Goal: Transaction & Acquisition: Purchase product/service

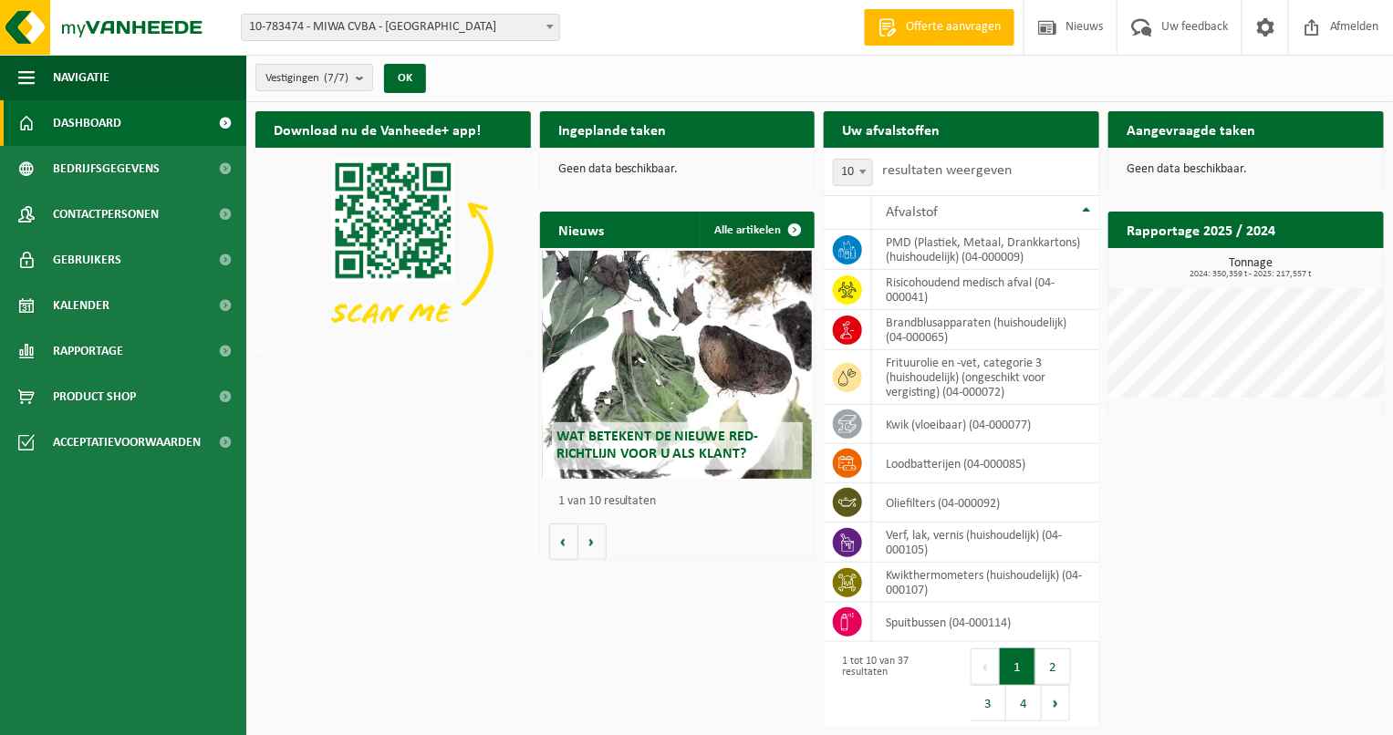
click at [526, 33] on span "10-783474 - MIWA CVBA - [GEOGRAPHIC_DATA]" at bounding box center [400, 28] width 317 height 26
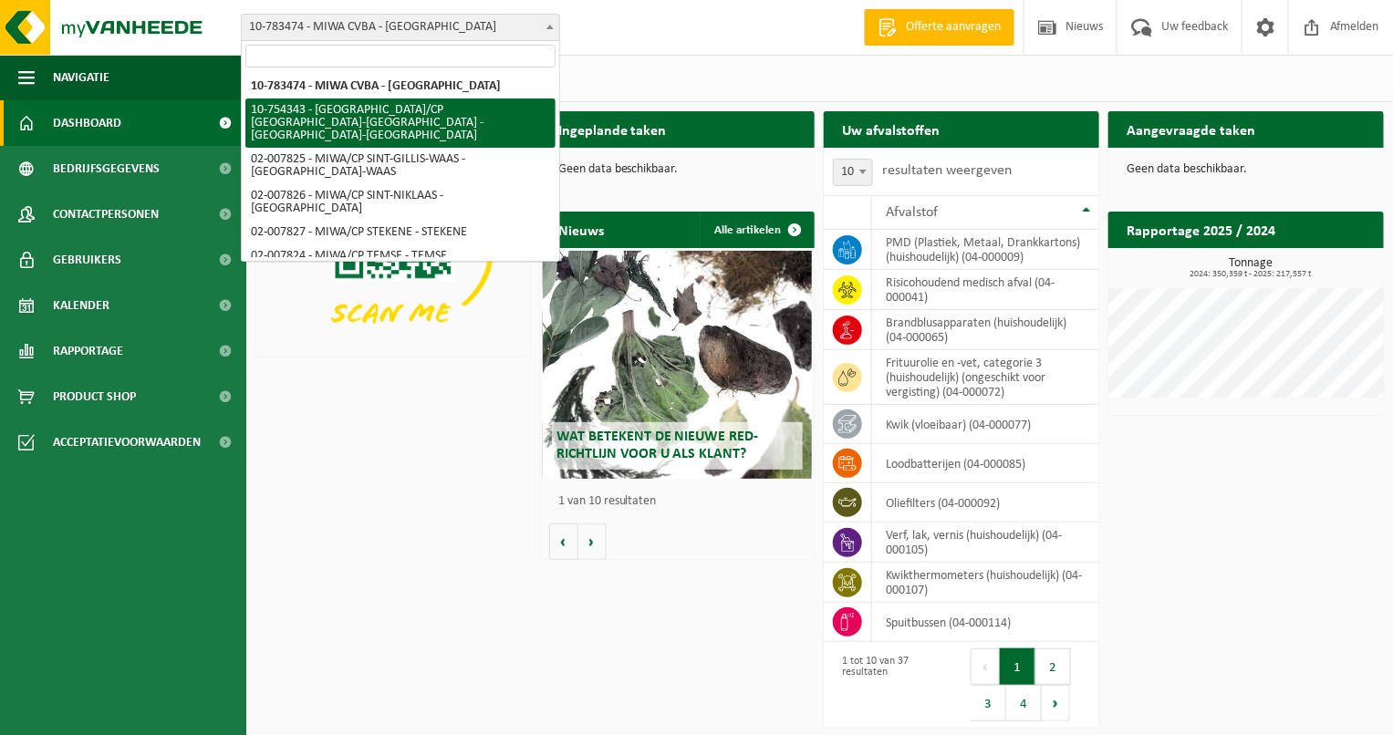
select select "27802"
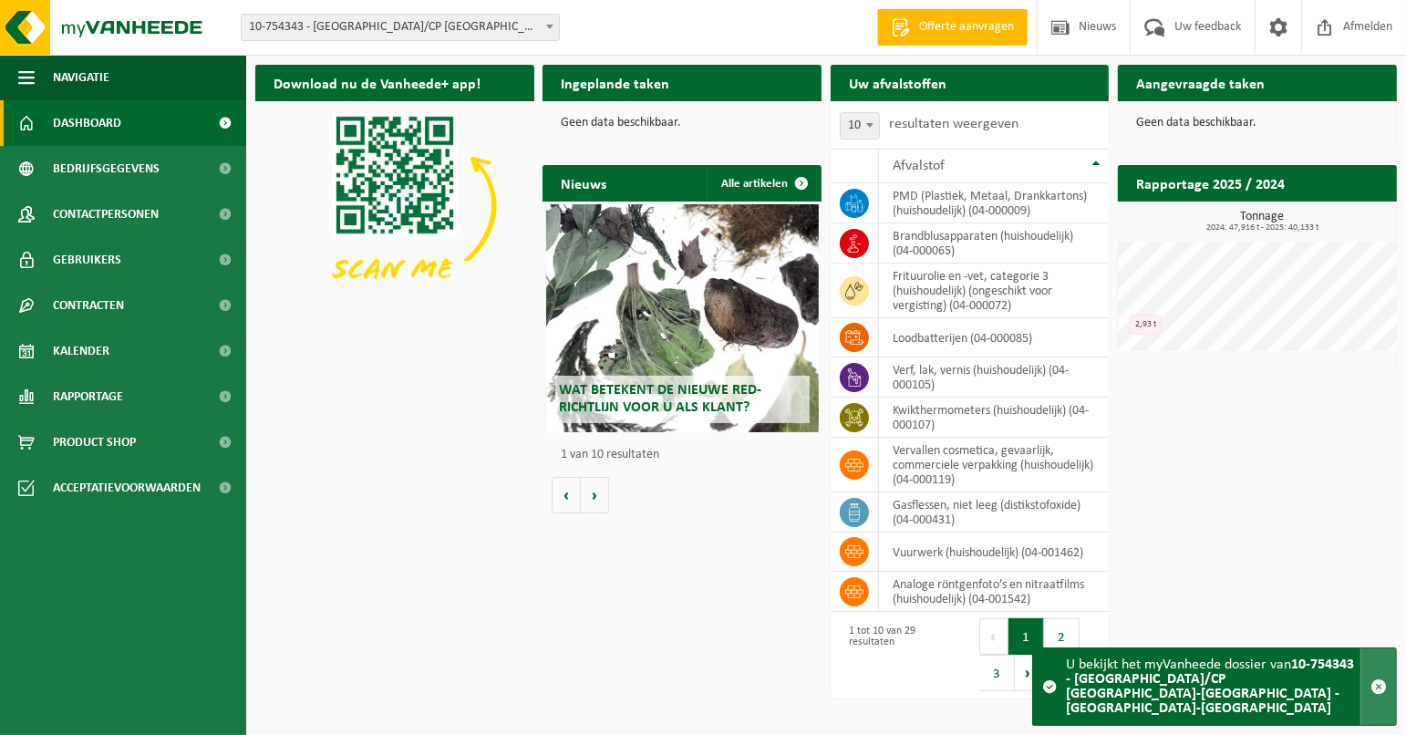
click at [1378, 694] on span "button" at bounding box center [1379, 687] width 16 height 16
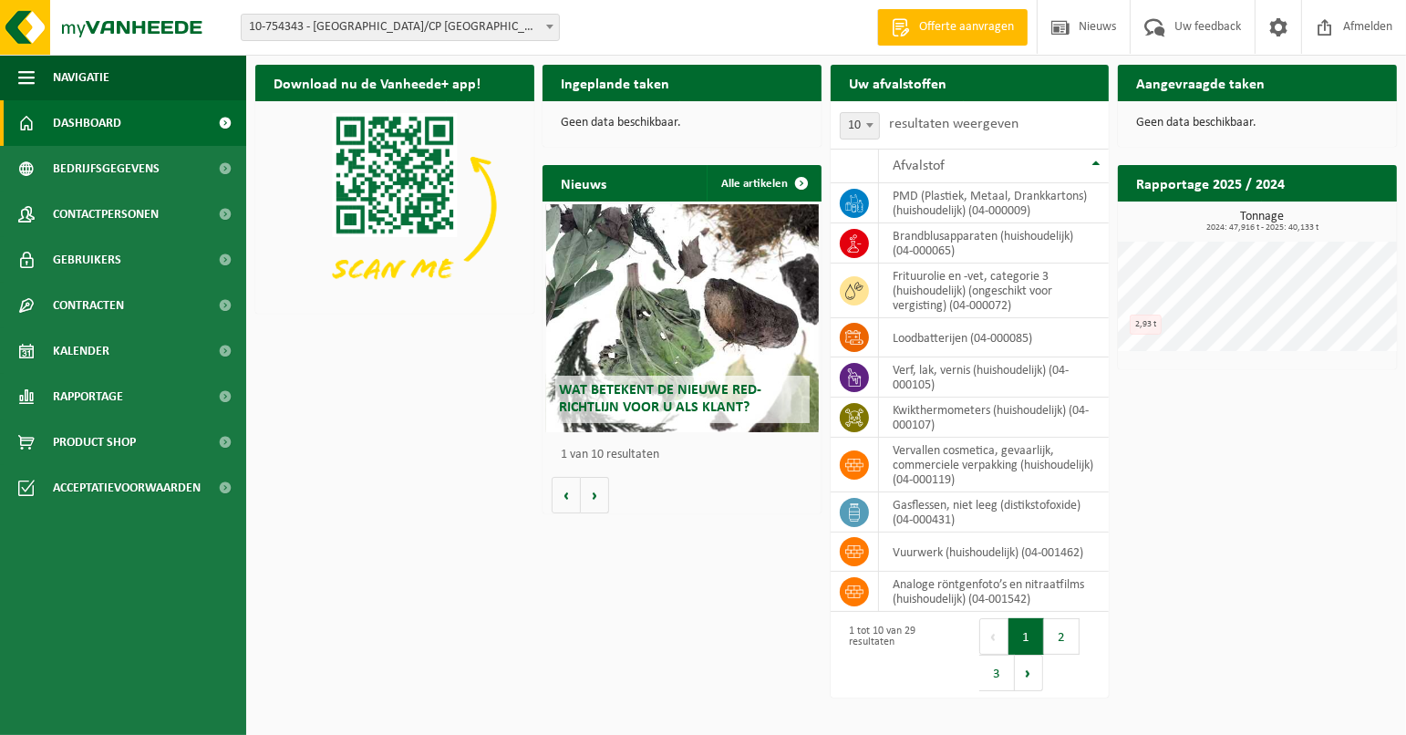
click at [656, 85] on h2 "Ingeplande taken" at bounding box center [615, 83] width 145 height 36
click at [987, 98] on div "Uw afvalstoffen Ophaling aanvragen" at bounding box center [970, 83] width 279 height 36
click at [1309, 40] on link "Afmelden" at bounding box center [1354, 27] width 105 height 54
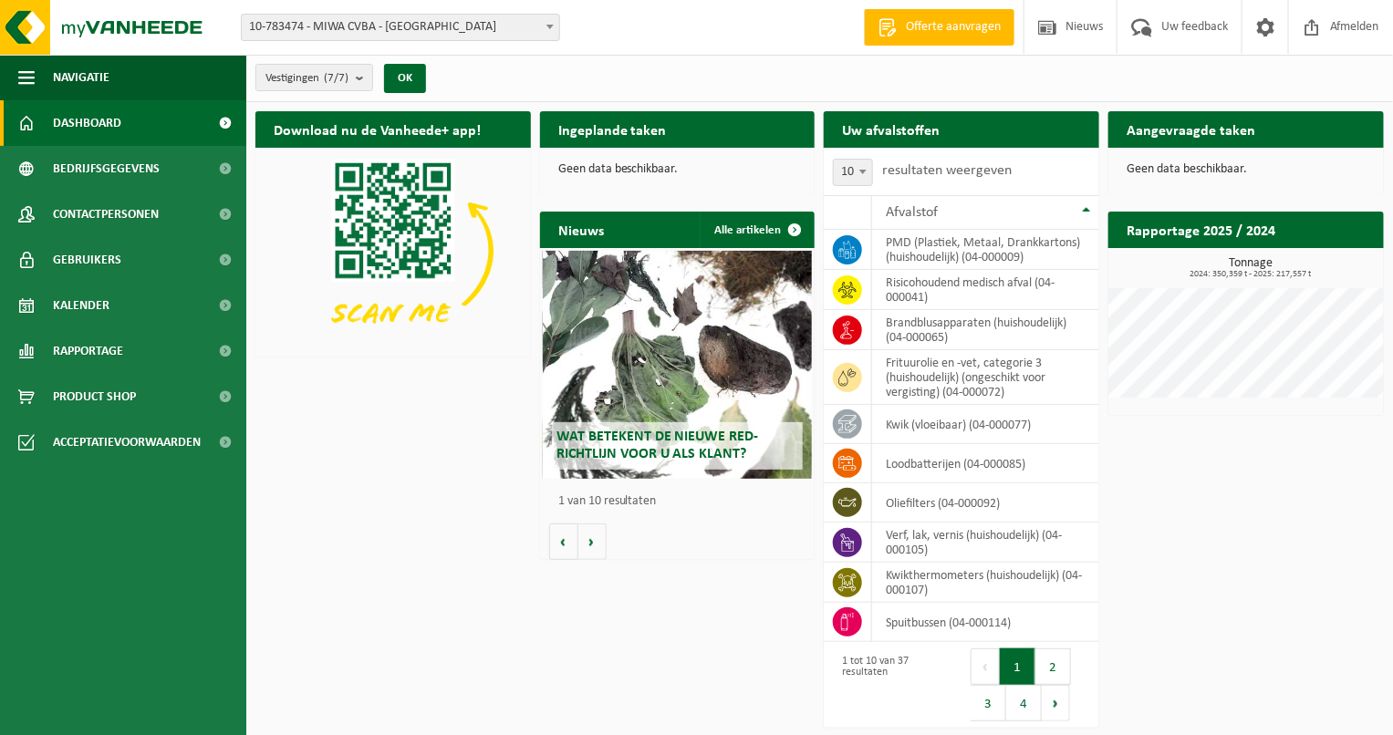
click at [534, 16] on span "10-783474 - MIWA CVBA - [GEOGRAPHIC_DATA]" at bounding box center [400, 28] width 317 height 26
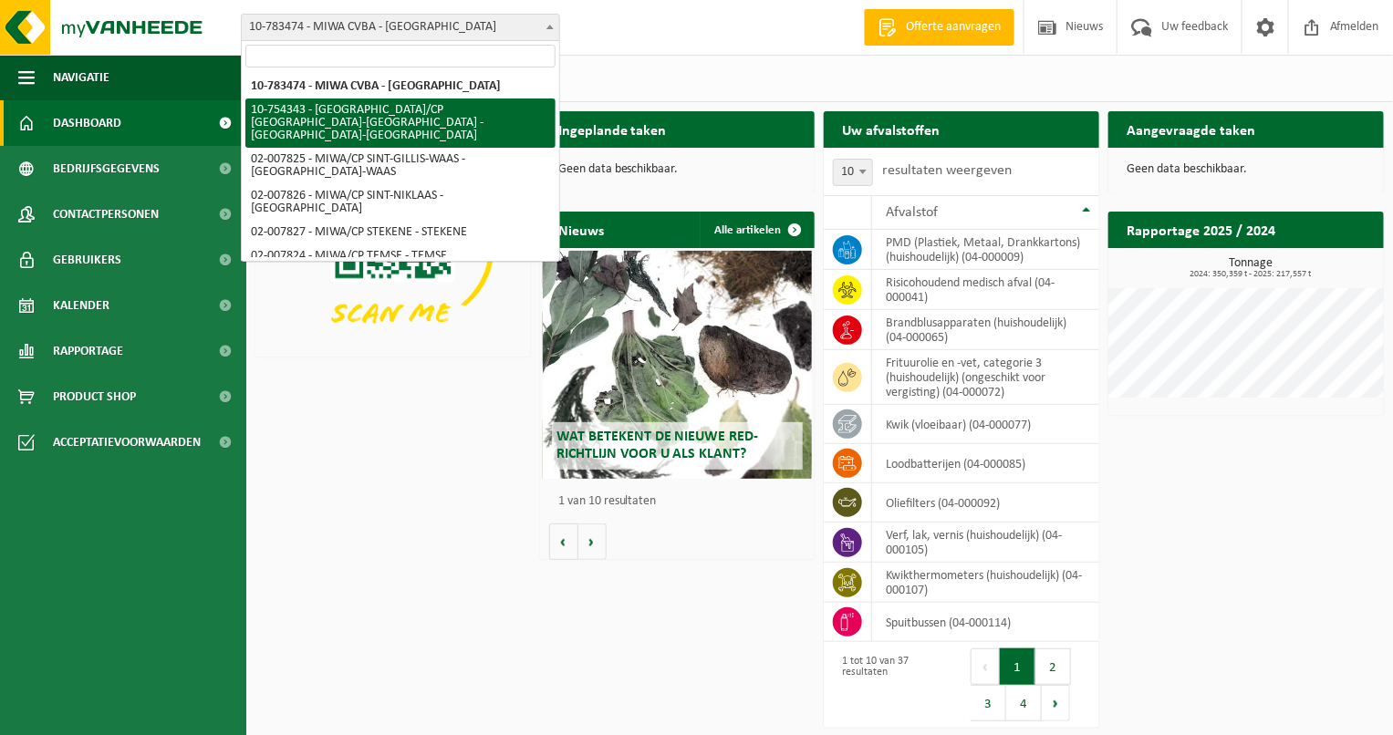
select select "27802"
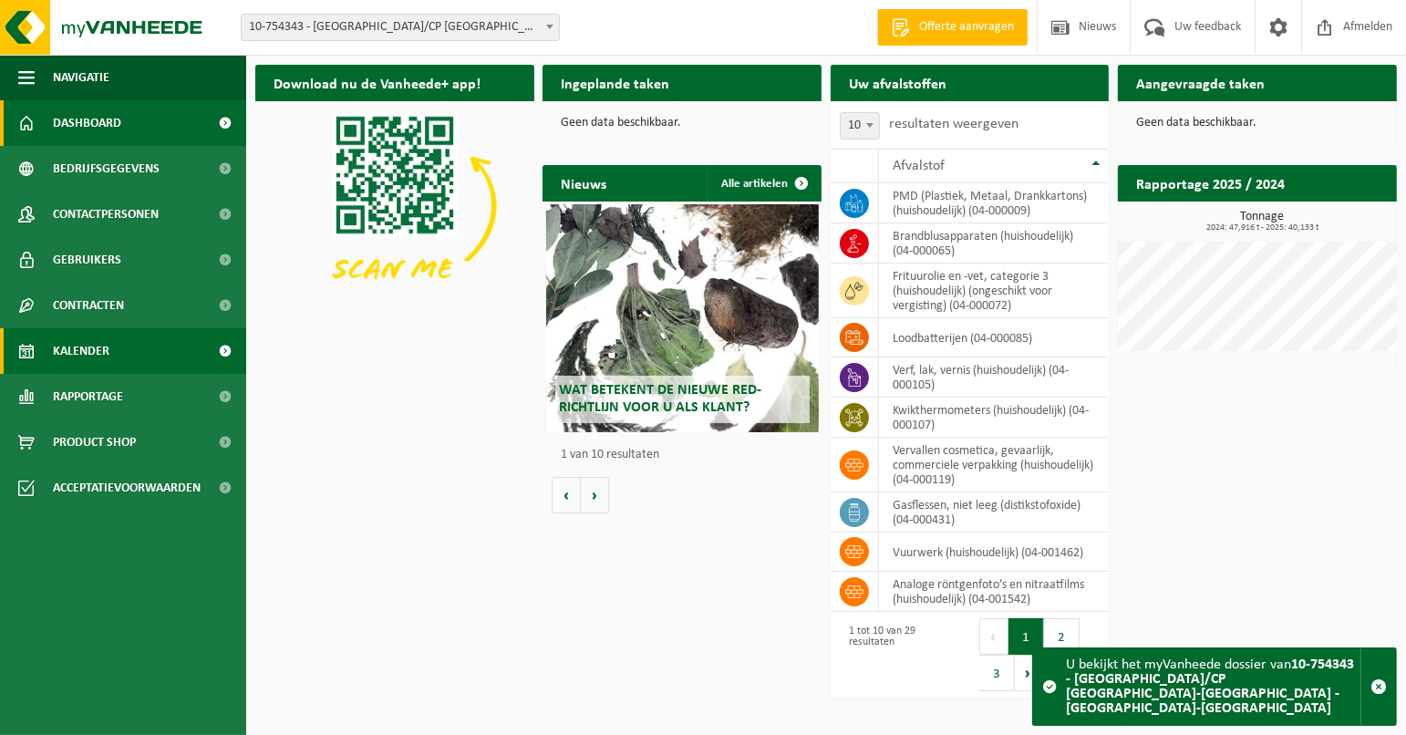
click at [60, 364] on span "Kalender" at bounding box center [81, 351] width 57 height 46
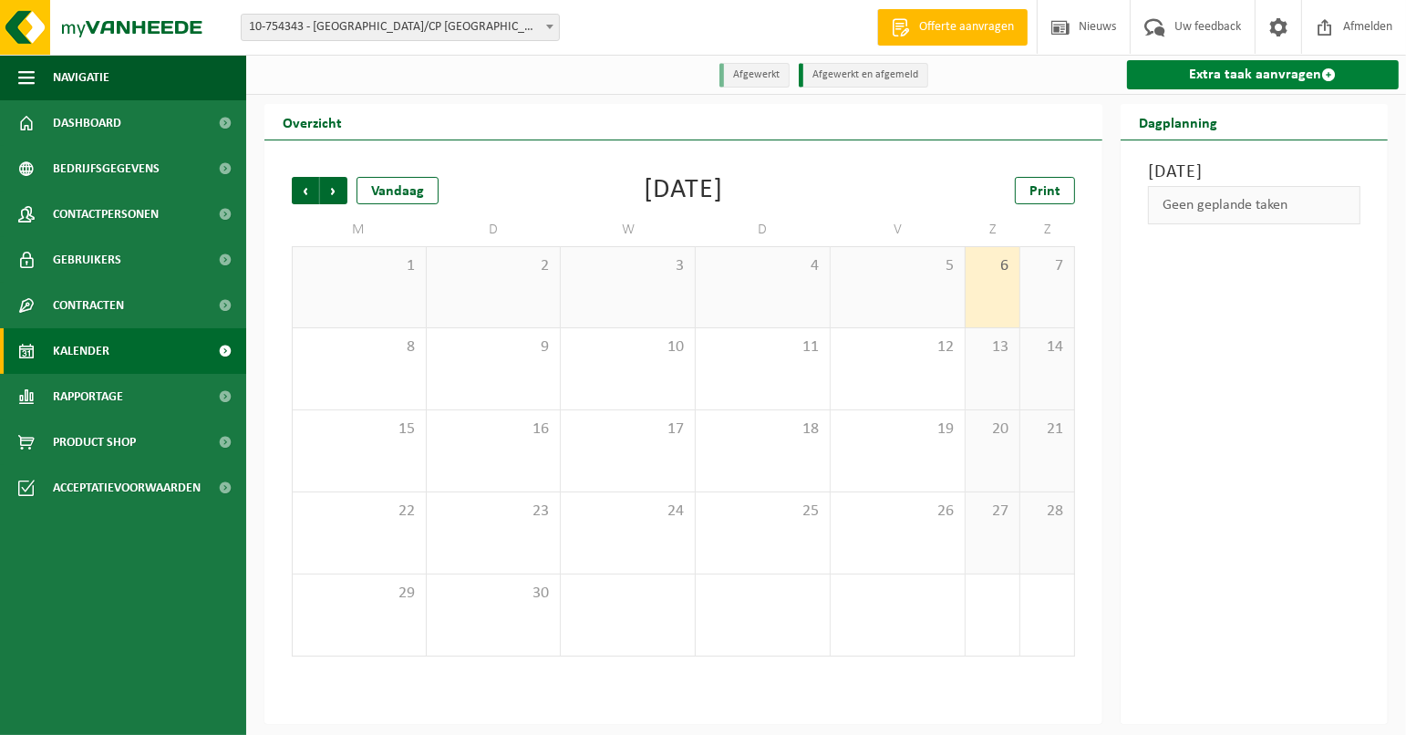
click at [1262, 83] on link "Extra taak aanvragen" at bounding box center [1263, 74] width 272 height 29
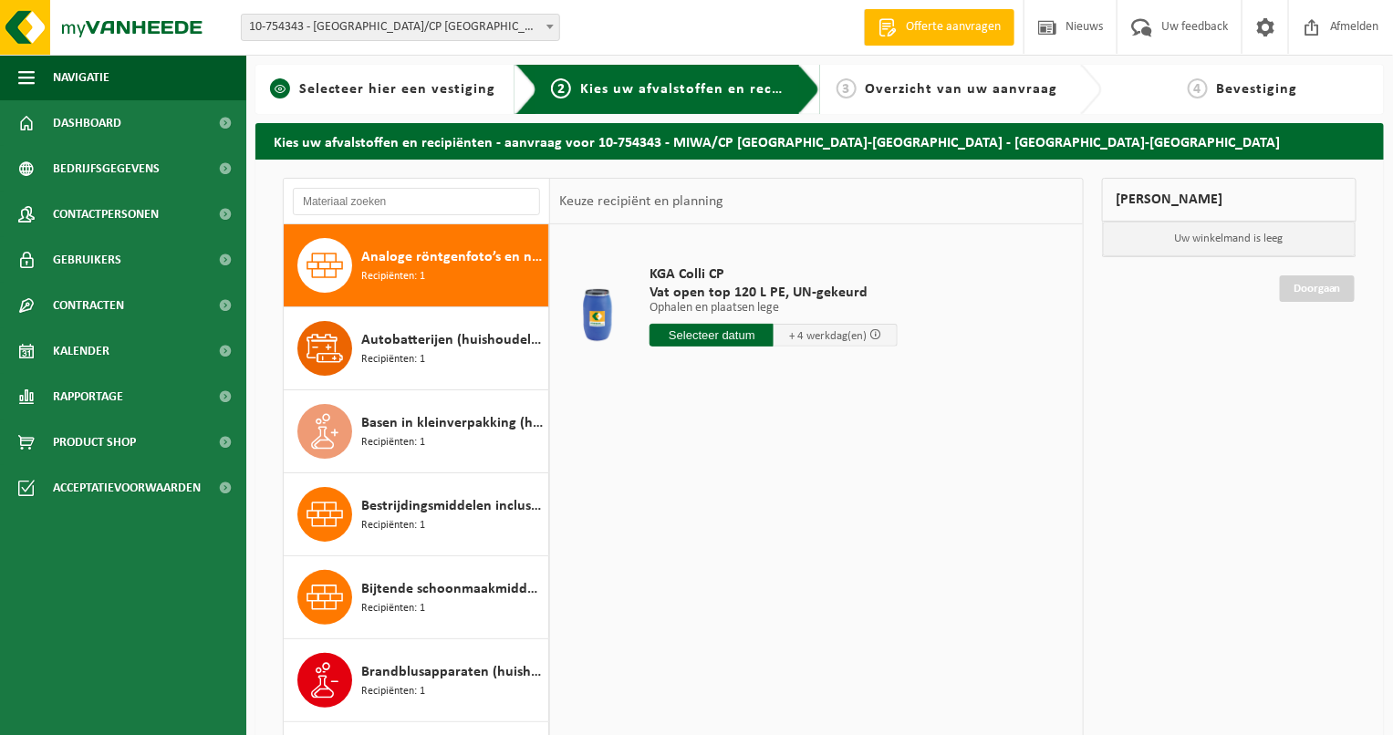
click at [403, 96] on span "Selecteer hier een vestiging" at bounding box center [397, 89] width 197 height 15
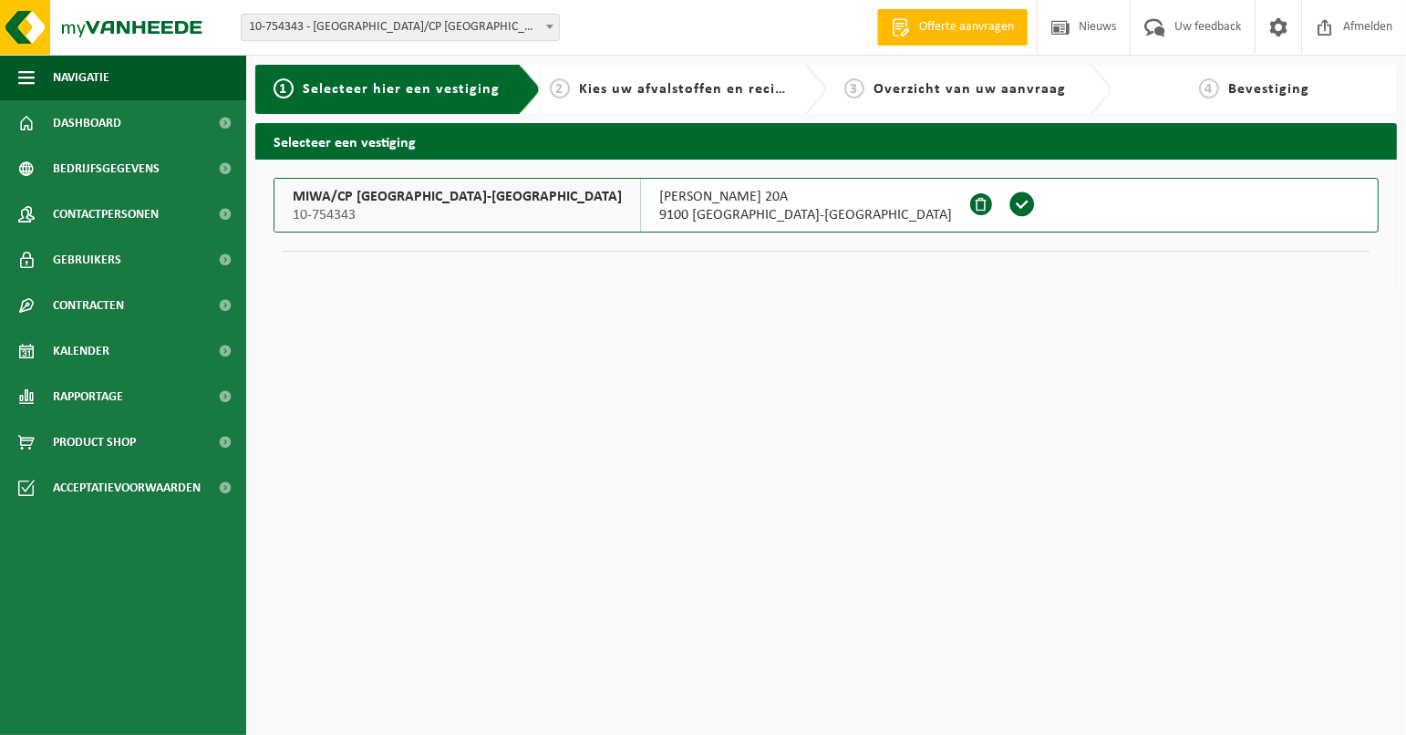
click at [647, 96] on span "Kies uw afvalstoffen en recipiënten" at bounding box center [704, 89] width 251 height 15
click at [659, 207] on span "9100 NIEUWKERKEN-WAAS" at bounding box center [805, 215] width 293 height 18
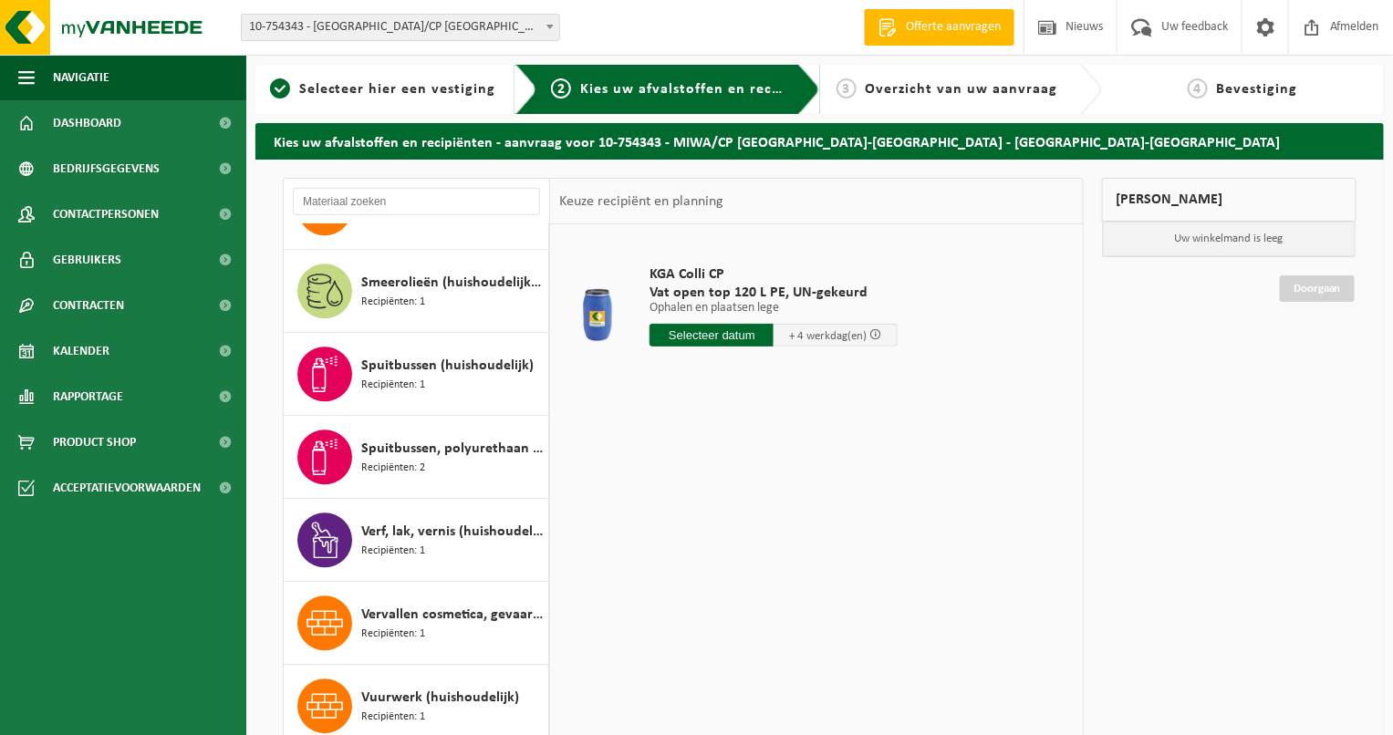
scroll to position [1854, 0]
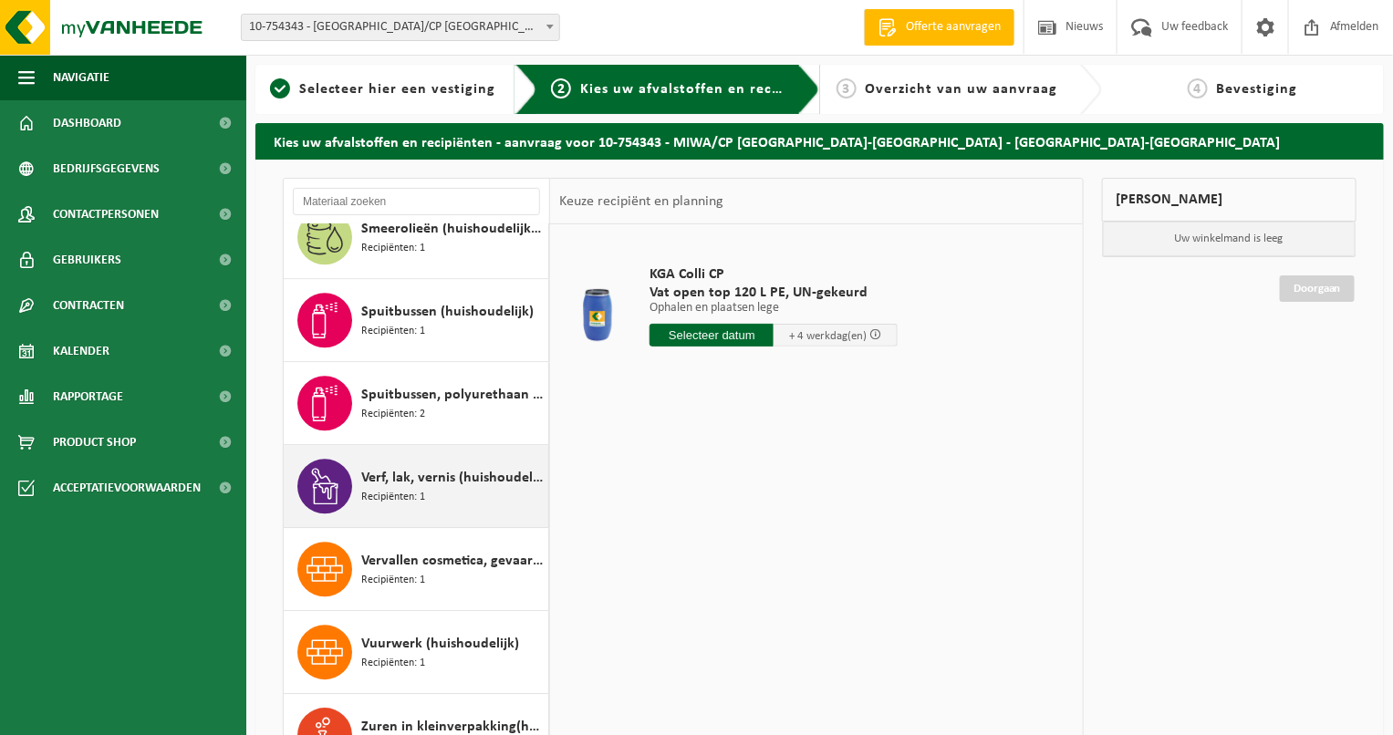
click at [413, 467] on span "Verf, lak, vernis (huishoudelijk)" at bounding box center [452, 478] width 182 height 22
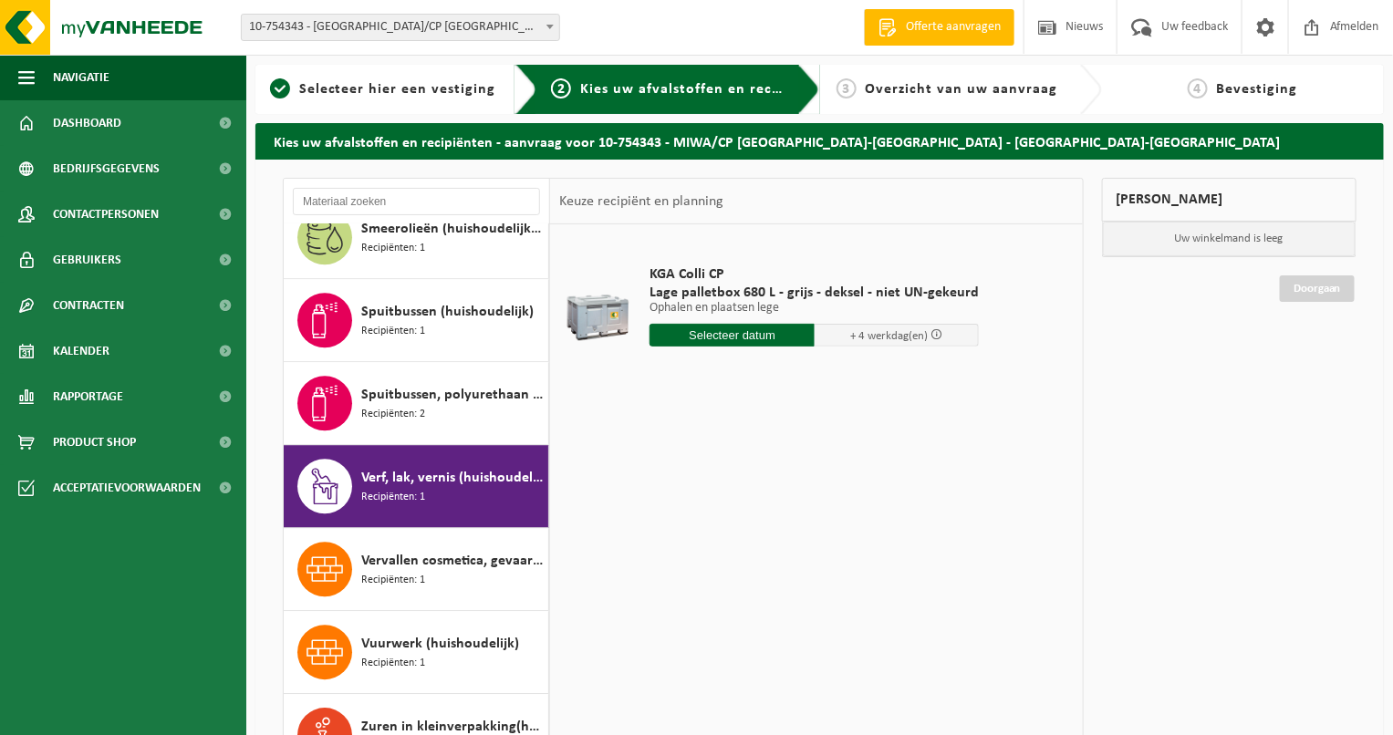
click at [780, 337] on input "text" at bounding box center [731, 335] width 165 height 23
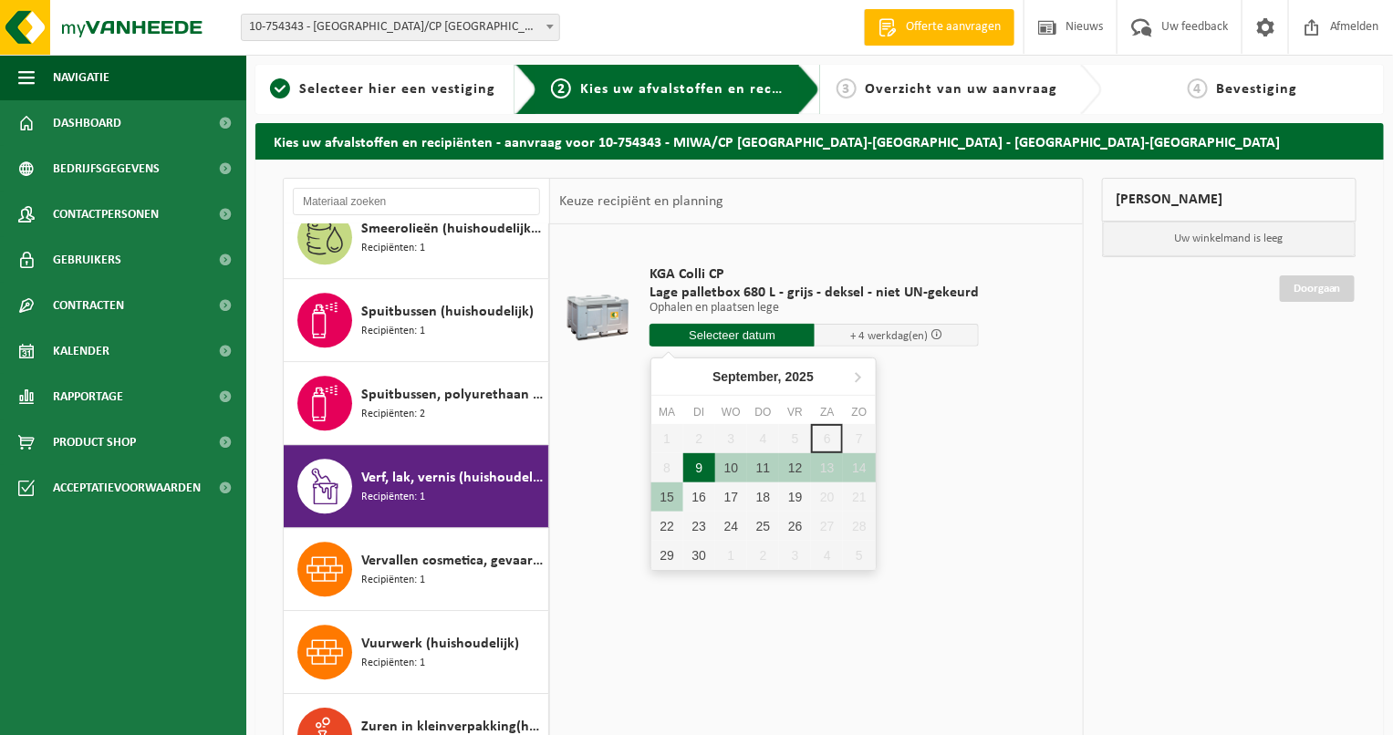
click at [697, 470] on div "9" at bounding box center [699, 467] width 32 height 29
type input "Van 2025-09-09"
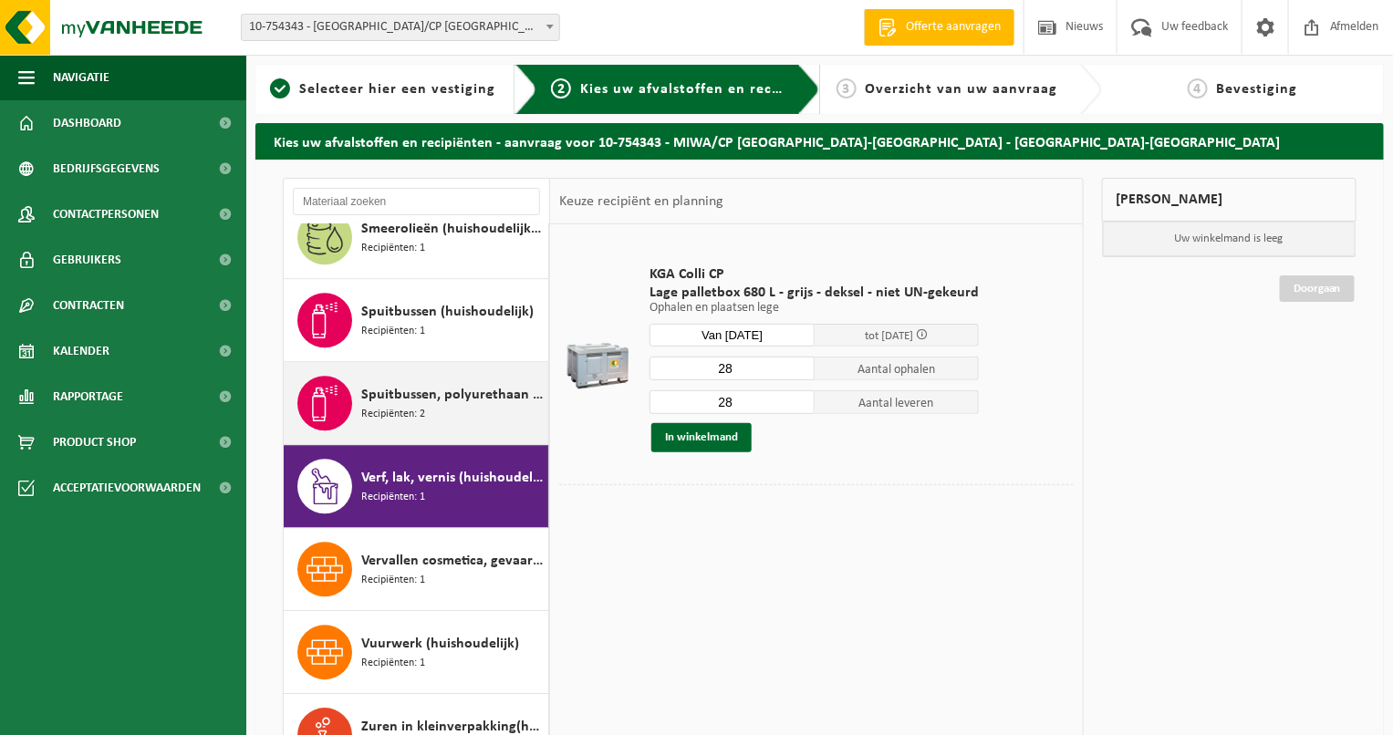
drag, startPoint x: 723, startPoint y: 358, endPoint x: 445, endPoint y: 358, distance: 278.2
click at [513, 358] on div "Analoge röntgenfoto’s en nitraatfilms (huishoudelijk) Recipiënten: 1 Autobatter…" at bounding box center [683, 476] width 801 height 596
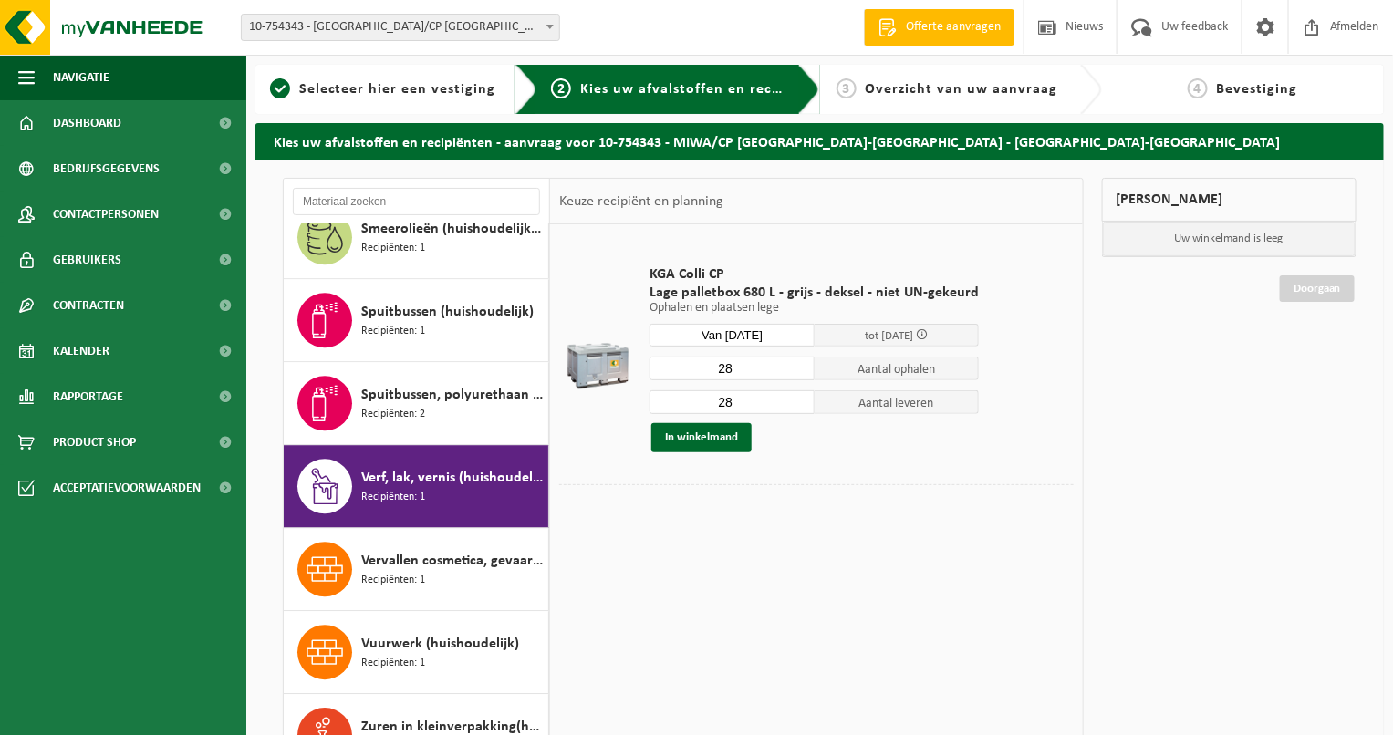
type input "8"
type input "1"
type input "20"
drag, startPoint x: 750, startPoint y: 401, endPoint x: 680, endPoint y: 407, distance: 70.4
click at [680, 407] on input "28" at bounding box center [731, 402] width 165 height 24
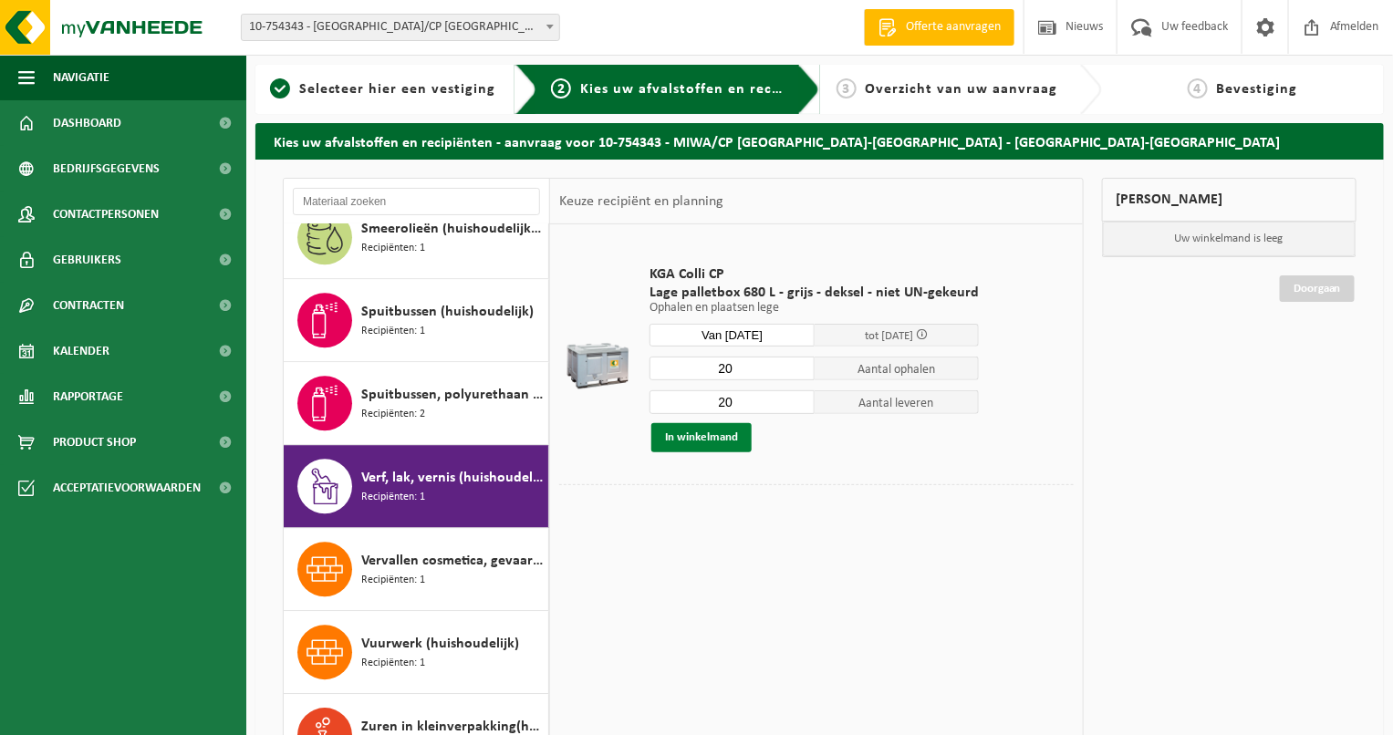
type input "20"
click at [714, 427] on button "In winkelmand" at bounding box center [701, 437] width 100 height 29
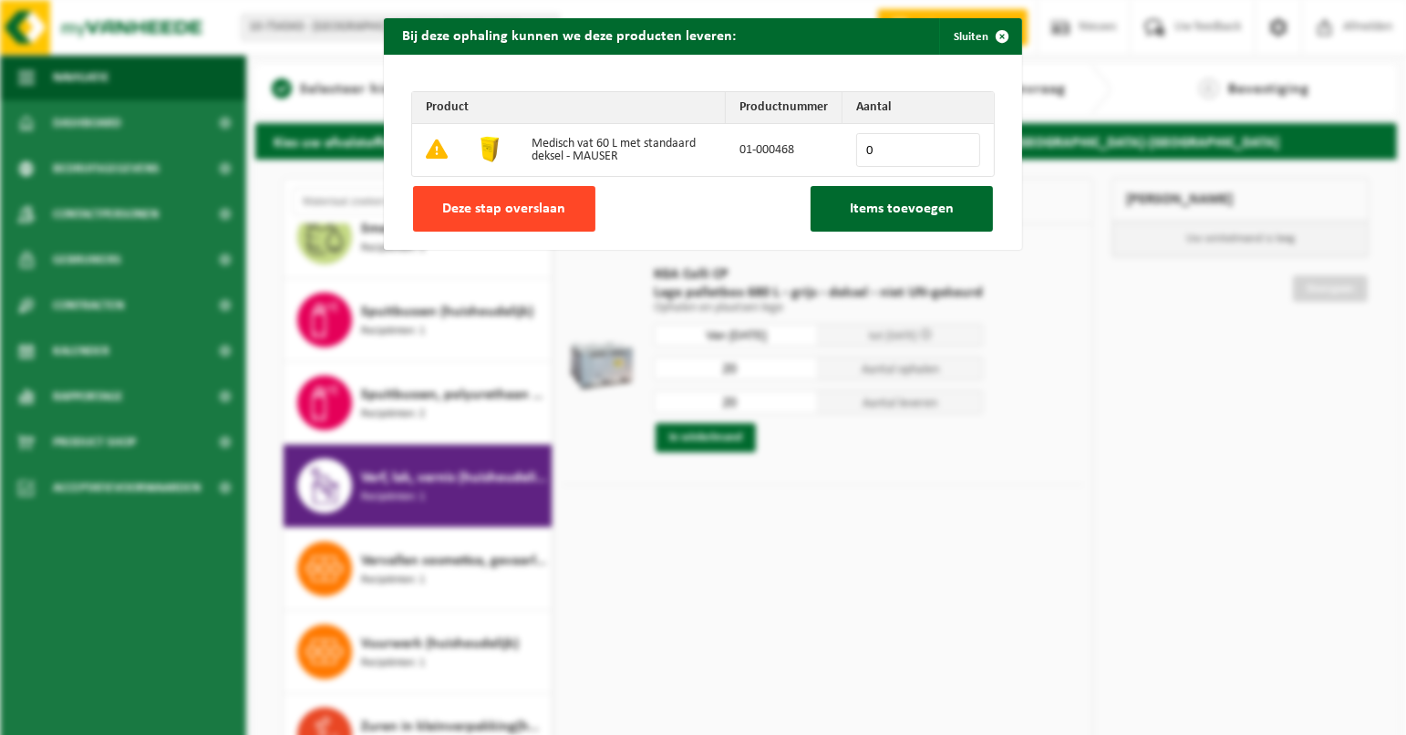
click at [460, 219] on button "Deze stap overslaan" at bounding box center [504, 209] width 182 height 46
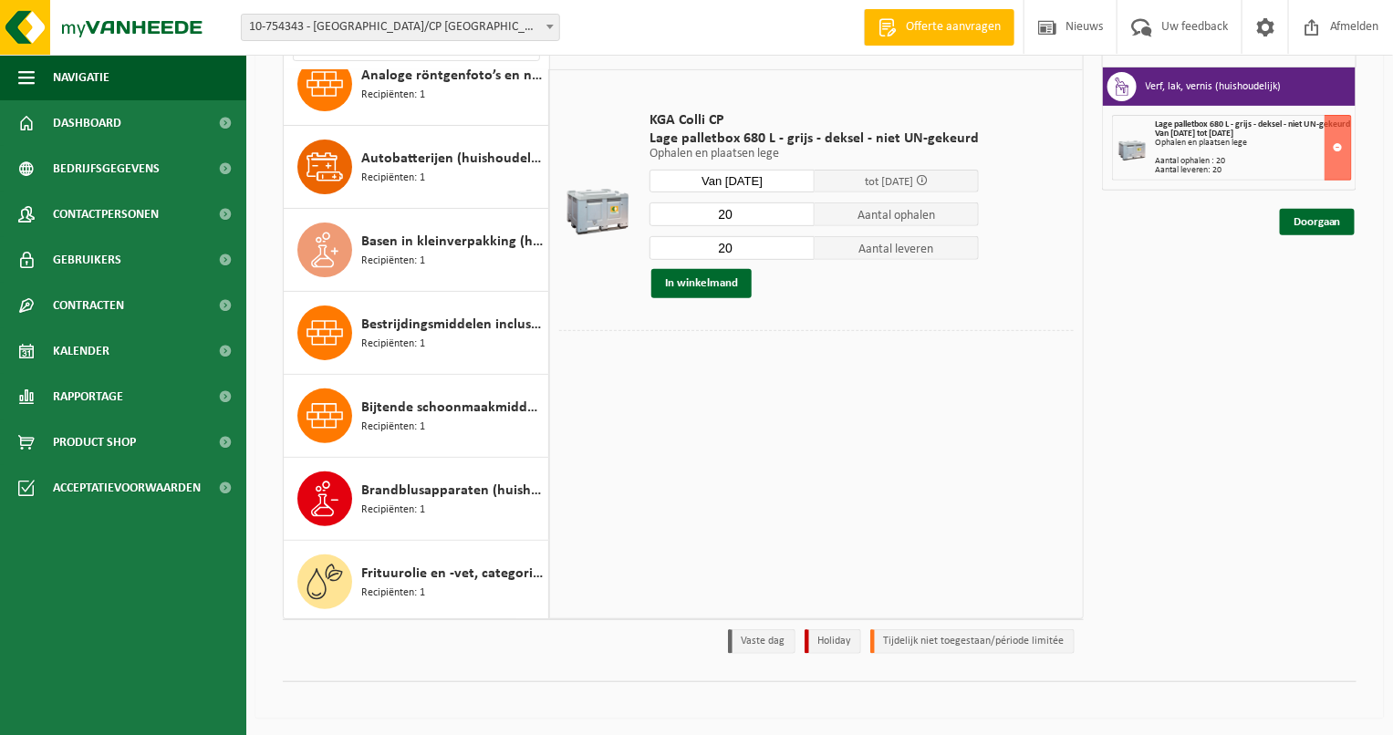
scroll to position [0, 0]
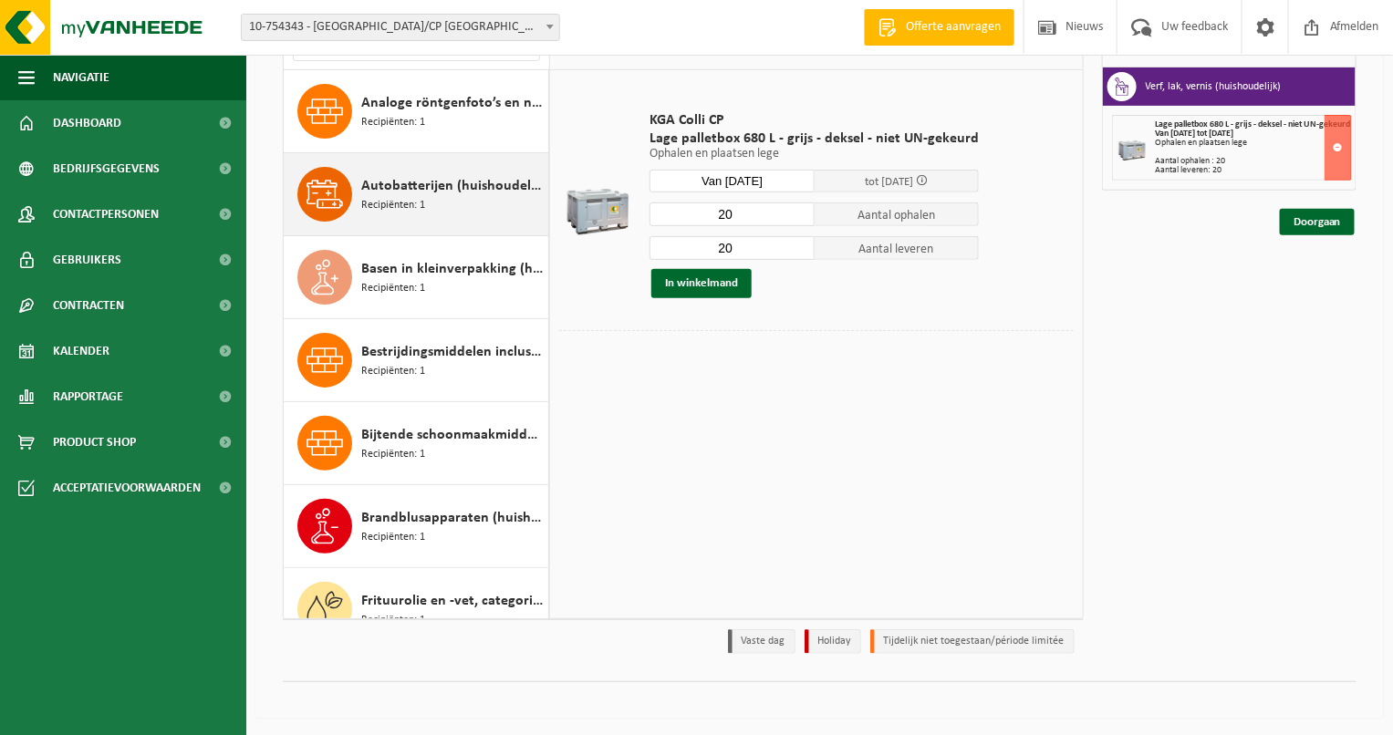
click at [459, 188] on span "Autobatterijen (huishoudelijk)" at bounding box center [452, 186] width 182 height 22
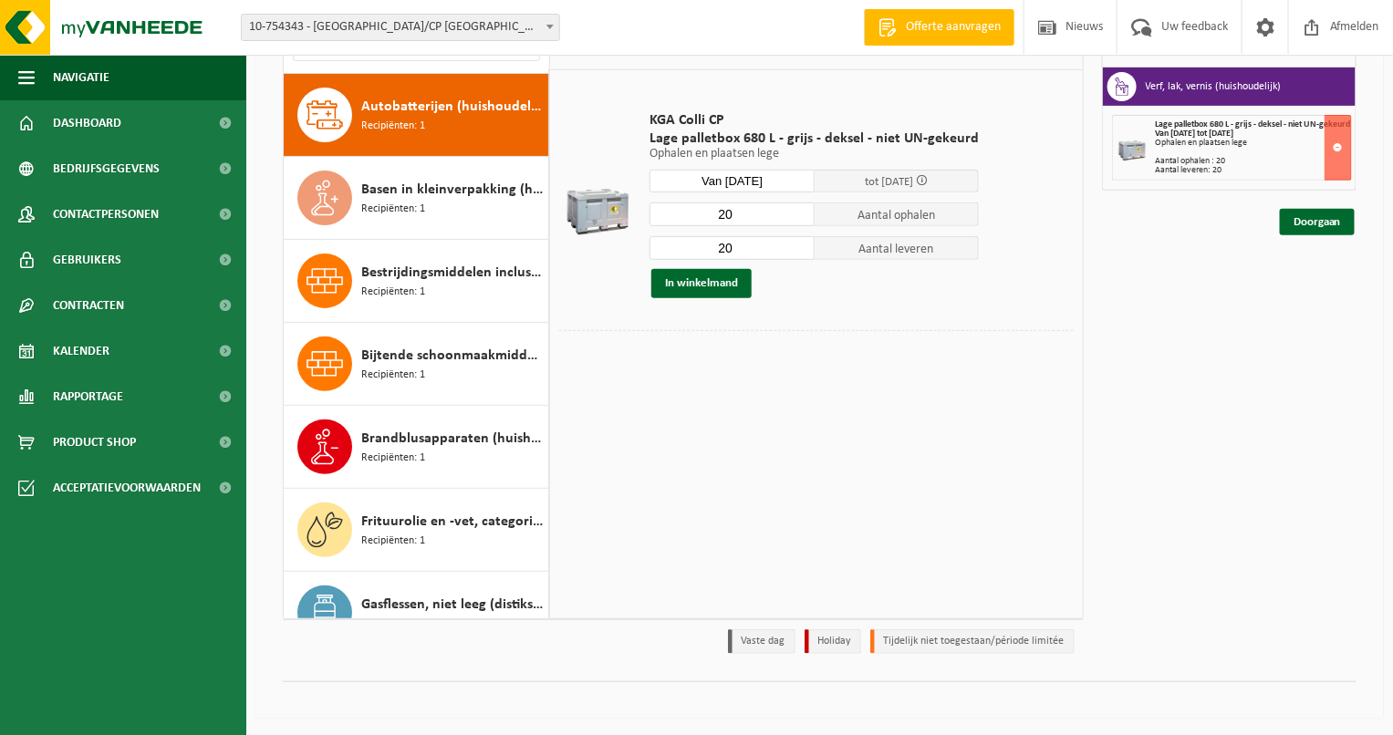
scroll to position [82, 0]
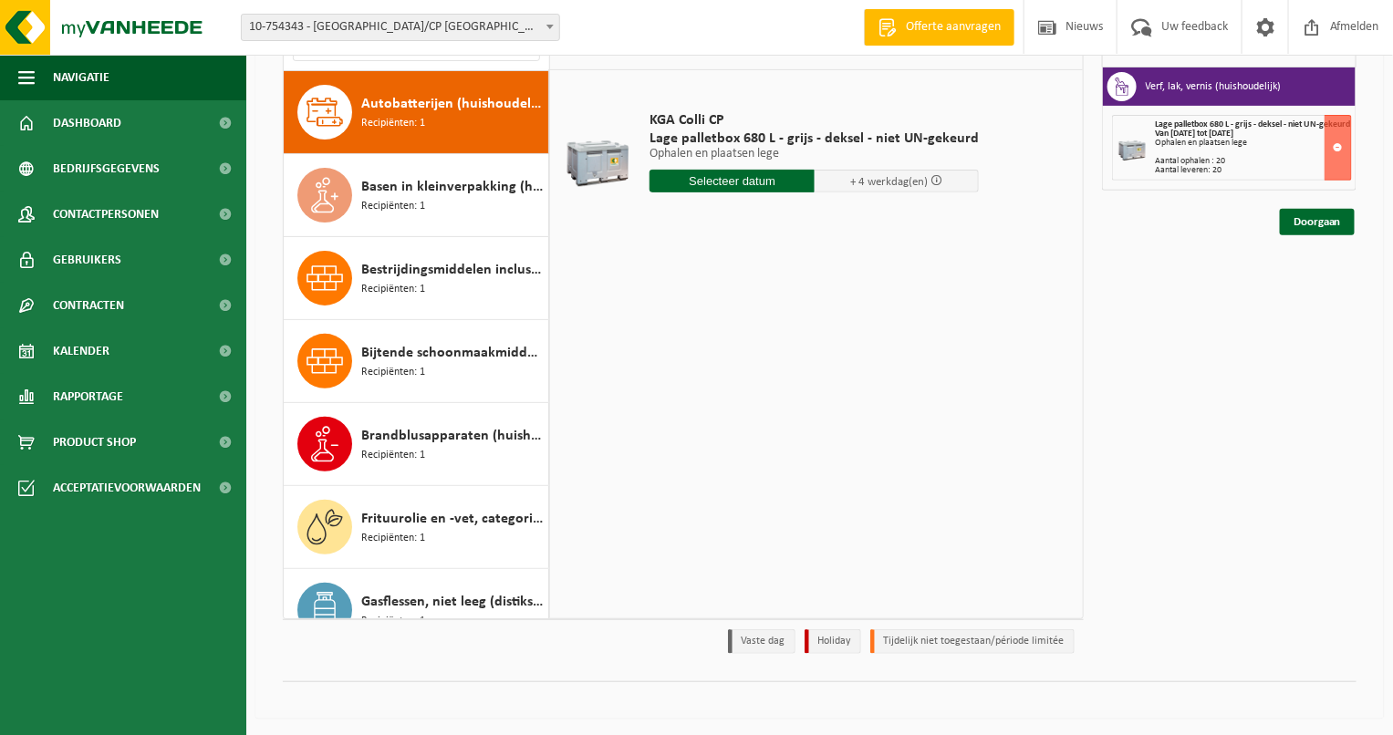
click at [745, 173] on input "text" at bounding box center [731, 181] width 165 height 23
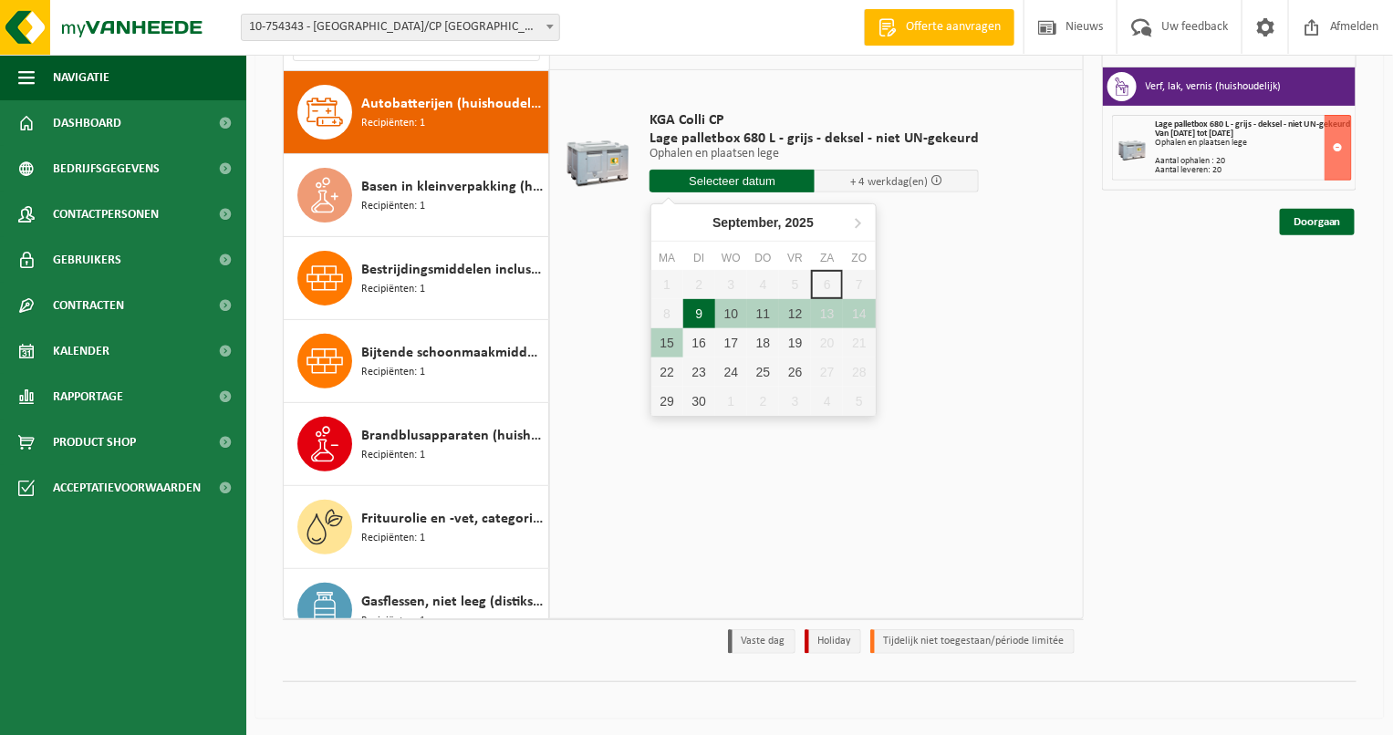
click at [700, 321] on div "9" at bounding box center [699, 313] width 32 height 29
type input "Van 2025-09-09"
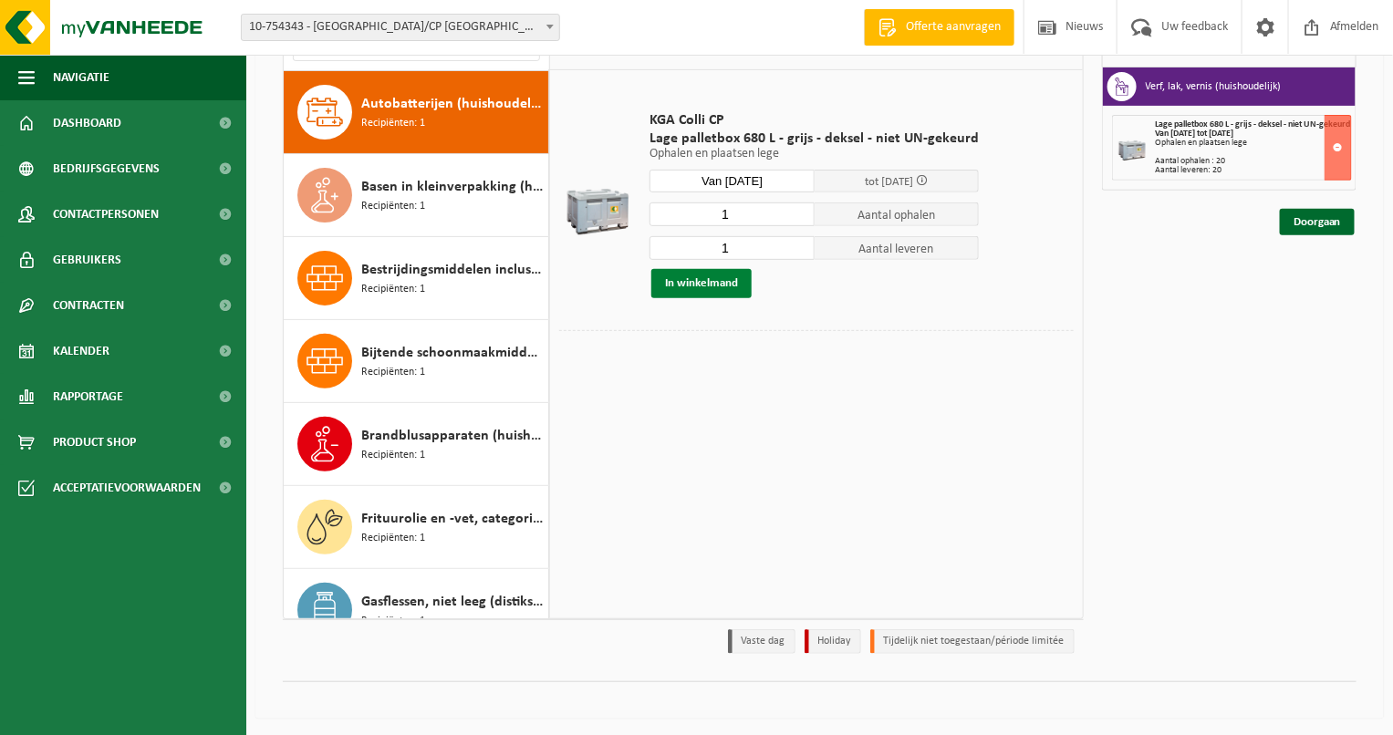
click at [731, 275] on button "In winkelmand" at bounding box center [701, 283] width 100 height 29
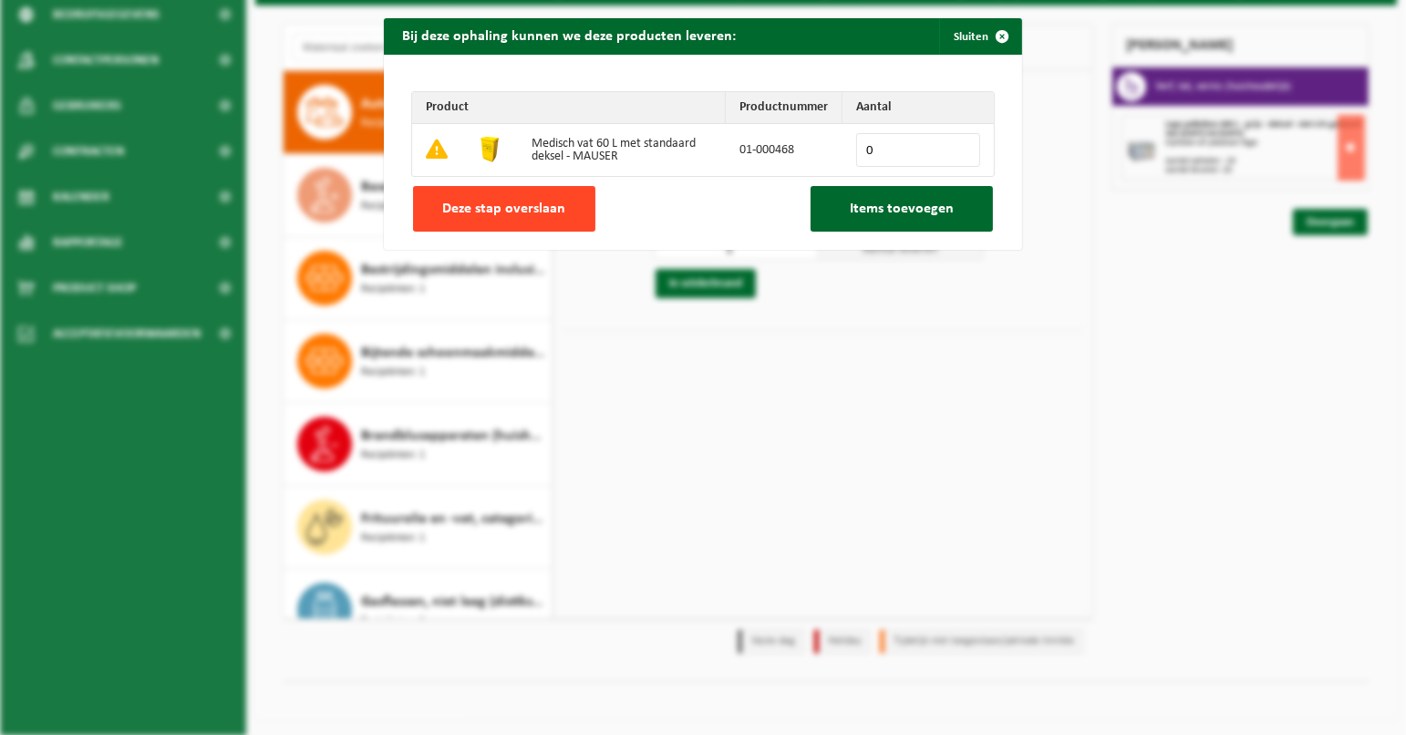
click at [495, 187] on button "Deze stap overslaan" at bounding box center [504, 209] width 182 height 46
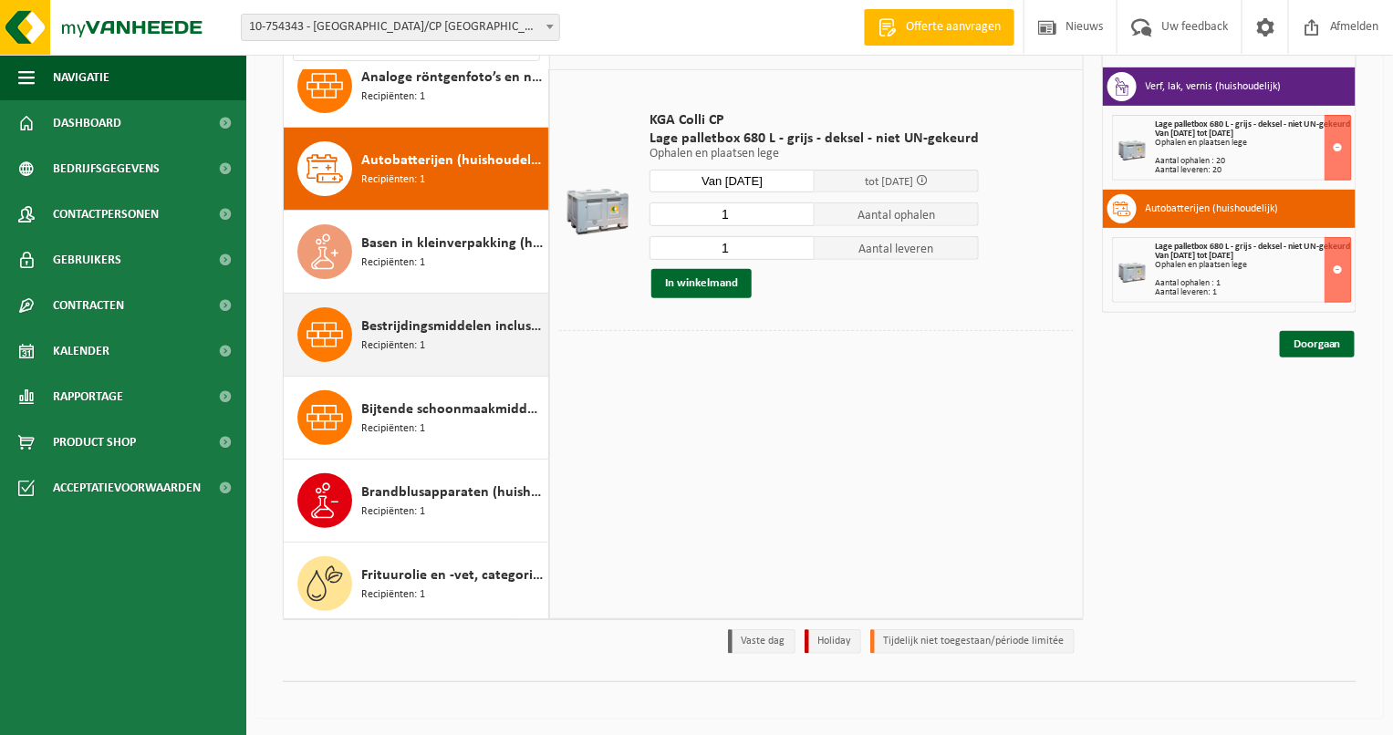
scroll to position [0, 0]
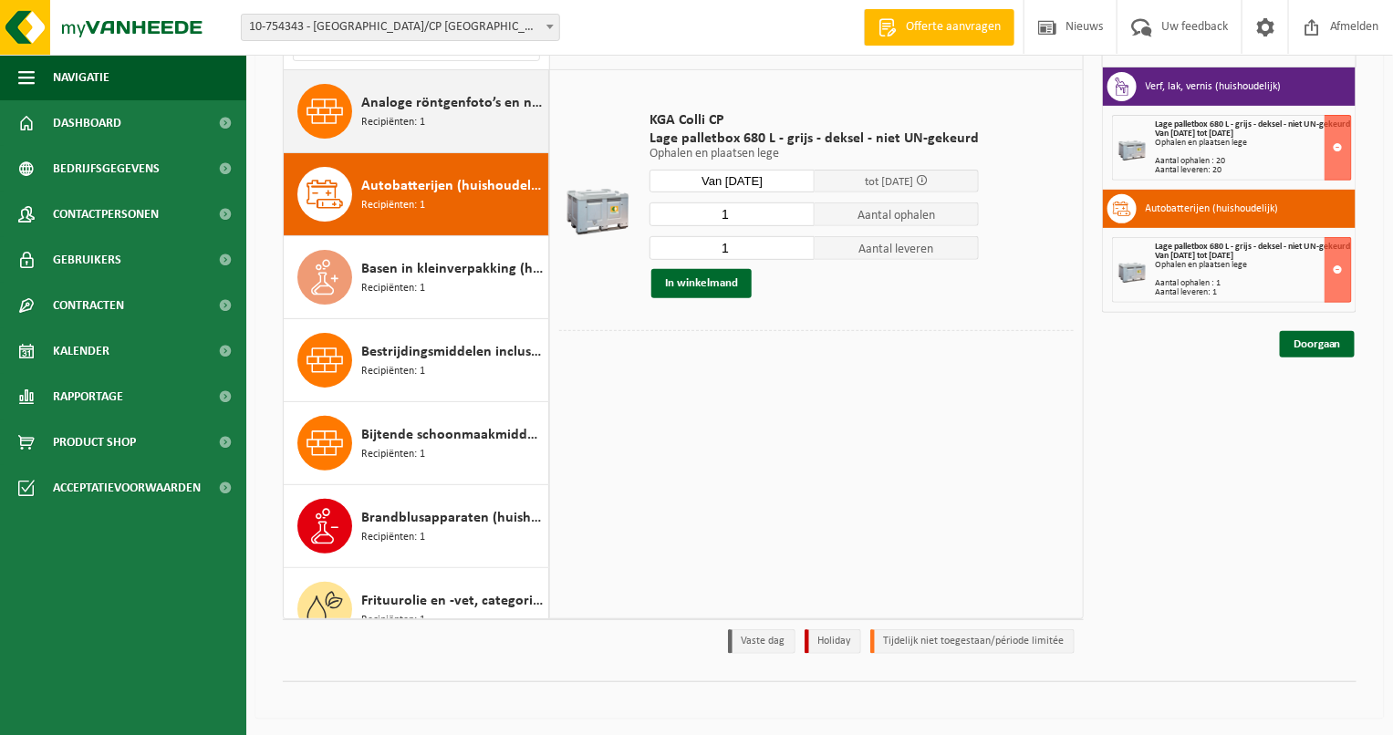
click at [425, 94] on span "Analoge röntgenfoto’s en nitraatfilms (huishoudelijk)" at bounding box center [452, 103] width 182 height 22
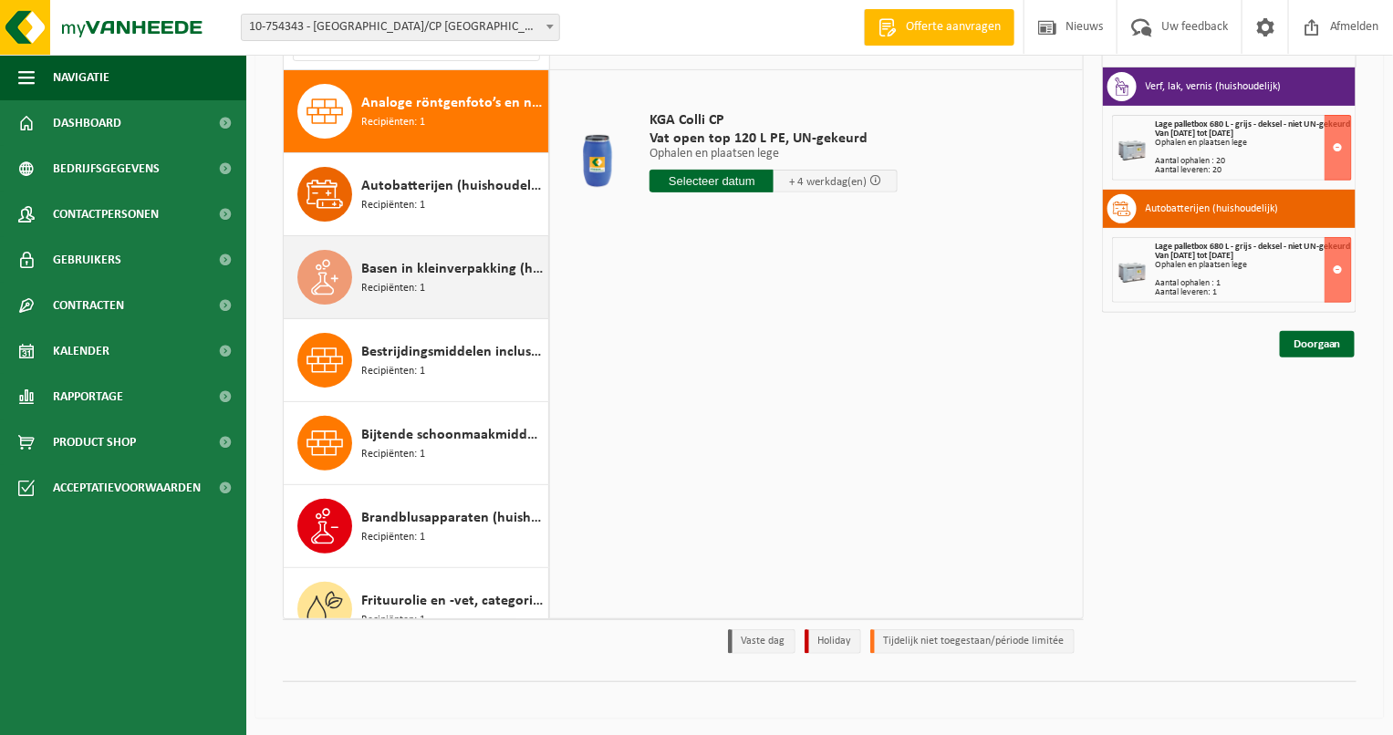
click at [413, 276] on span "Basen in kleinverpakking (huishoudelijk)" at bounding box center [452, 269] width 182 height 22
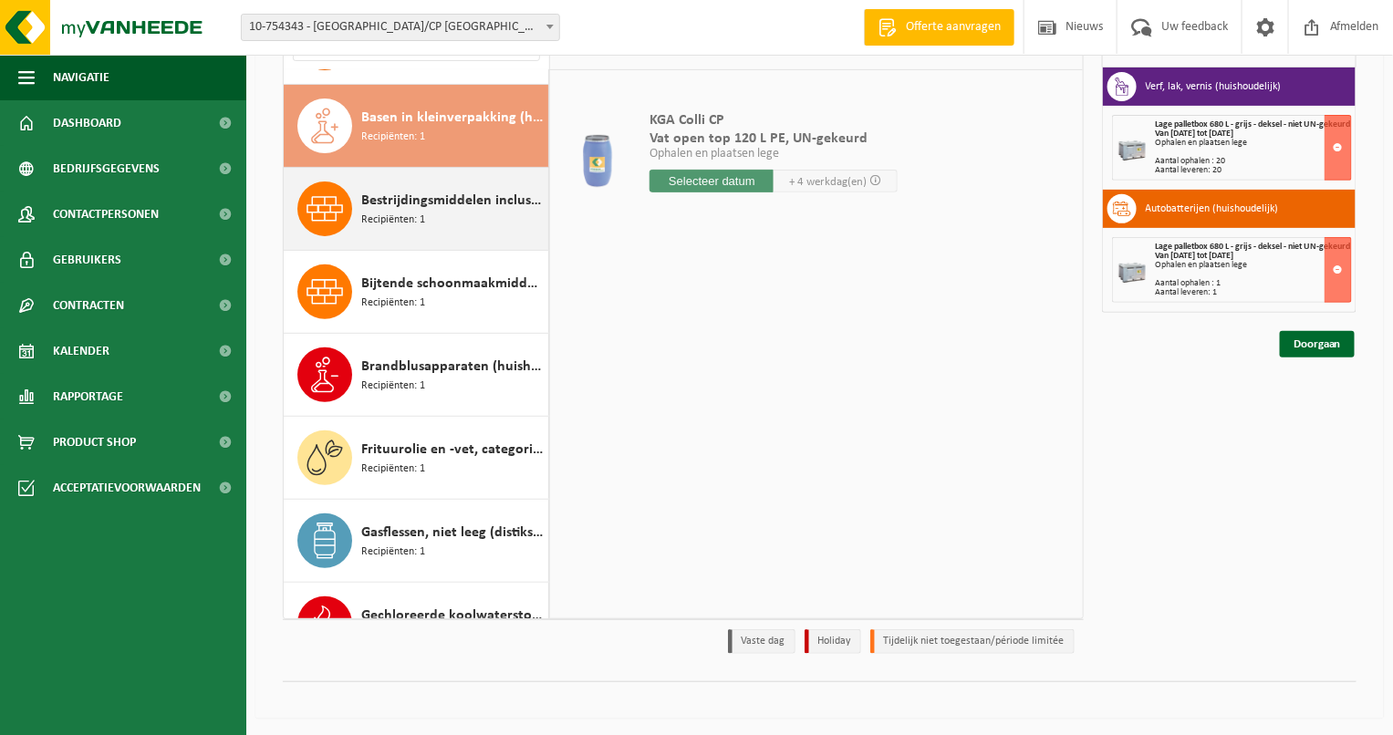
scroll to position [165, 0]
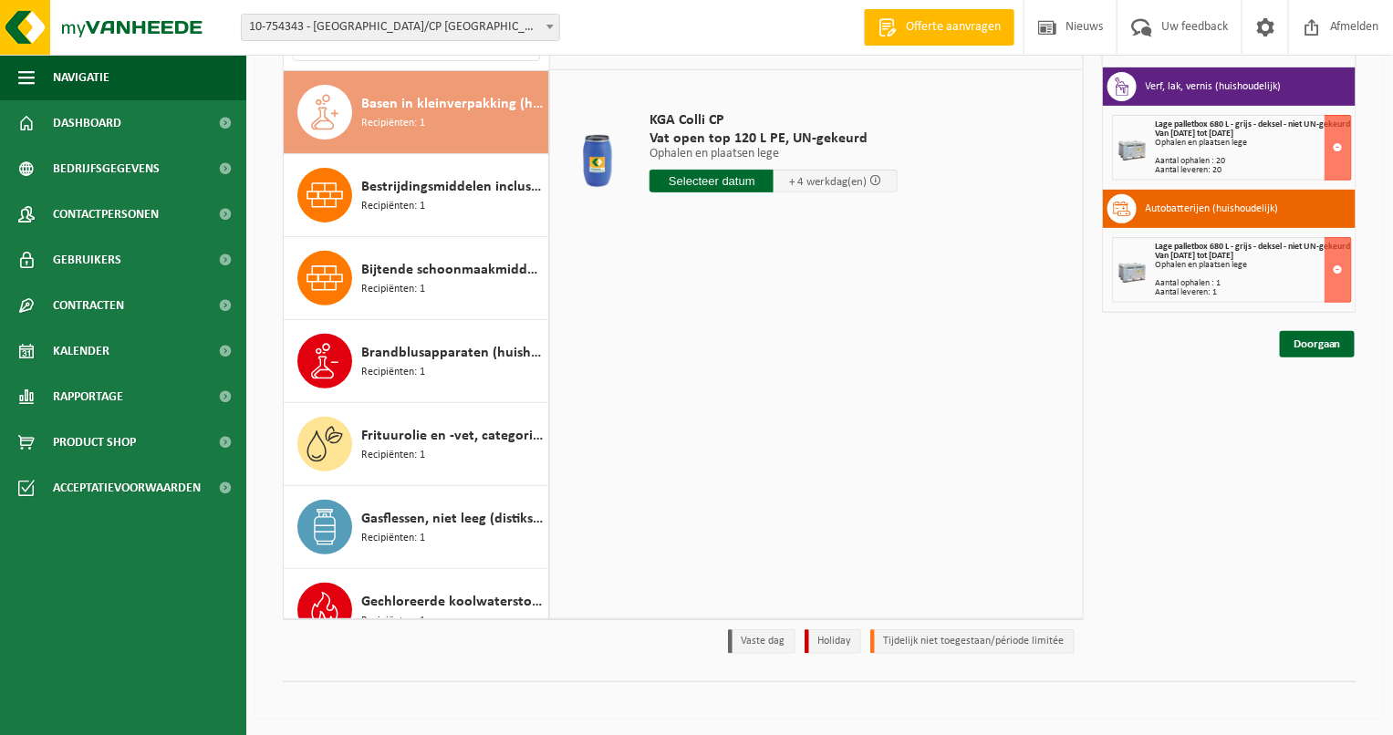
click at [720, 178] on input "text" at bounding box center [711, 181] width 124 height 23
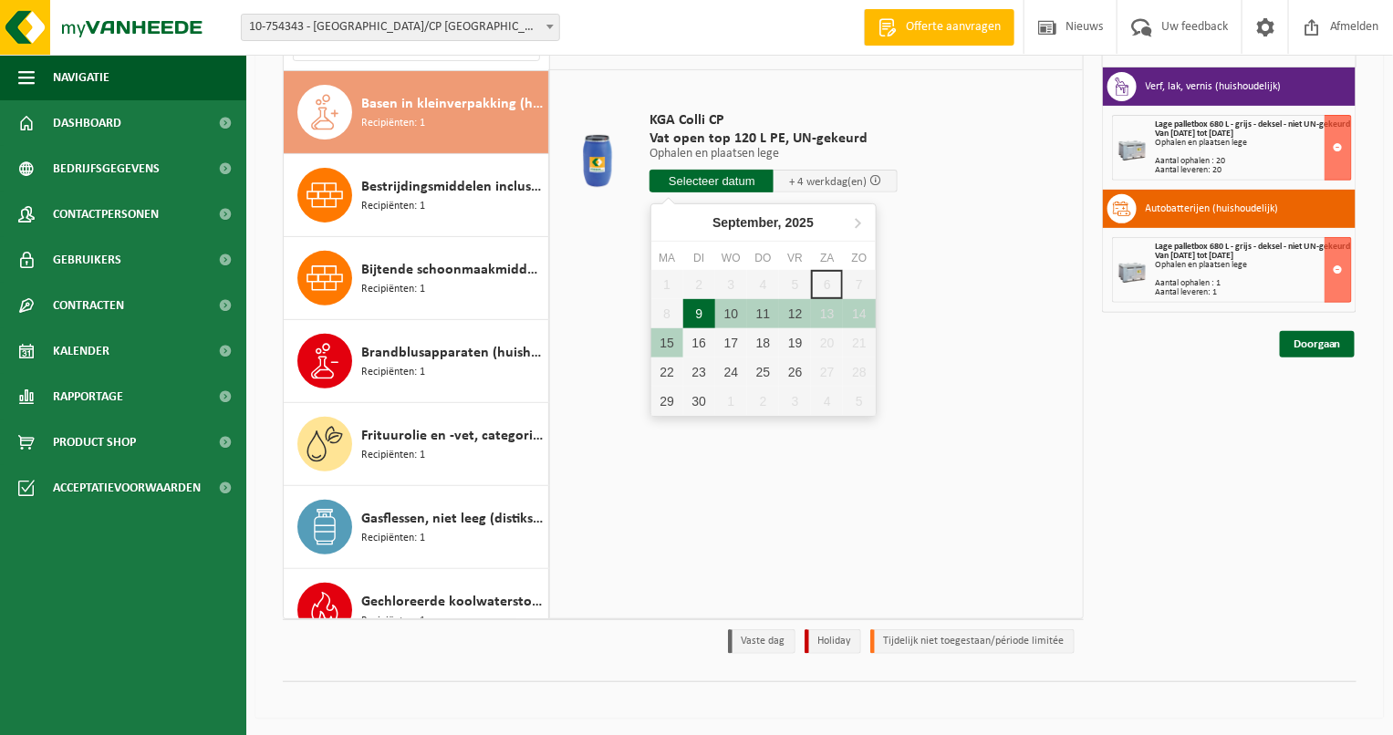
click at [705, 315] on div "9" at bounding box center [699, 313] width 32 height 29
type input "Van 2025-09-09"
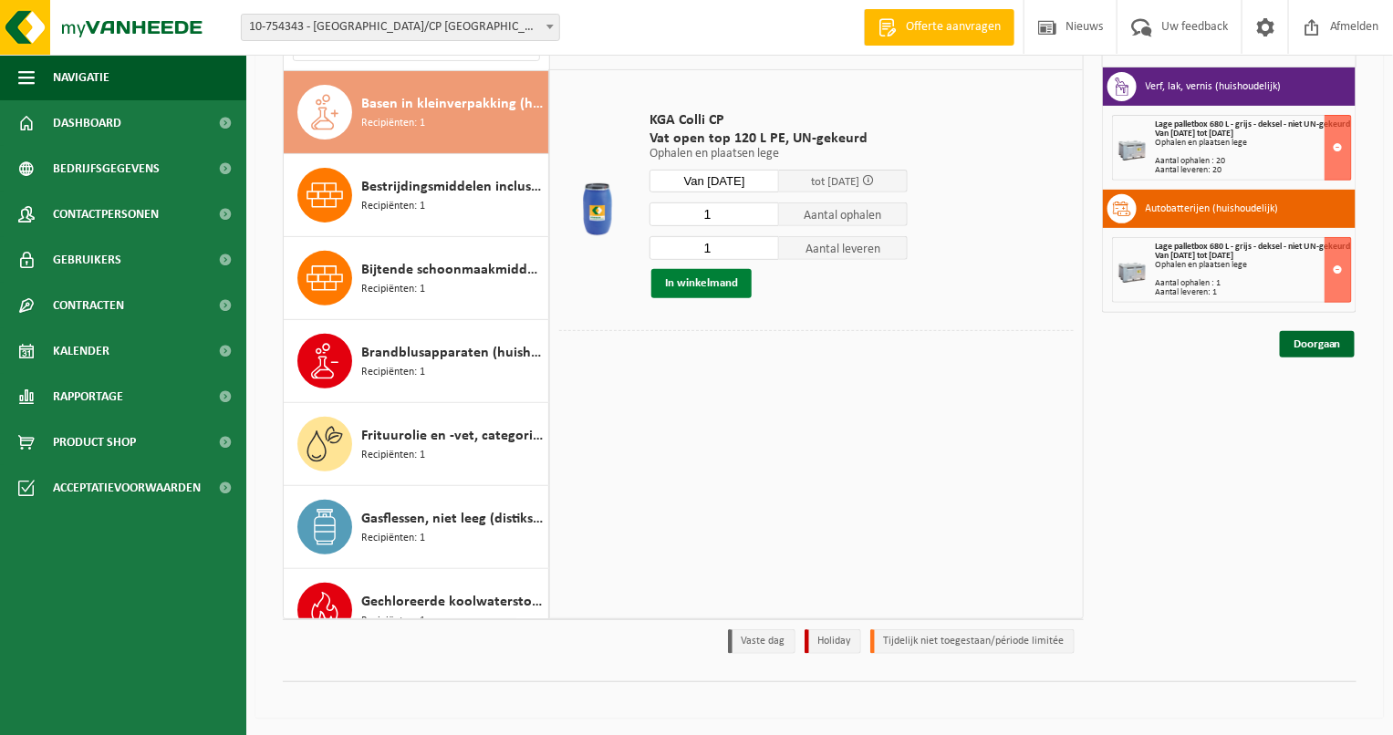
click at [715, 288] on button "In winkelmand" at bounding box center [701, 283] width 100 height 29
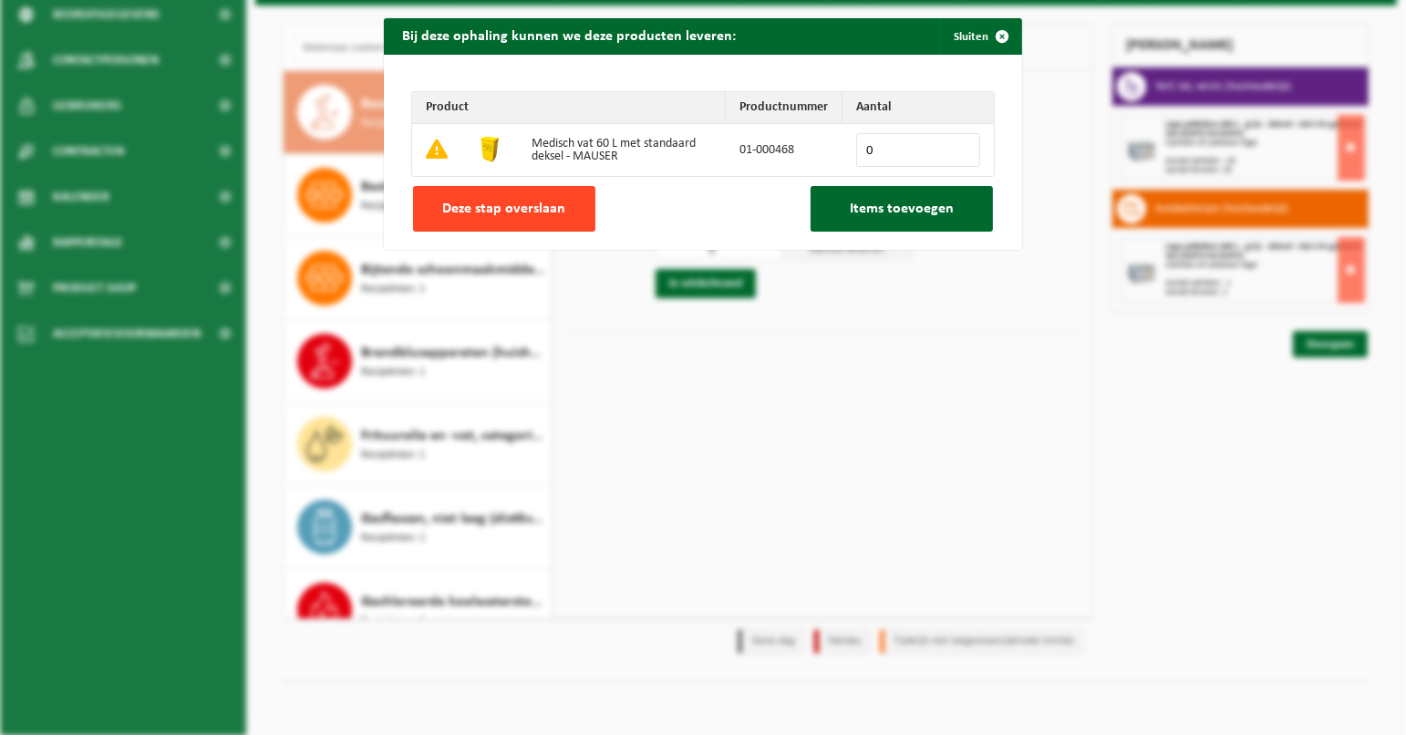
click at [508, 203] on span "Deze stap overslaan" at bounding box center [504, 209] width 123 height 15
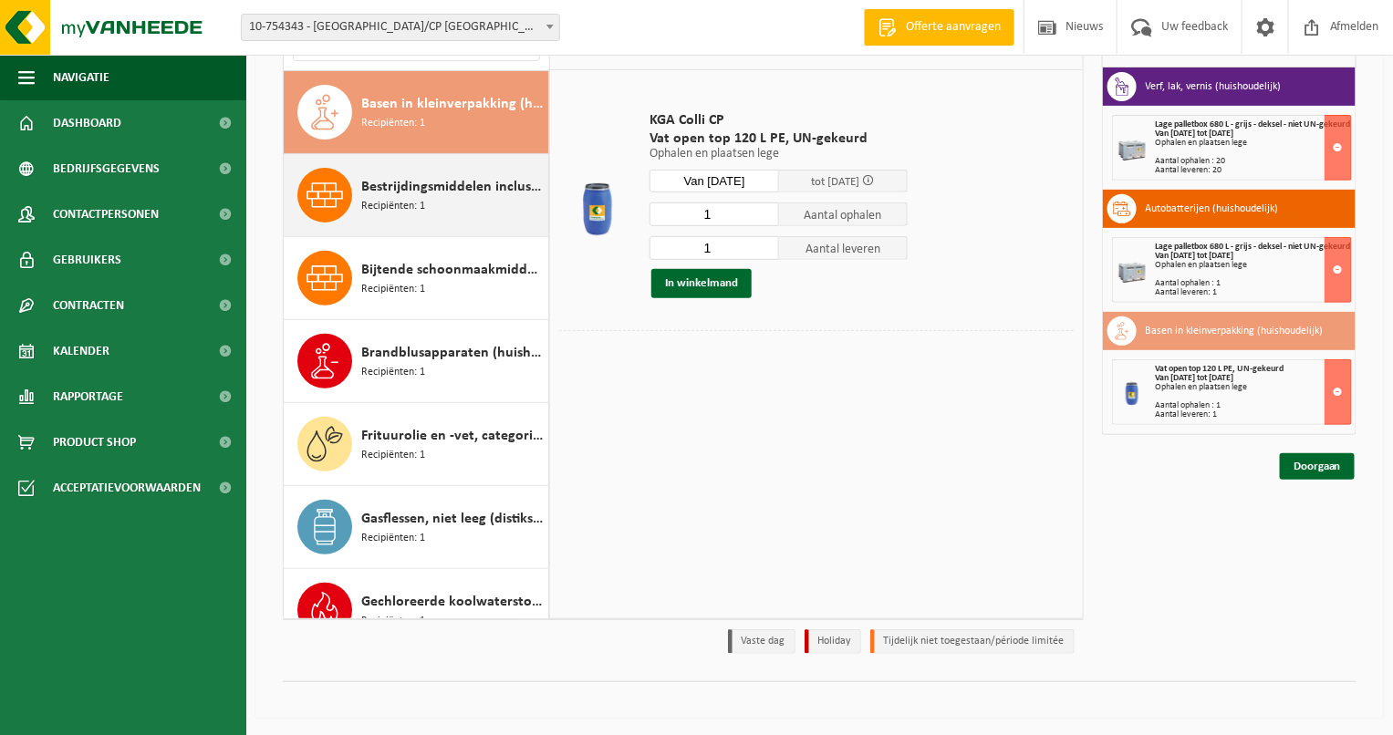
click at [439, 187] on span "Bestrijdingsmiddelen inclusief schimmelwerende beschermingsmiddelen (huishoudel…" at bounding box center [452, 187] width 182 height 22
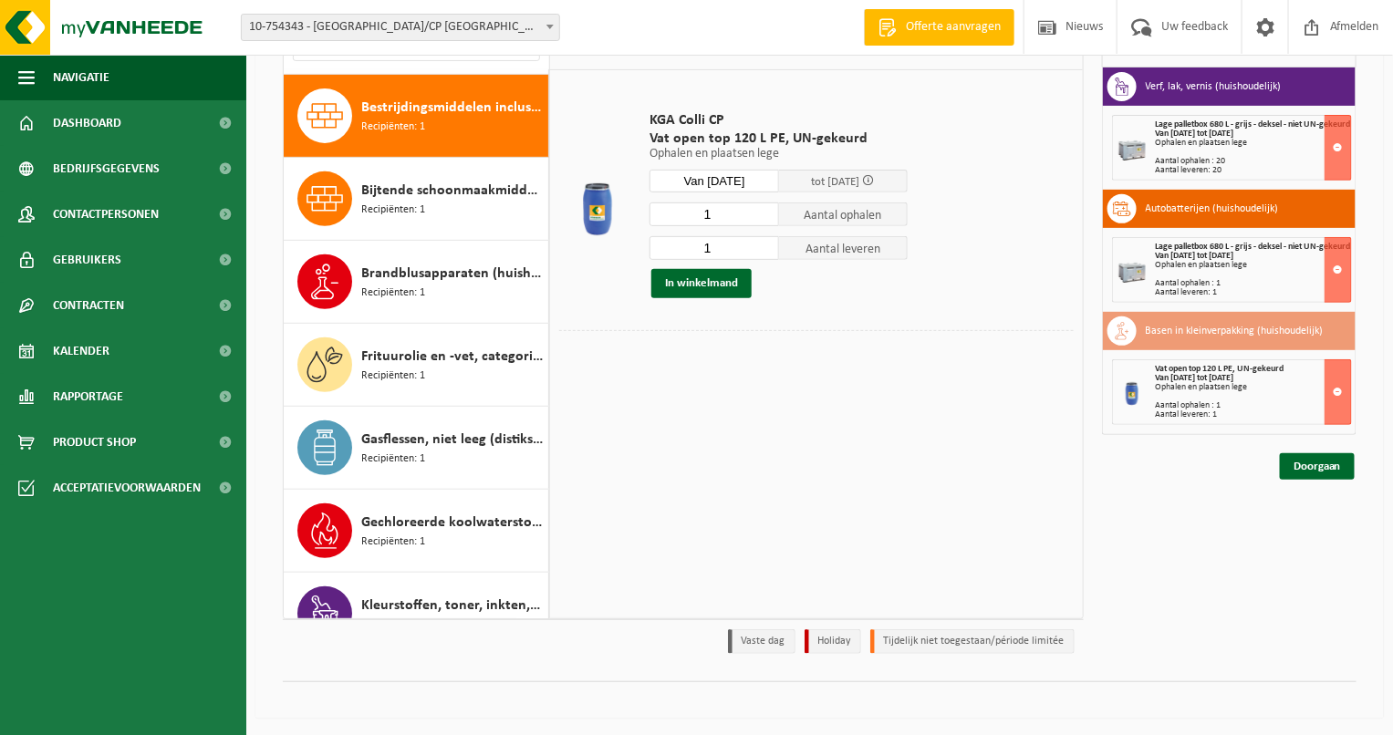
scroll to position [248, 0]
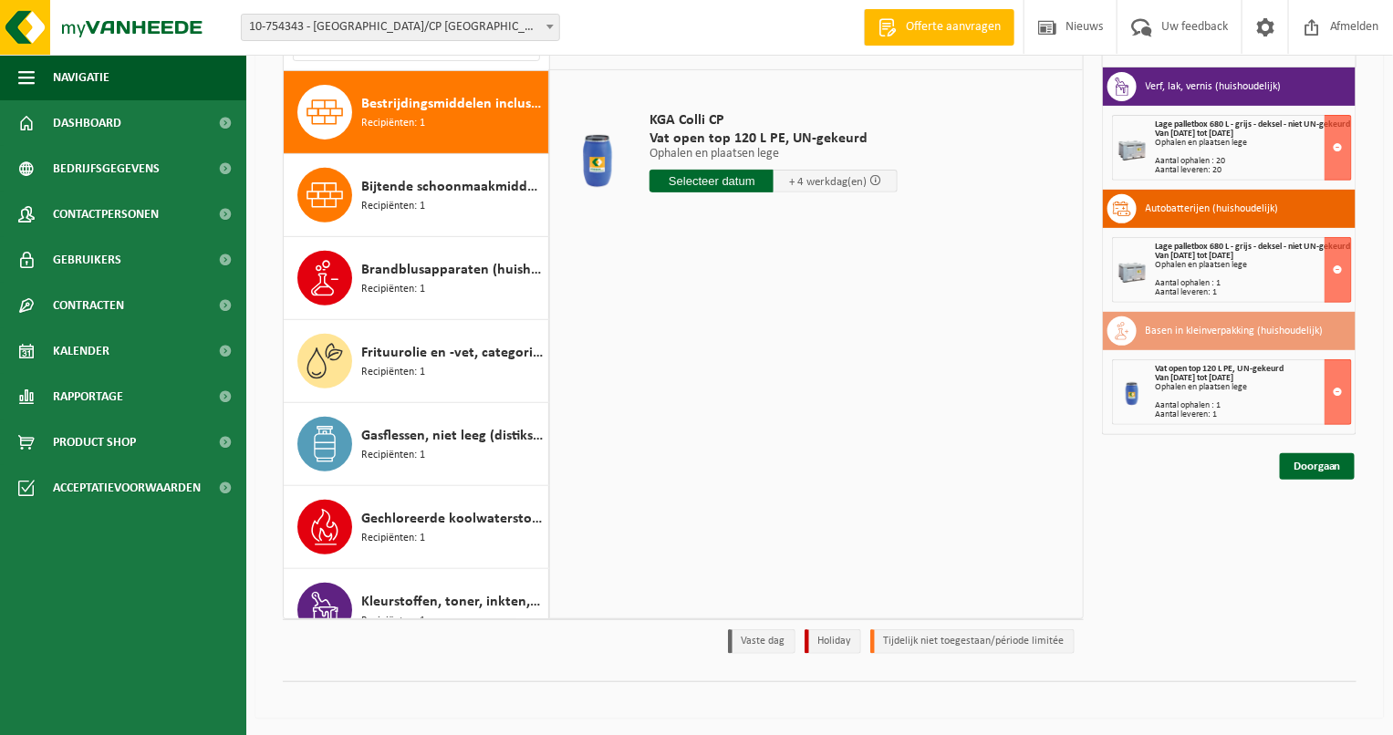
click at [749, 189] on input "text" at bounding box center [711, 181] width 124 height 23
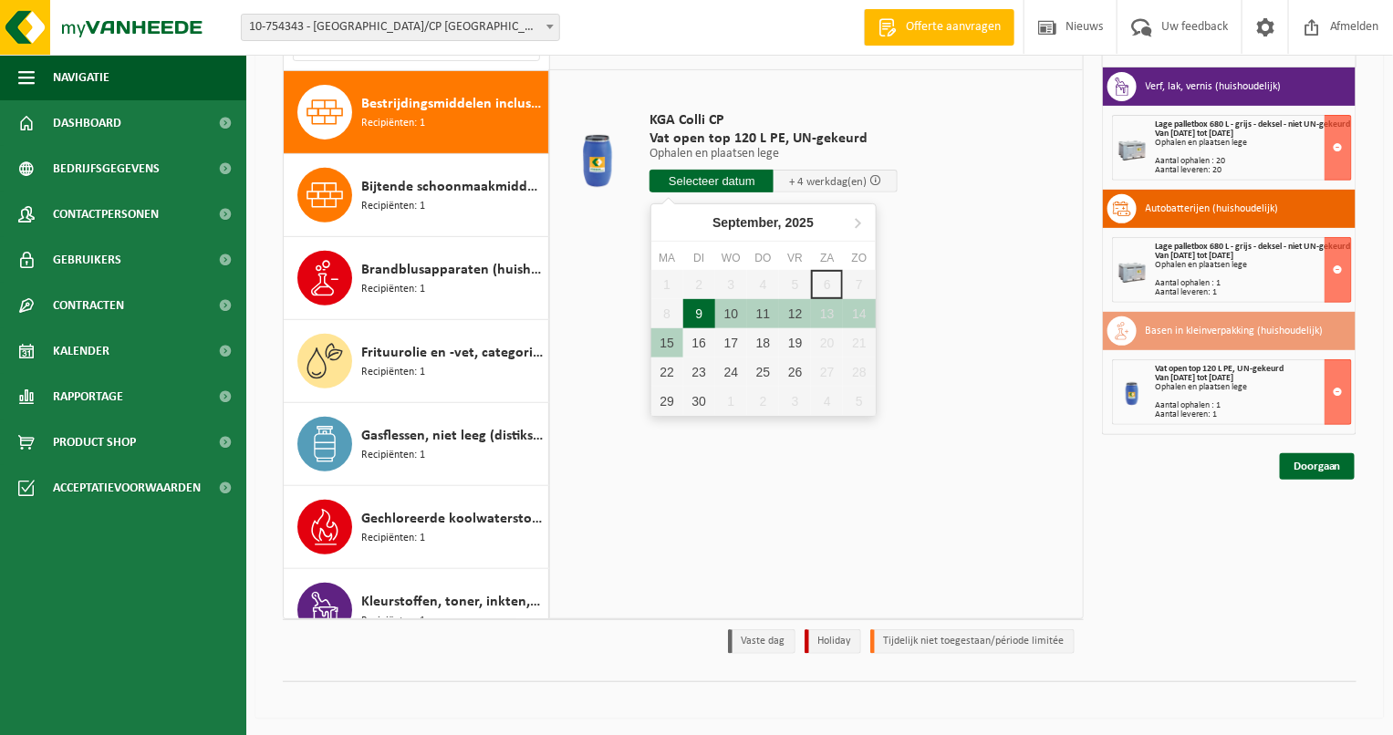
click at [697, 311] on div "9" at bounding box center [699, 313] width 32 height 29
type input "Van 2025-09-09"
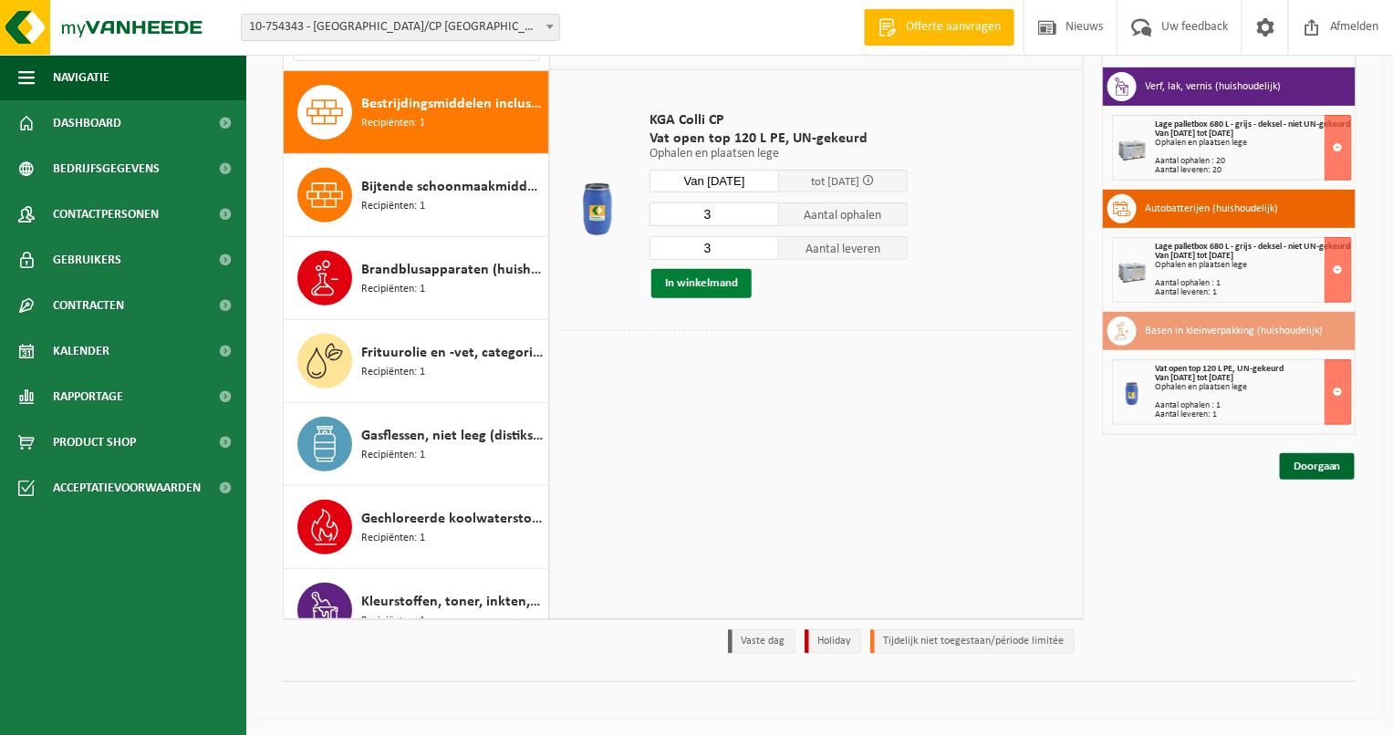
click at [709, 295] on button "In winkelmand" at bounding box center [701, 283] width 100 height 29
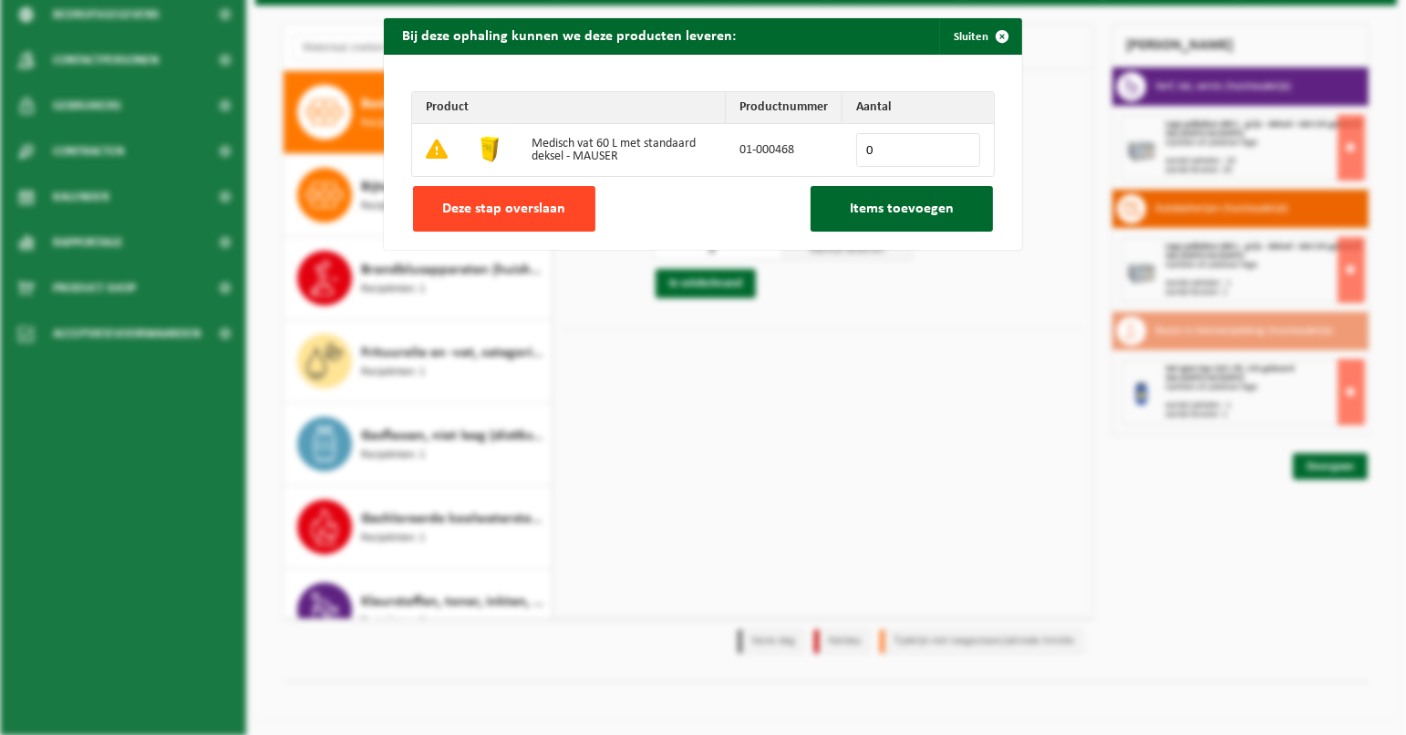
click at [468, 202] on span "Deze stap overslaan" at bounding box center [504, 209] width 123 height 15
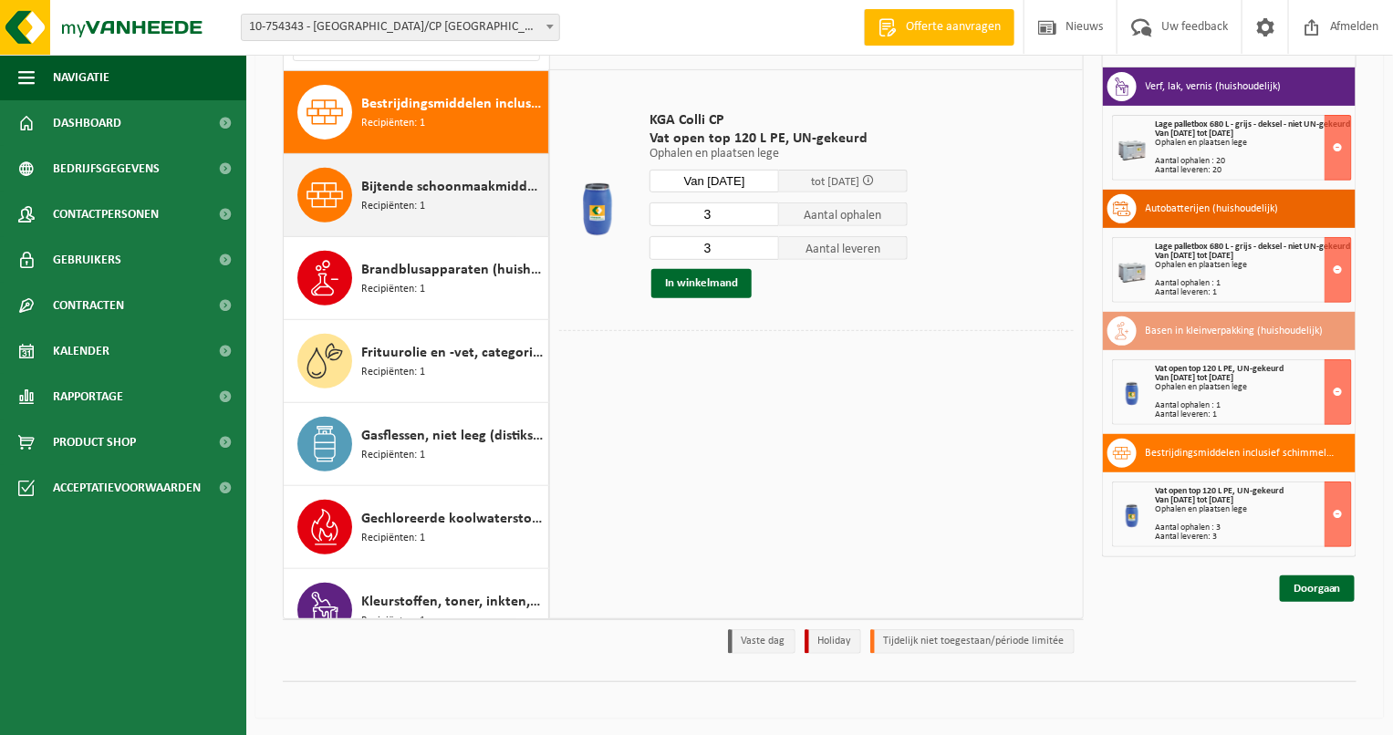
click at [468, 200] on div "Bijtende schoonmaakmiddelen (huishoudelijk) Recipiënten: 1" at bounding box center [452, 195] width 182 height 55
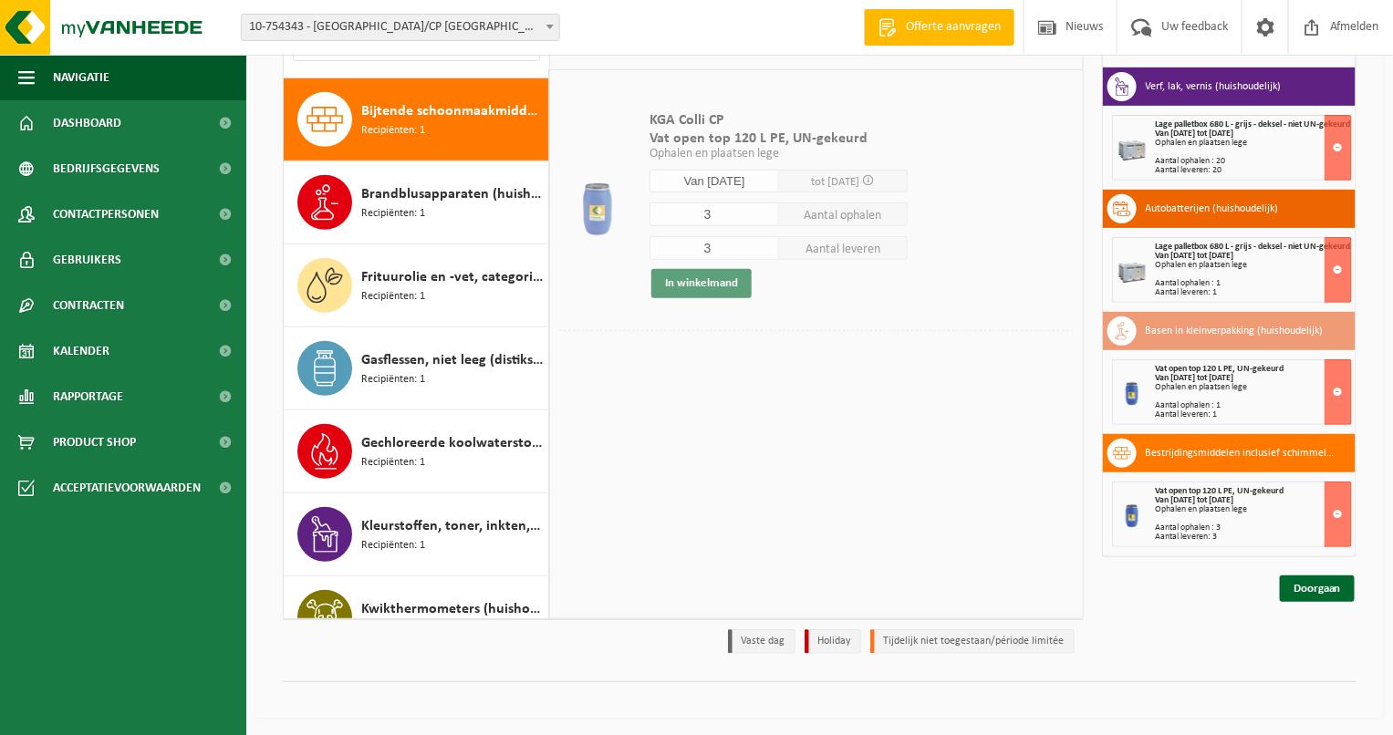
scroll to position [331, 0]
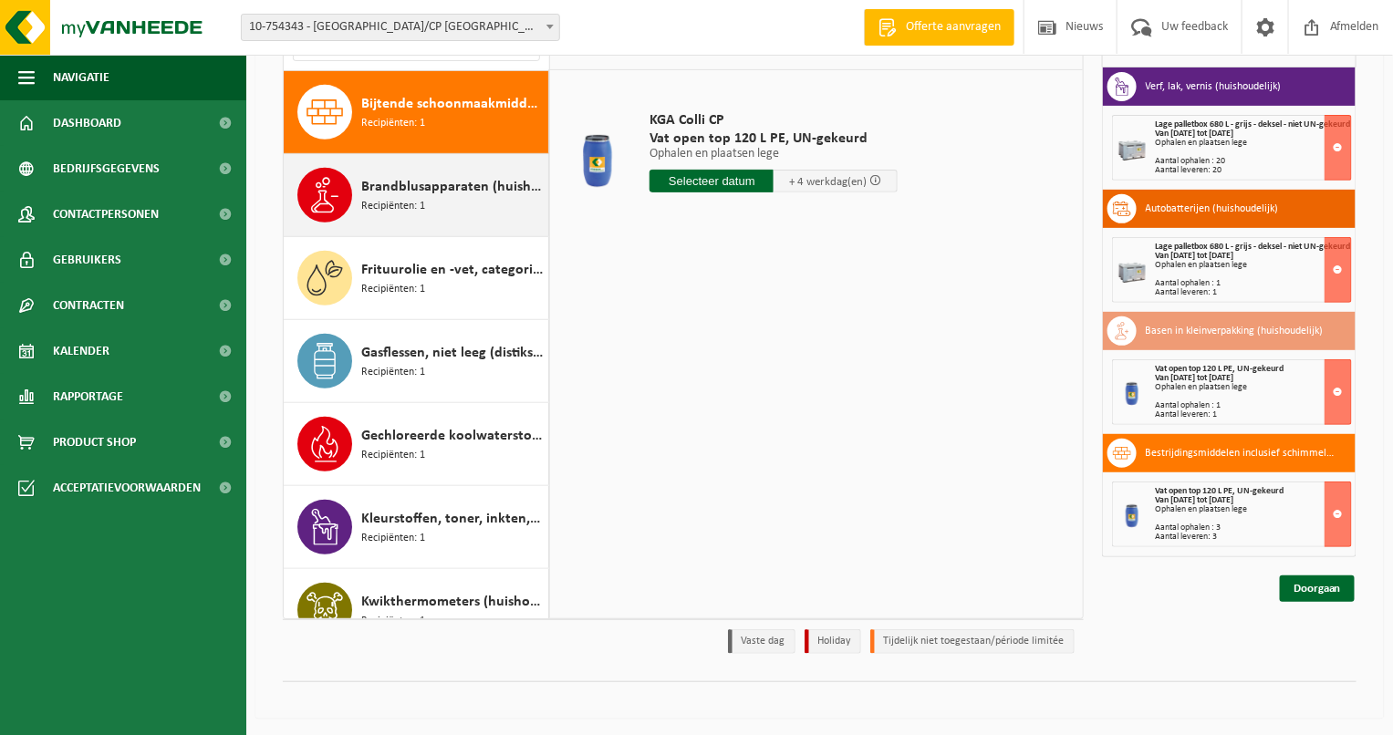
click at [470, 200] on div "Brandblusapparaten (huishoudelijk) Recipiënten: 1" at bounding box center [452, 195] width 182 height 55
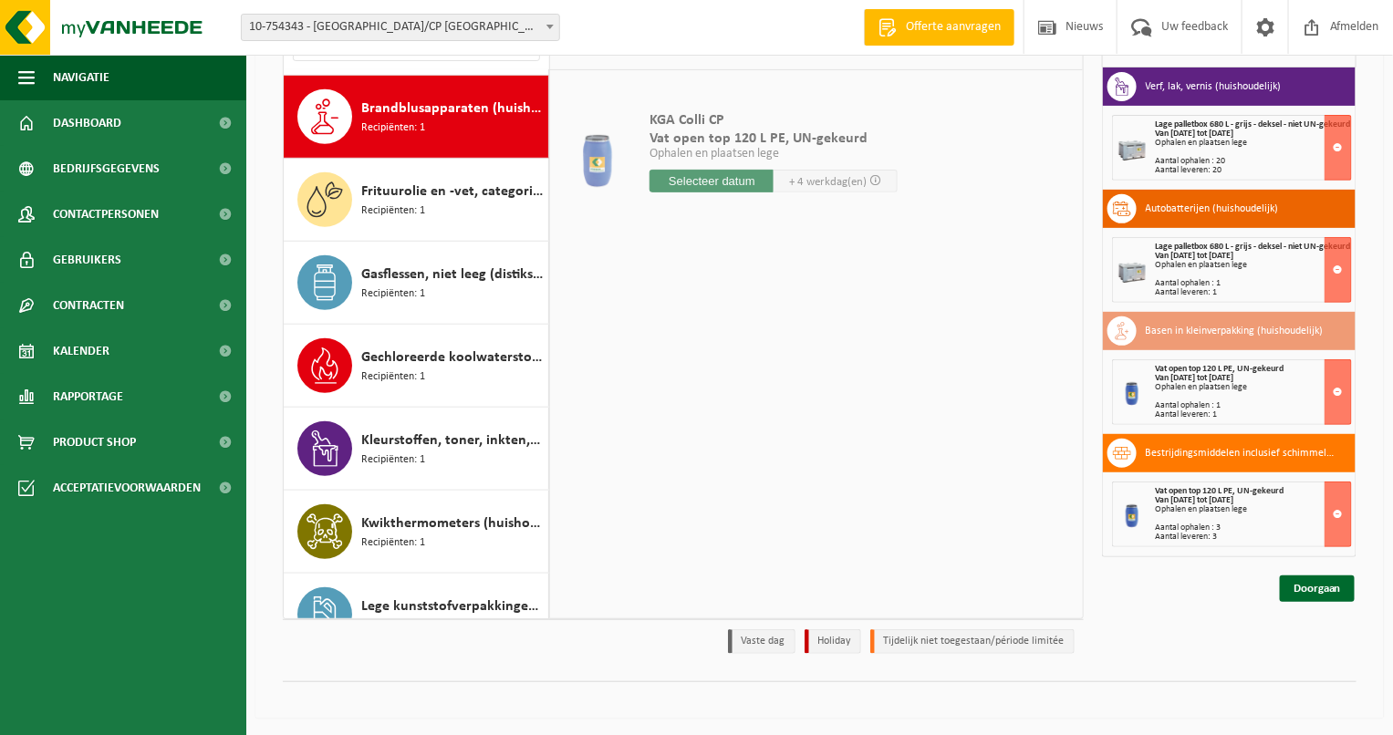
scroll to position [414, 0]
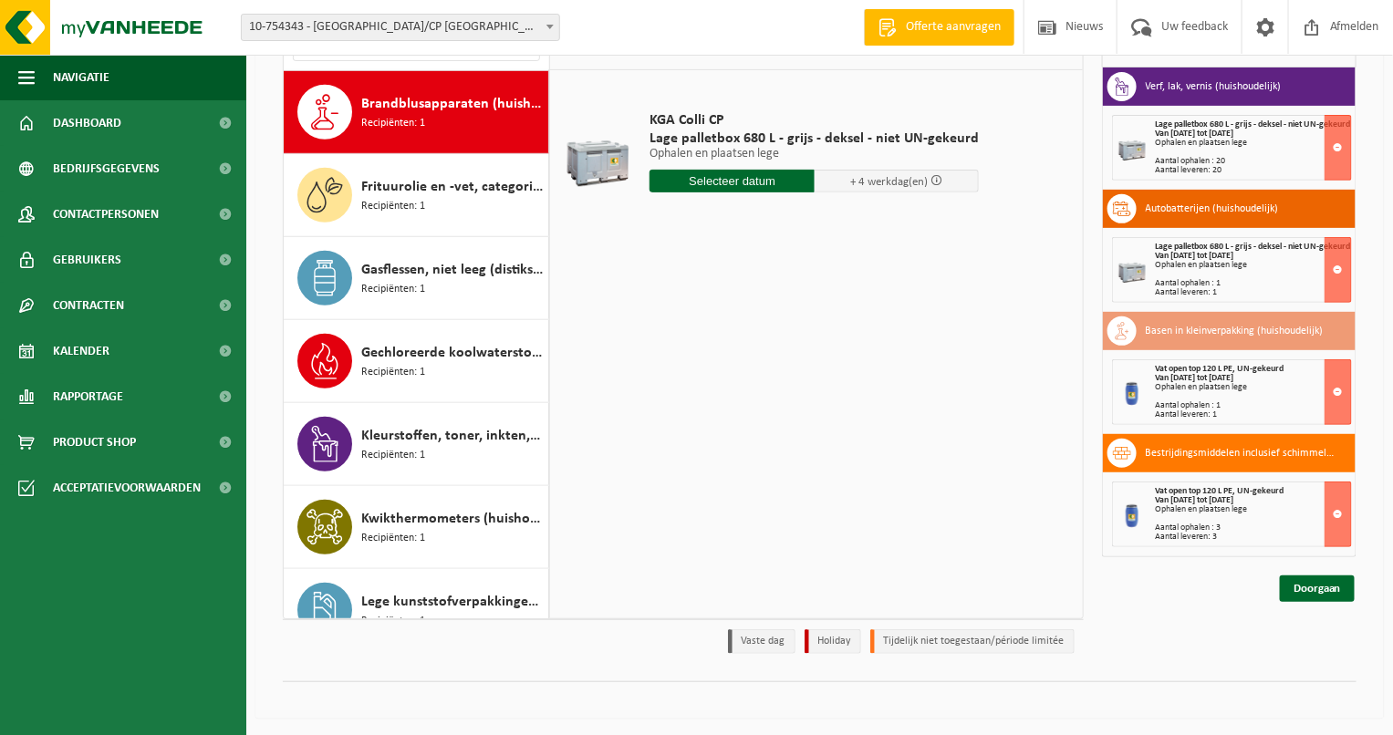
click at [738, 176] on input "text" at bounding box center [731, 181] width 165 height 23
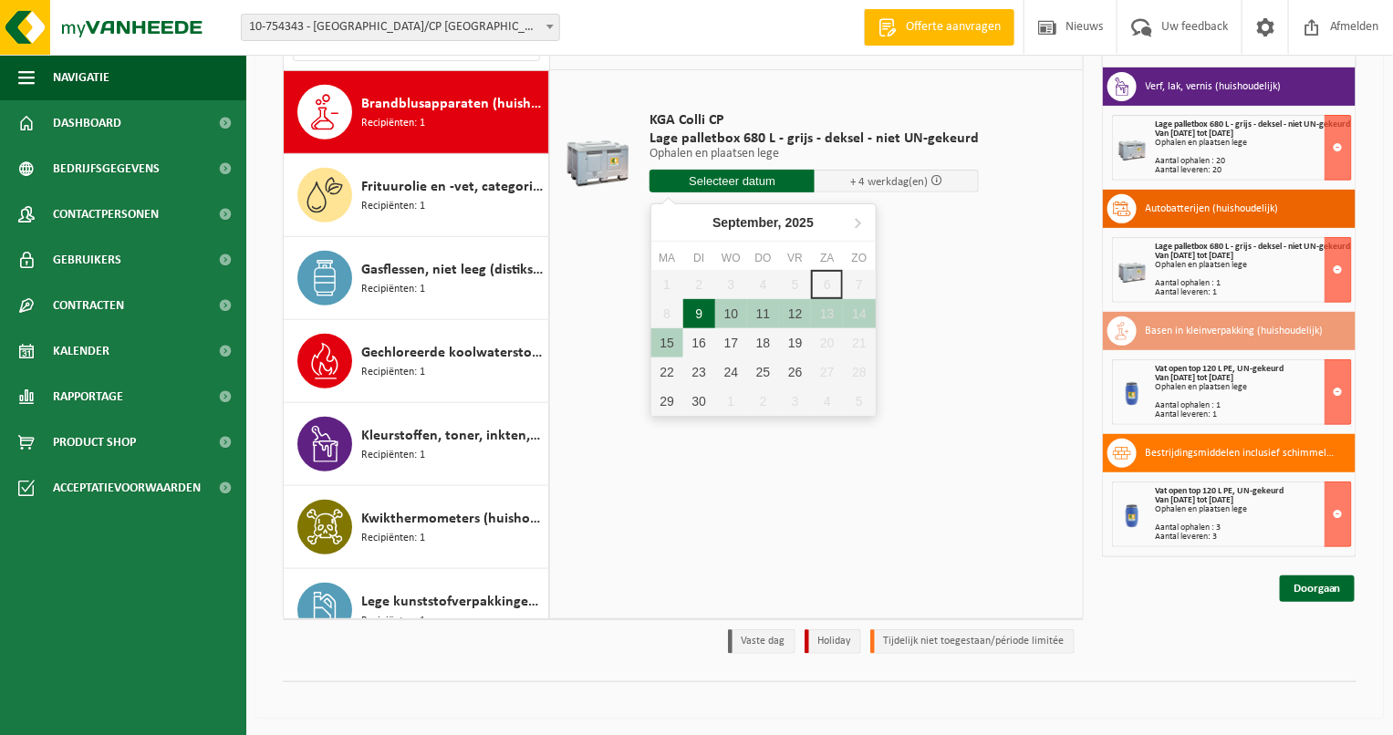
click at [699, 315] on div "9" at bounding box center [699, 313] width 32 height 29
type input "Van 2025-09-09"
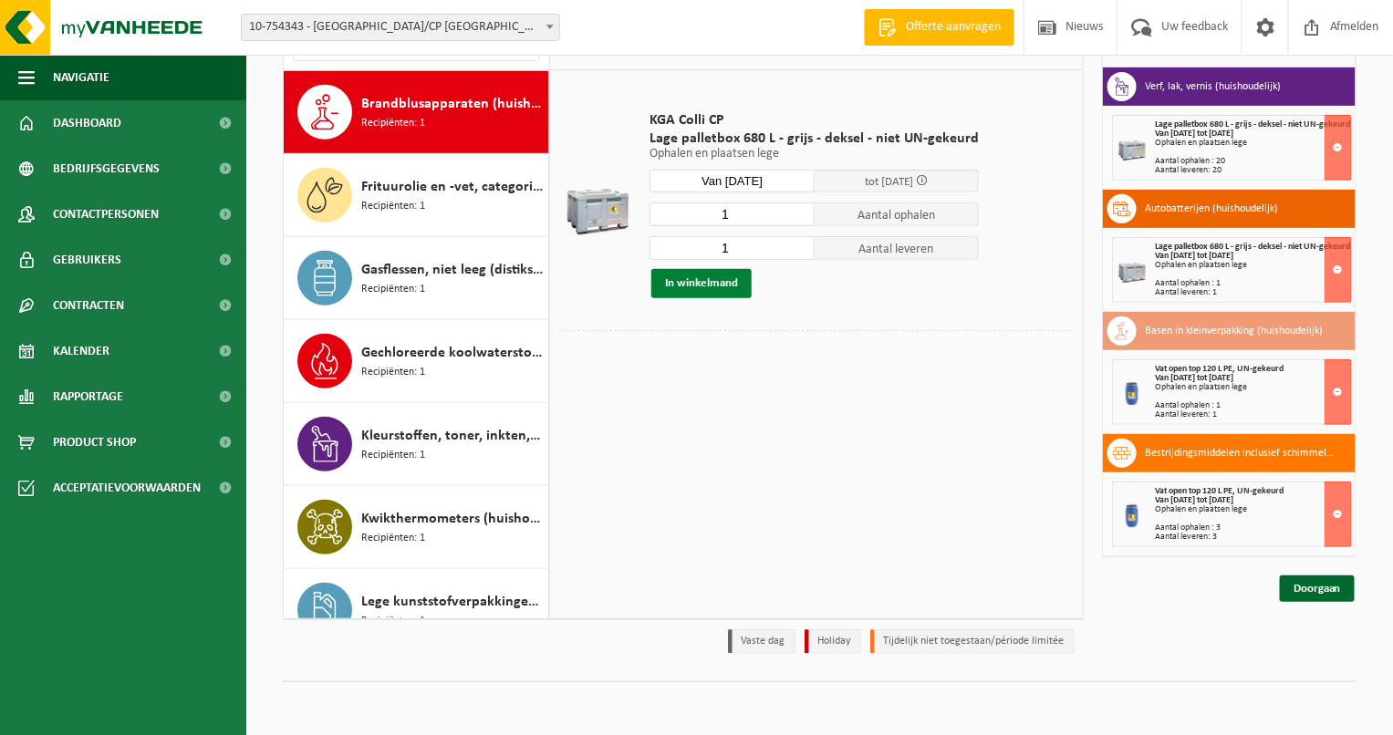
click at [714, 286] on button "In winkelmand" at bounding box center [701, 283] width 100 height 29
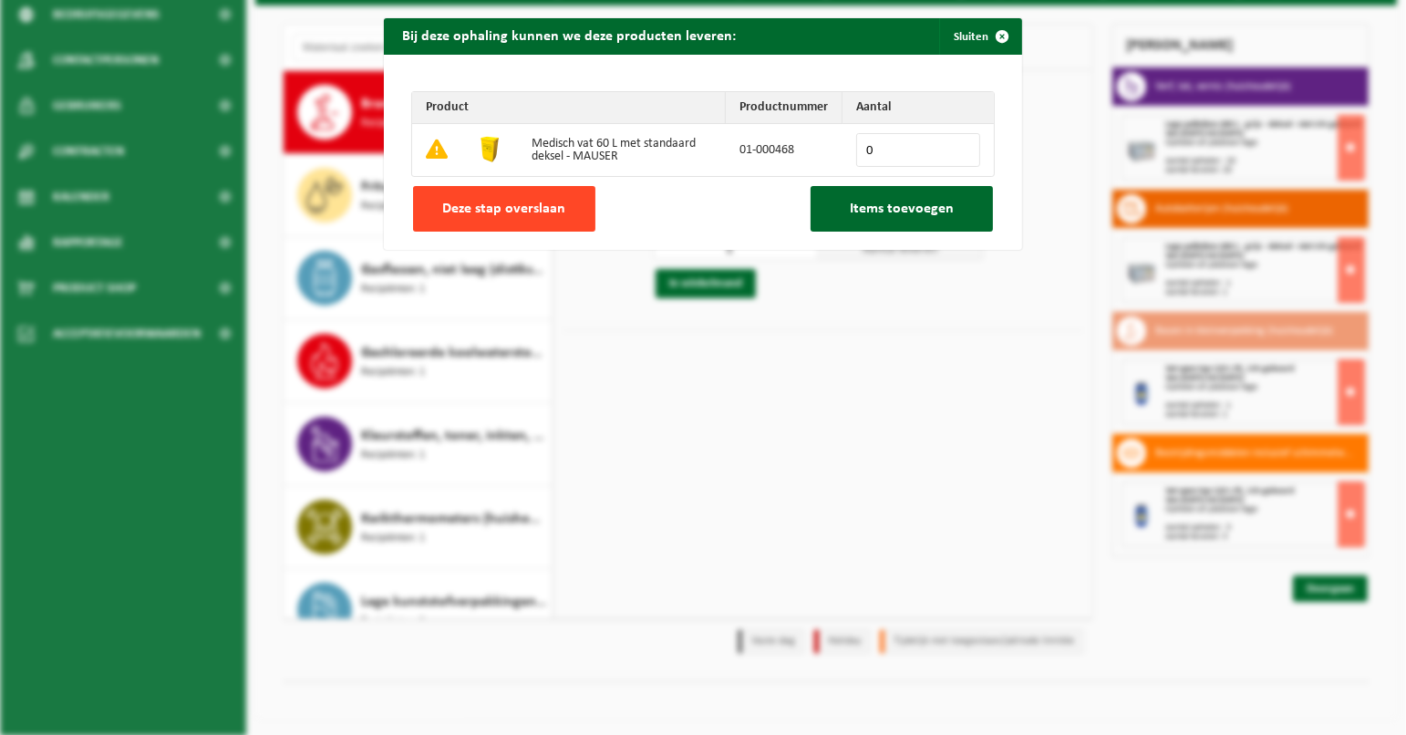
click at [567, 202] on button "Deze stap overslaan" at bounding box center [504, 209] width 182 height 46
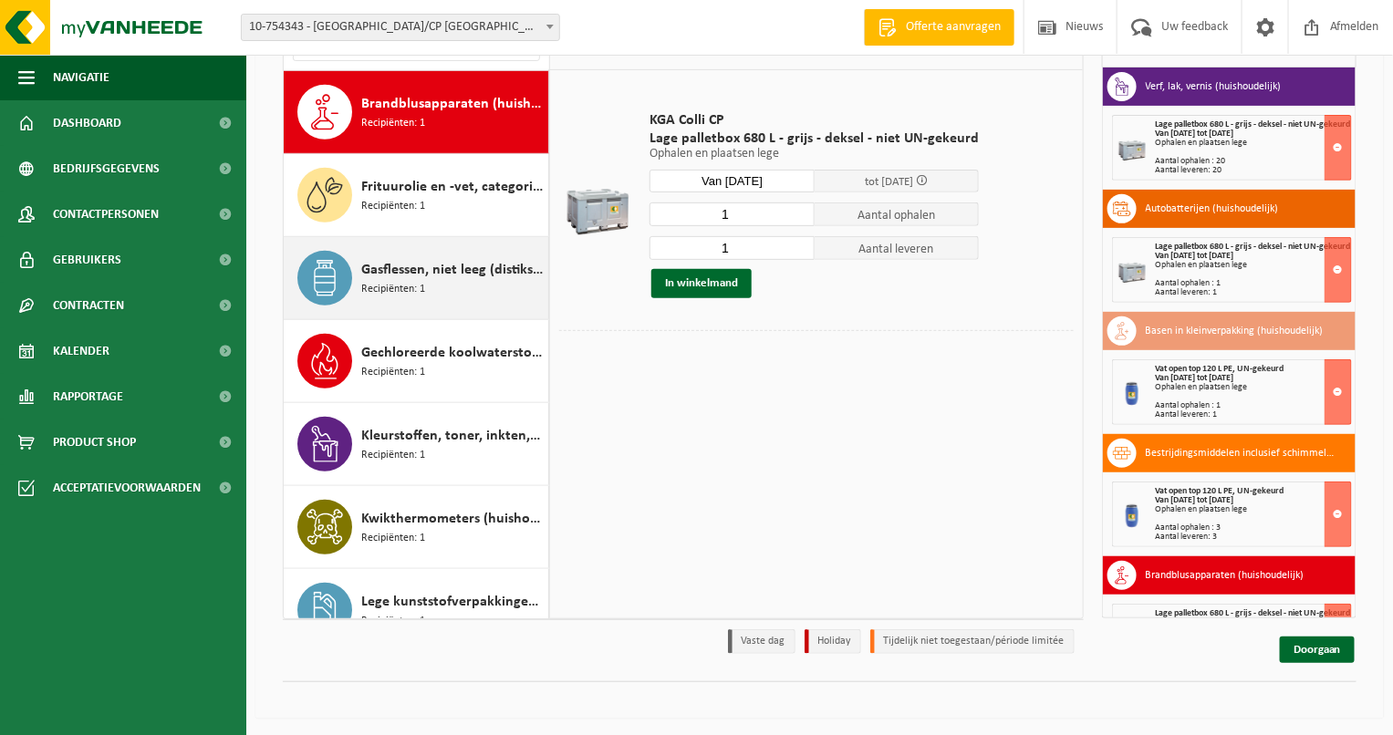
click at [431, 275] on span "Gasflessen, niet leeg (distikstofoxide)" at bounding box center [452, 270] width 182 height 22
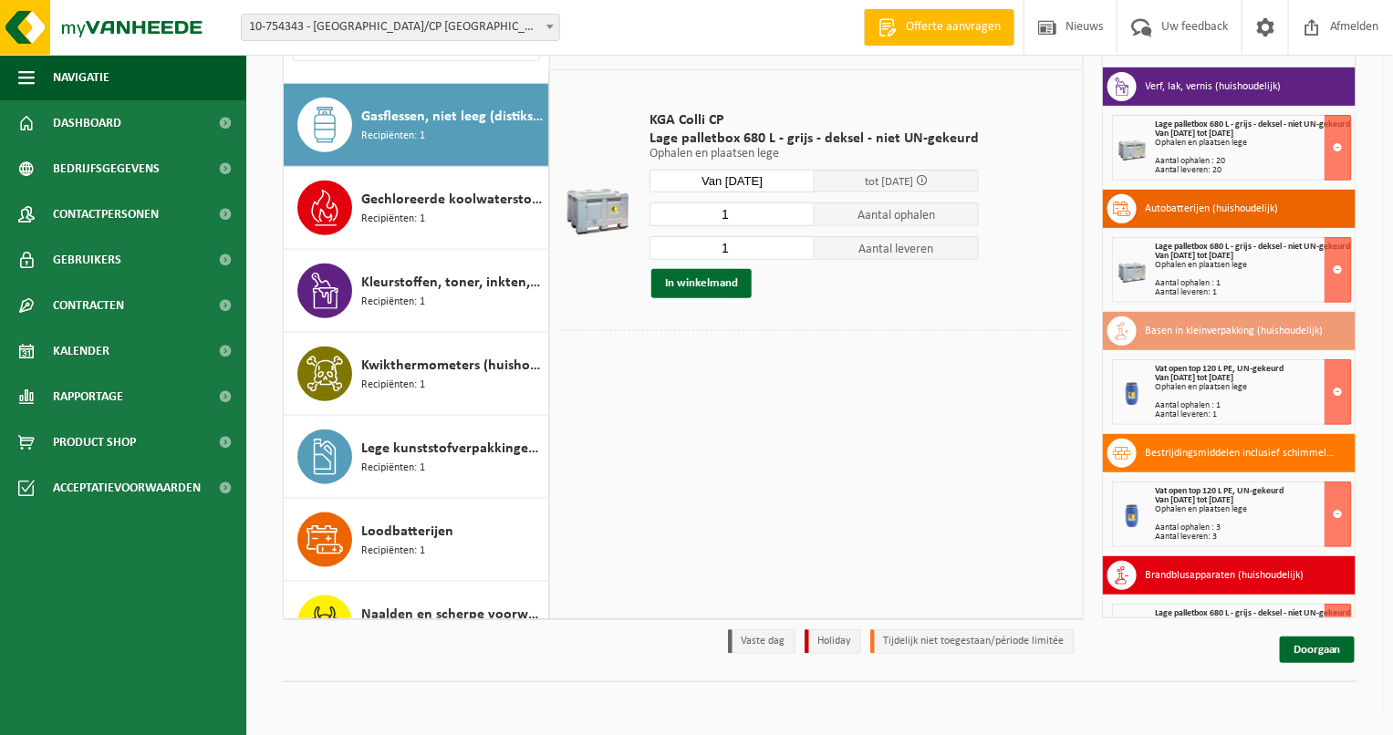
scroll to position [580, 0]
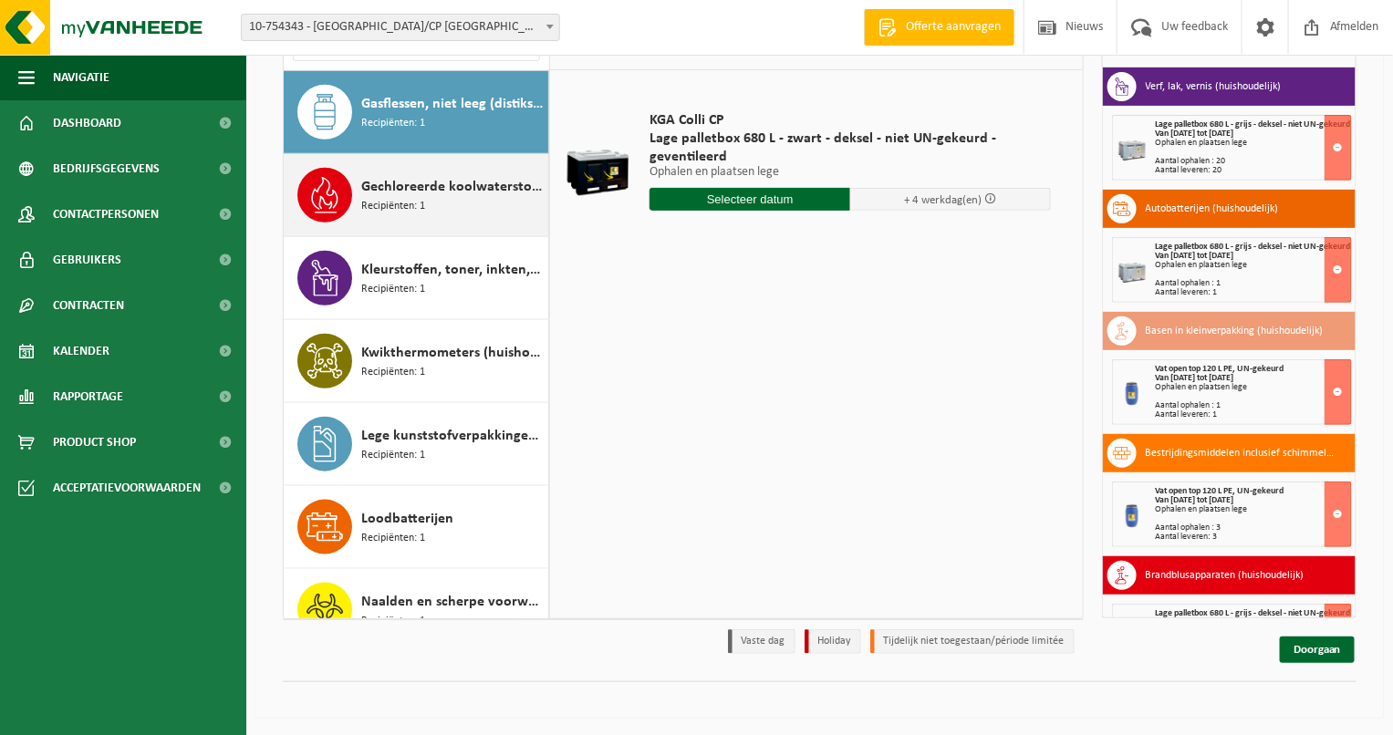
click at [423, 192] on span "Gechloreerde koolwaterstoffen(huishoudelijk)" at bounding box center [452, 187] width 182 height 22
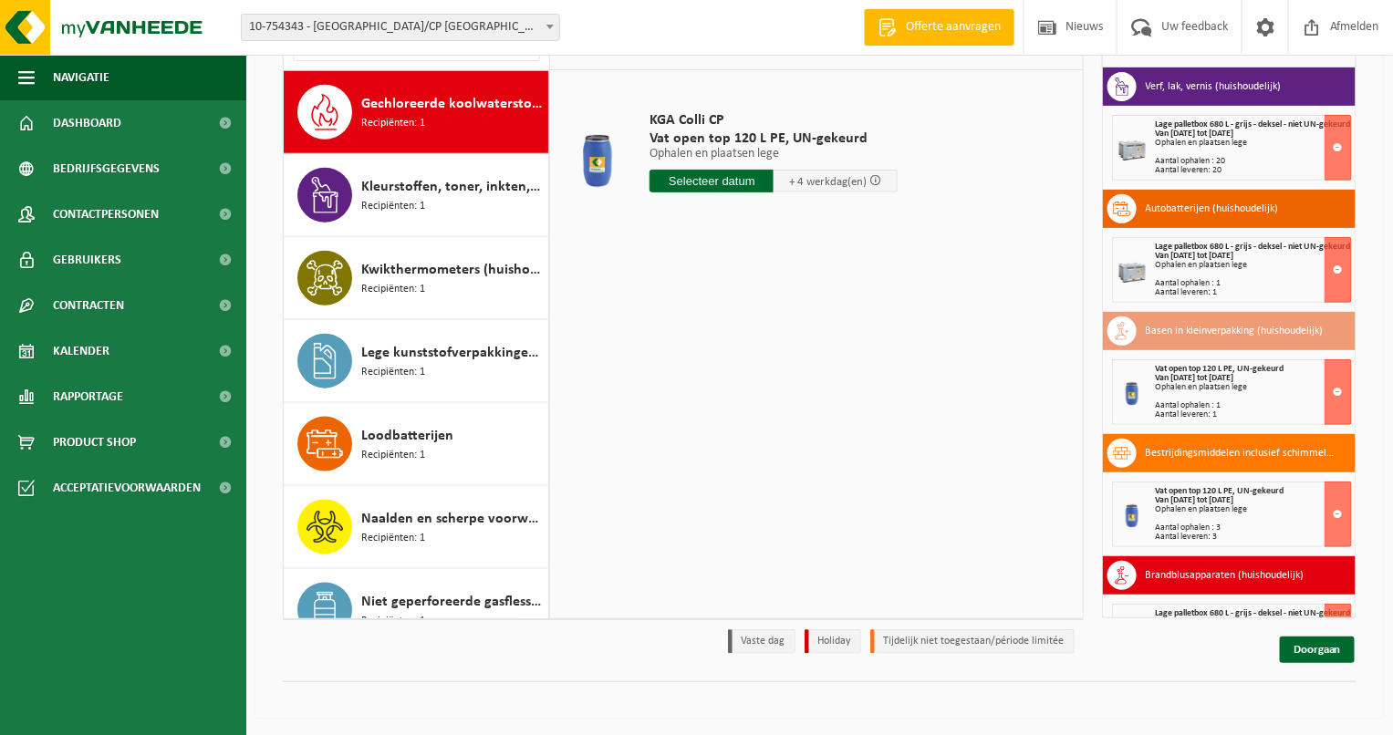
click at [423, 192] on span "Kleurstoffen, toner, inkten, inktcartridges (huishoudelijk)" at bounding box center [452, 187] width 182 height 22
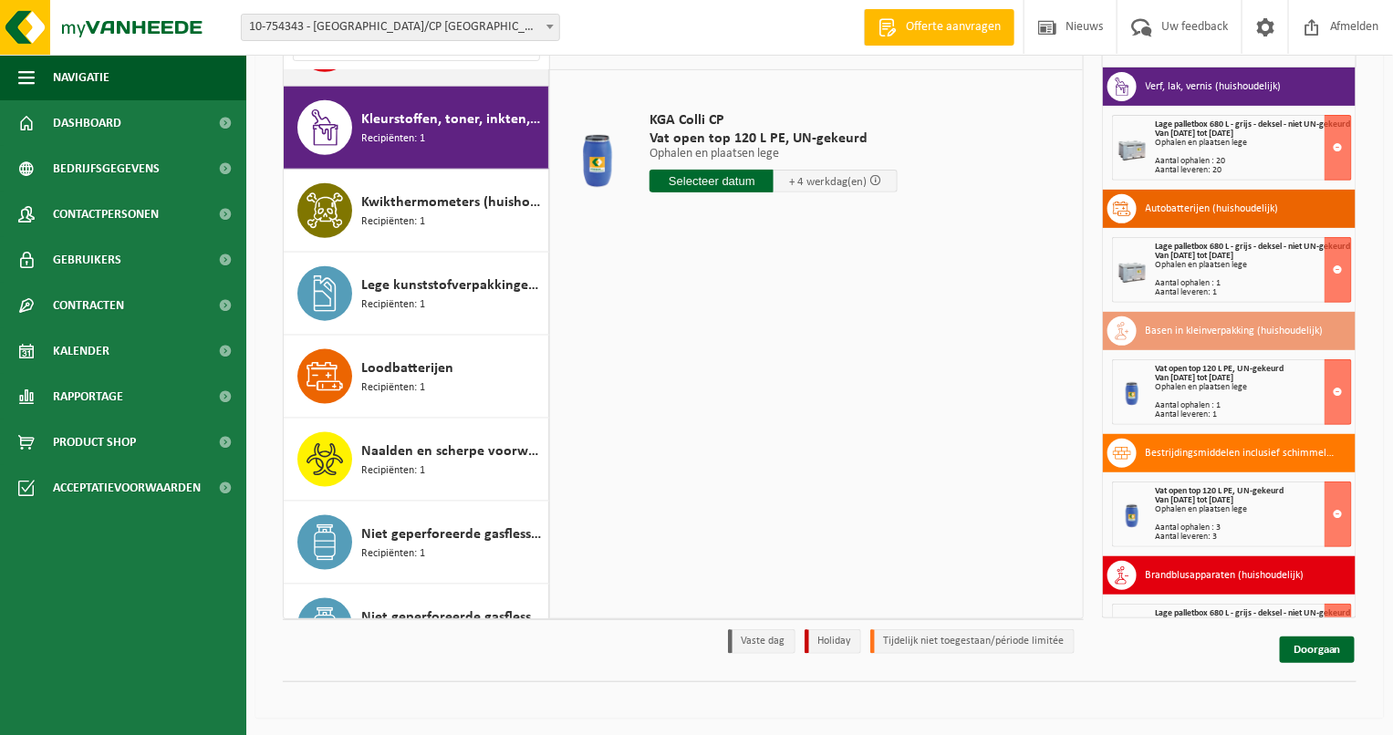
scroll to position [746, 0]
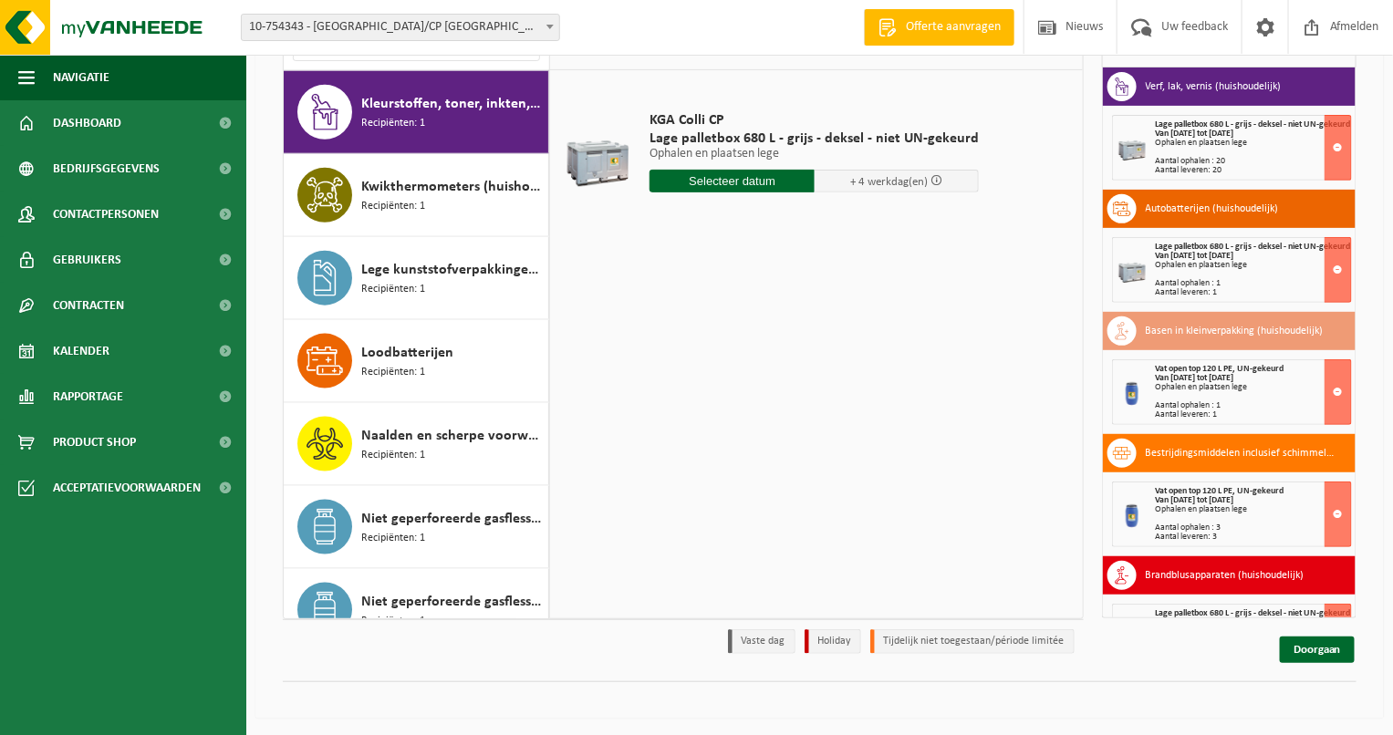
click at [423, 192] on span "Kwikthermometers (huishoudelijk)" at bounding box center [452, 187] width 182 height 22
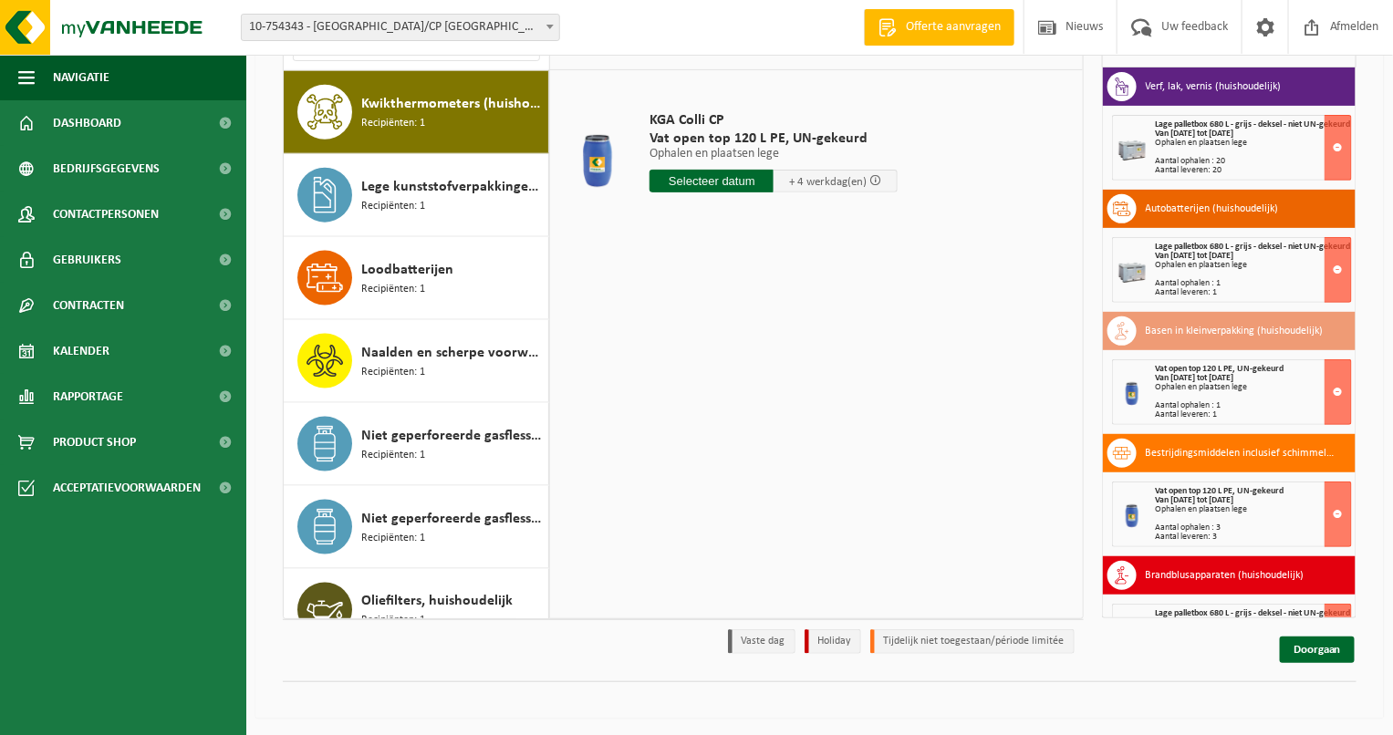
click at [423, 192] on span "Lege kunststofverpakkingen (huishoudelijk)" at bounding box center [452, 187] width 182 height 22
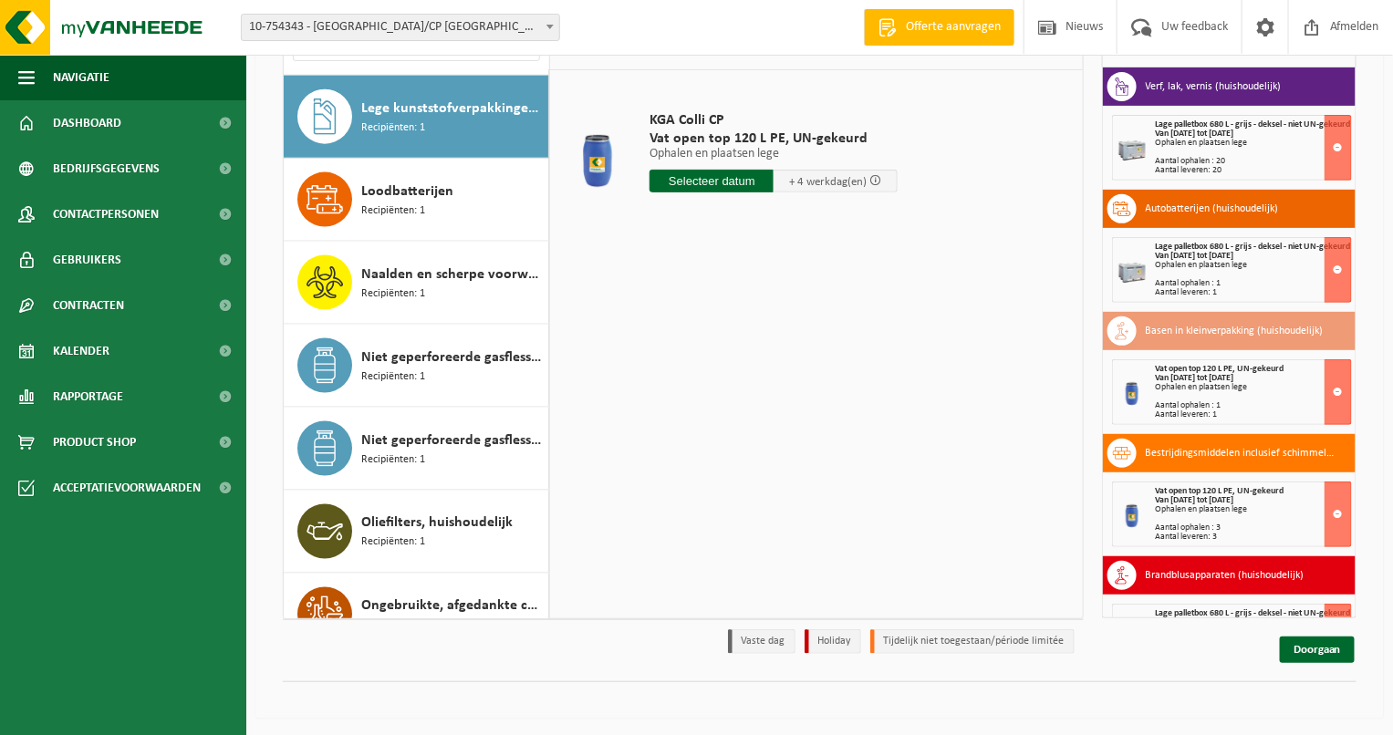
scroll to position [911, 0]
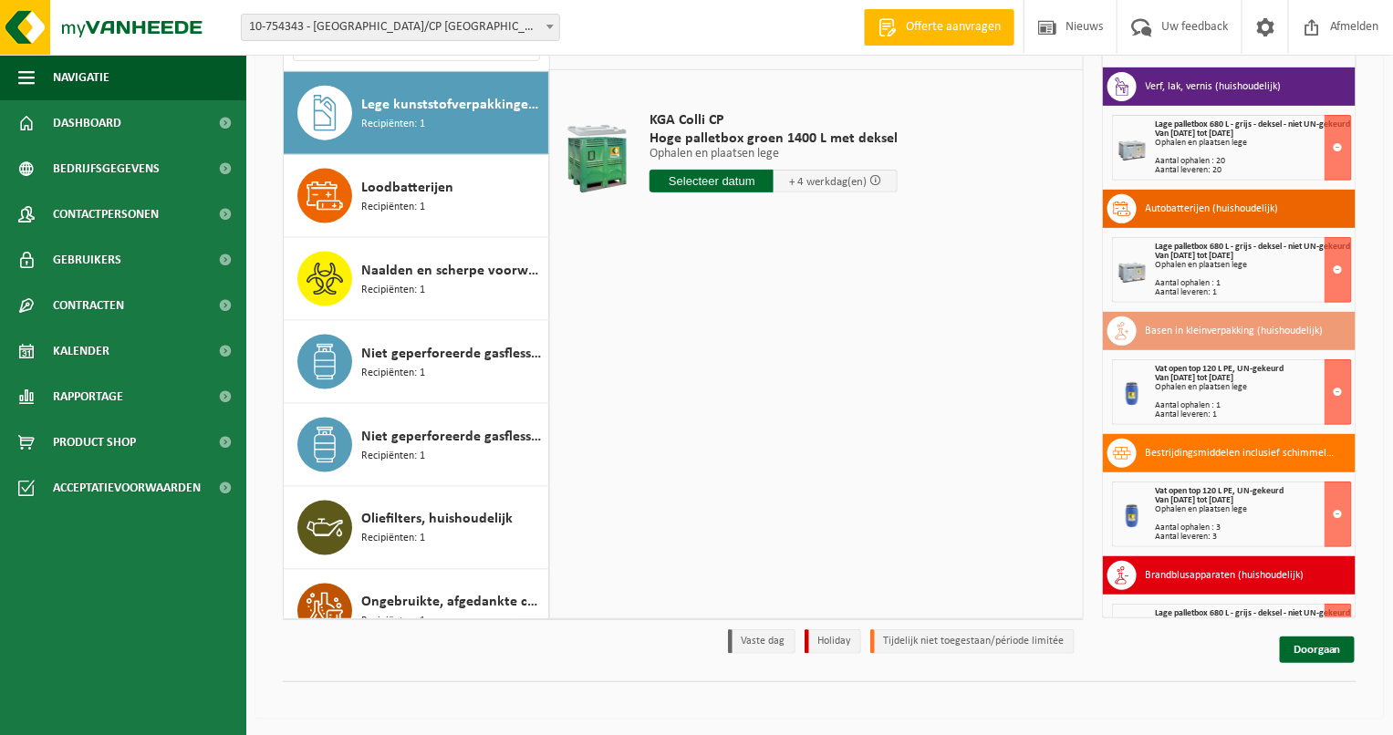
click at [700, 185] on input "text" at bounding box center [711, 181] width 124 height 23
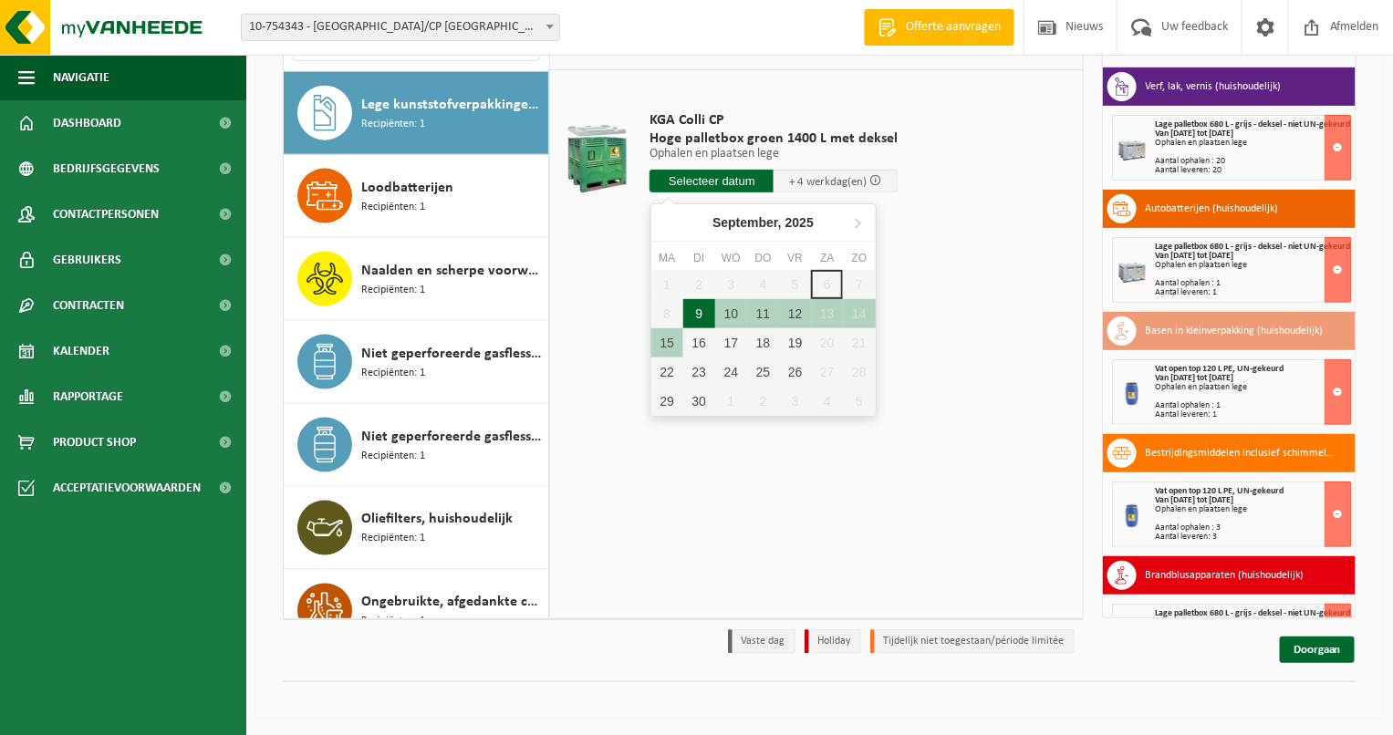
click at [689, 312] on div "9" at bounding box center [699, 313] width 32 height 29
type input "Van 2025-09-09"
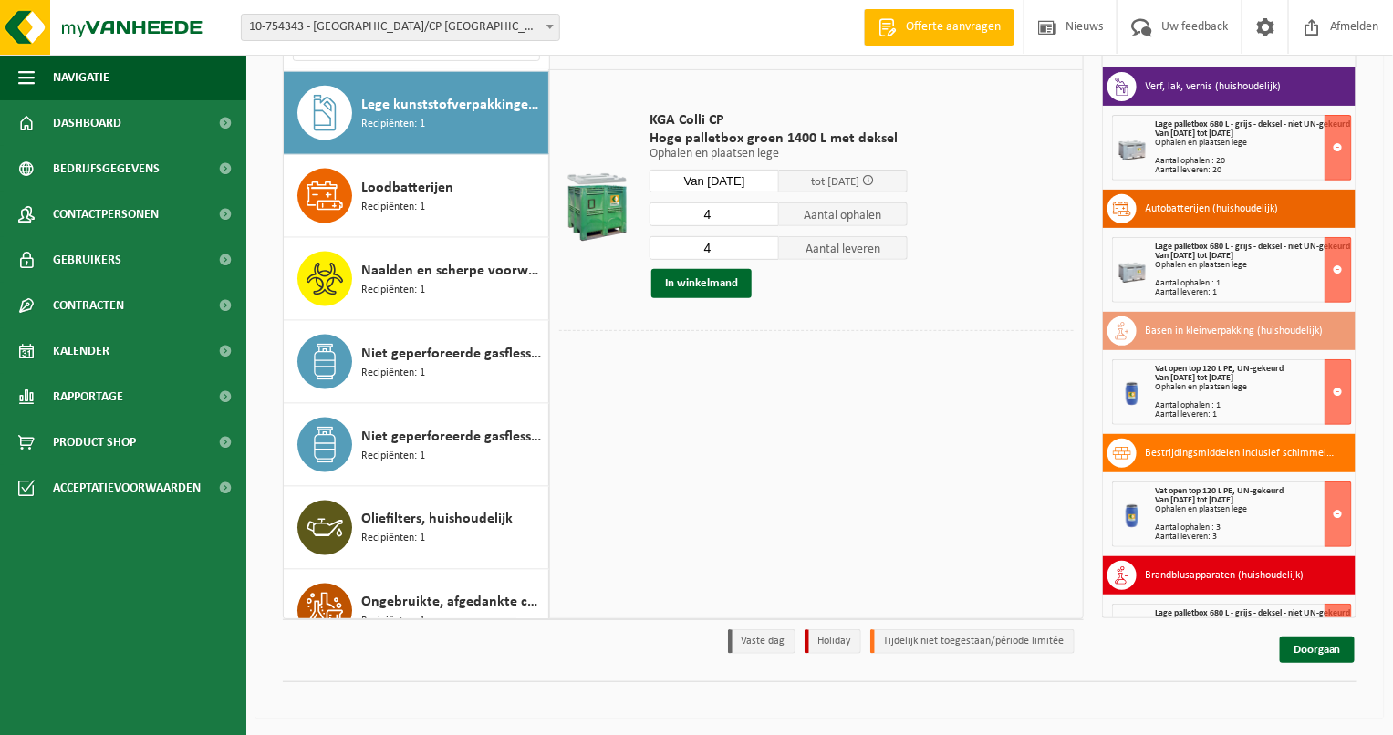
drag, startPoint x: 621, startPoint y: 210, endPoint x: 601, endPoint y: 210, distance: 20.1
click at [584, 210] on tr "KGA Colli CP Hoge palletbox groen 1400 L met deksel Ophalen en plaatsen lege Op…" at bounding box center [816, 204] width 514 height 251
type input "2"
click at [690, 290] on button "In winkelmand" at bounding box center [701, 283] width 100 height 29
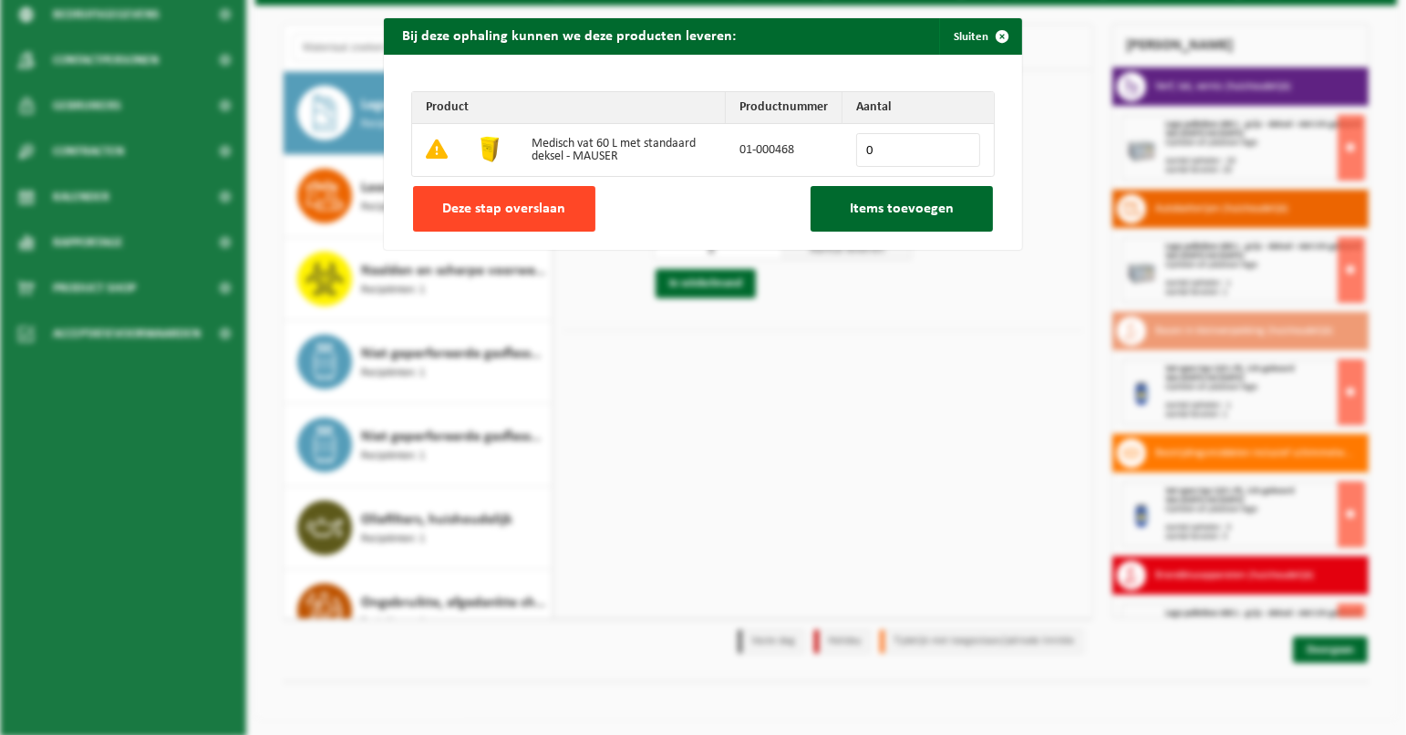
click at [562, 210] on button "Deze stap overslaan" at bounding box center [504, 209] width 182 height 46
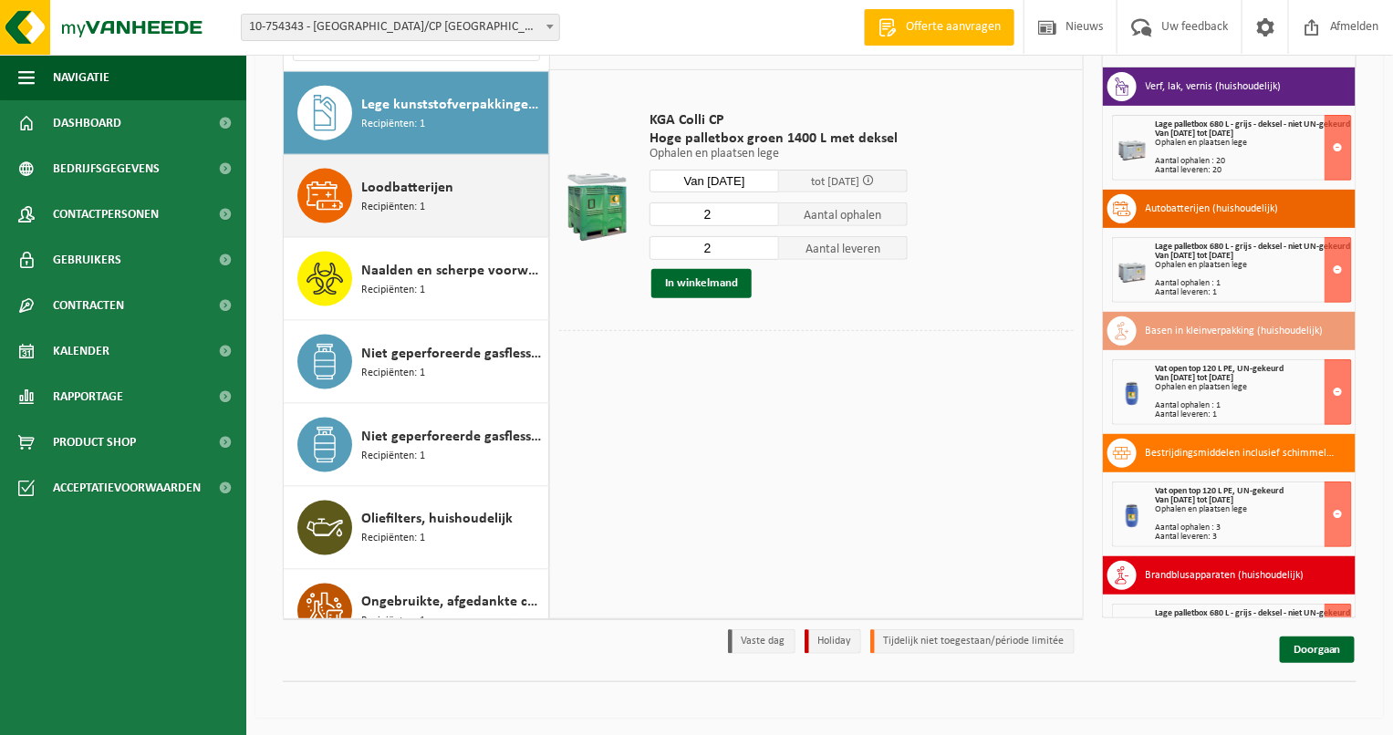
click at [439, 192] on span "Loodbatterijen" at bounding box center [407, 188] width 92 height 22
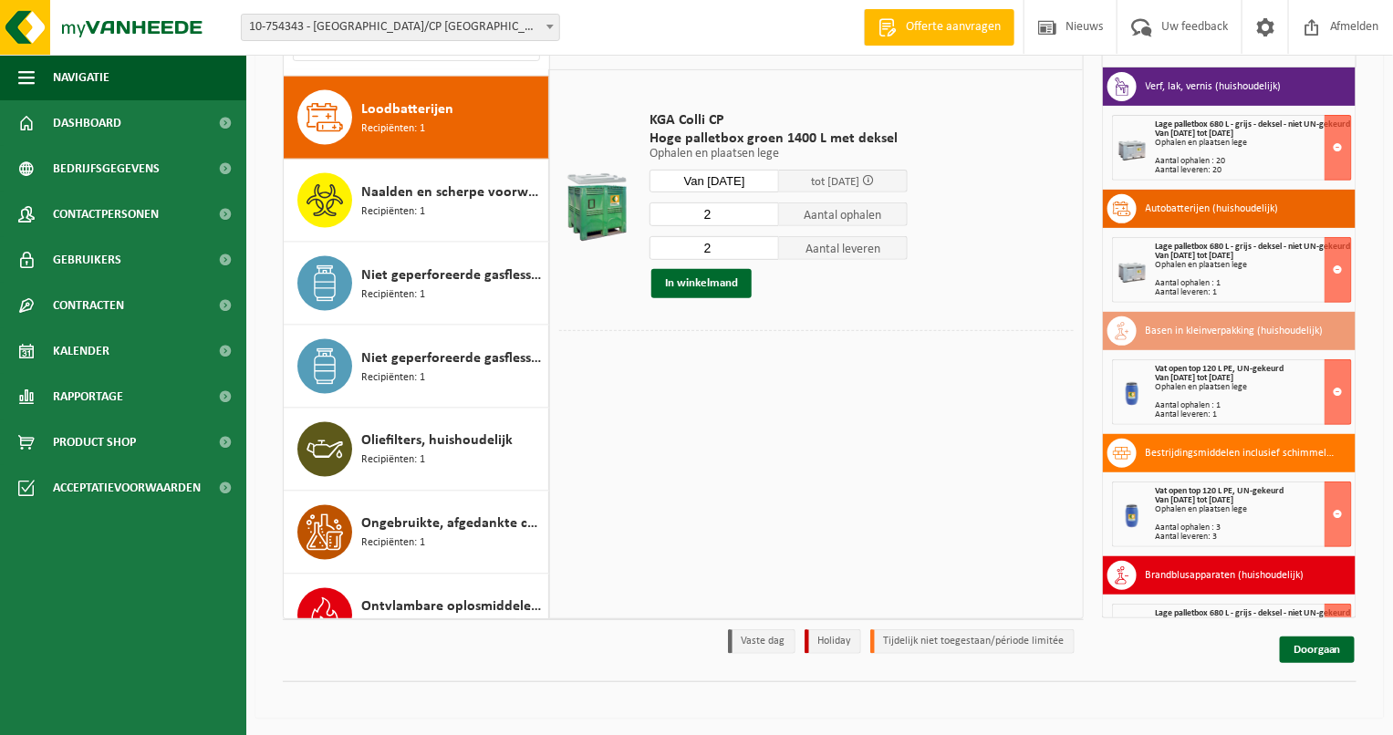
scroll to position [994, 0]
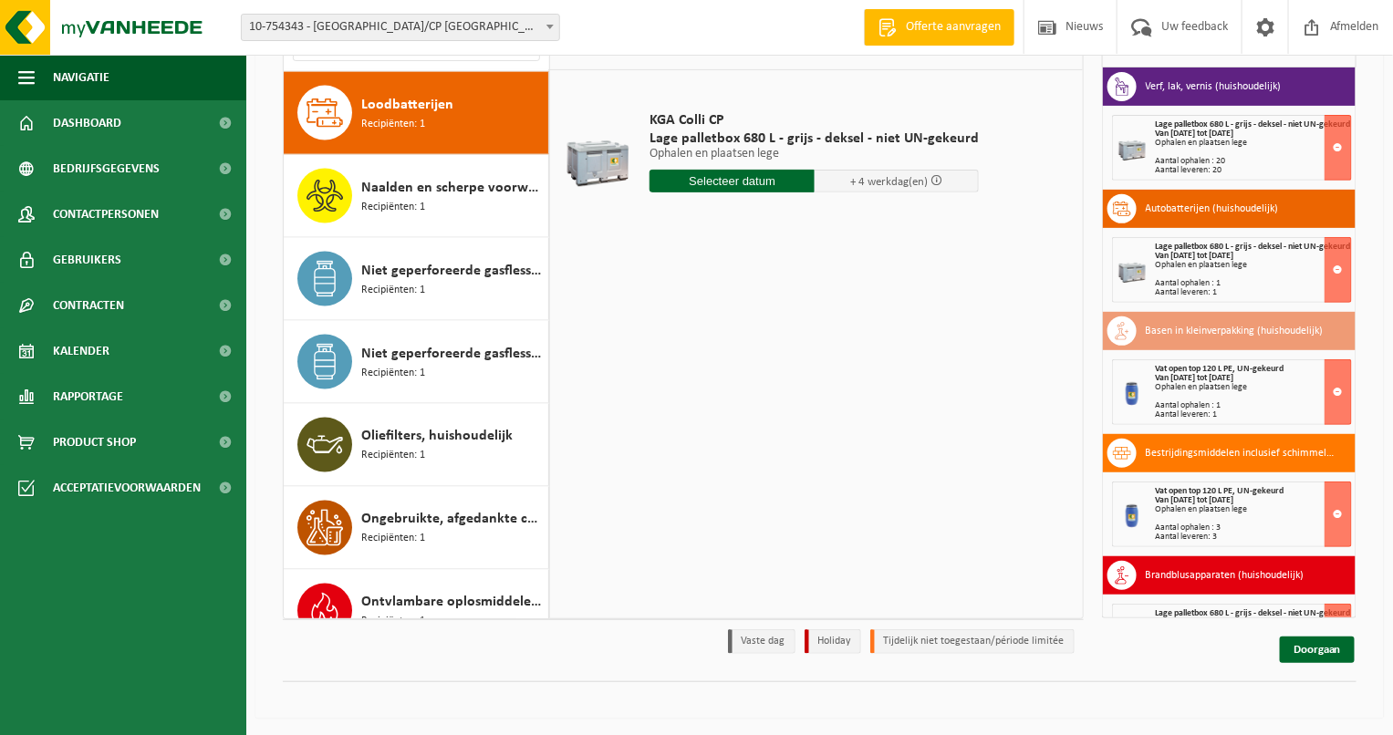
click at [736, 183] on input "text" at bounding box center [731, 181] width 165 height 23
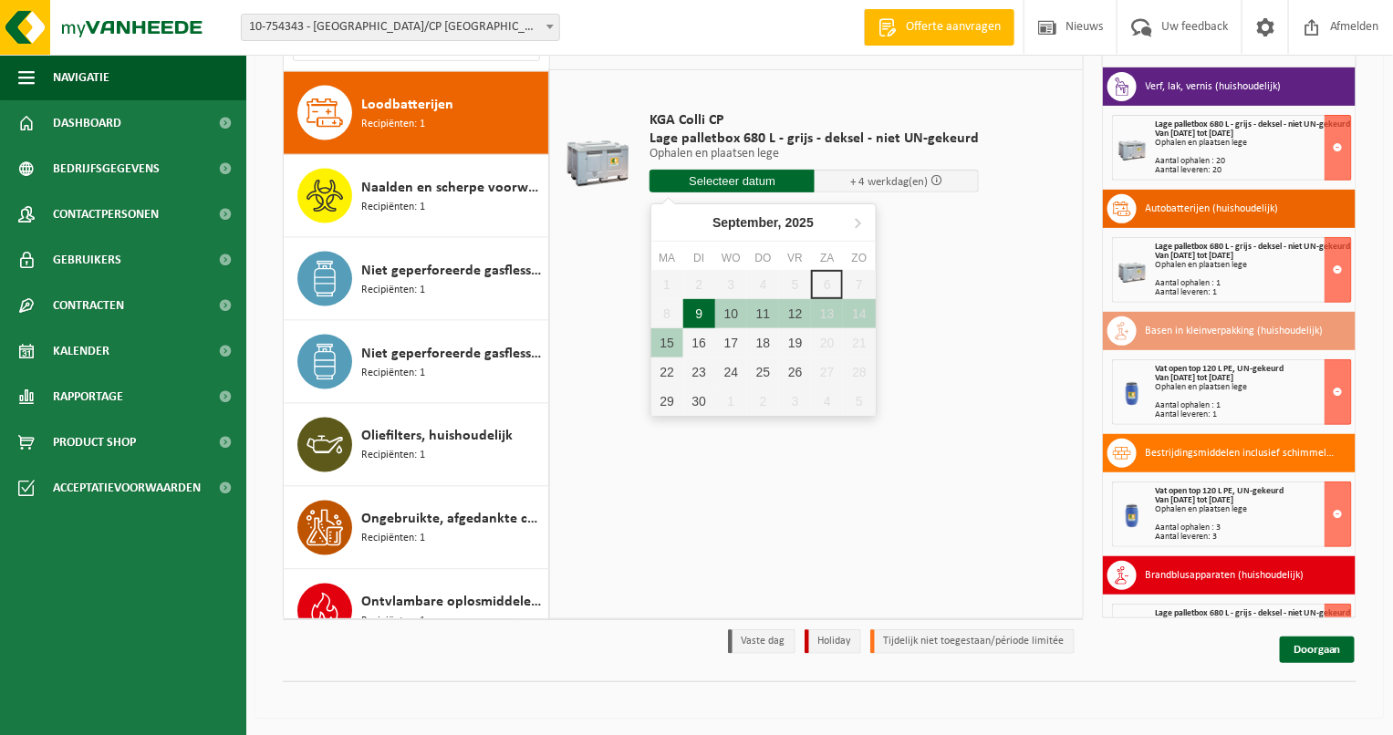
click at [703, 316] on div "9" at bounding box center [699, 313] width 32 height 29
type input "Van 2025-09-09"
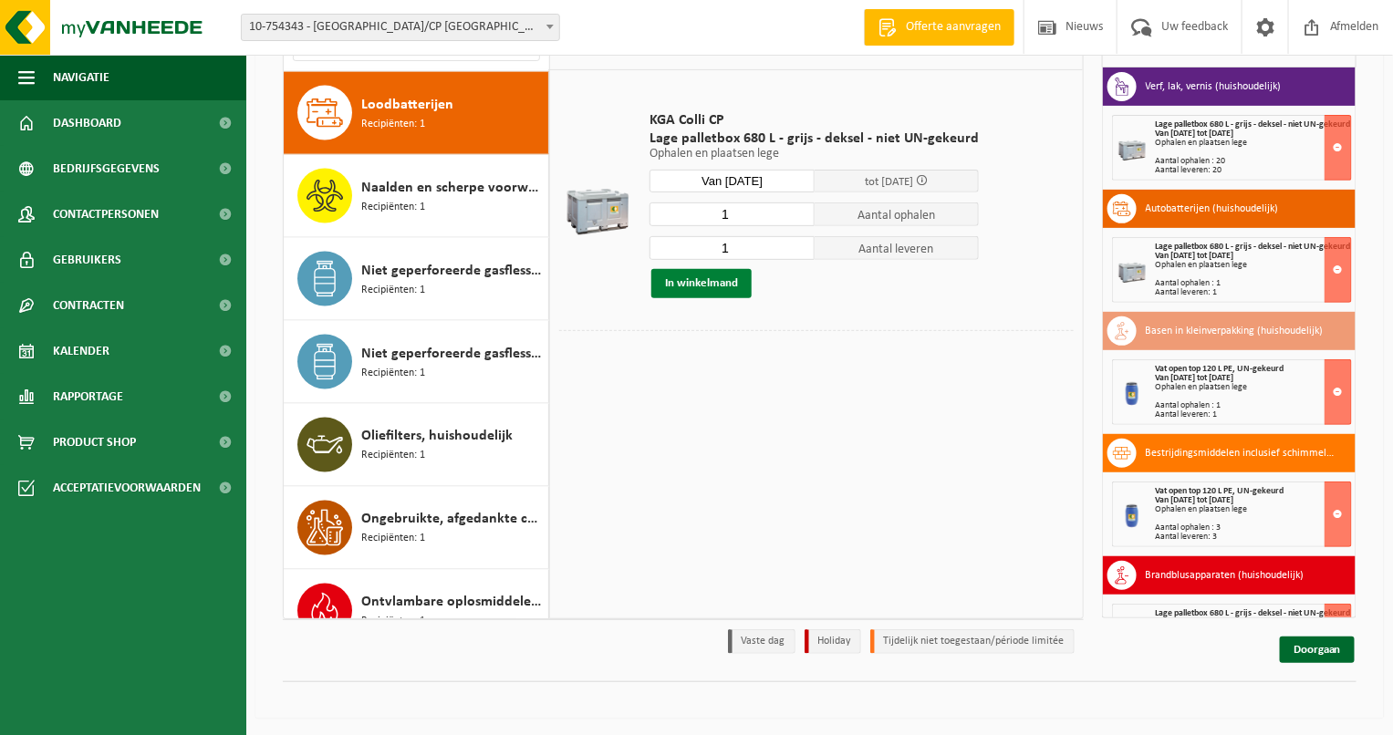
click at [712, 284] on button "In winkelmand" at bounding box center [701, 283] width 100 height 29
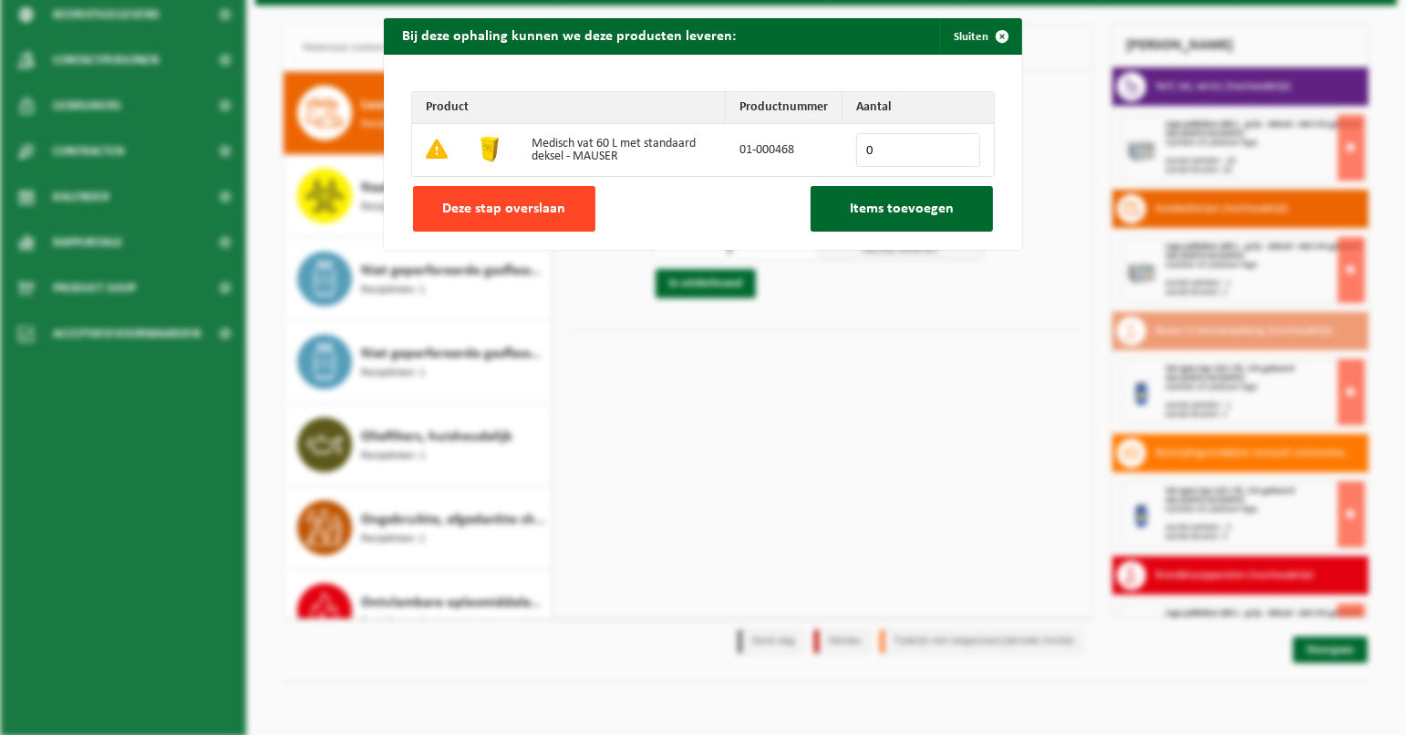
click at [532, 205] on span "Deze stap overslaan" at bounding box center [504, 209] width 123 height 15
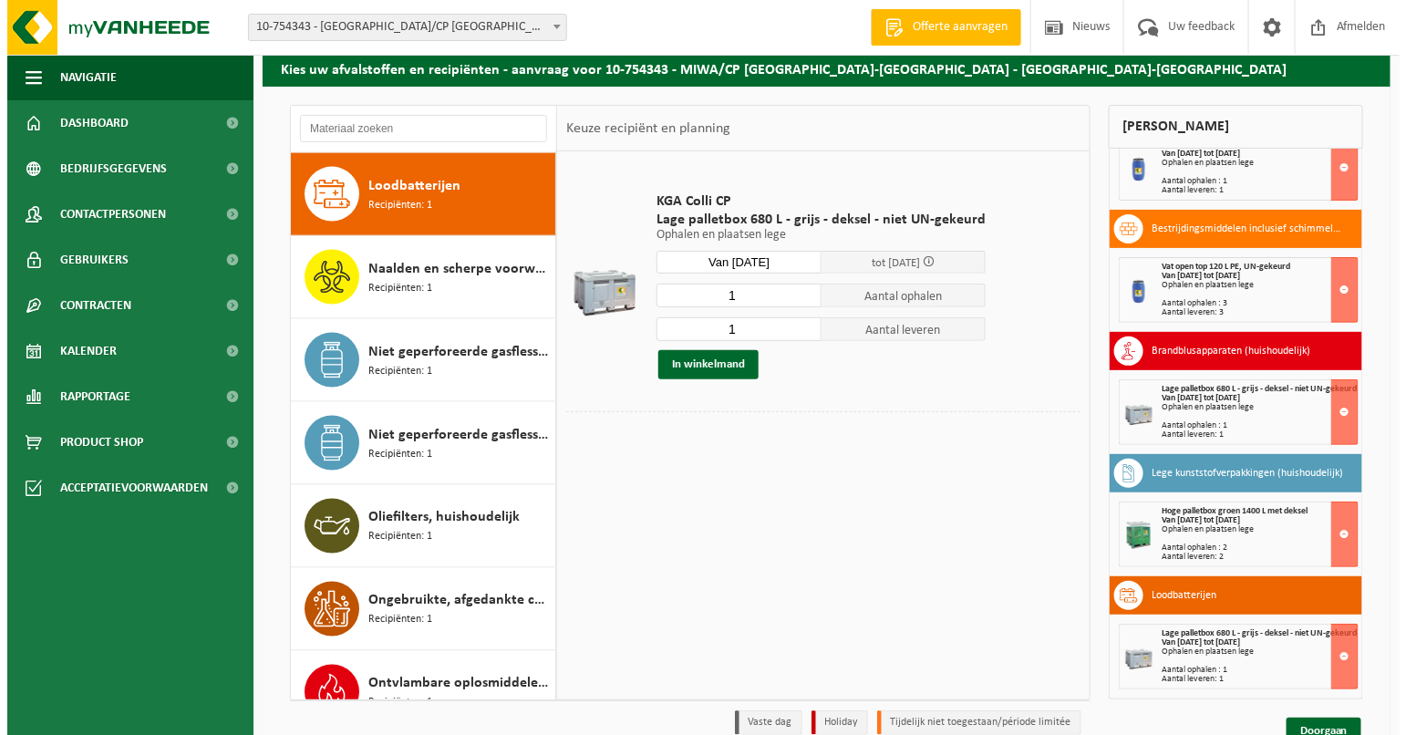
scroll to position [155, 0]
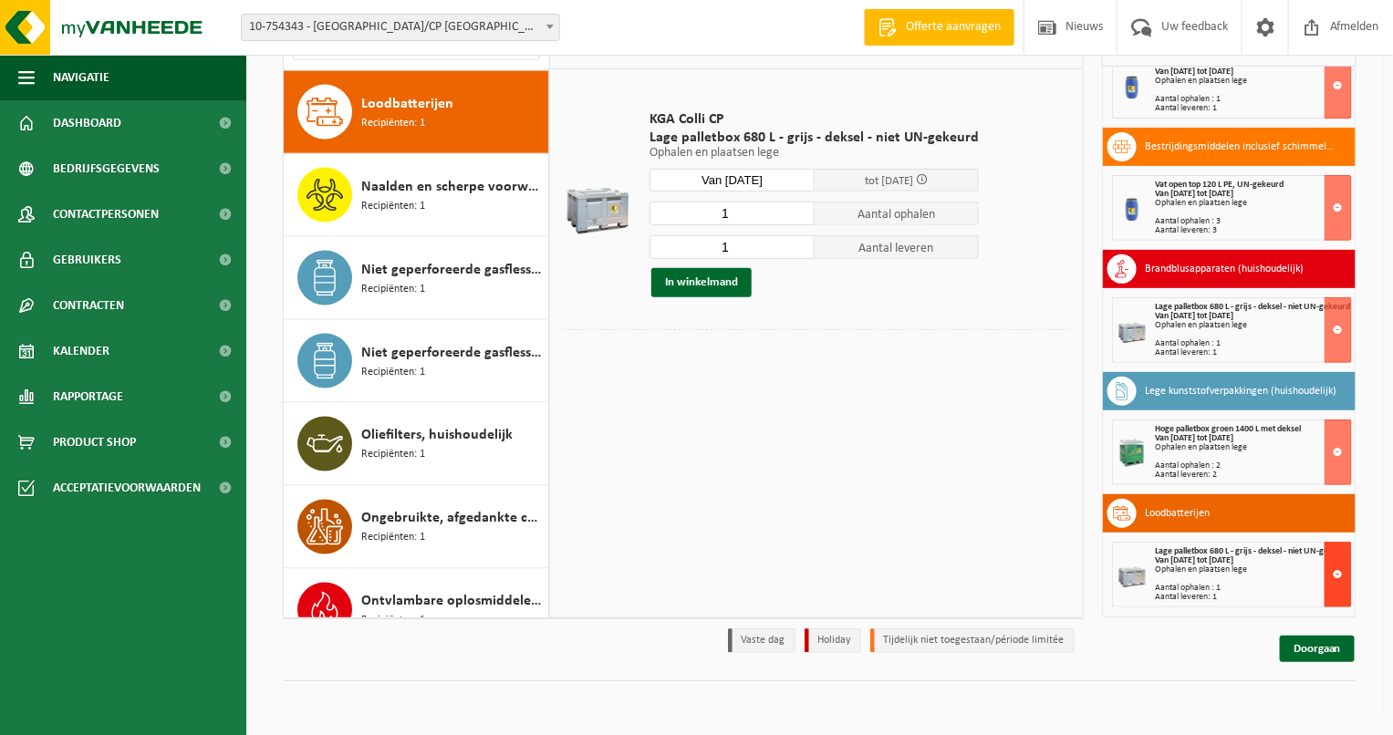
click at [1328, 565] on button at bounding box center [1337, 575] width 27 height 66
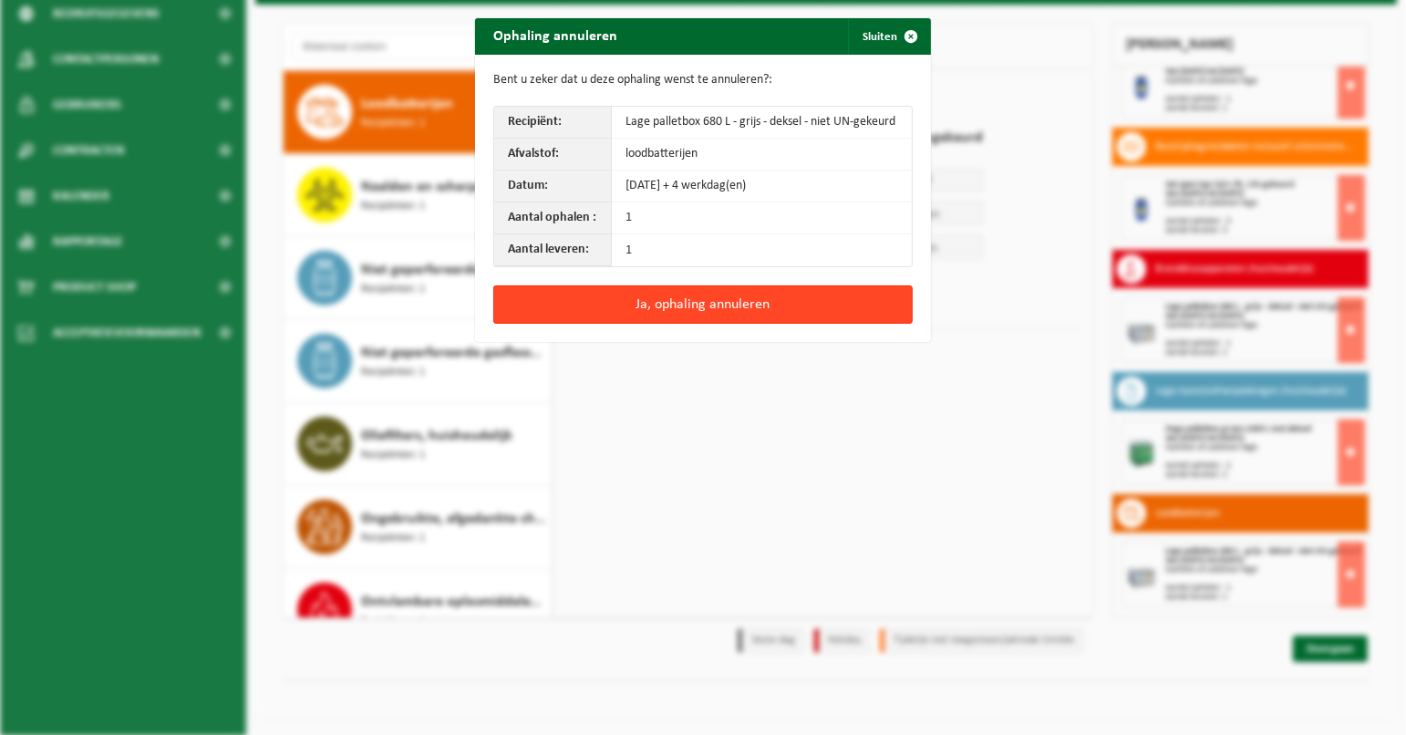
click at [659, 302] on button "Ja, ophaling annuleren" at bounding box center [703, 304] width 420 height 38
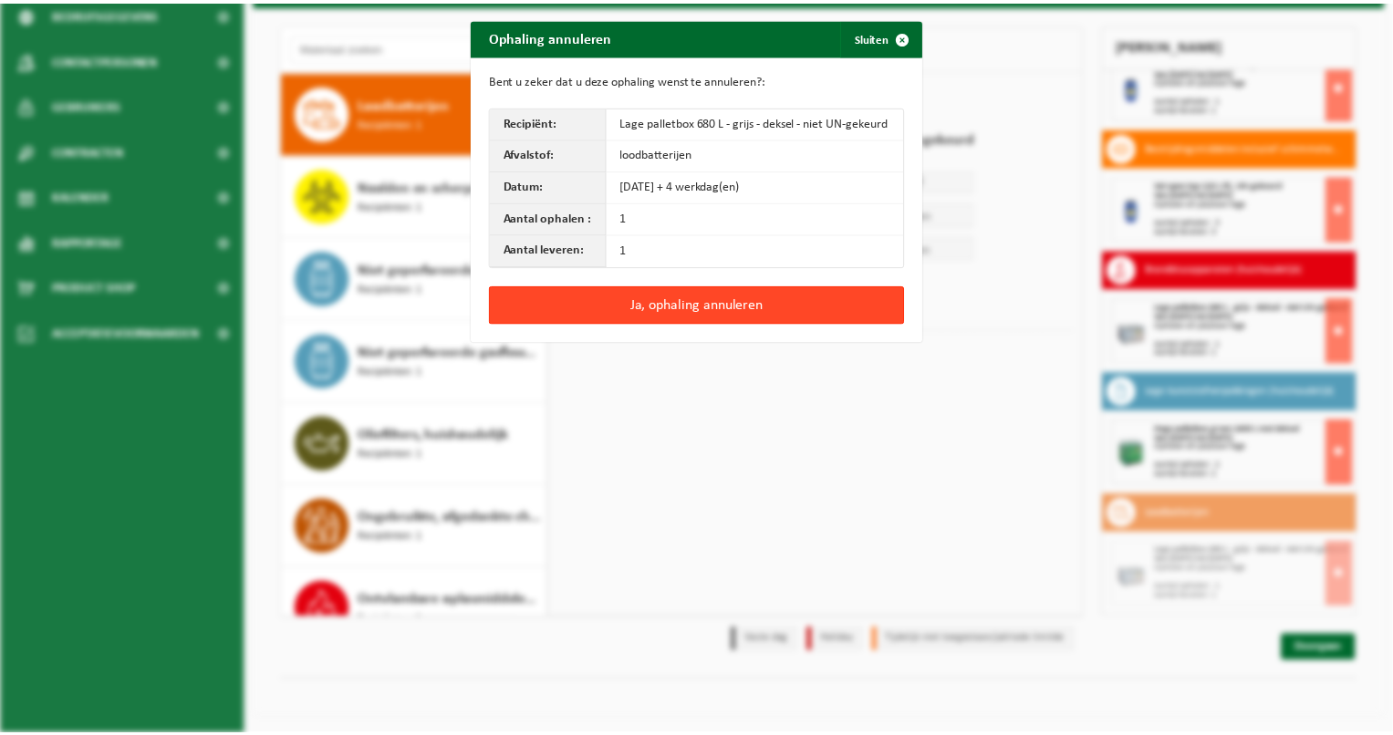
scroll to position [210, 0]
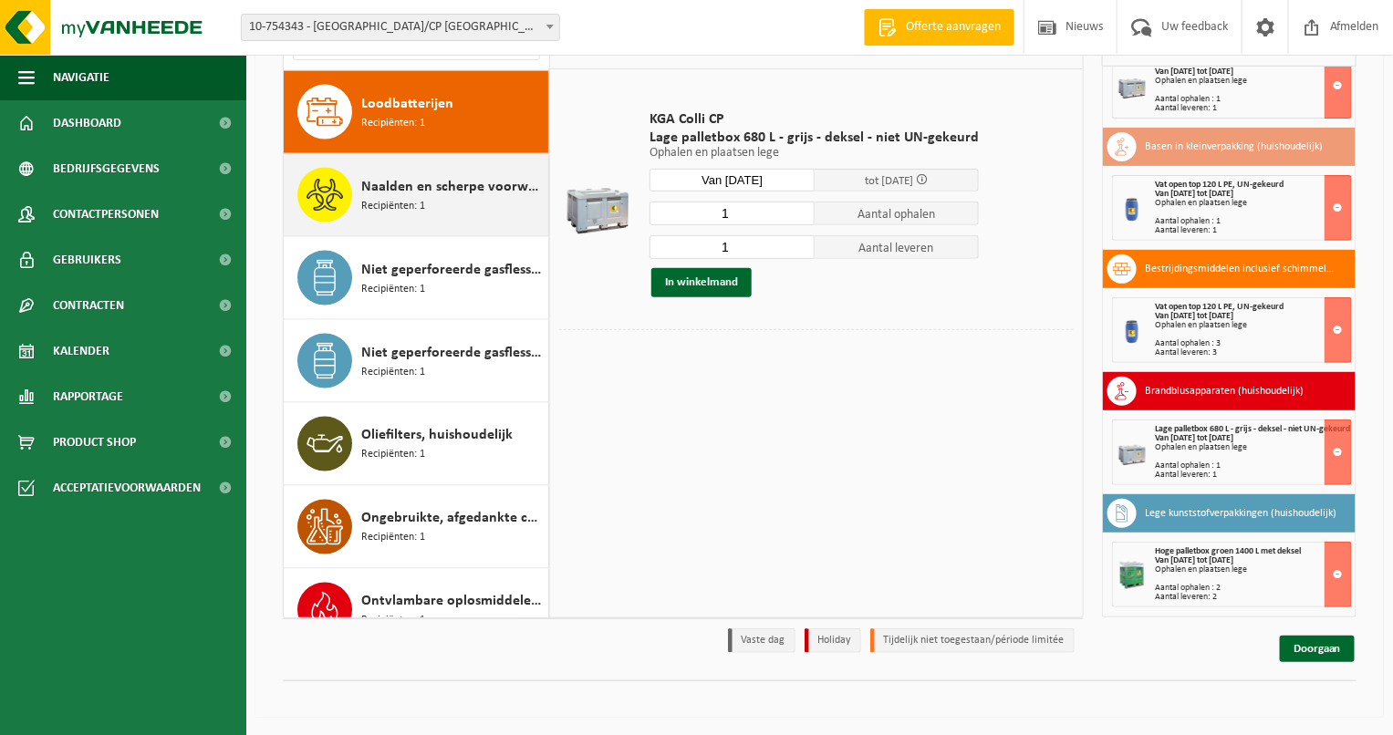
click at [374, 189] on span "Naalden en scherpe voorwerpen (huishoudelijk)" at bounding box center [452, 187] width 182 height 22
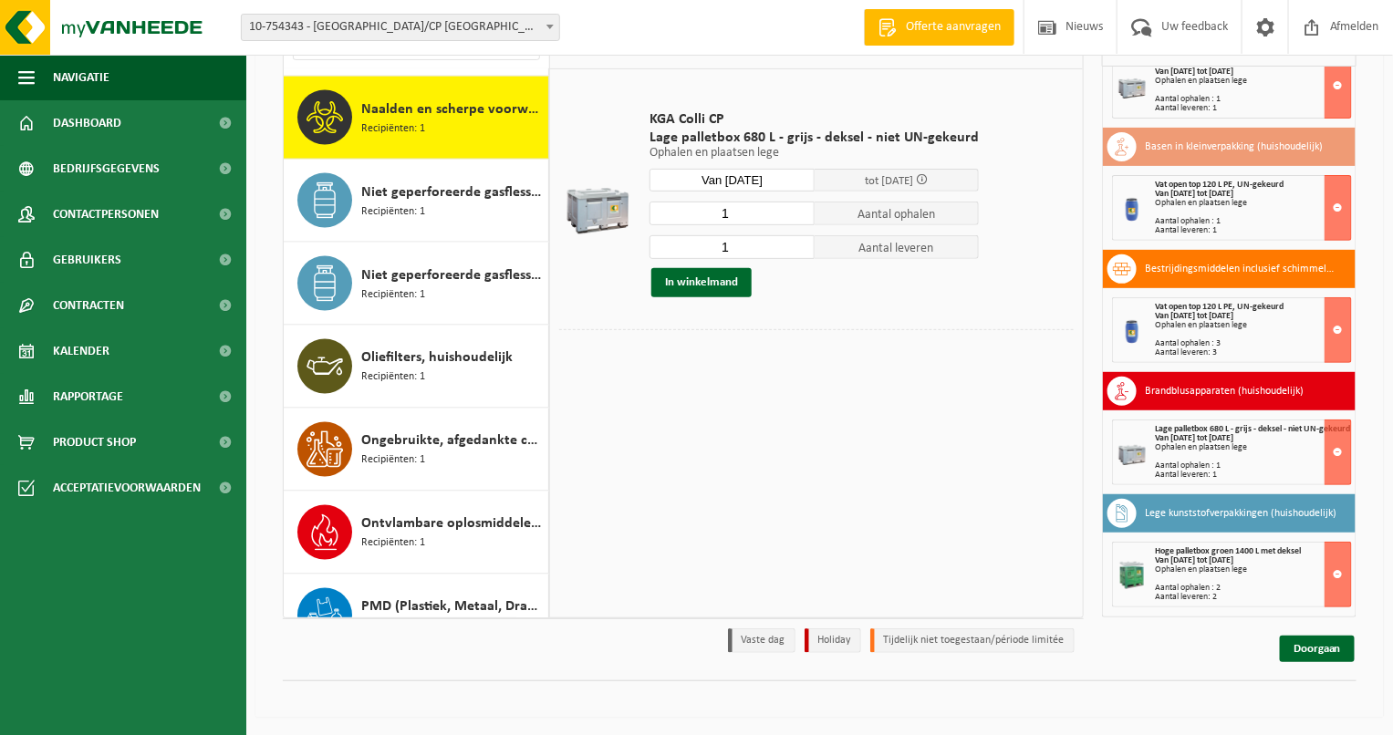
scroll to position [1077, 0]
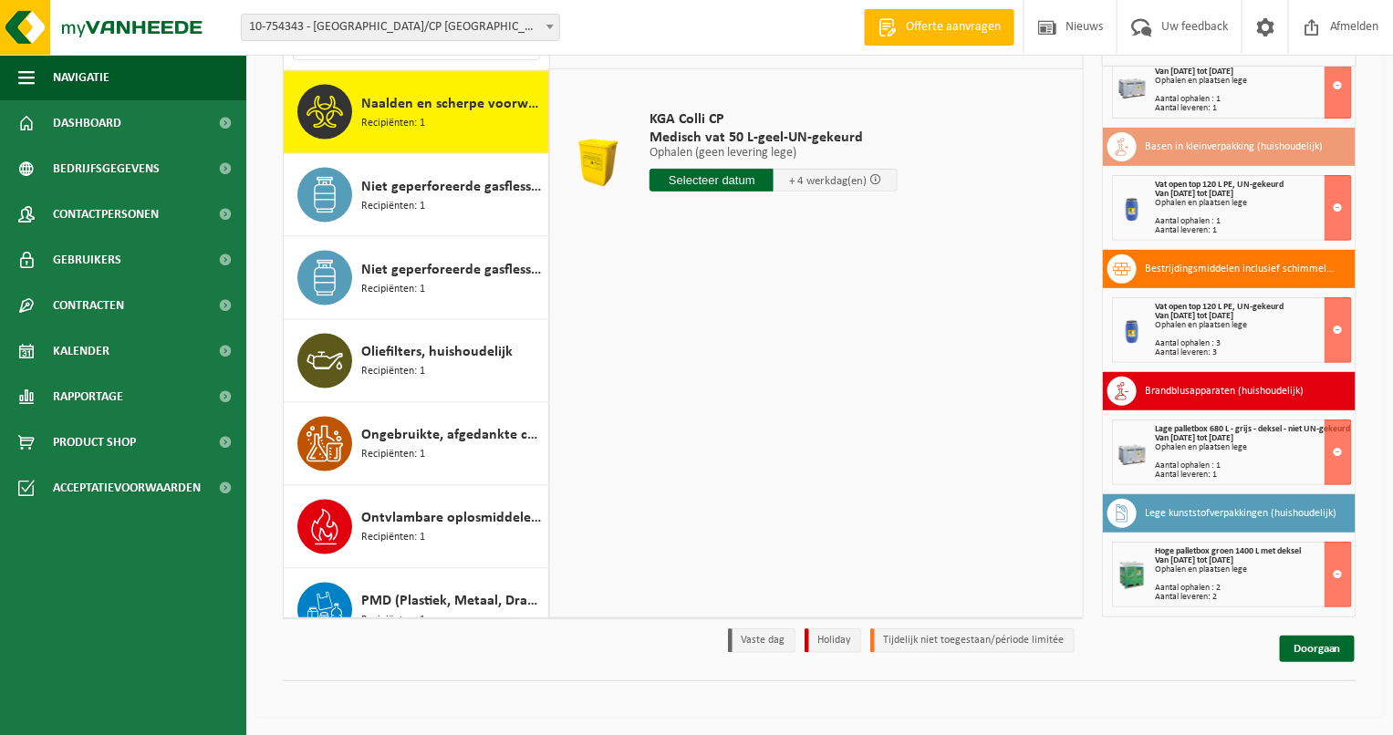
click at [703, 177] on input "text" at bounding box center [711, 180] width 124 height 23
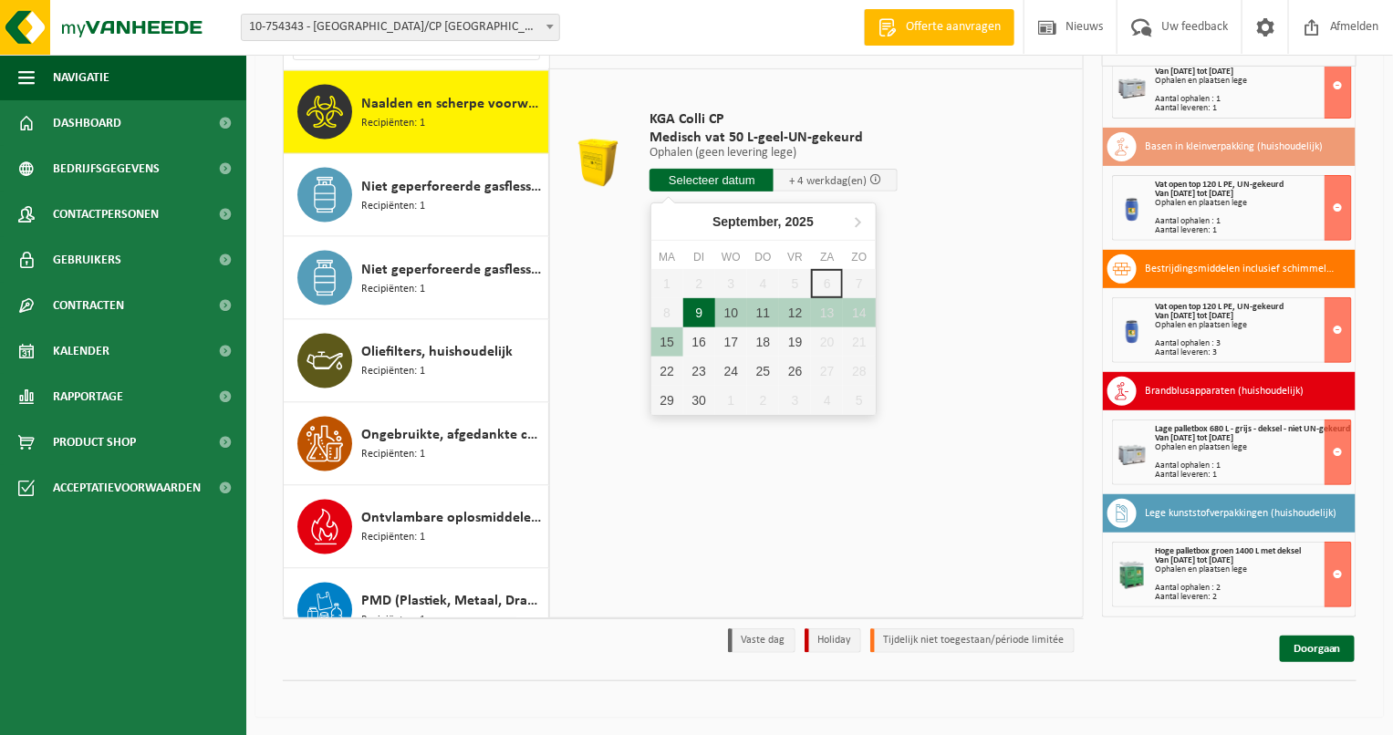
click at [703, 306] on div "9" at bounding box center [699, 312] width 32 height 29
type input "Van 2025-09-09"
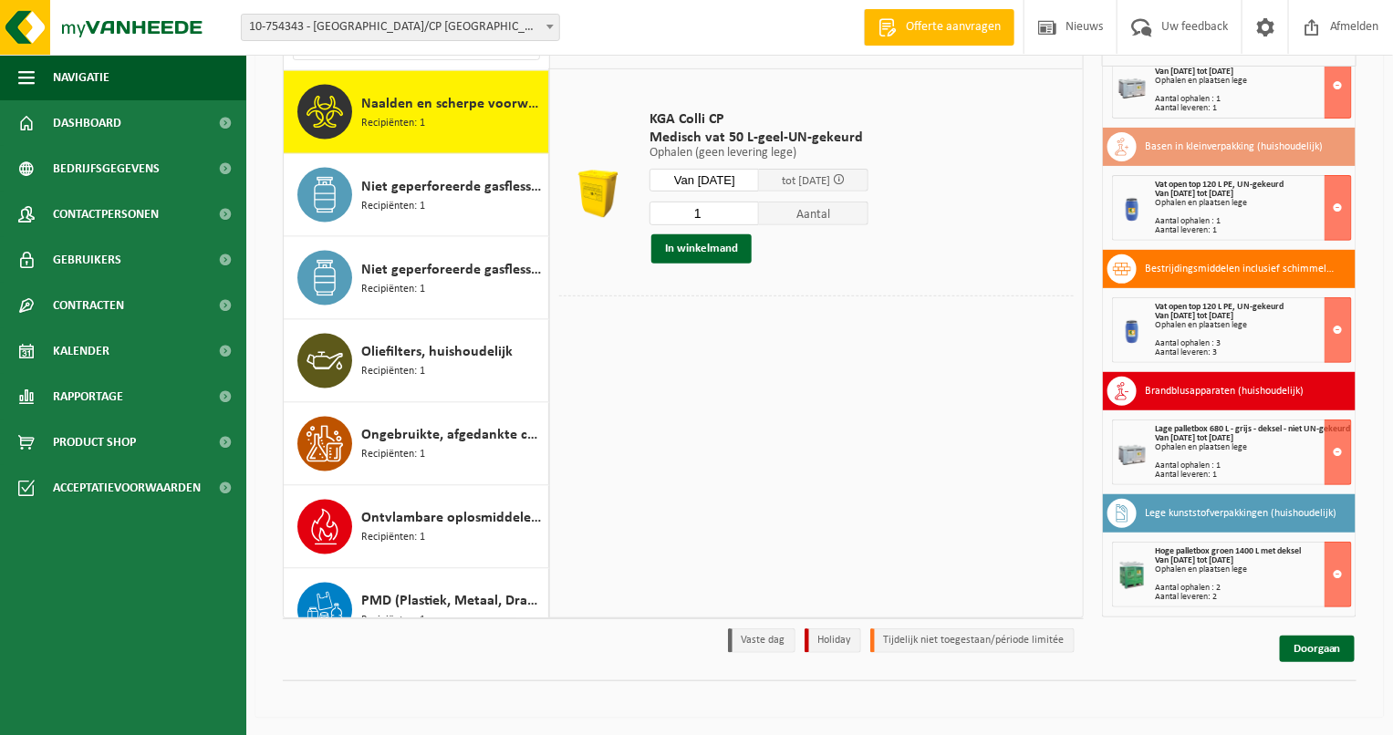
drag, startPoint x: 709, startPoint y: 207, endPoint x: 635, endPoint y: 203, distance: 74.0
click at [635, 203] on tr "KGA Colli CP Medisch vat 50 L-geel-UN-gekeurd Ophalen (geen levering lege) Opha…" at bounding box center [816, 186] width 514 height 217
type input "3"
click at [695, 242] on button "In winkelmand" at bounding box center [701, 248] width 100 height 29
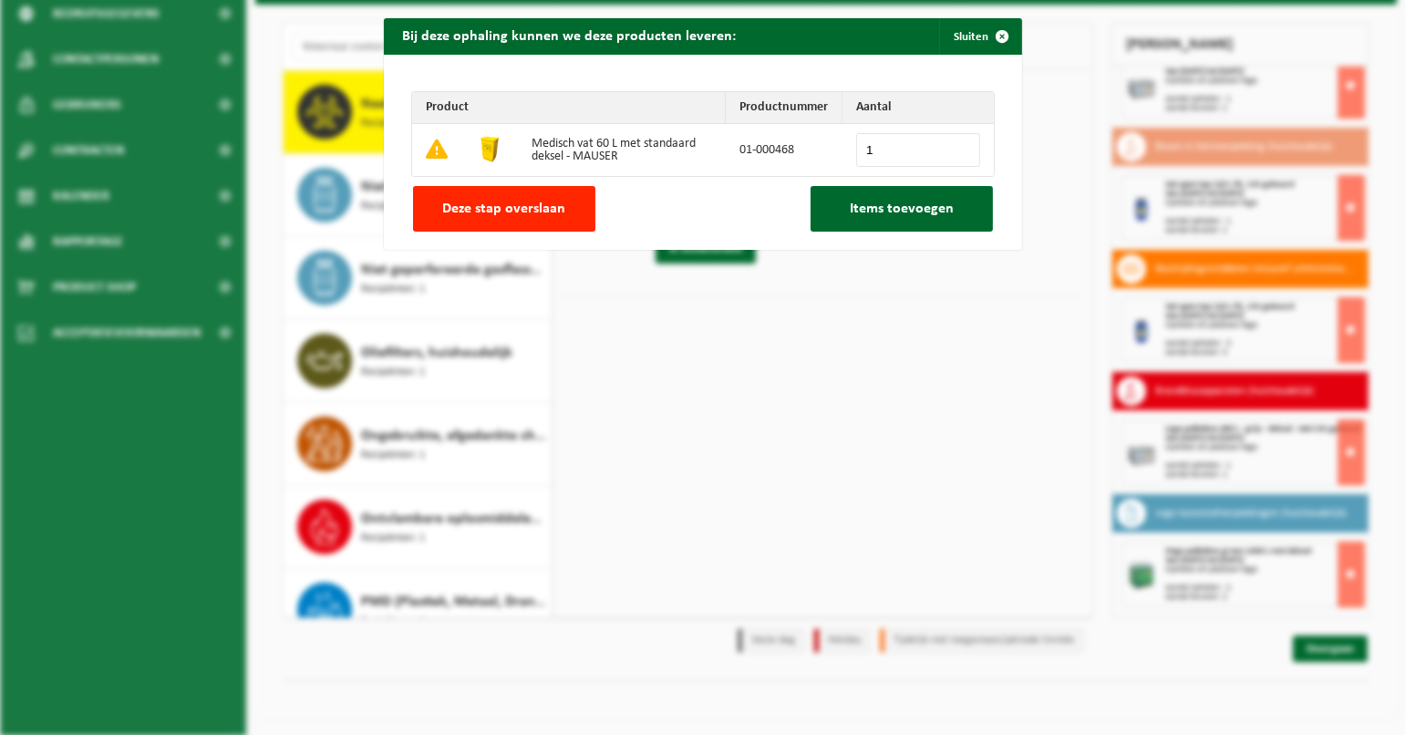
click at [954, 147] on input "1" at bounding box center [918, 150] width 124 height 34
click at [954, 147] on input "2" at bounding box center [918, 150] width 124 height 34
click at [955, 146] on input "3" at bounding box center [918, 150] width 124 height 34
click at [955, 146] on input "4" at bounding box center [918, 150] width 124 height 34
click at [955, 146] on input "5" at bounding box center [918, 150] width 124 height 34
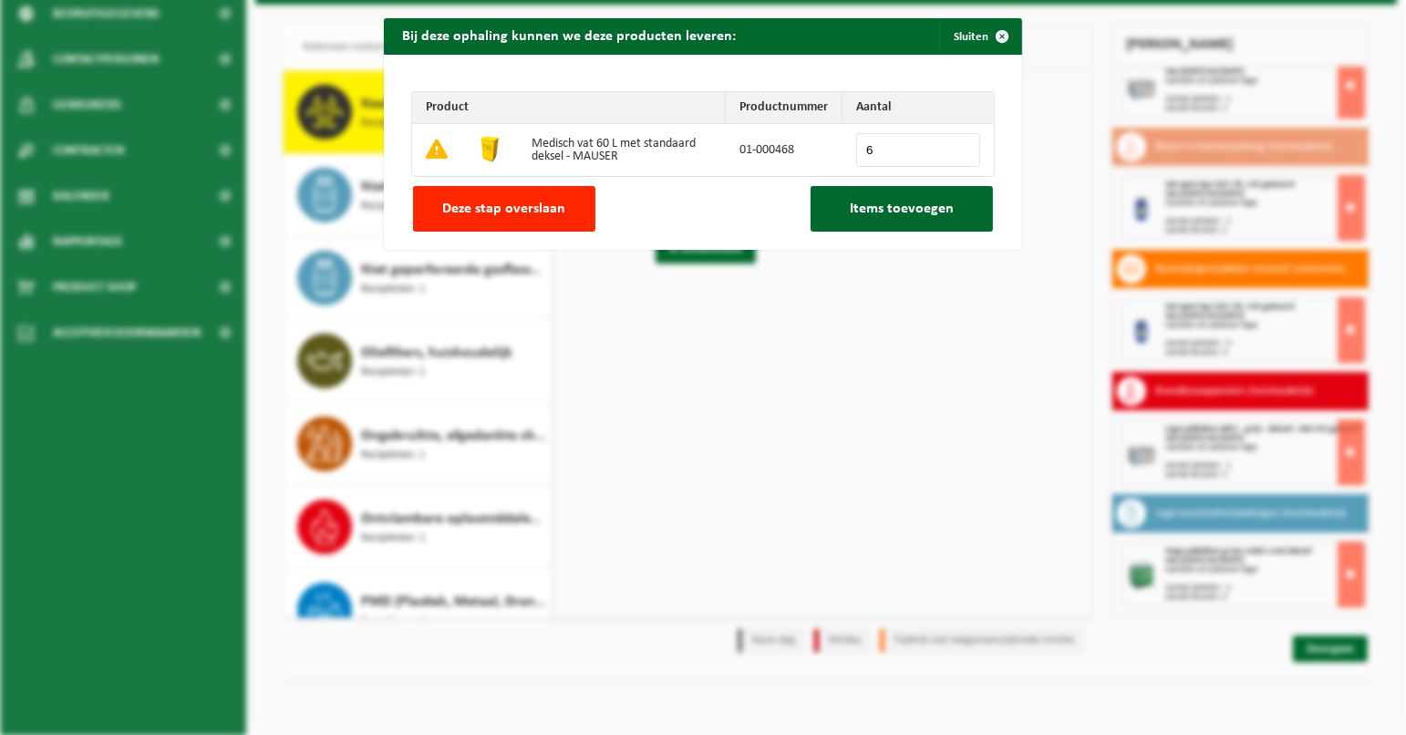
click at [955, 146] on input "6" at bounding box center [918, 150] width 124 height 34
click at [955, 146] on input "7" at bounding box center [918, 150] width 124 height 34
click at [955, 146] on input "8" at bounding box center [918, 150] width 124 height 34
click at [955, 146] on input "9" at bounding box center [918, 150] width 124 height 34
type input "10"
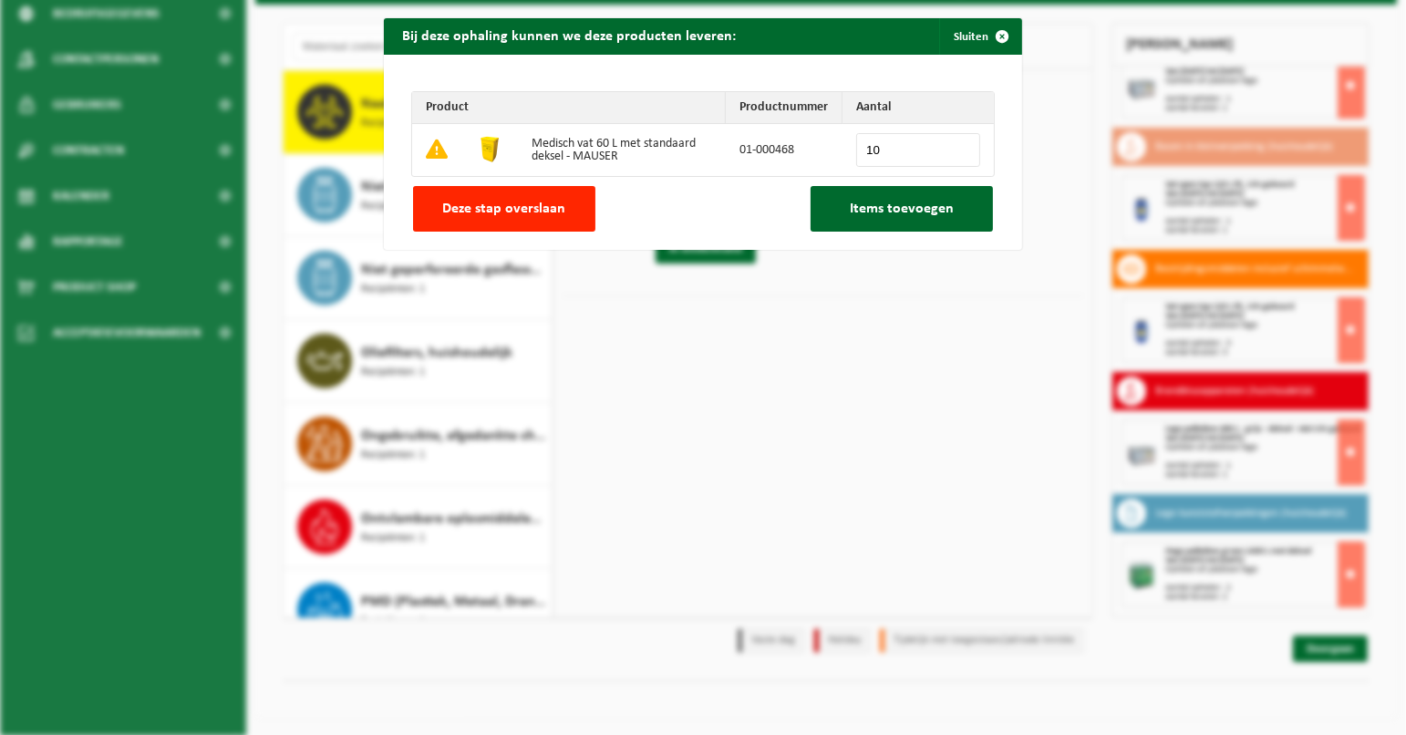
click at [955, 146] on input "10" at bounding box center [918, 150] width 124 height 34
click at [931, 202] on span "Items toevoegen" at bounding box center [902, 209] width 104 height 15
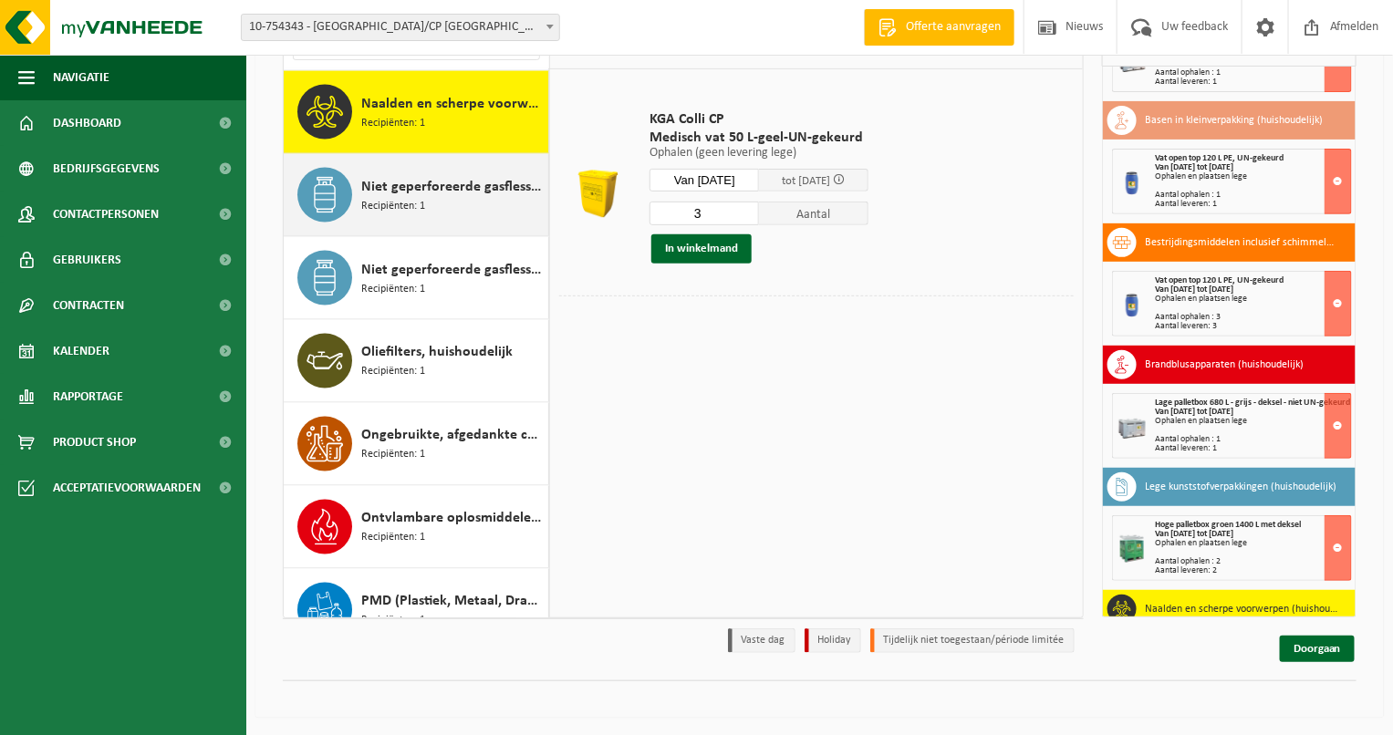
click at [431, 176] on span "Niet geperforeerde gasflessen voor eenmalig gebruik (huishoudelijk)" at bounding box center [452, 187] width 182 height 22
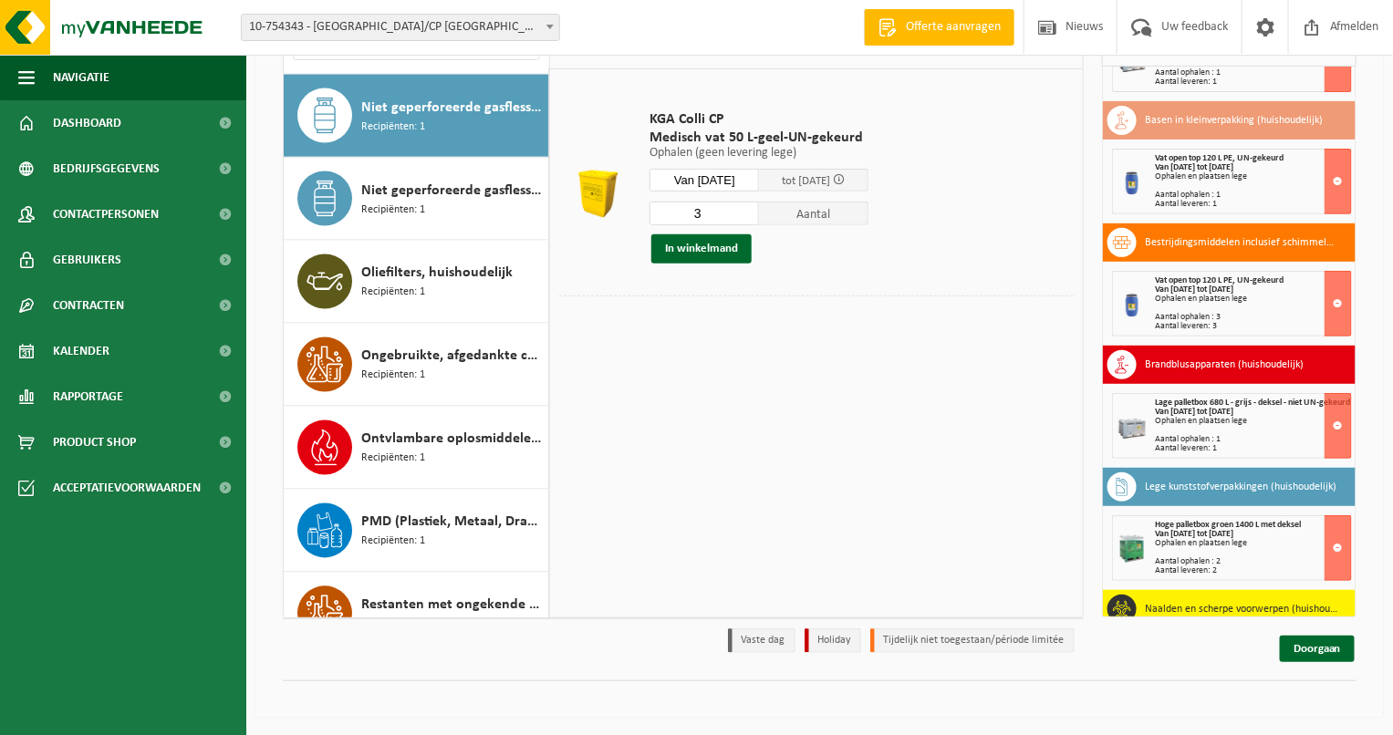
scroll to position [1160, 0]
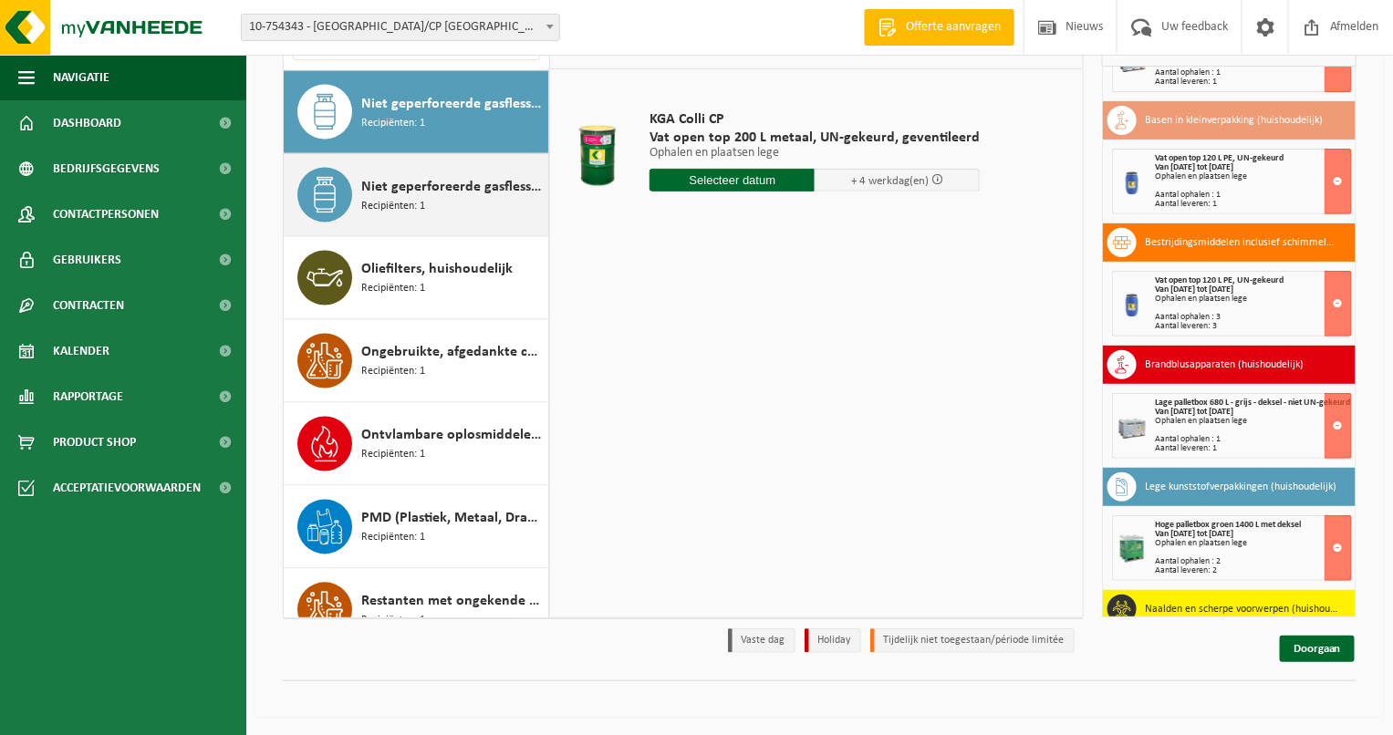
click at [455, 183] on span "Niet geperforeerde gasflessen voor eenmalig gebruik (huishoudelijk) - aanstekers" at bounding box center [452, 187] width 182 height 22
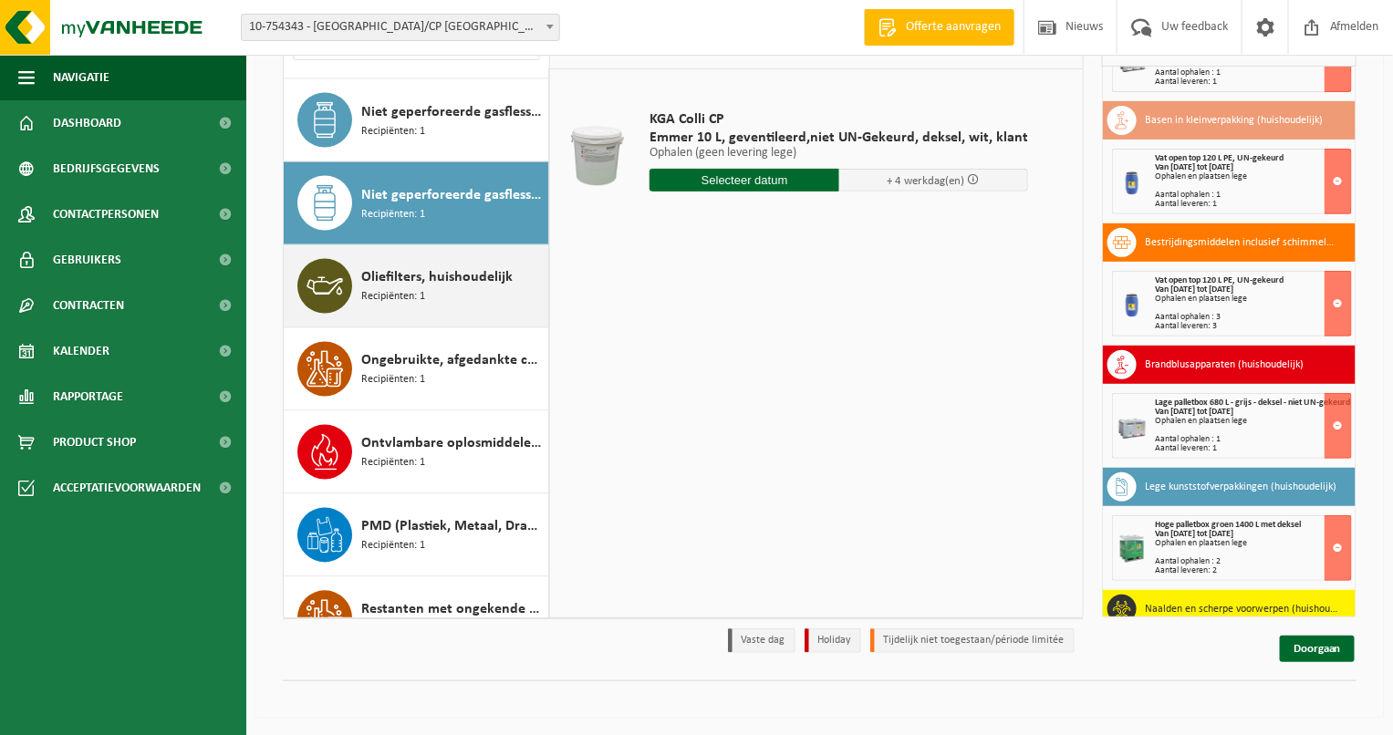
click at [445, 285] on span "Oliefilters, huishoudelijk" at bounding box center [436, 278] width 151 height 22
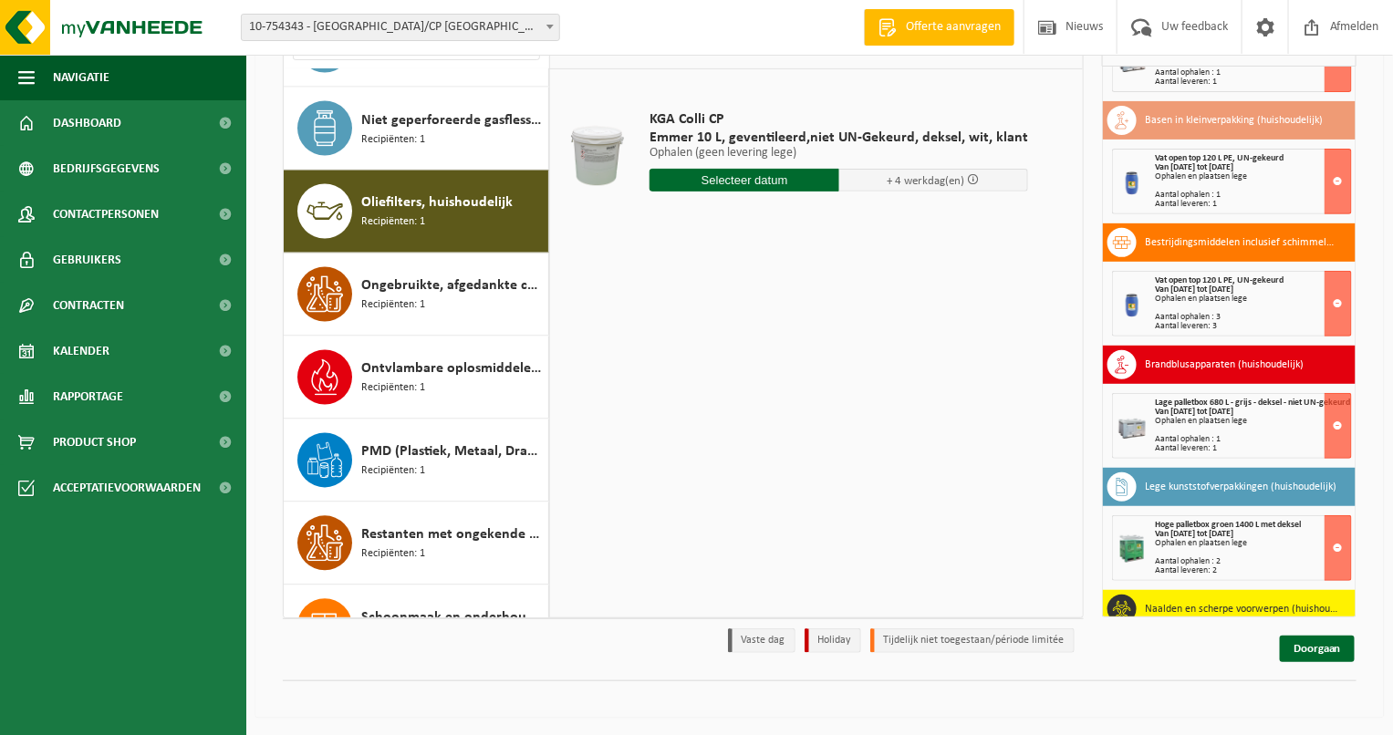
scroll to position [1326, 0]
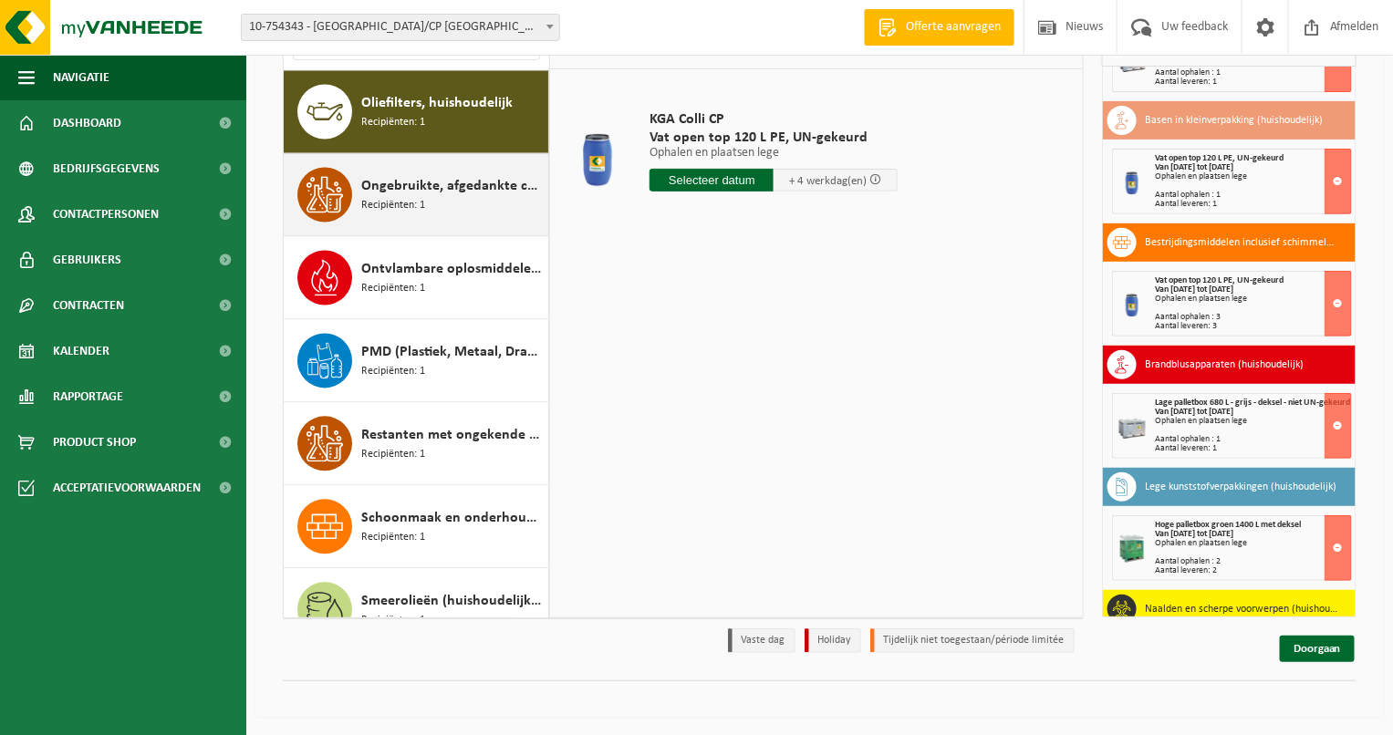
click at [392, 168] on div "Ongebruikte, afgedankte chemicalien (huishoudelijk) Recipiënten: 1" at bounding box center [452, 195] width 182 height 55
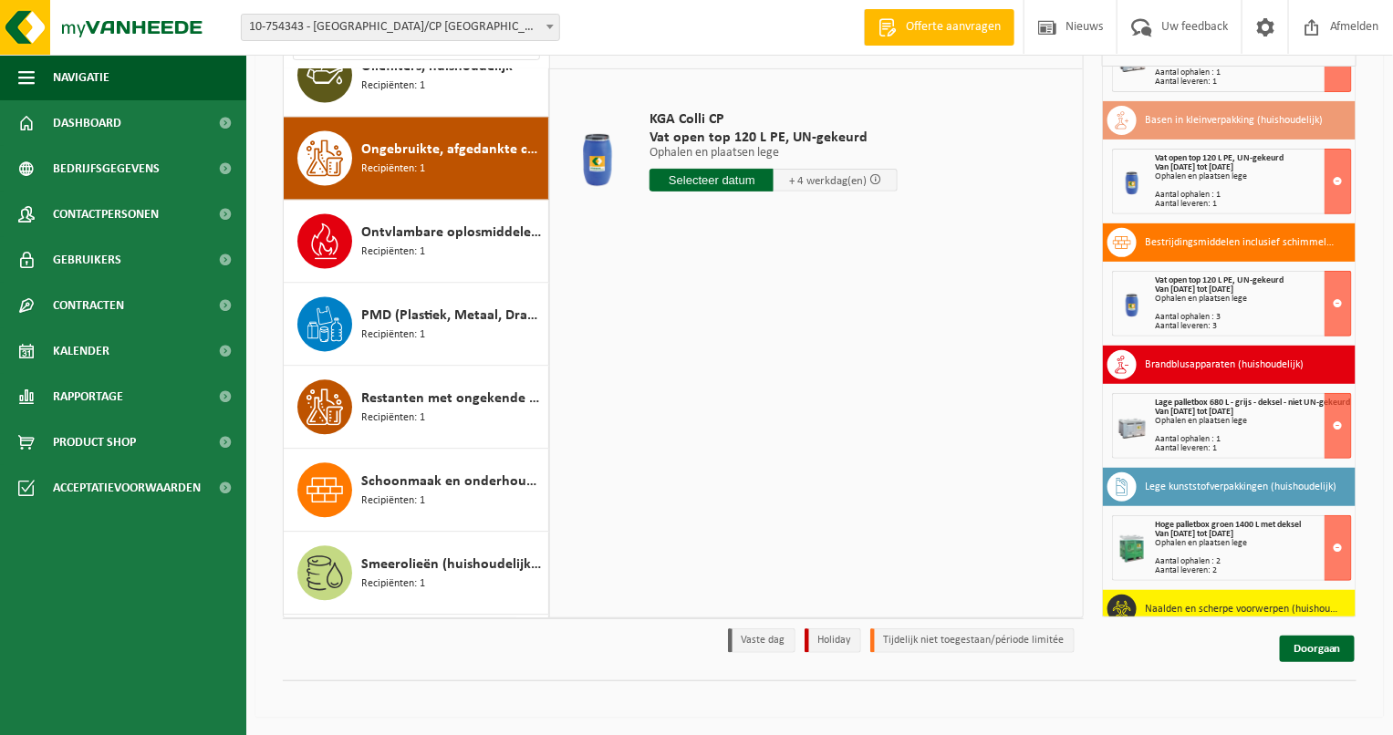
scroll to position [1317, 0]
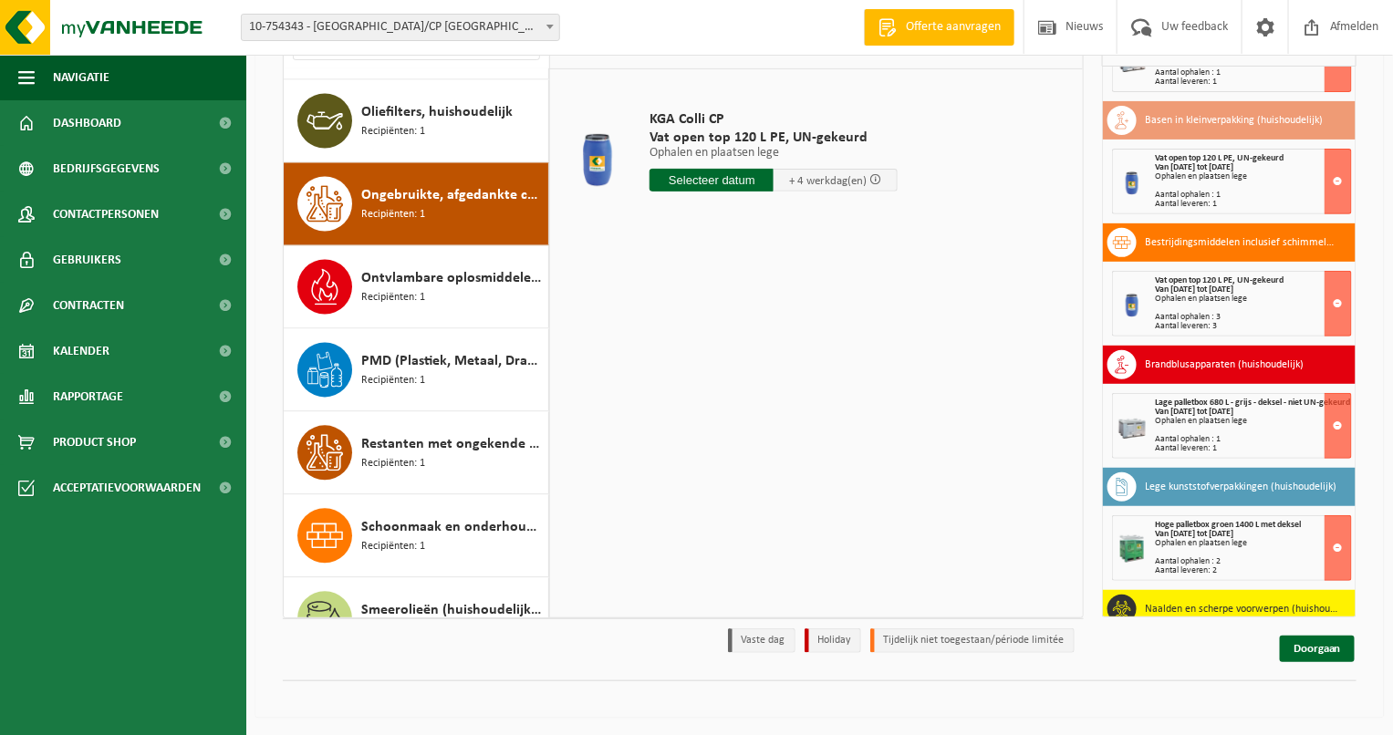
click at [702, 336] on div "KGA Colli CP Vat open top 120 L PE, UN-gekeurd Ophalen en plaatsen lege Ophalen…" at bounding box center [816, 342] width 533 height 547
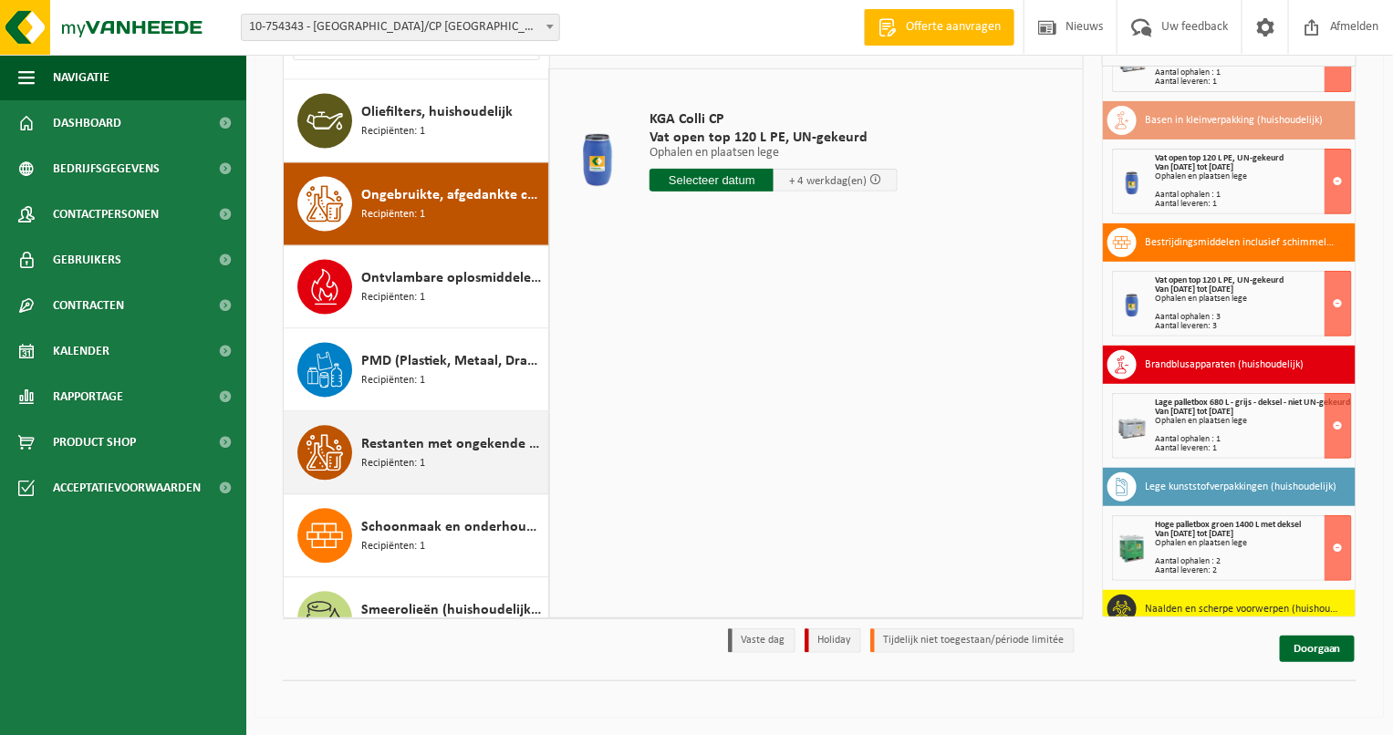
click at [416, 428] on div "Restanten met ongekende samenstelling (huishoudelijk) Recipiënten: 1" at bounding box center [452, 453] width 182 height 55
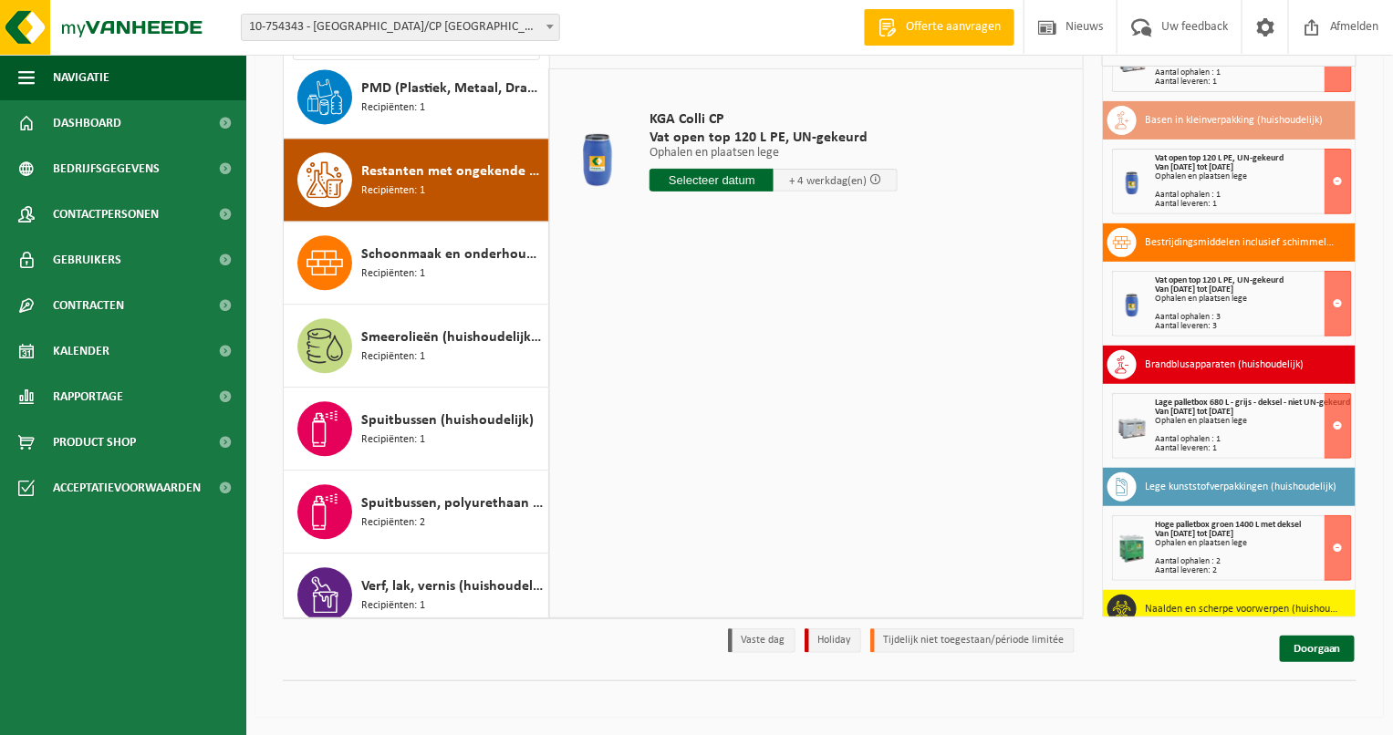
scroll to position [1658, 0]
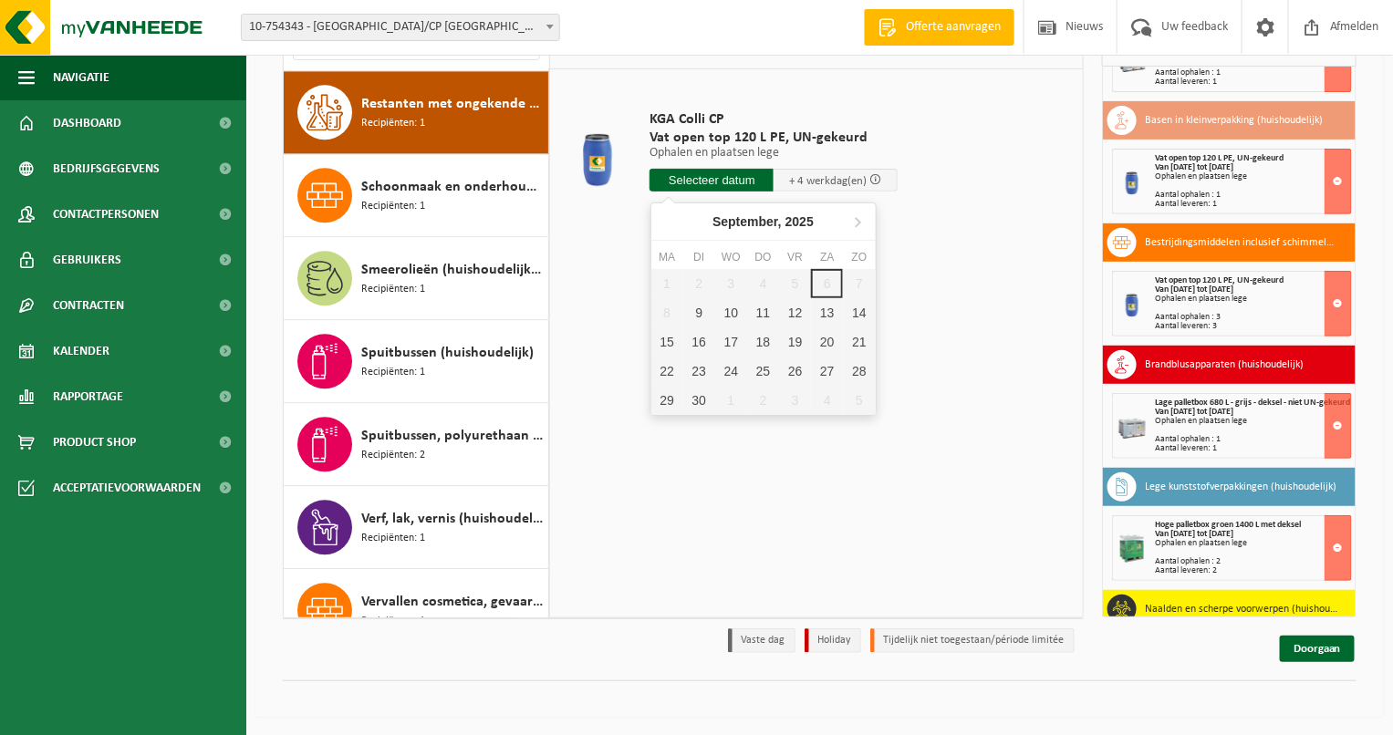
click at [698, 182] on input "text" at bounding box center [711, 180] width 124 height 23
click at [701, 318] on div "9" at bounding box center [699, 312] width 32 height 29
type input "Van 2025-09-09"
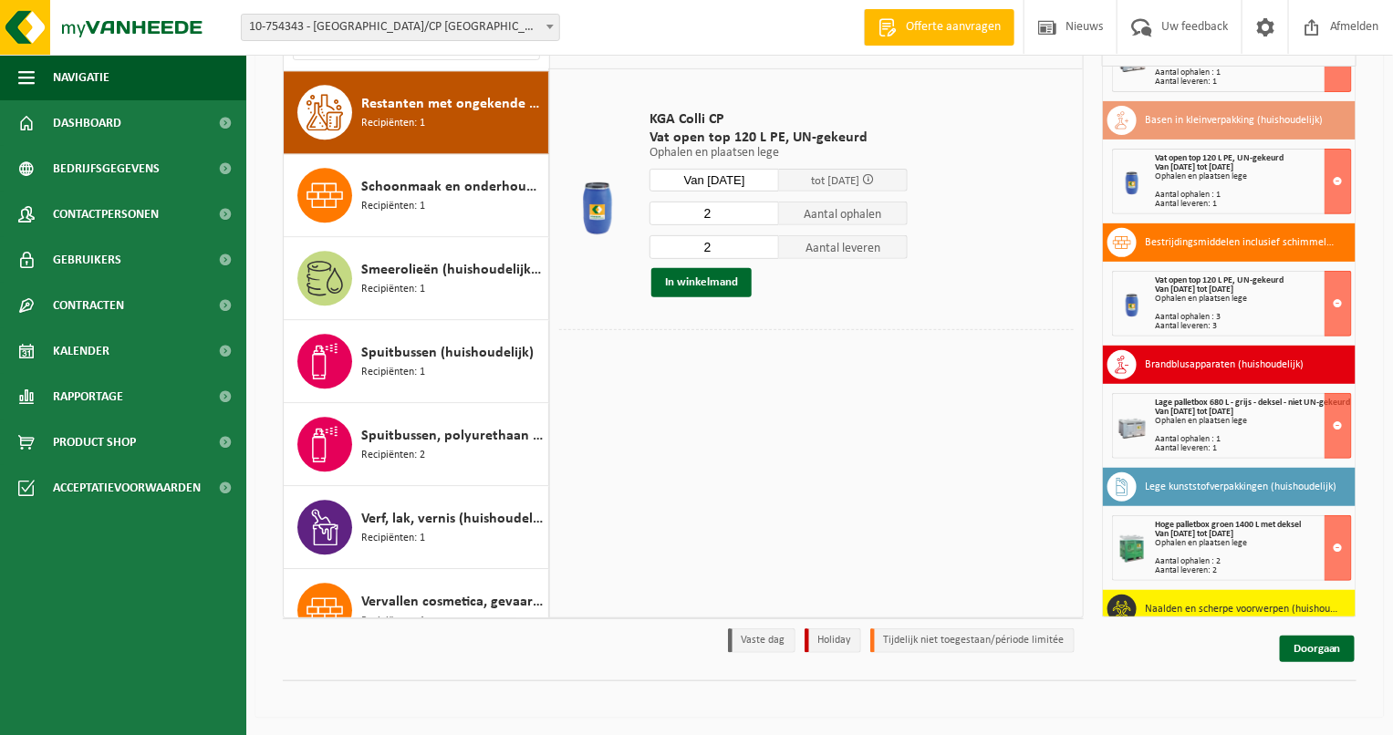
drag, startPoint x: 680, startPoint y: 213, endPoint x: 625, endPoint y: 213, distance: 55.6
click at [670, 213] on input "2" at bounding box center [714, 214] width 130 height 24
type input "1"
click at [740, 284] on button "In winkelmand" at bounding box center [701, 282] width 100 height 29
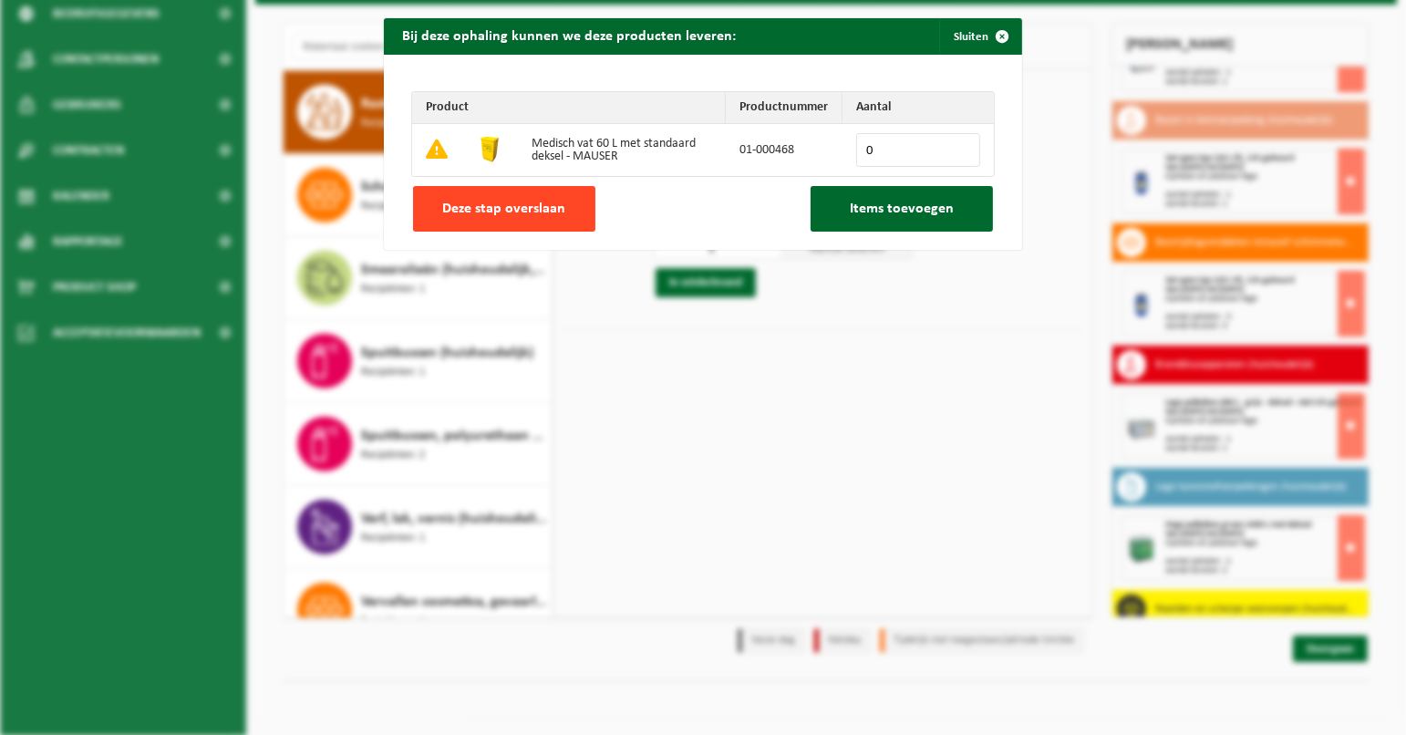
click at [534, 202] on span "Deze stap overslaan" at bounding box center [504, 209] width 123 height 15
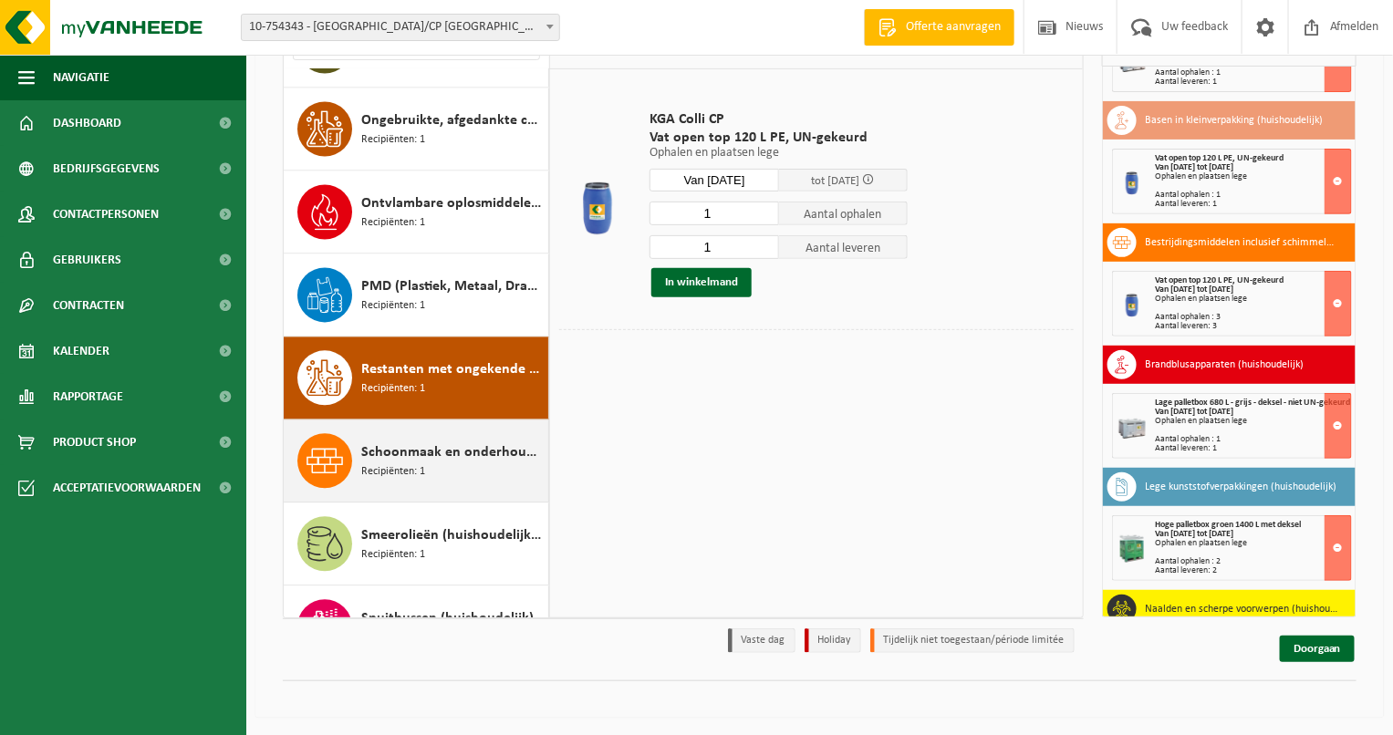
scroll to position [1385, 0]
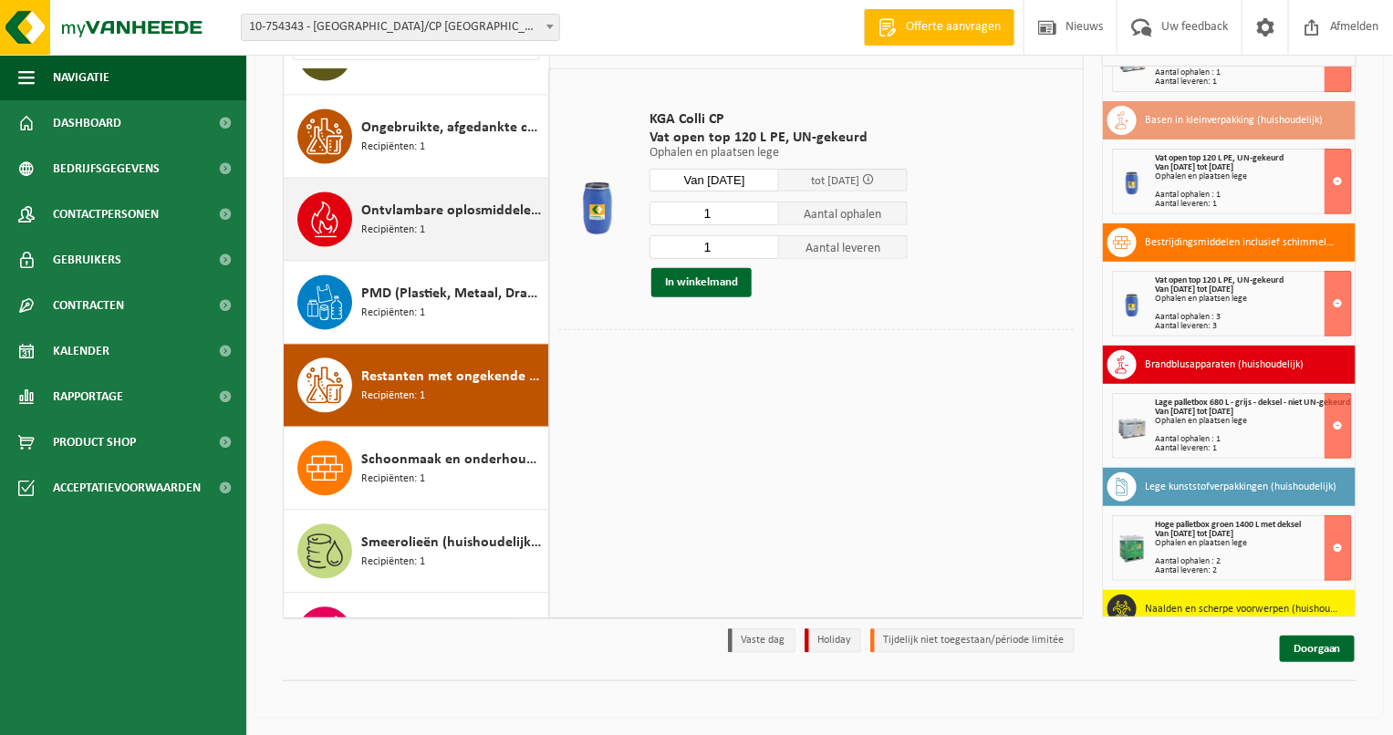
click at [435, 230] on div "Ontvlambare oplosmiddelen (huishoudelijk) Recipiënten: 1" at bounding box center [452, 219] width 182 height 55
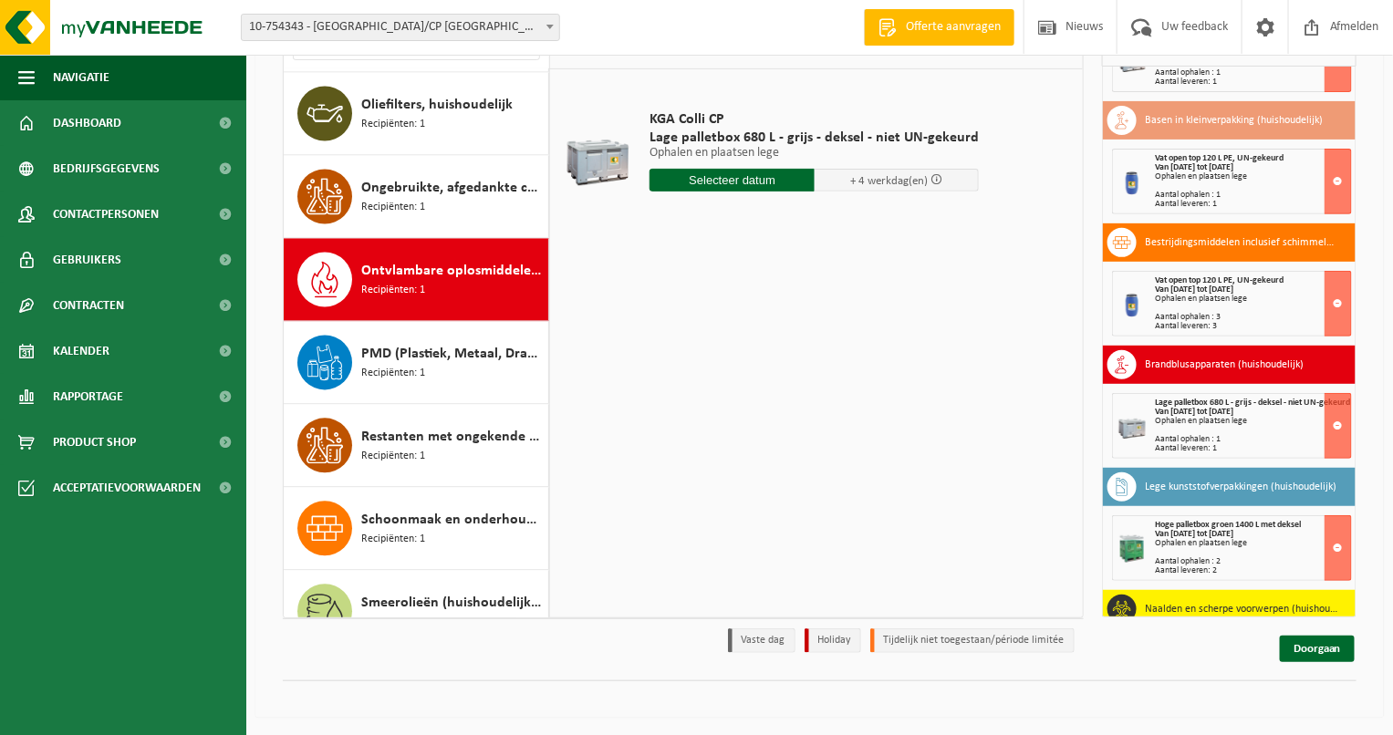
scroll to position [1309, 0]
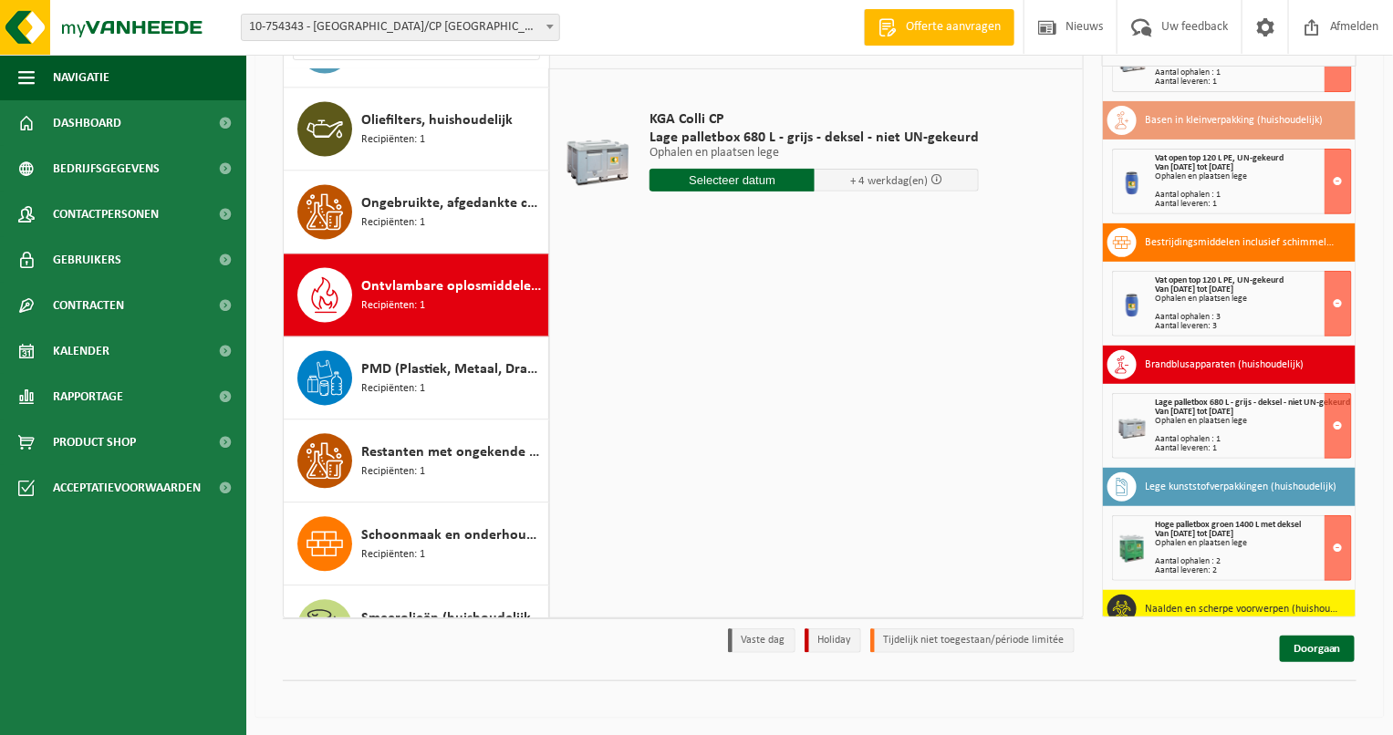
drag, startPoint x: 879, startPoint y: 313, endPoint x: 800, endPoint y: 312, distance: 79.4
click at [878, 313] on div "KGA Colli CP Lage palletbox 680 L - grijs - deksel - niet UN-gekeurd Ophalen en…" at bounding box center [816, 342] width 533 height 547
click at [460, 284] on span "Ontvlambare oplosmiddelen (huishoudelijk)" at bounding box center [452, 287] width 182 height 22
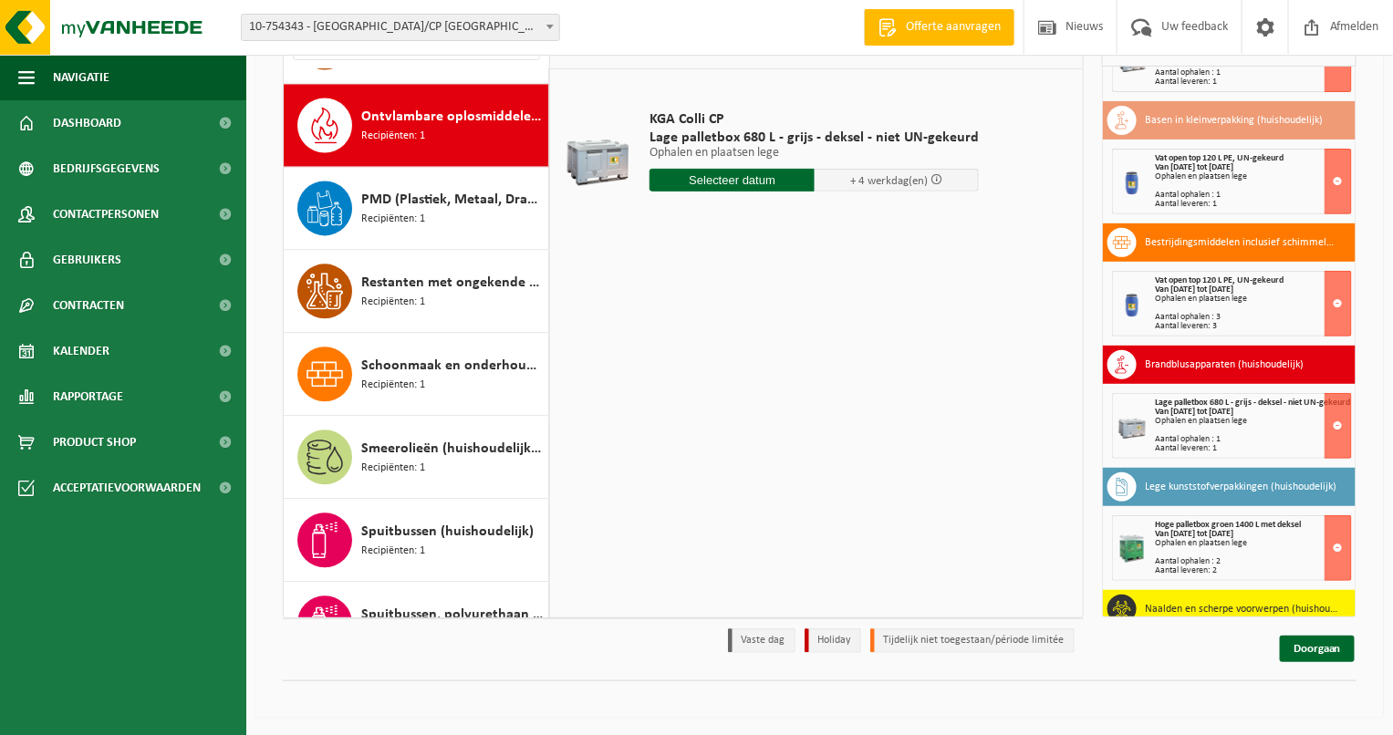
scroll to position [1491, 0]
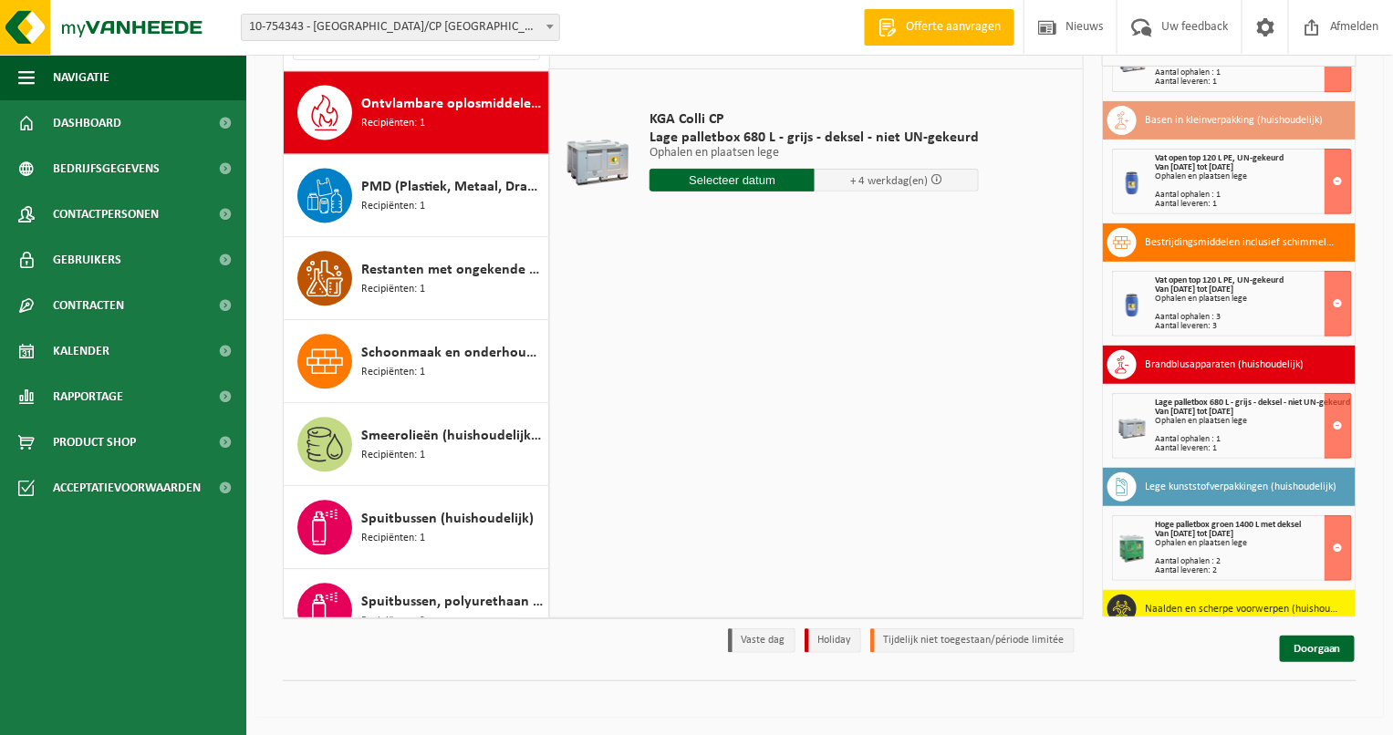
click at [720, 182] on input "text" at bounding box center [731, 180] width 165 height 23
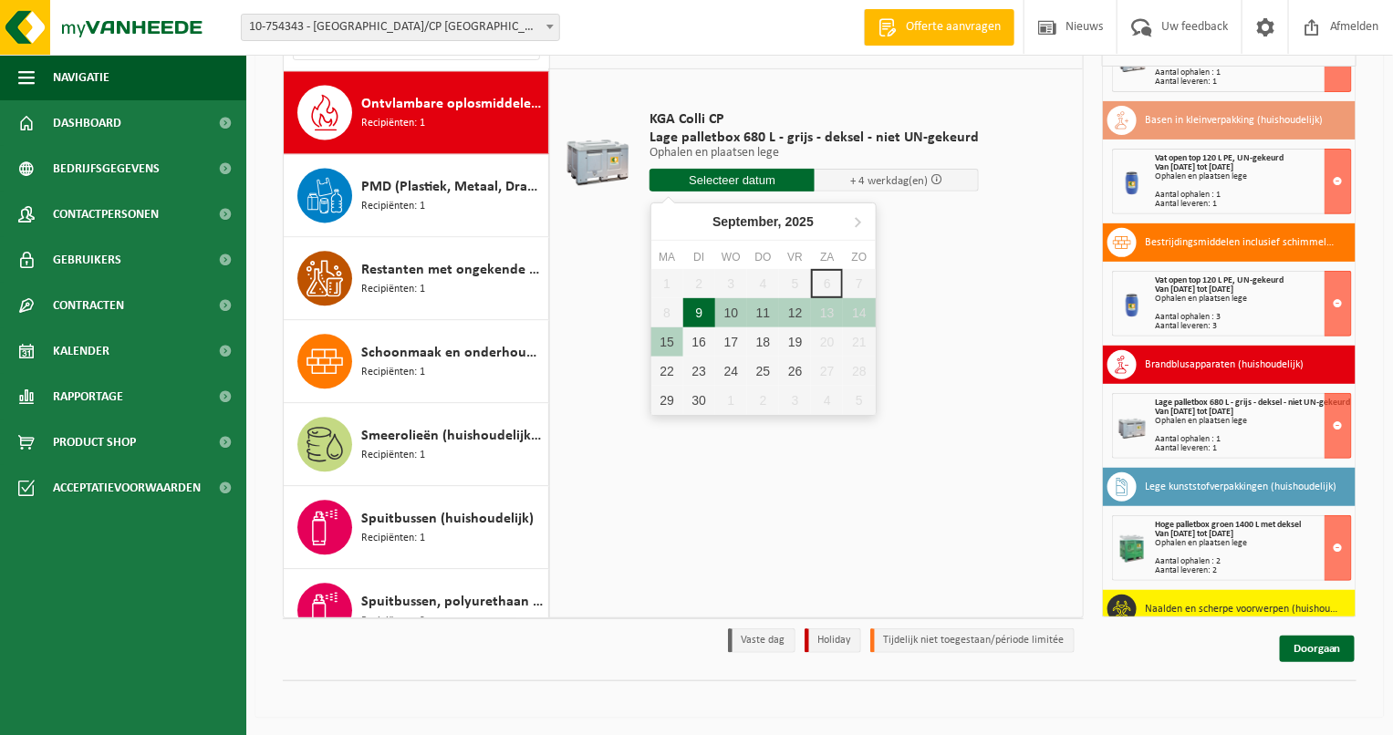
click at [705, 306] on div "9" at bounding box center [699, 312] width 32 height 29
type input "Van 2025-09-09"
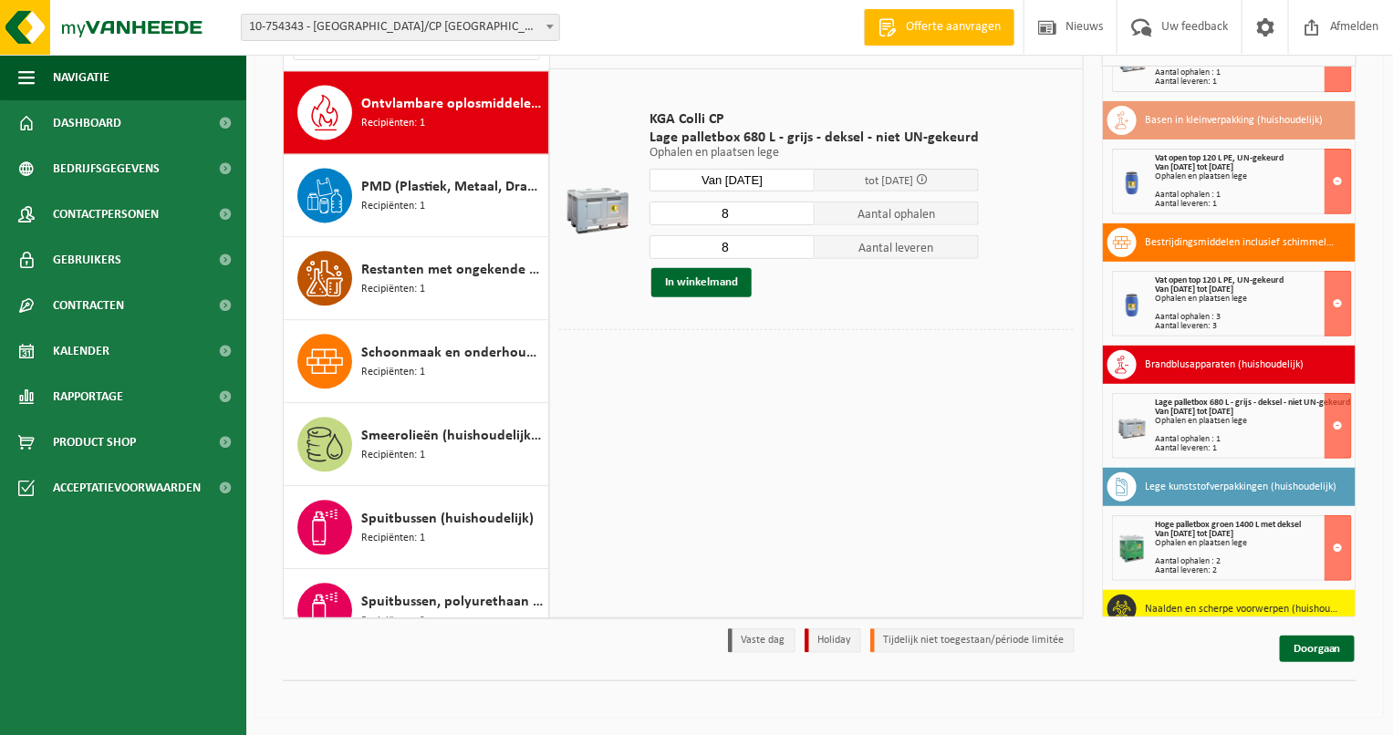
click at [548, 237] on div "Analoge röntgenfoto’s en nitraatfilms (huishoudelijk) Recipiënten: 1 Autobatter…" at bounding box center [683, 321] width 801 height 596
type input "4"
click at [711, 281] on button "In winkelmand" at bounding box center [701, 282] width 100 height 29
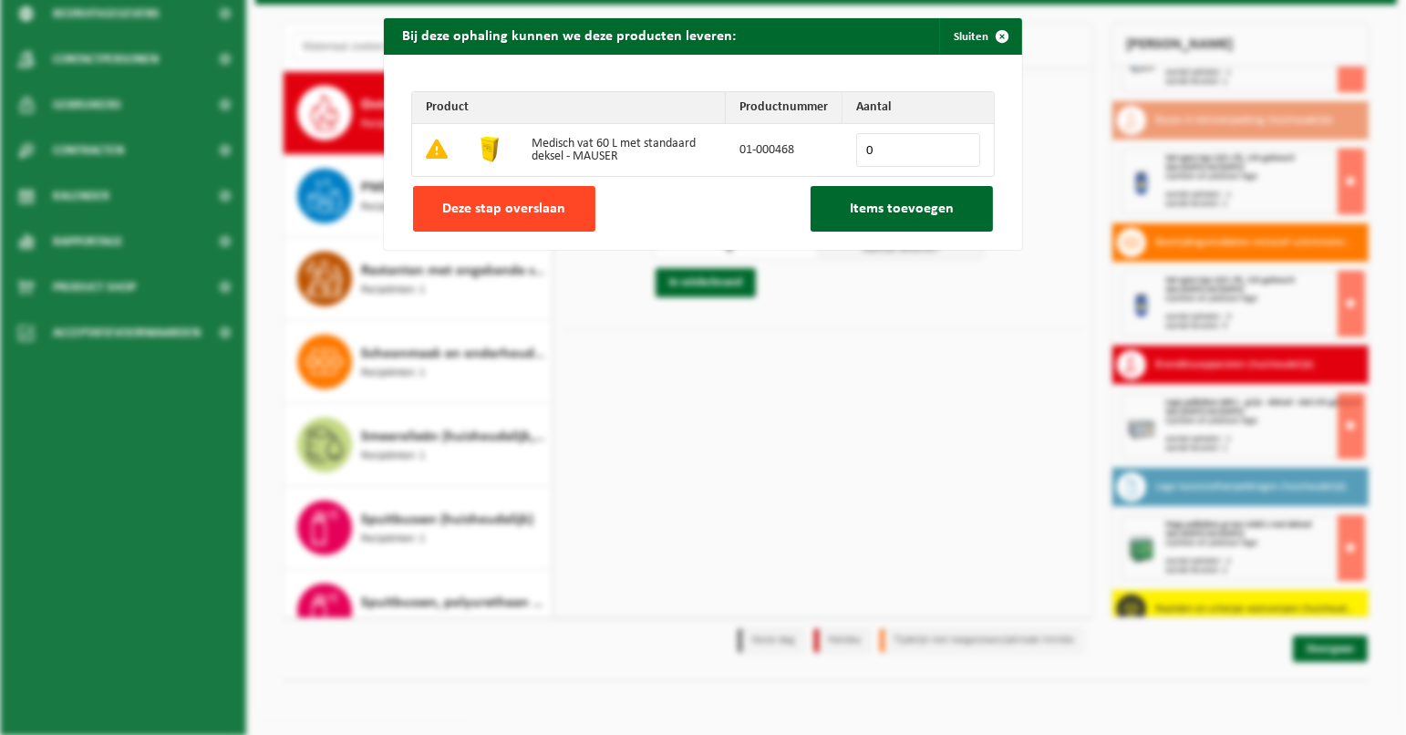
click at [546, 223] on button "Deze stap overslaan" at bounding box center [504, 209] width 182 height 46
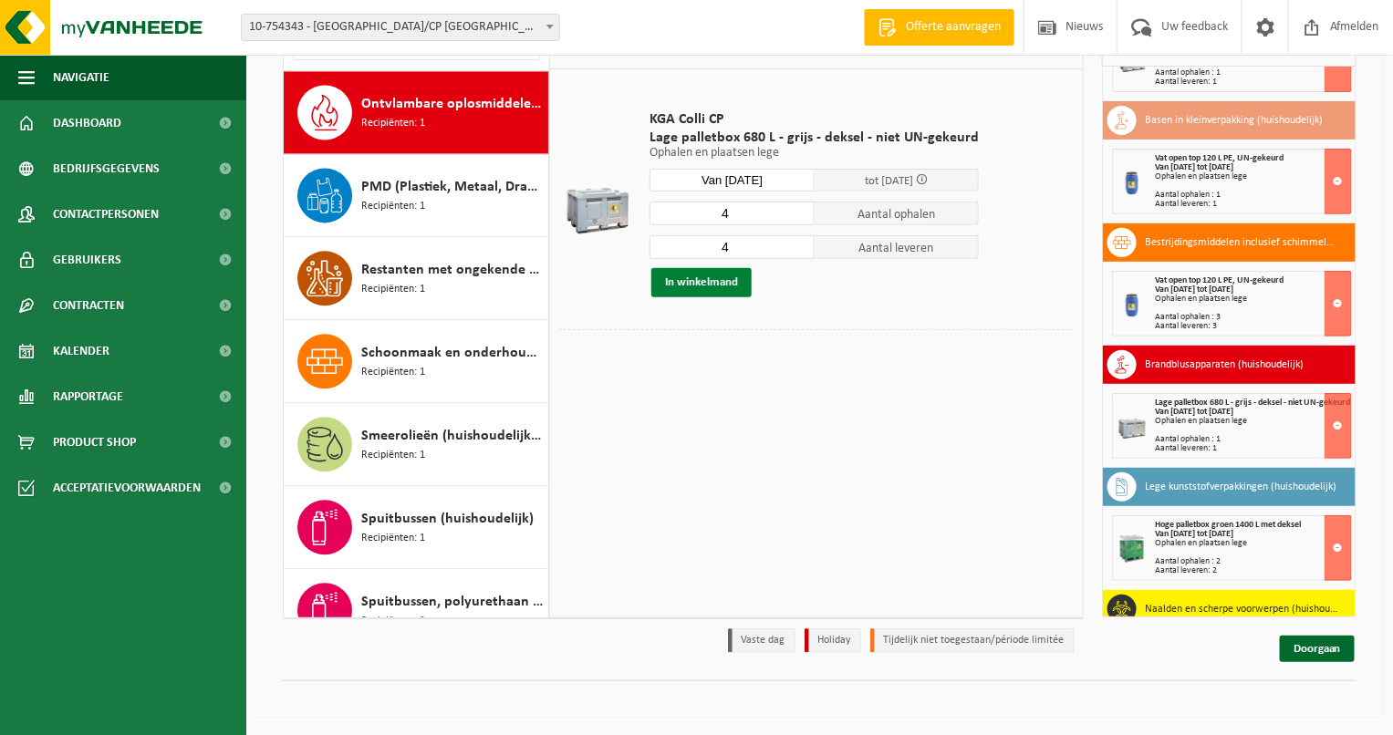
click at [672, 280] on button "In winkelmand" at bounding box center [701, 282] width 100 height 29
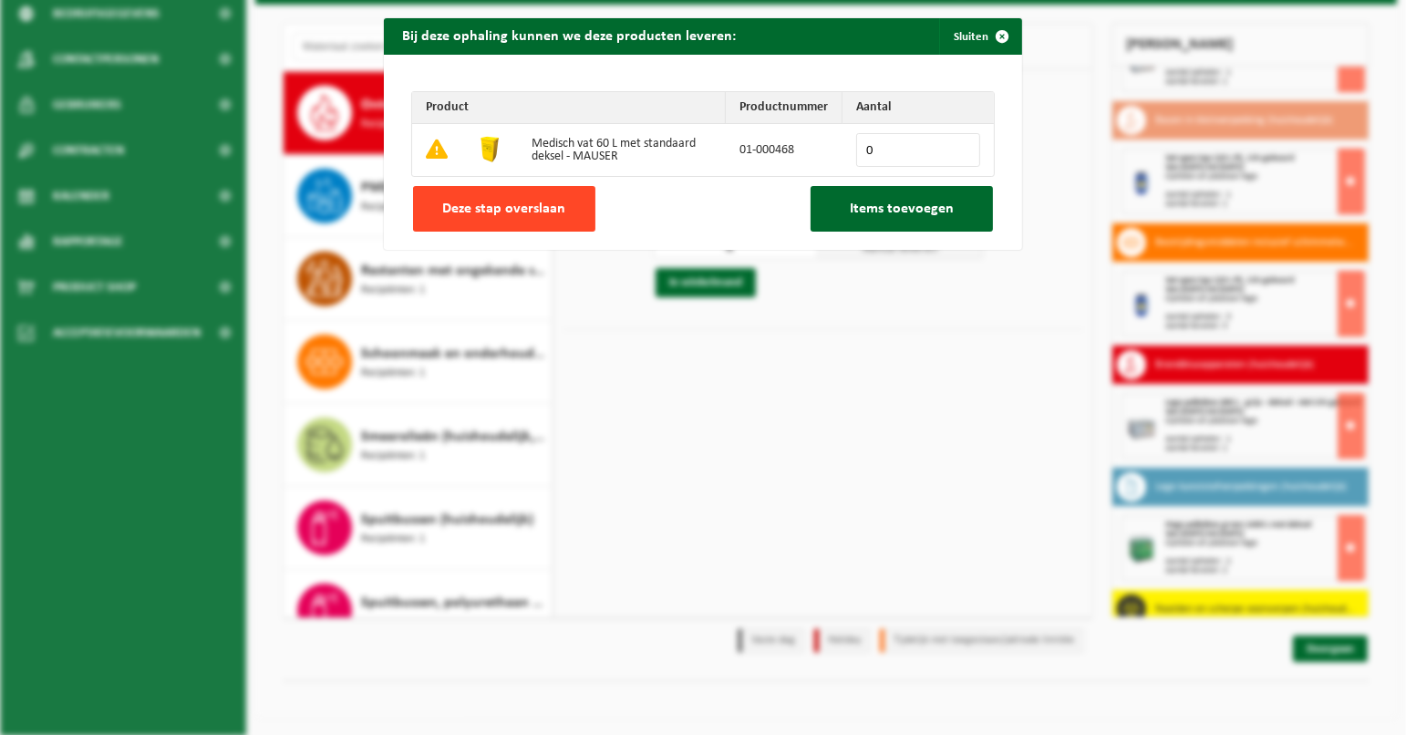
click at [484, 202] on span "Deze stap overslaan" at bounding box center [504, 209] width 123 height 15
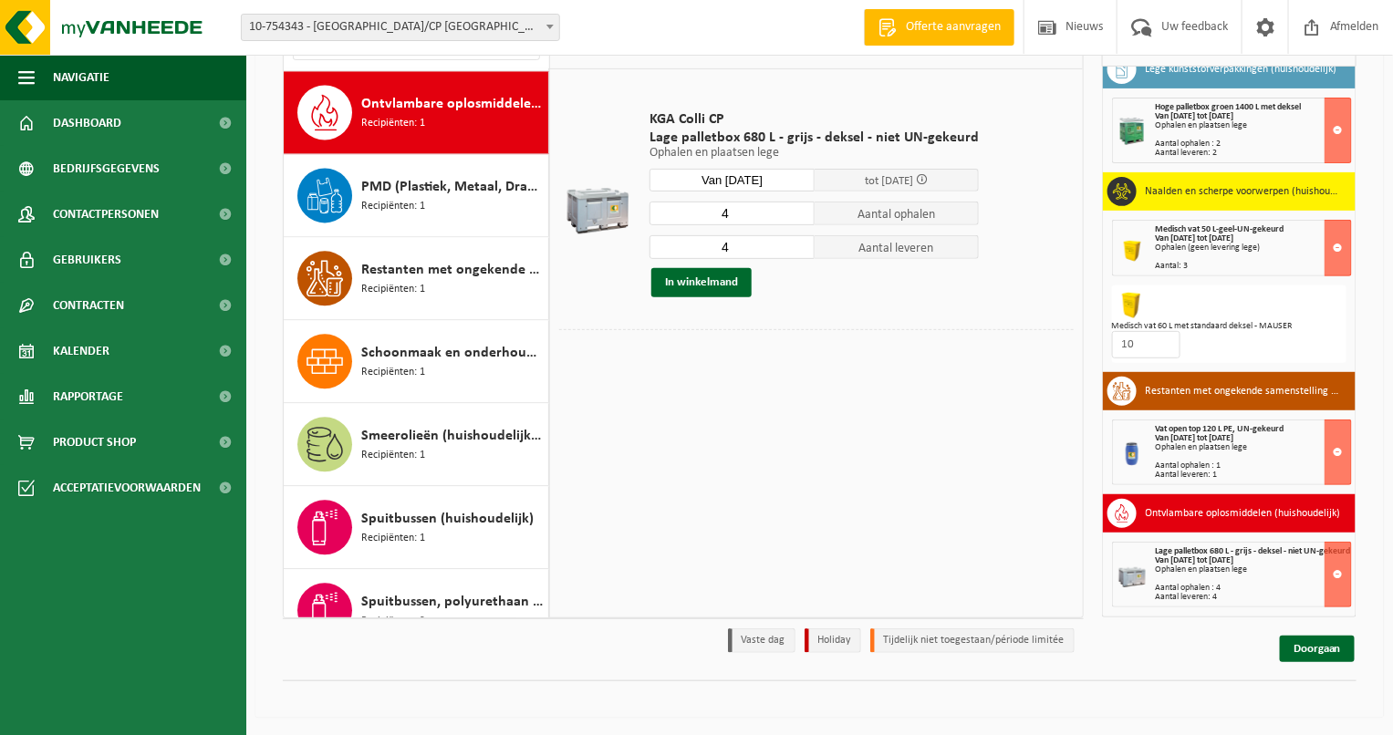
scroll to position [661, 0]
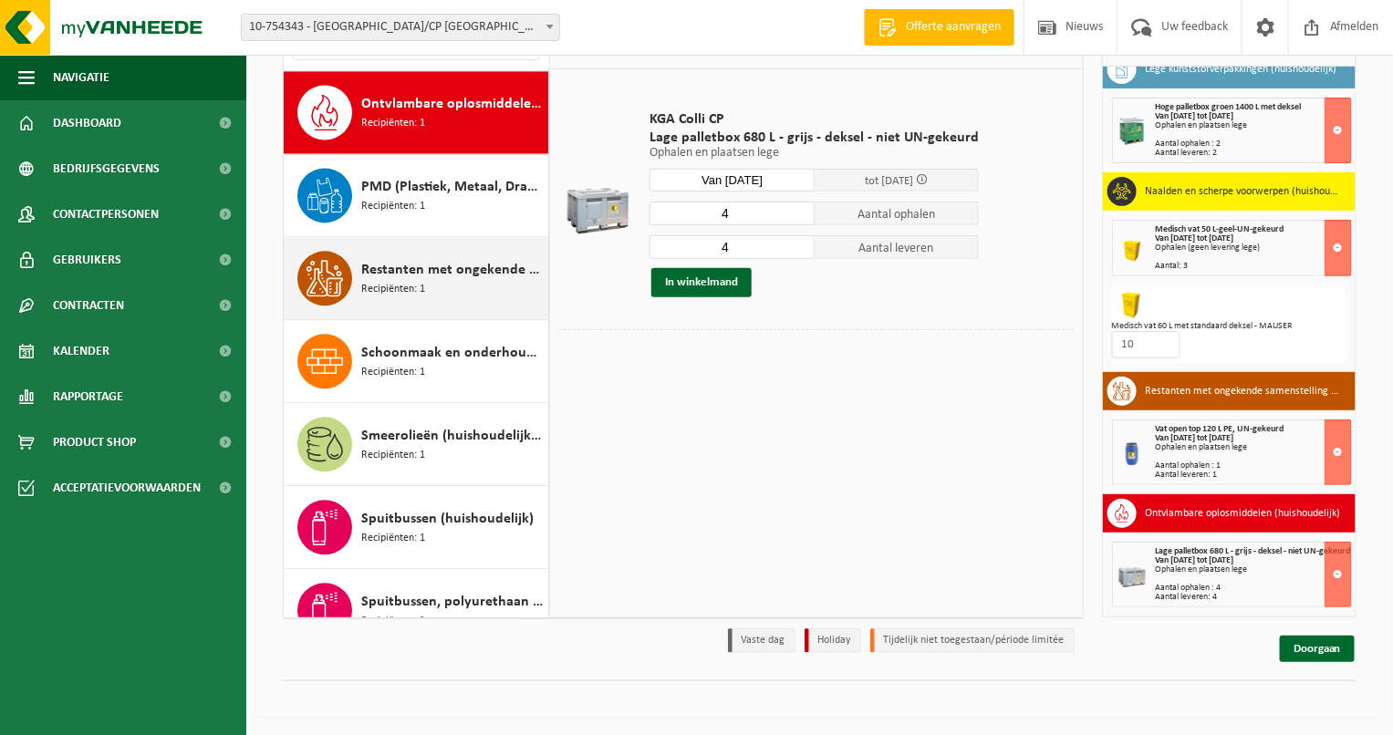
click at [435, 252] on div "Restanten met ongekende samenstelling (huishoudelijk) Recipiënten: 1" at bounding box center [452, 279] width 182 height 55
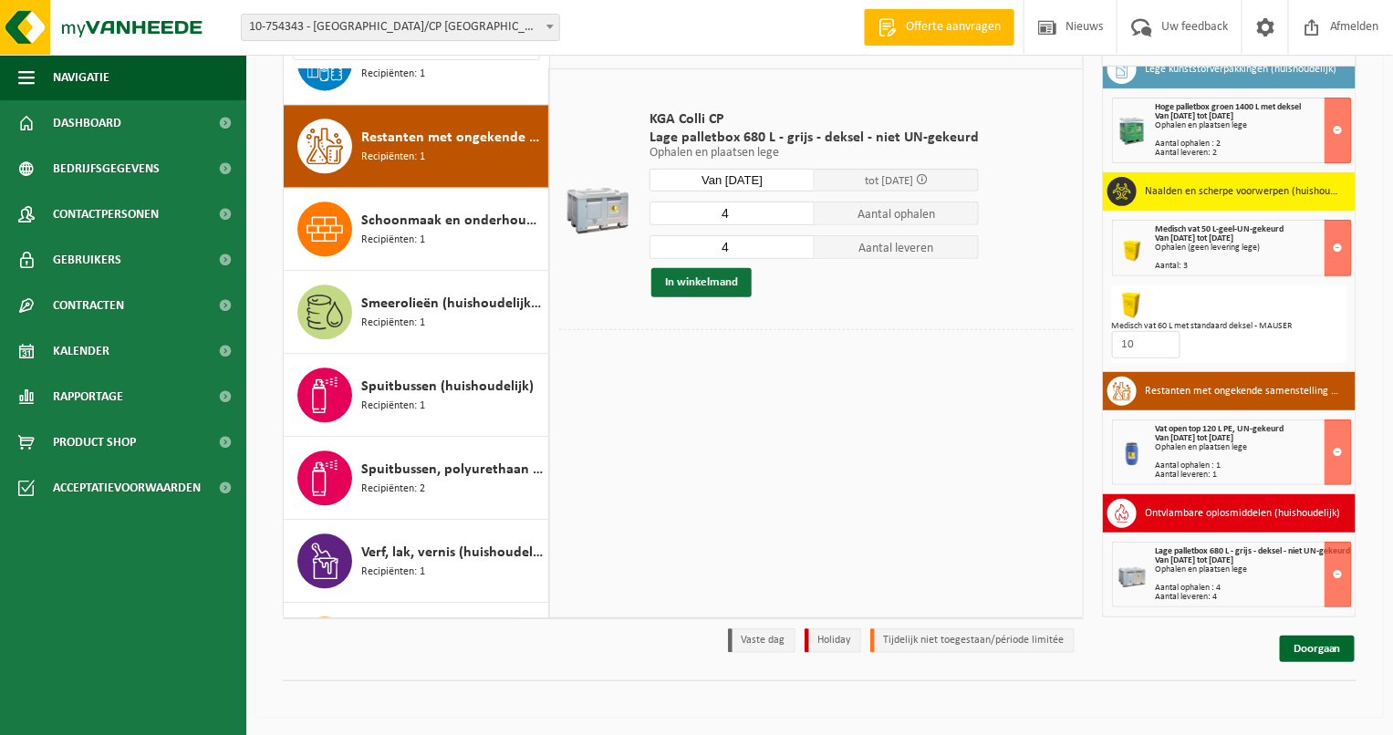
scroll to position [1658, 0]
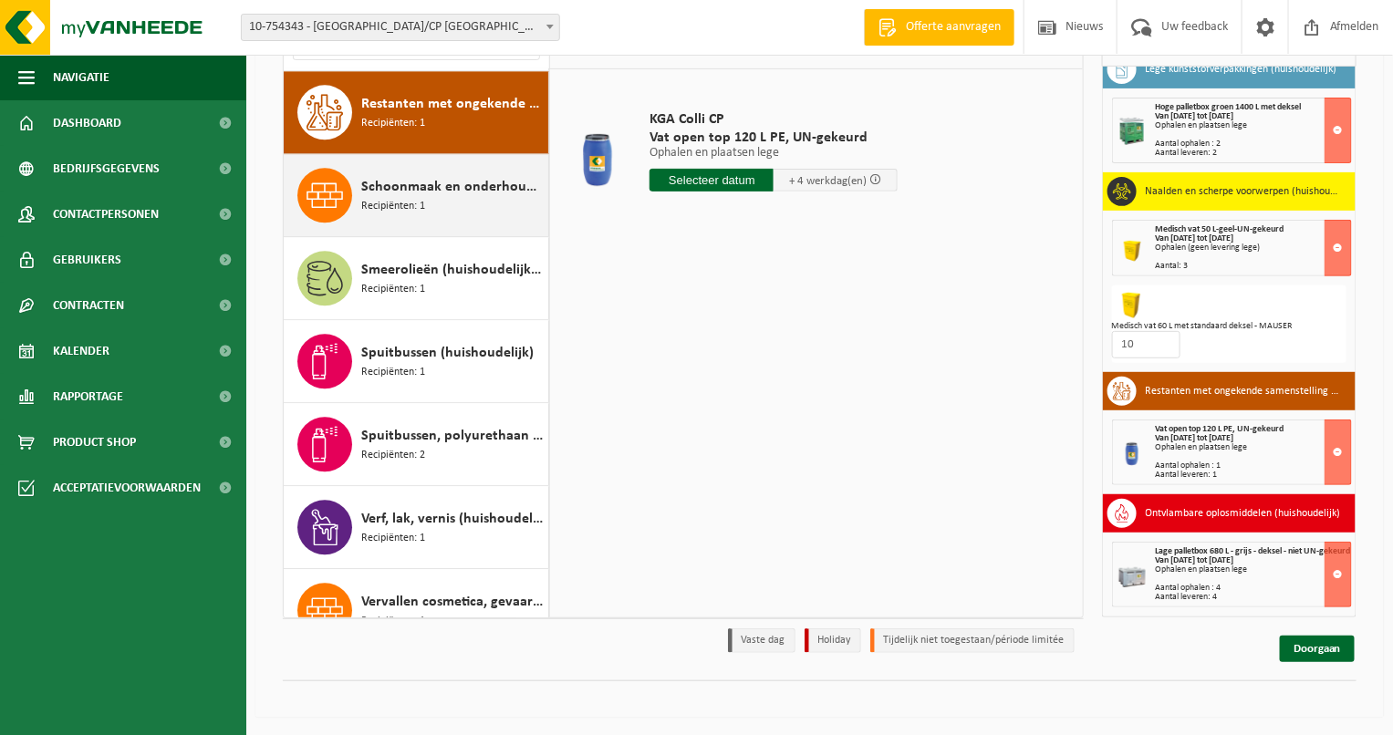
click at [456, 183] on span "Schoonmaak en onderhoudsmiddelen (huishoudelijk)" at bounding box center [452, 187] width 182 height 22
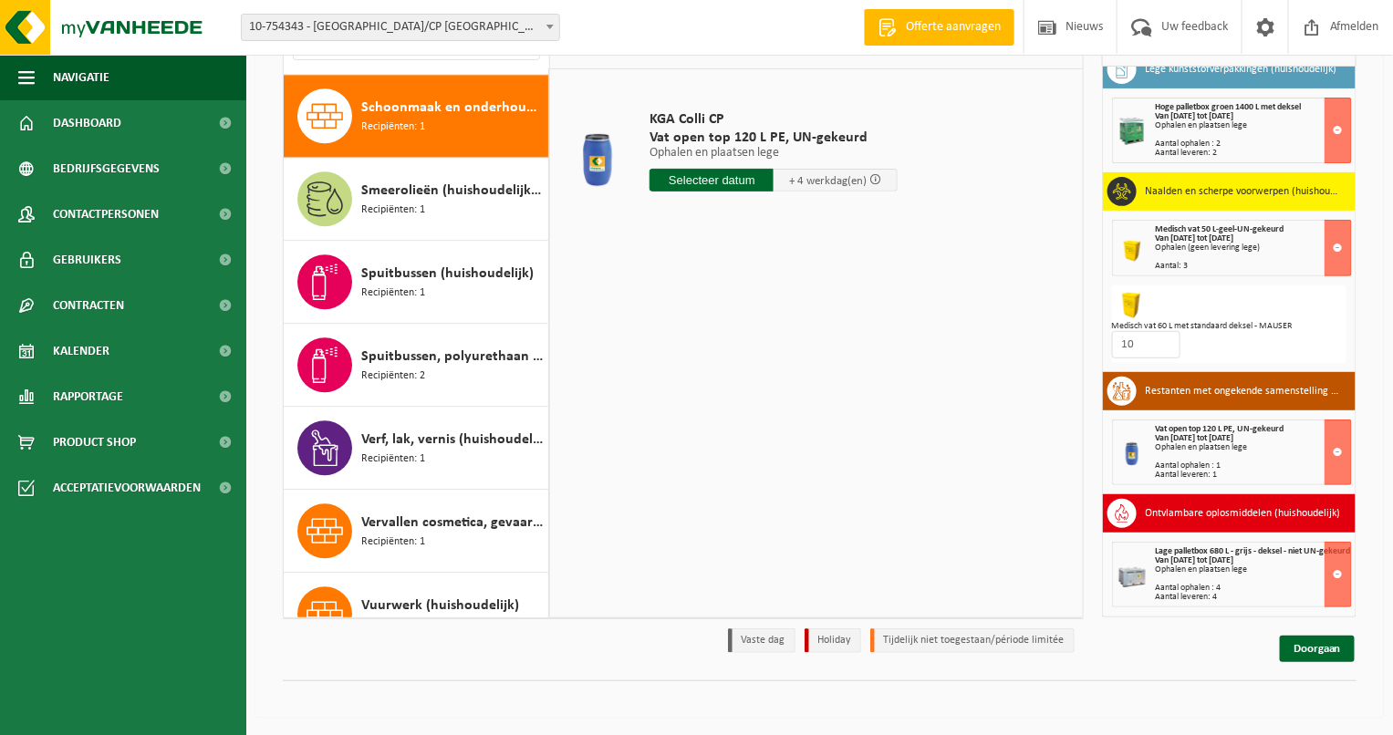
scroll to position [1741, 0]
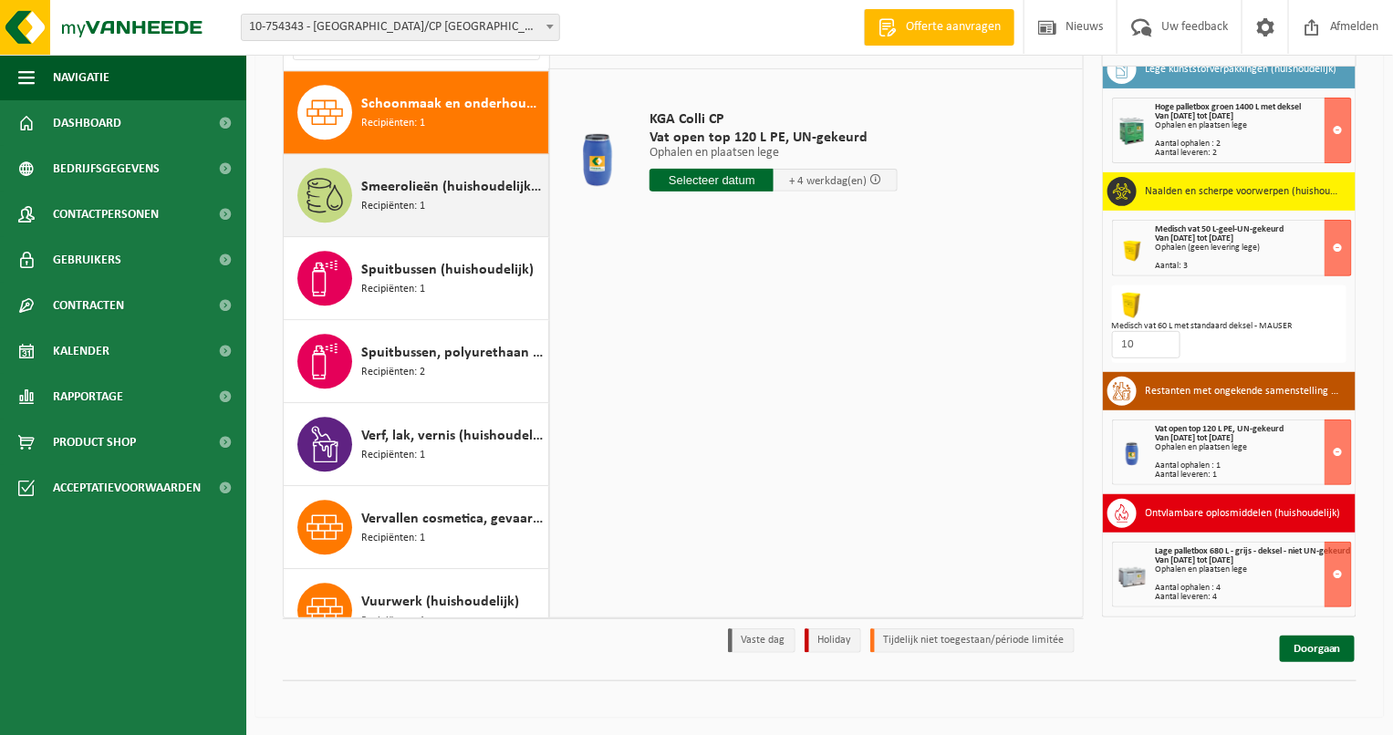
click at [457, 183] on span "Smeerolieën (huishoudelijk, kleinverpakking)" at bounding box center [452, 187] width 182 height 22
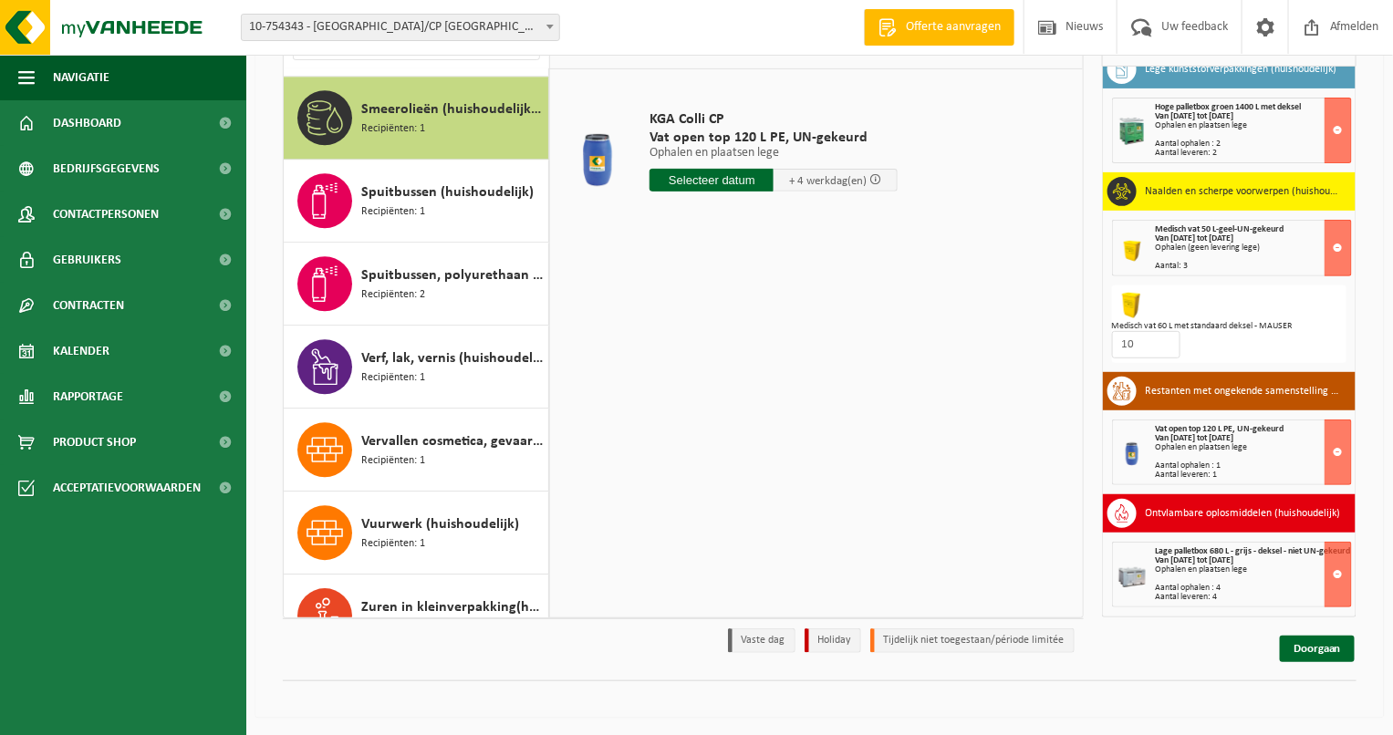
scroll to position [1823, 0]
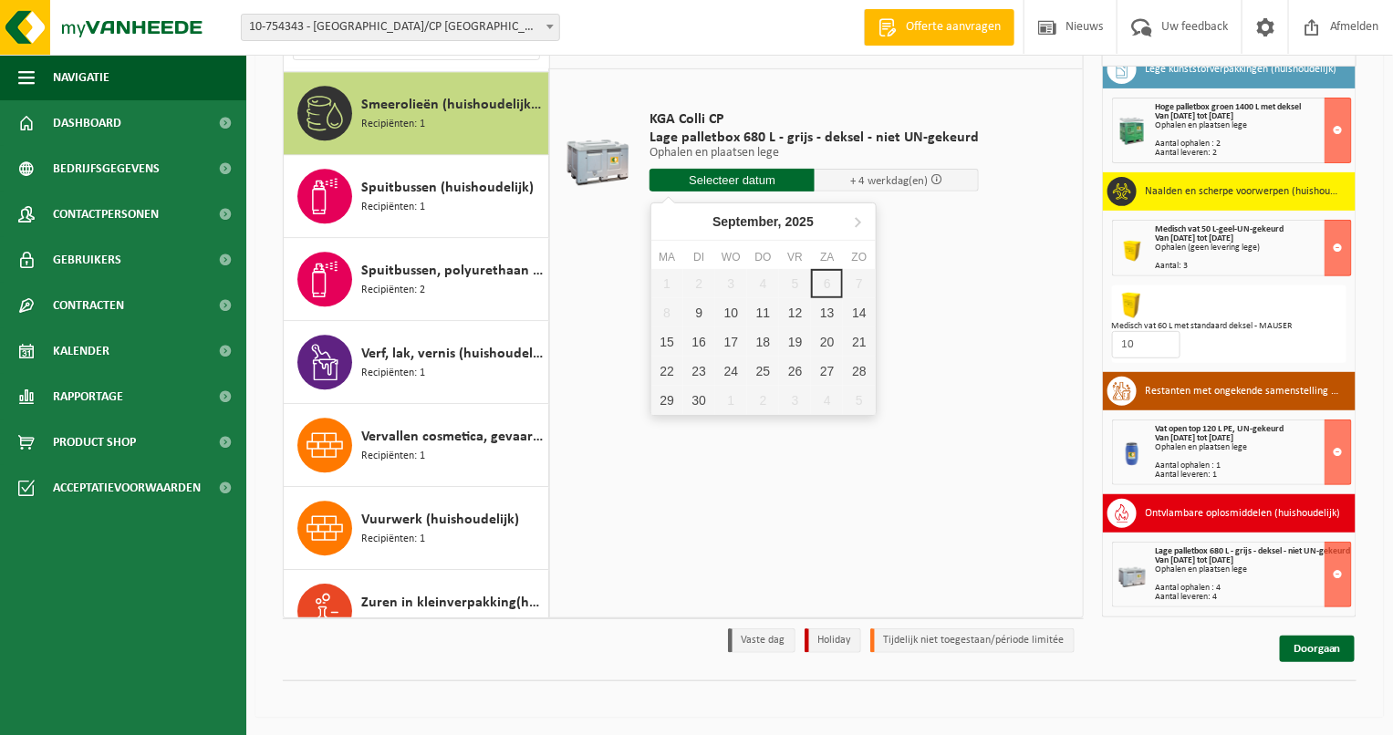
click at [690, 183] on input "text" at bounding box center [731, 180] width 165 height 23
click at [691, 304] on div "9" at bounding box center [699, 312] width 32 height 29
type input "Van 2025-09-09"
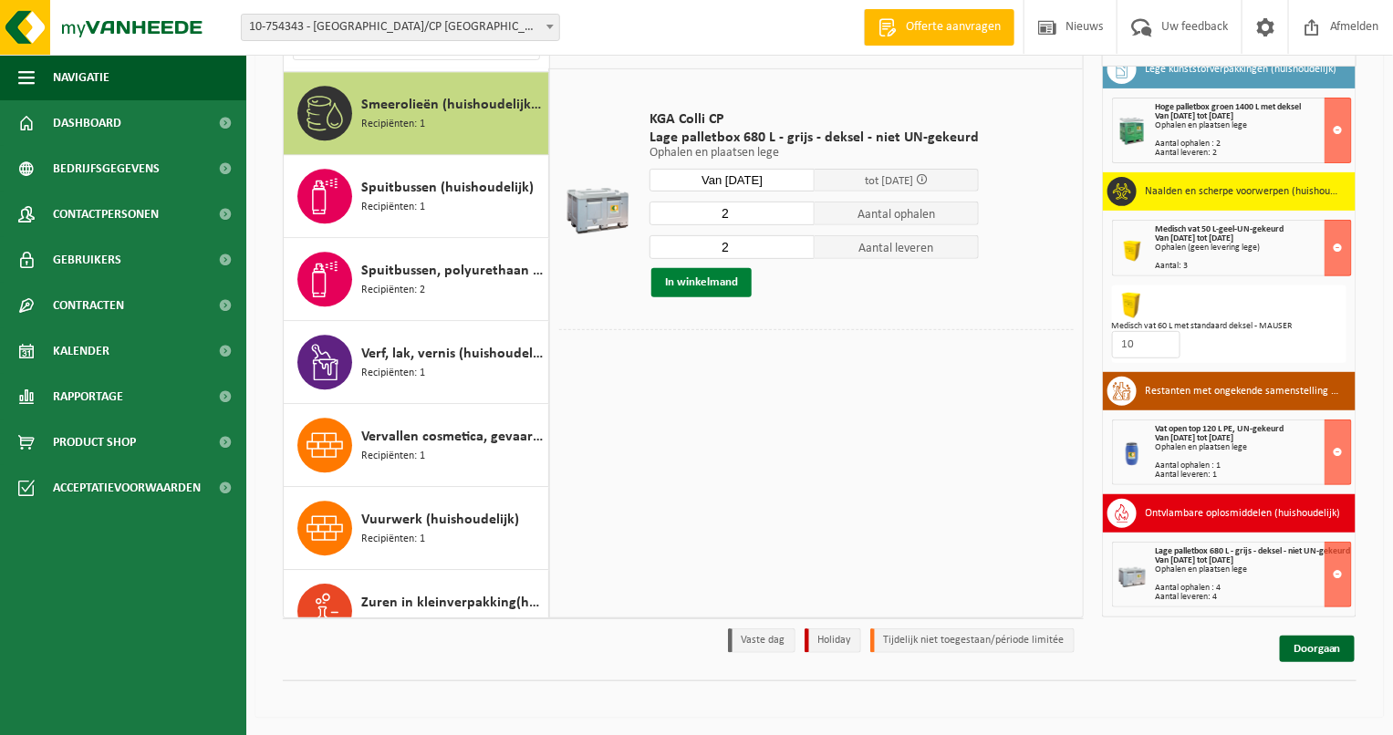
click at [709, 275] on button "In winkelmand" at bounding box center [701, 282] width 100 height 29
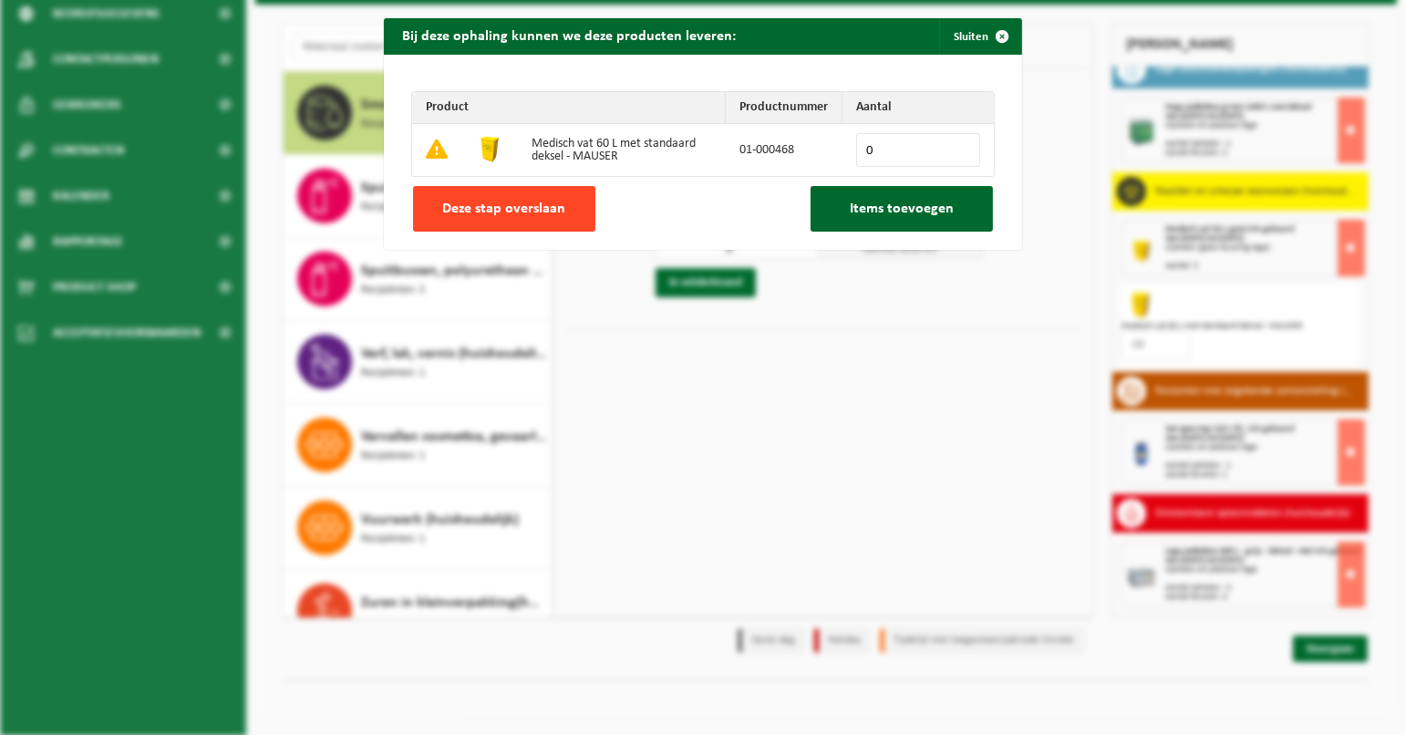
click at [493, 217] on button "Deze stap overslaan" at bounding box center [504, 209] width 182 height 46
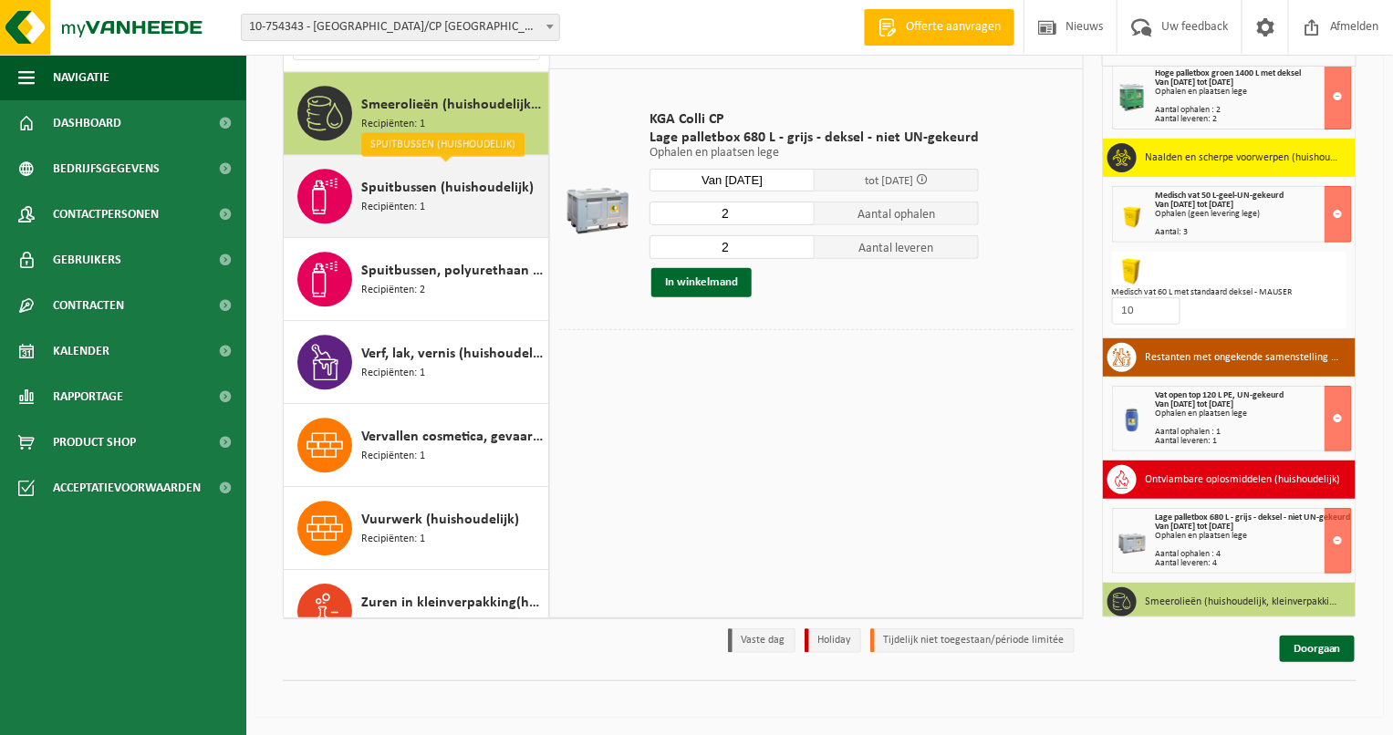
click at [448, 199] on div "Spuitbussen (huishoudelijk) Recipiënten: 1" at bounding box center [452, 196] width 182 height 55
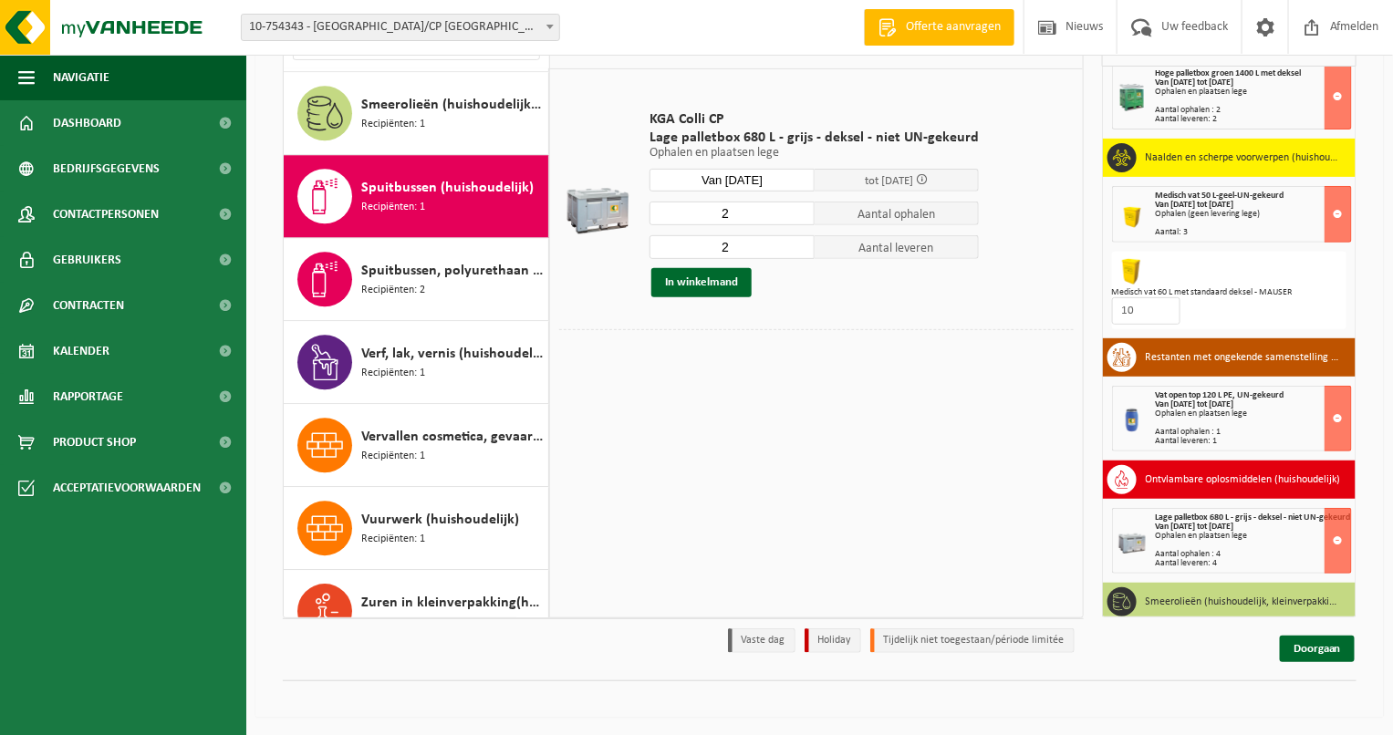
scroll to position [1854, 0]
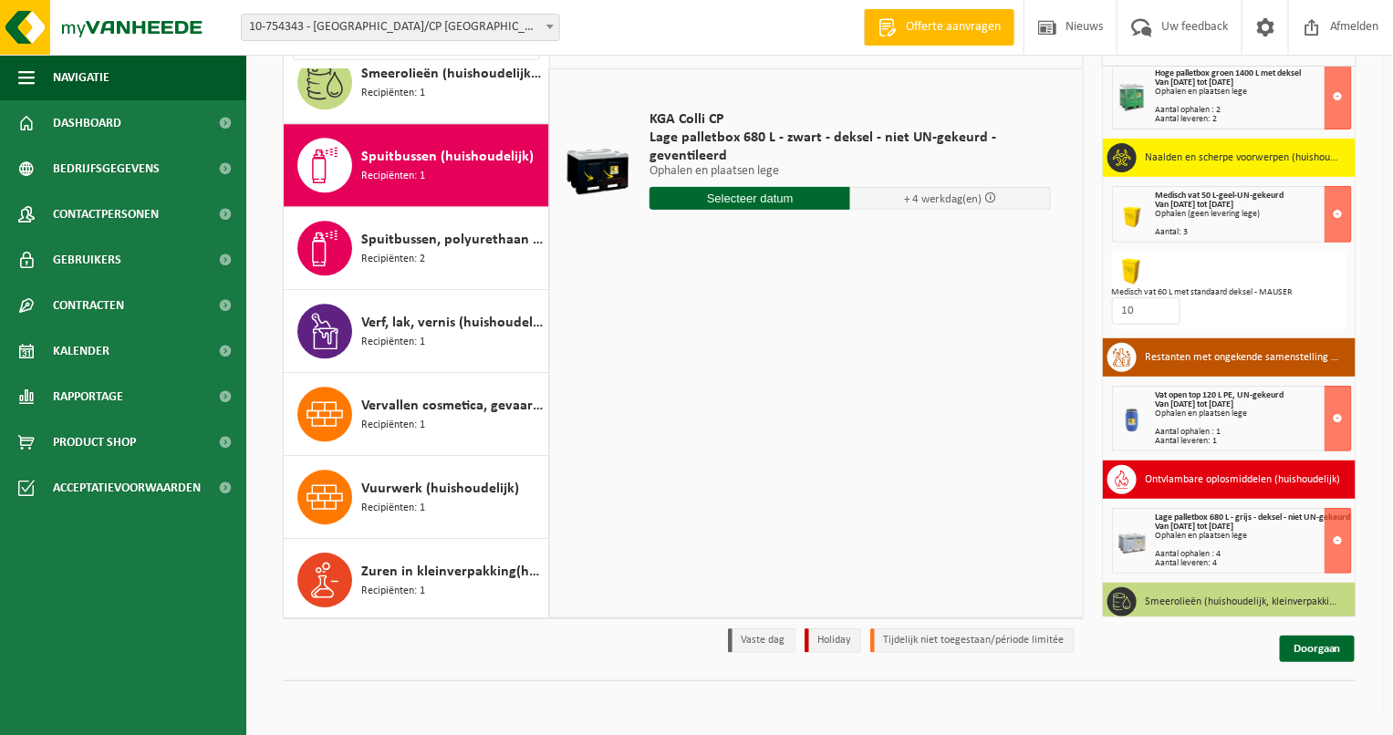
click at [822, 196] on input "text" at bounding box center [749, 198] width 201 height 23
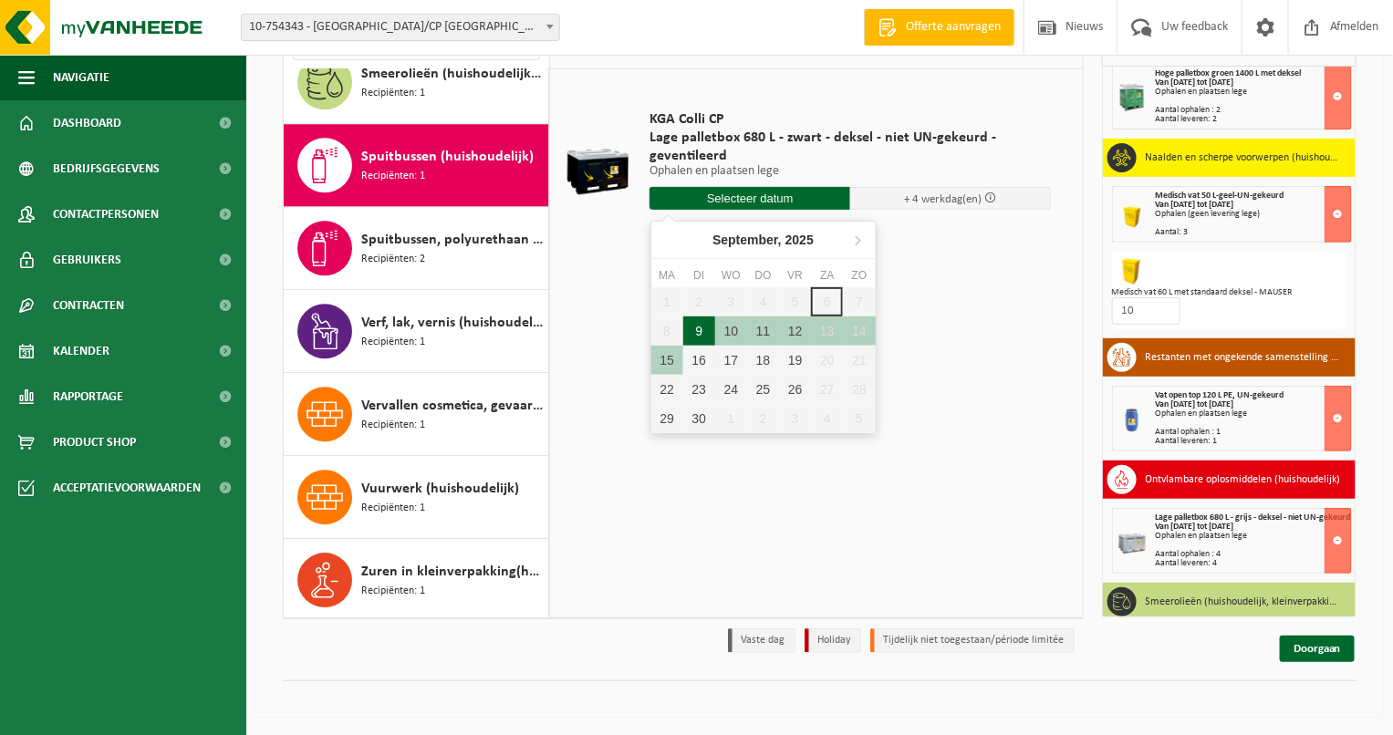
click at [684, 325] on div "9" at bounding box center [699, 330] width 32 height 29
type input "Van 2025-09-09"
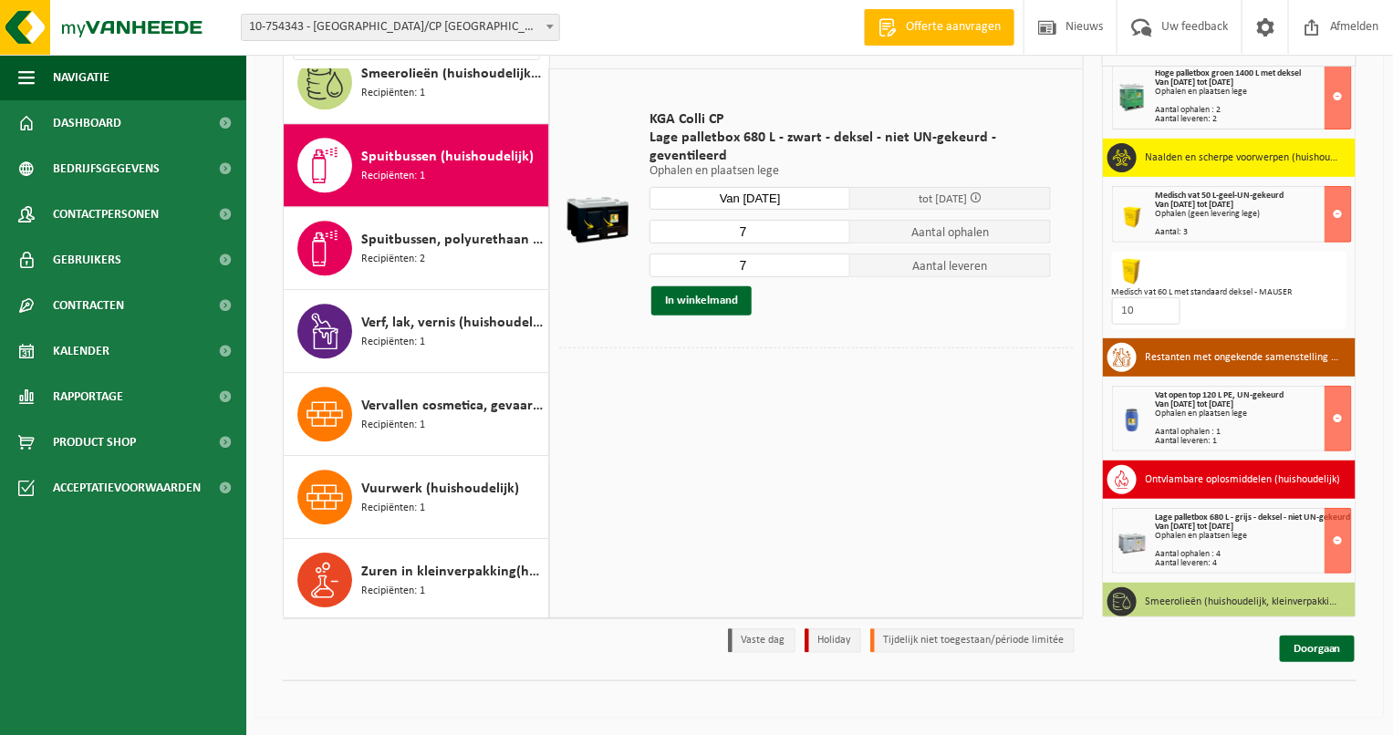
drag, startPoint x: 777, startPoint y: 230, endPoint x: 631, endPoint y: 232, distance: 145.9
click at [653, 232] on input "7" at bounding box center [749, 232] width 201 height 24
type input "2"
click at [694, 302] on button "In winkelmand" at bounding box center [701, 300] width 100 height 29
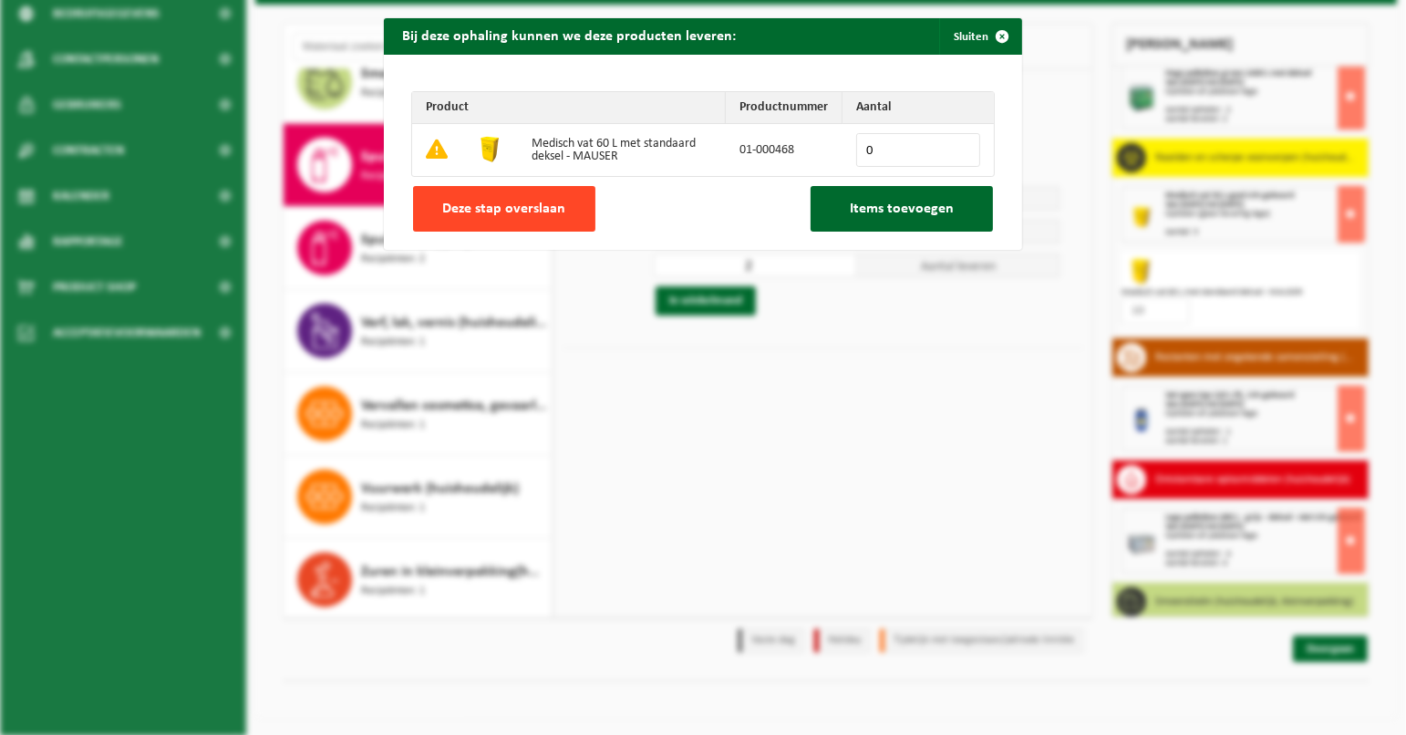
click at [485, 209] on span "Deze stap overslaan" at bounding box center [504, 209] width 123 height 15
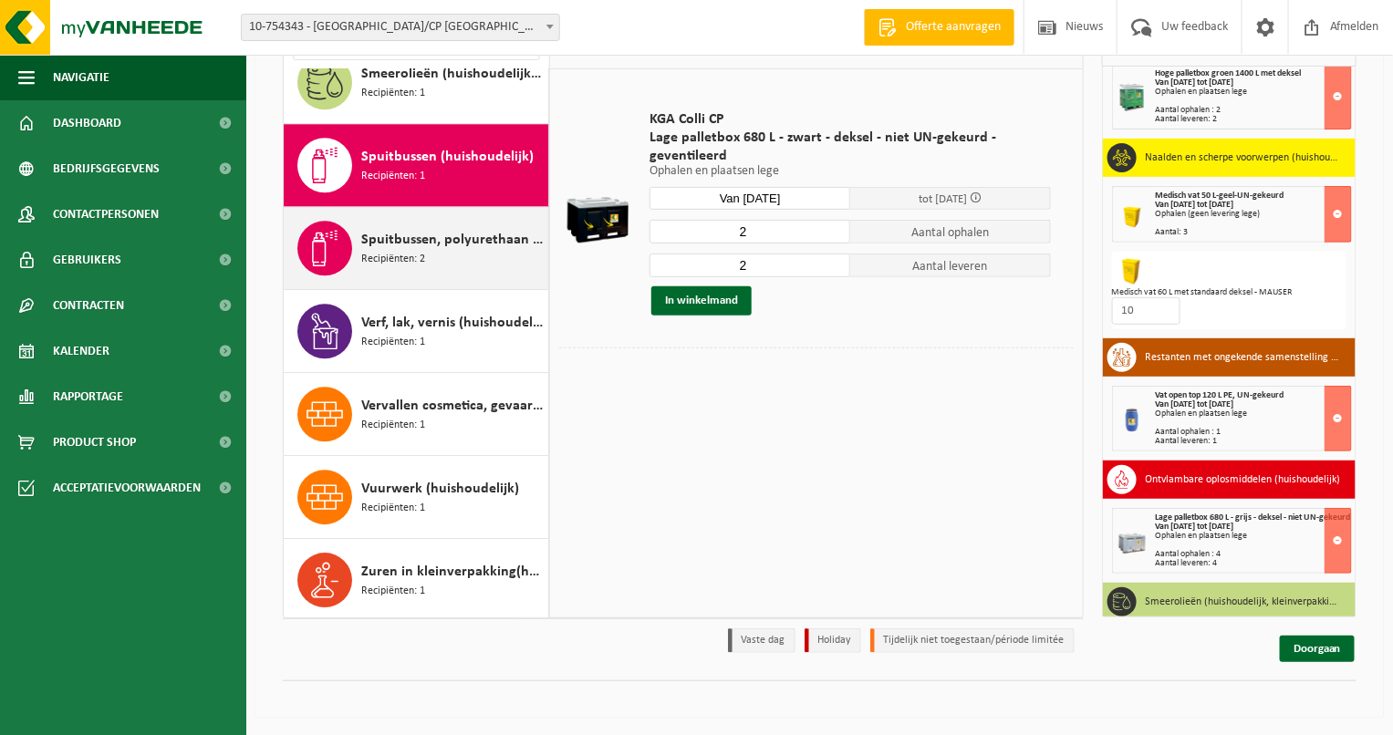
click at [445, 232] on span "Spuitbussen, polyurethaan (PU) (huishoudelijk)" at bounding box center [452, 240] width 182 height 22
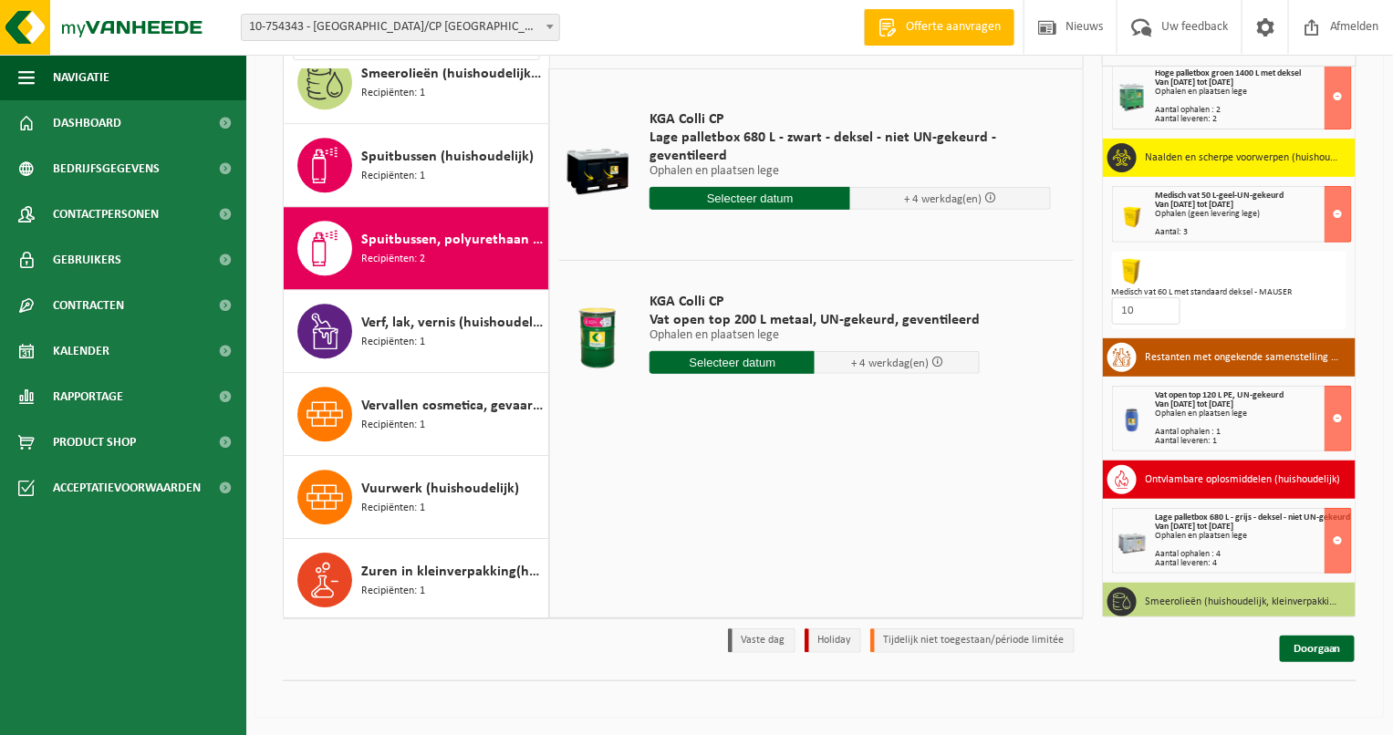
click at [754, 187] on input "text" at bounding box center [749, 198] width 201 height 23
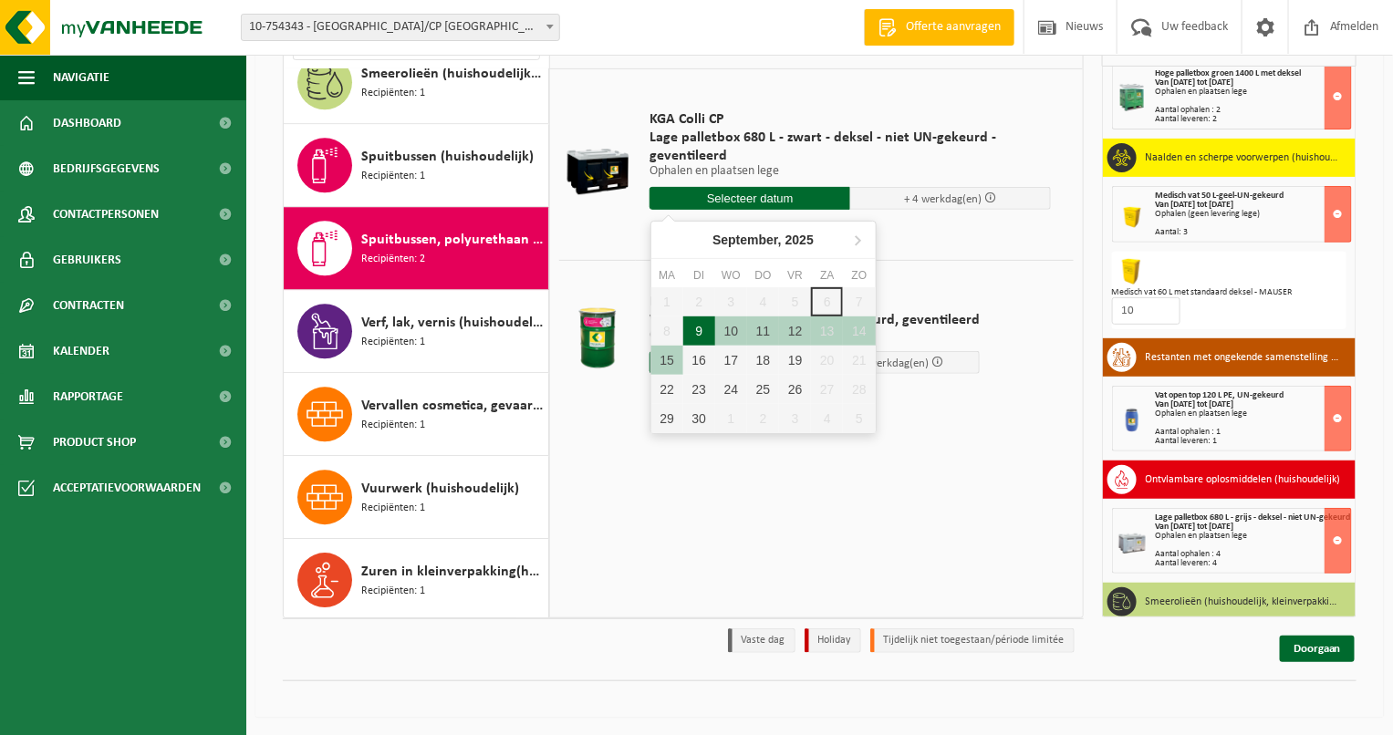
click at [700, 328] on div "9" at bounding box center [699, 330] width 32 height 29
type input "Van 2025-09-09"
type input "2025-09-09"
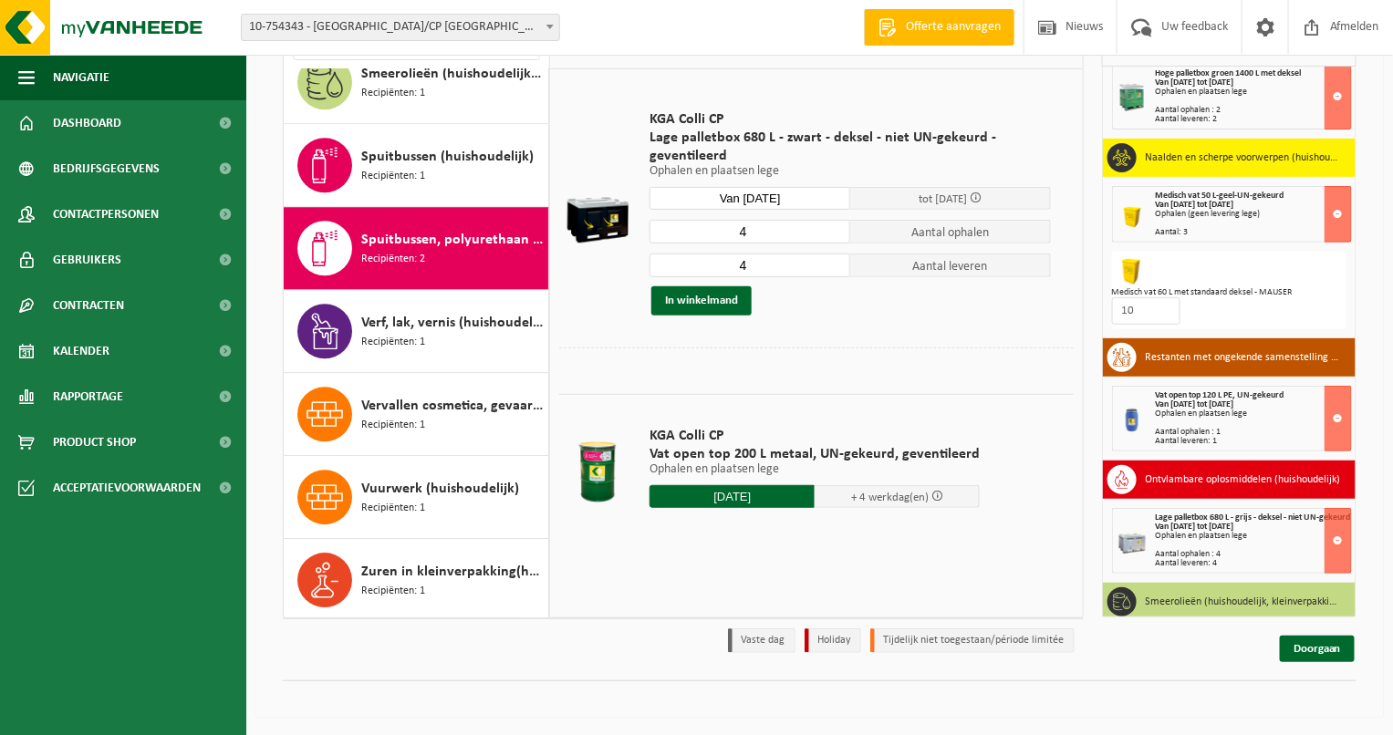
drag, startPoint x: 771, startPoint y: 223, endPoint x: 704, endPoint y: 222, distance: 66.6
click at [732, 221] on input "4" at bounding box center [749, 232] width 201 height 24
type input "1"
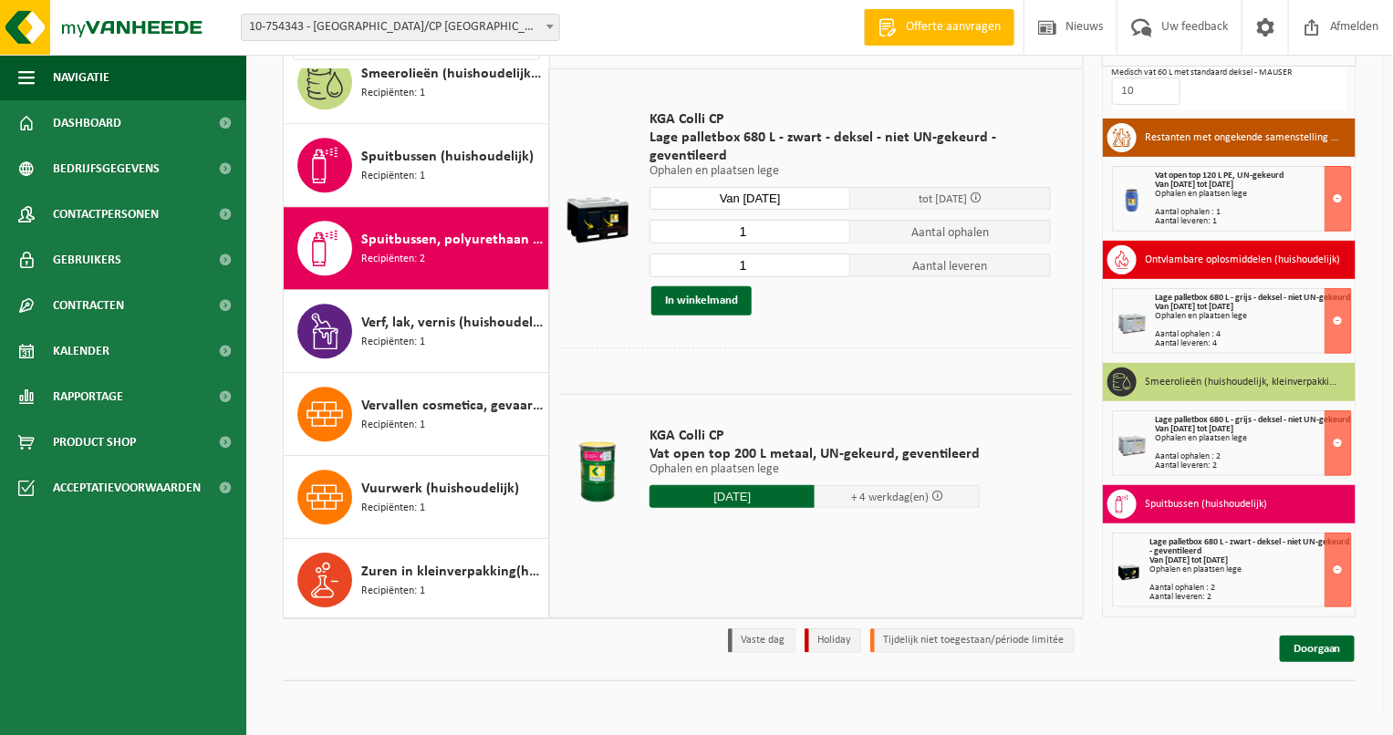
scroll to position [0, 0]
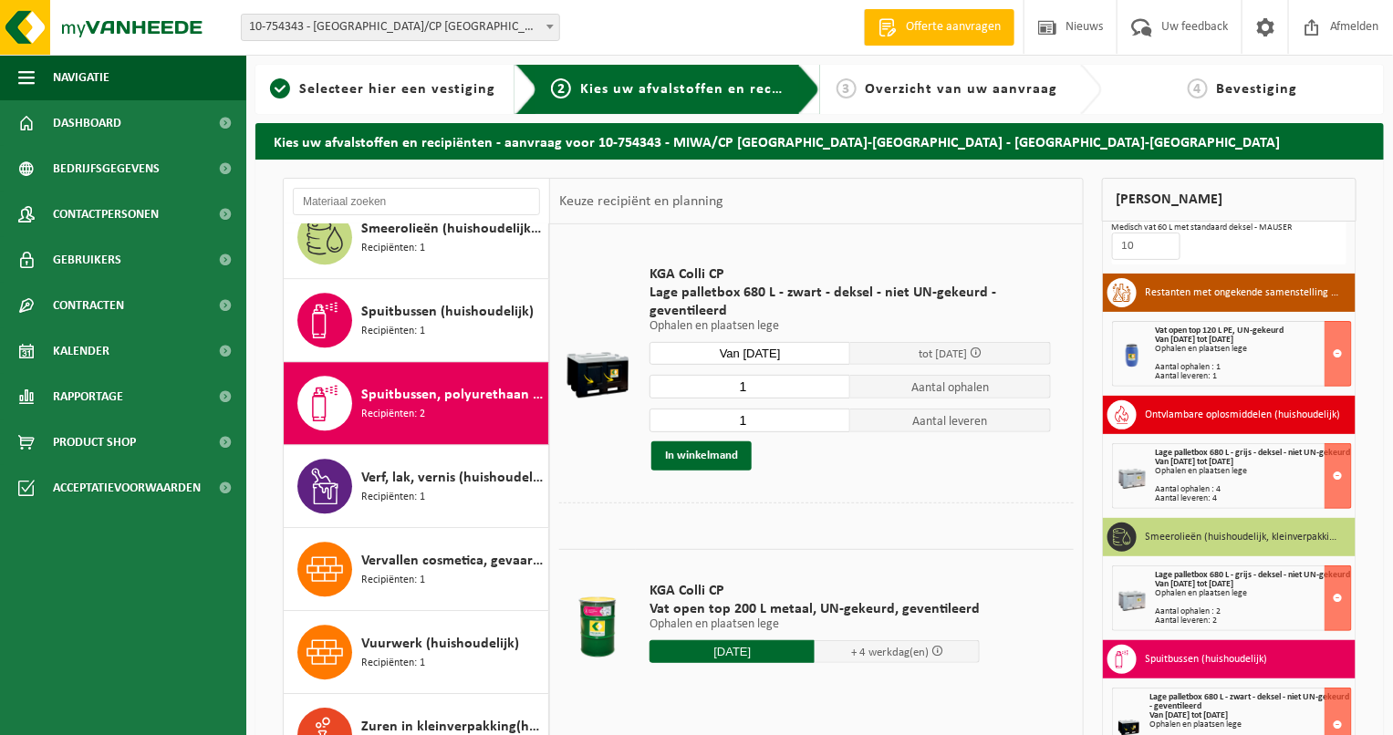
type input "1"
drag, startPoint x: 750, startPoint y: 383, endPoint x: 718, endPoint y: 389, distance: 32.6
click at [697, 385] on input "1" at bounding box center [749, 387] width 201 height 24
type input "2"
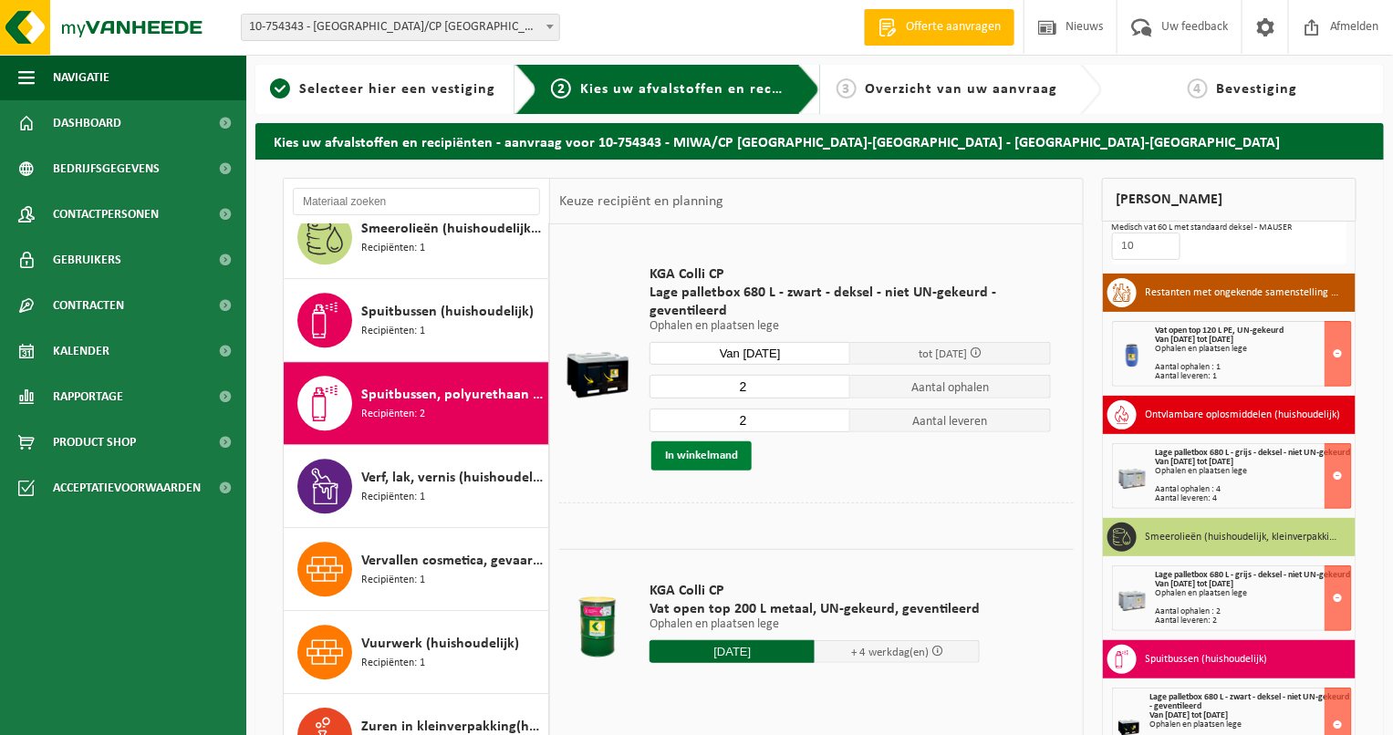
click at [703, 463] on button "In winkelmand" at bounding box center [701, 455] width 100 height 29
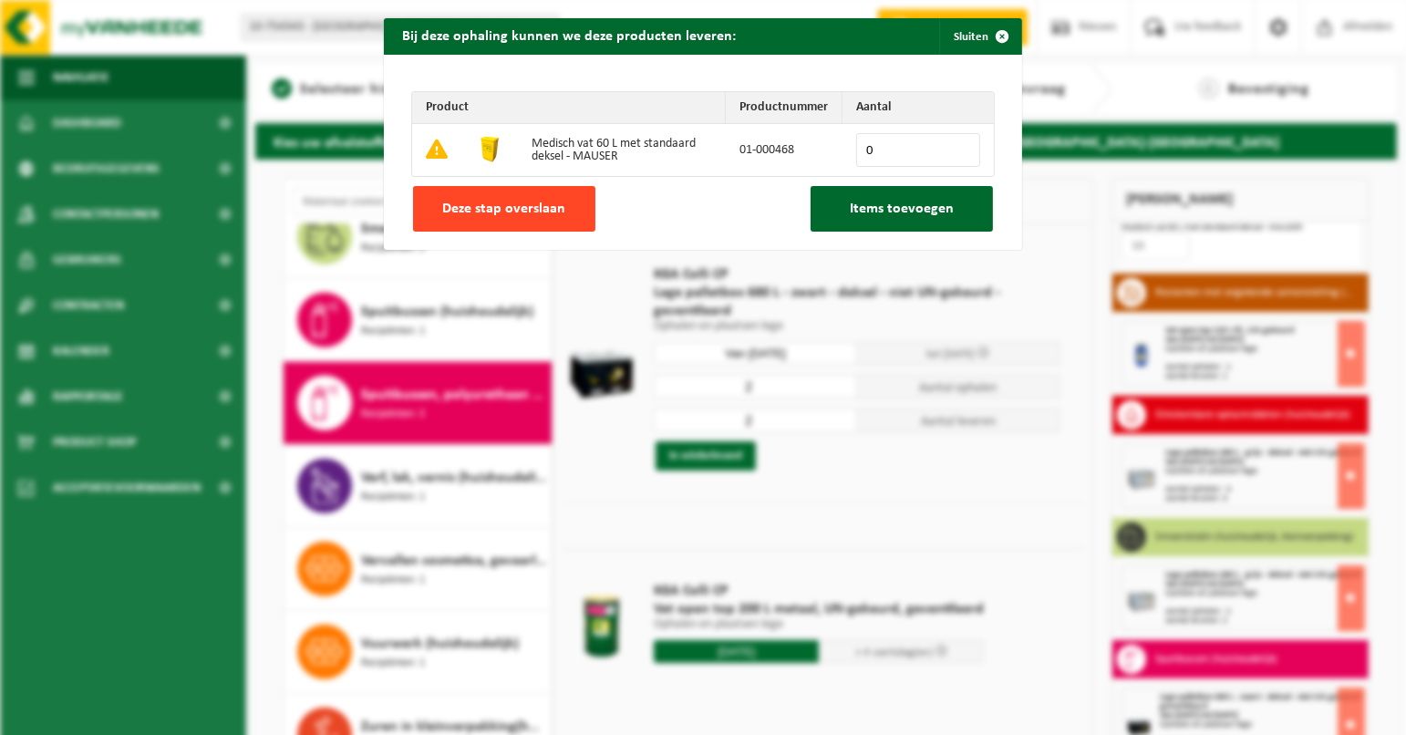
drag, startPoint x: 530, startPoint y: 197, endPoint x: 831, endPoint y: 343, distance: 334.5
click at [532, 198] on button "Deze stap overslaan" at bounding box center [504, 209] width 182 height 46
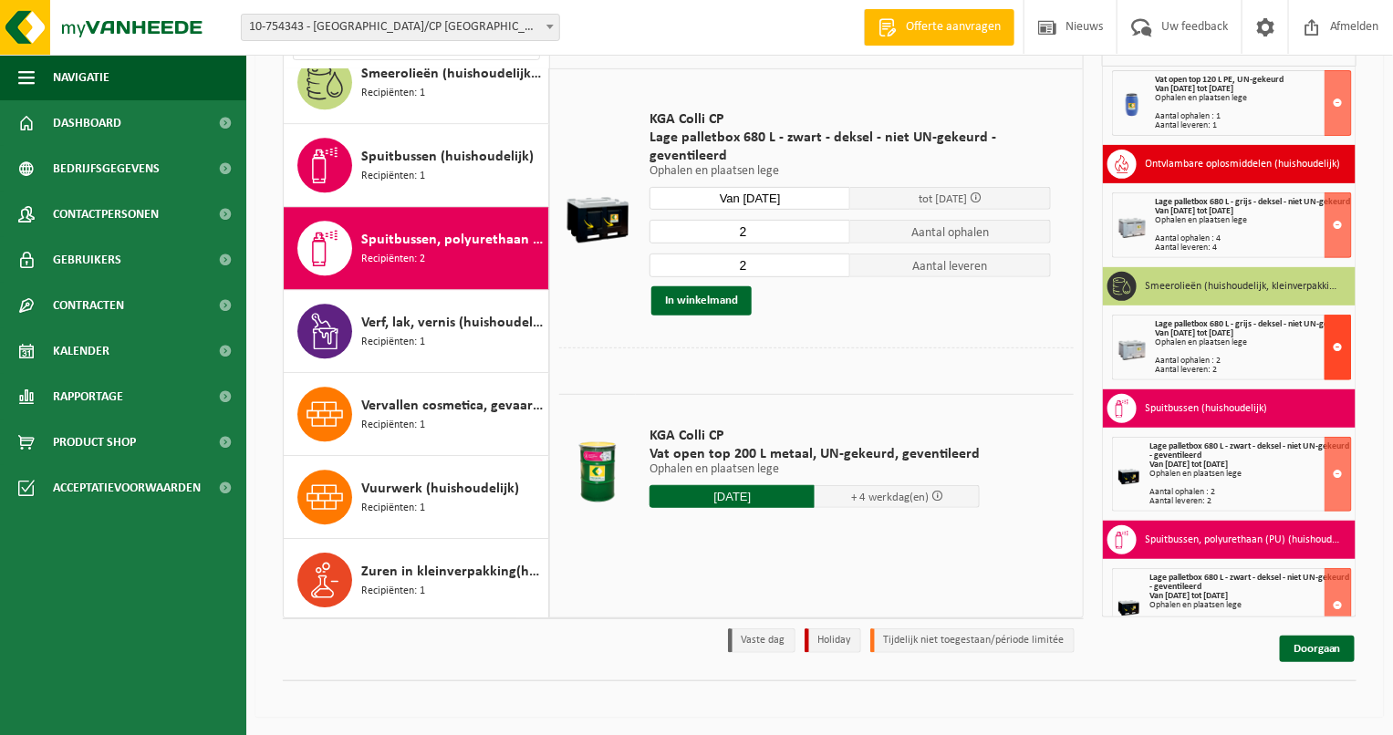
scroll to position [1054, 0]
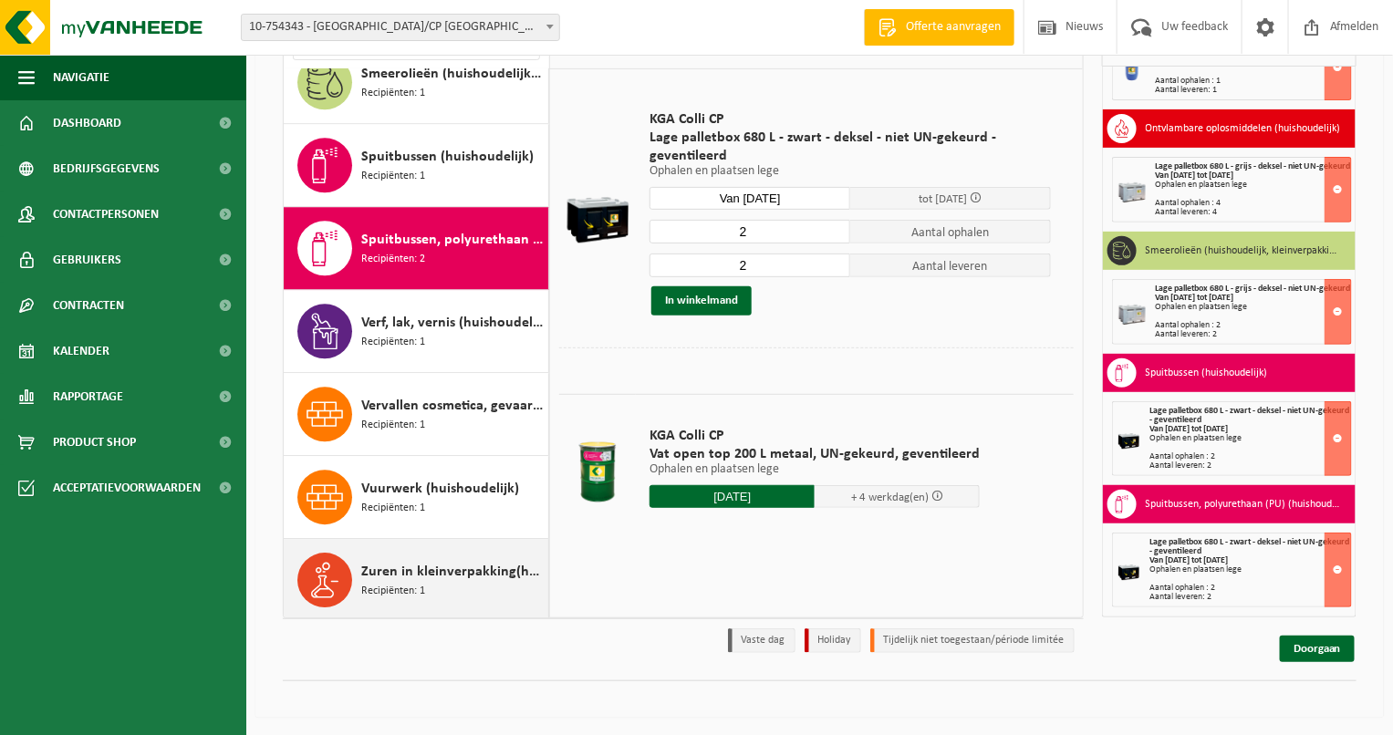
click at [441, 569] on span "Zuren in kleinverpakking(huishoudelijk)" at bounding box center [452, 572] width 182 height 22
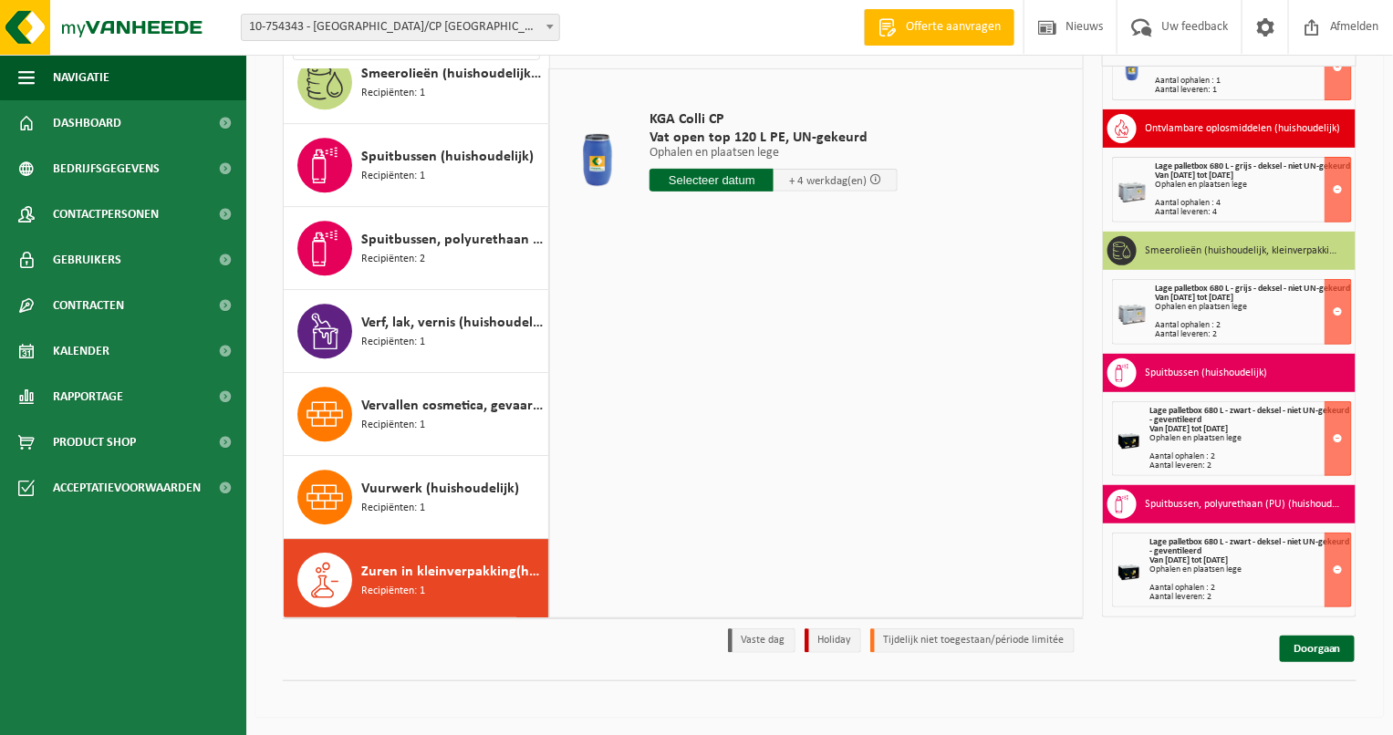
click at [689, 187] on input "text" at bounding box center [711, 180] width 124 height 23
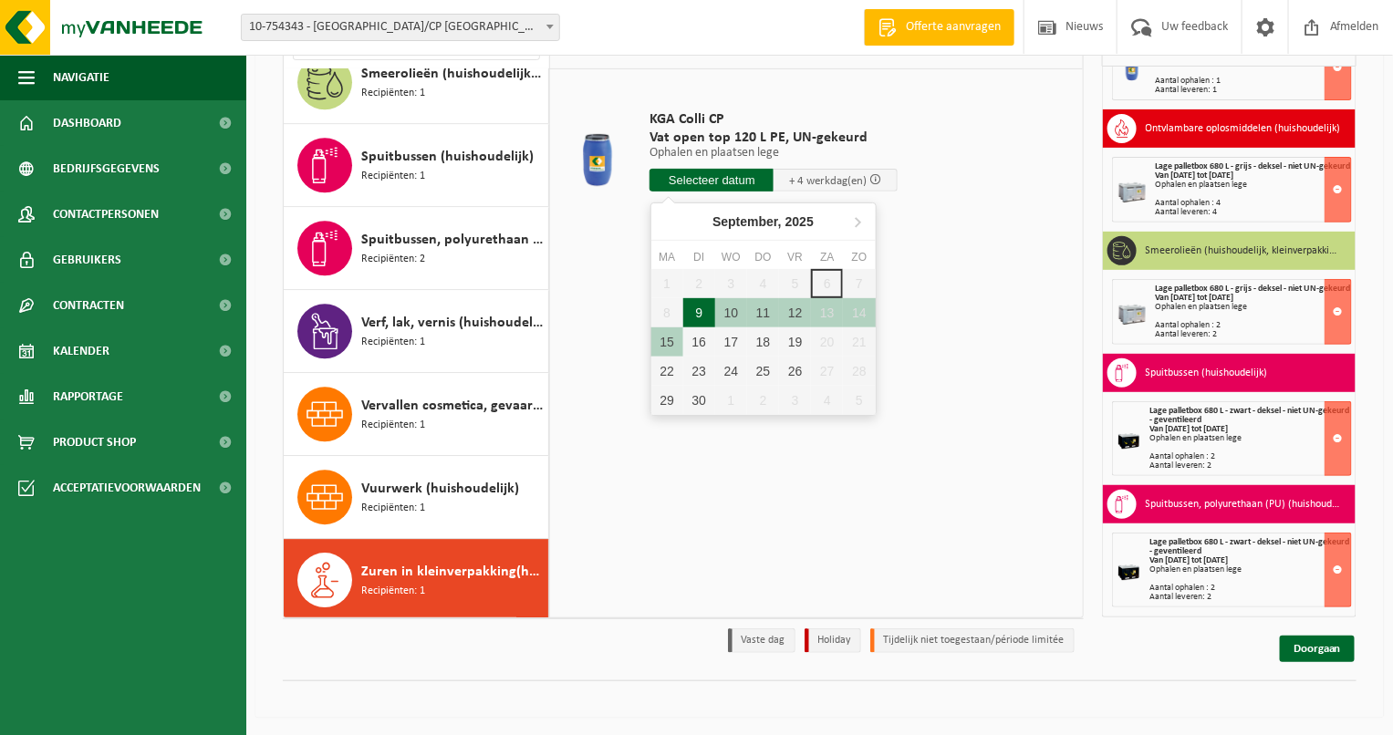
click at [704, 310] on div "9" at bounding box center [699, 312] width 32 height 29
type input "Van 2025-09-09"
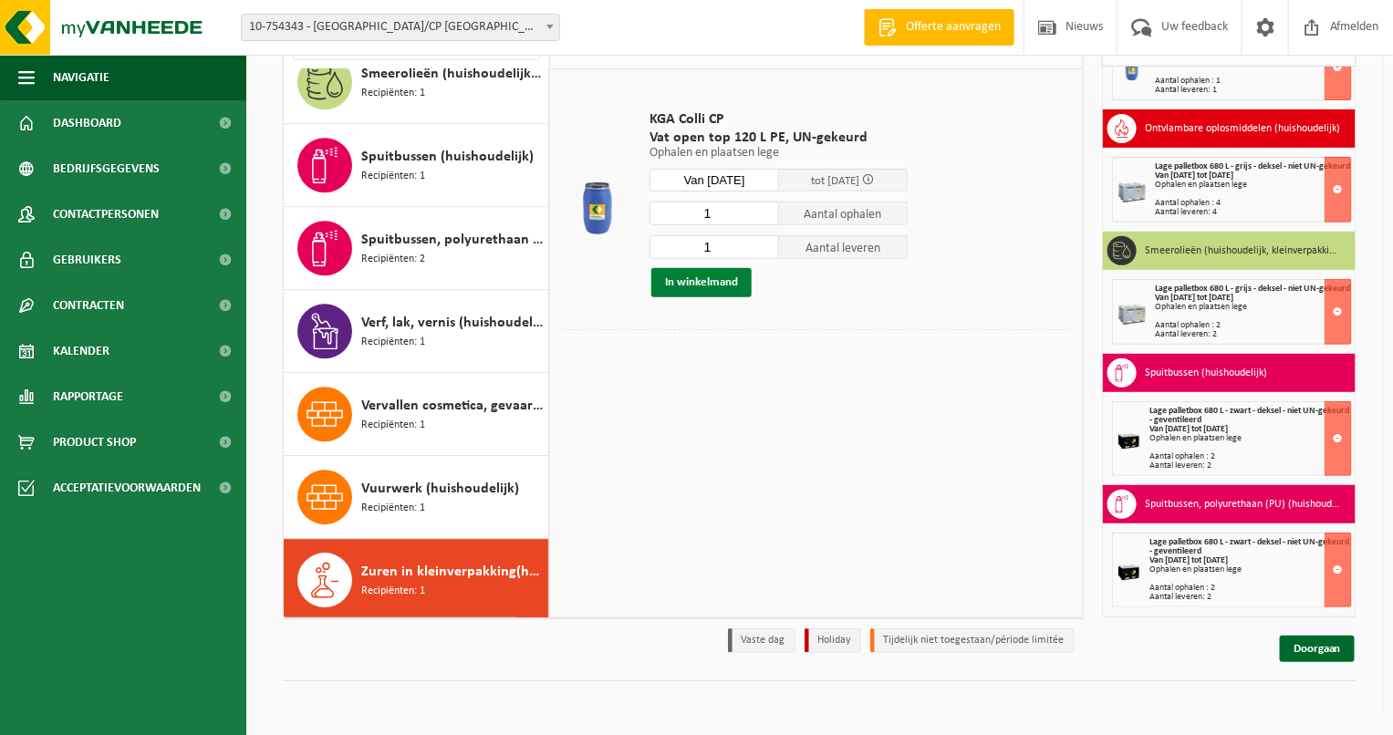
click at [715, 285] on button "In winkelmand" at bounding box center [701, 282] width 100 height 29
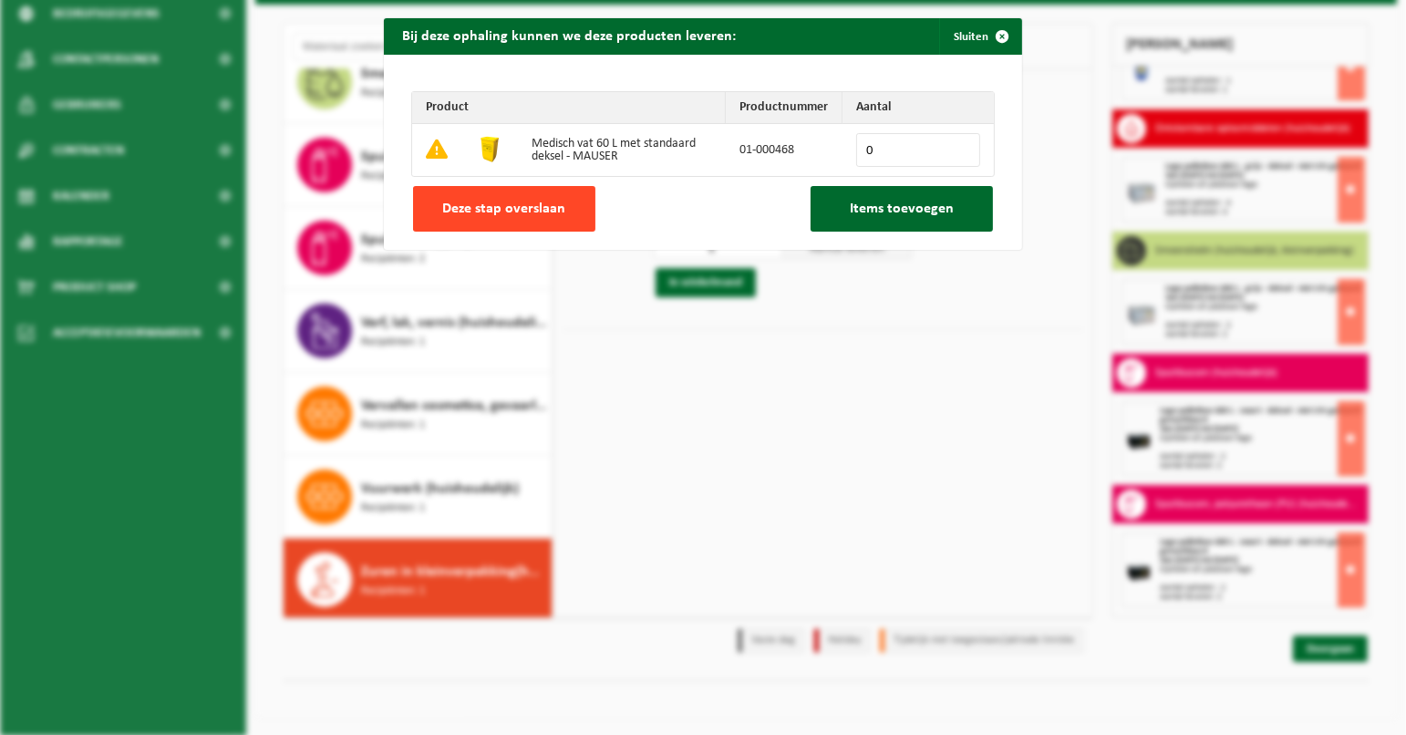
click at [503, 211] on span "Deze stap overslaan" at bounding box center [504, 209] width 123 height 15
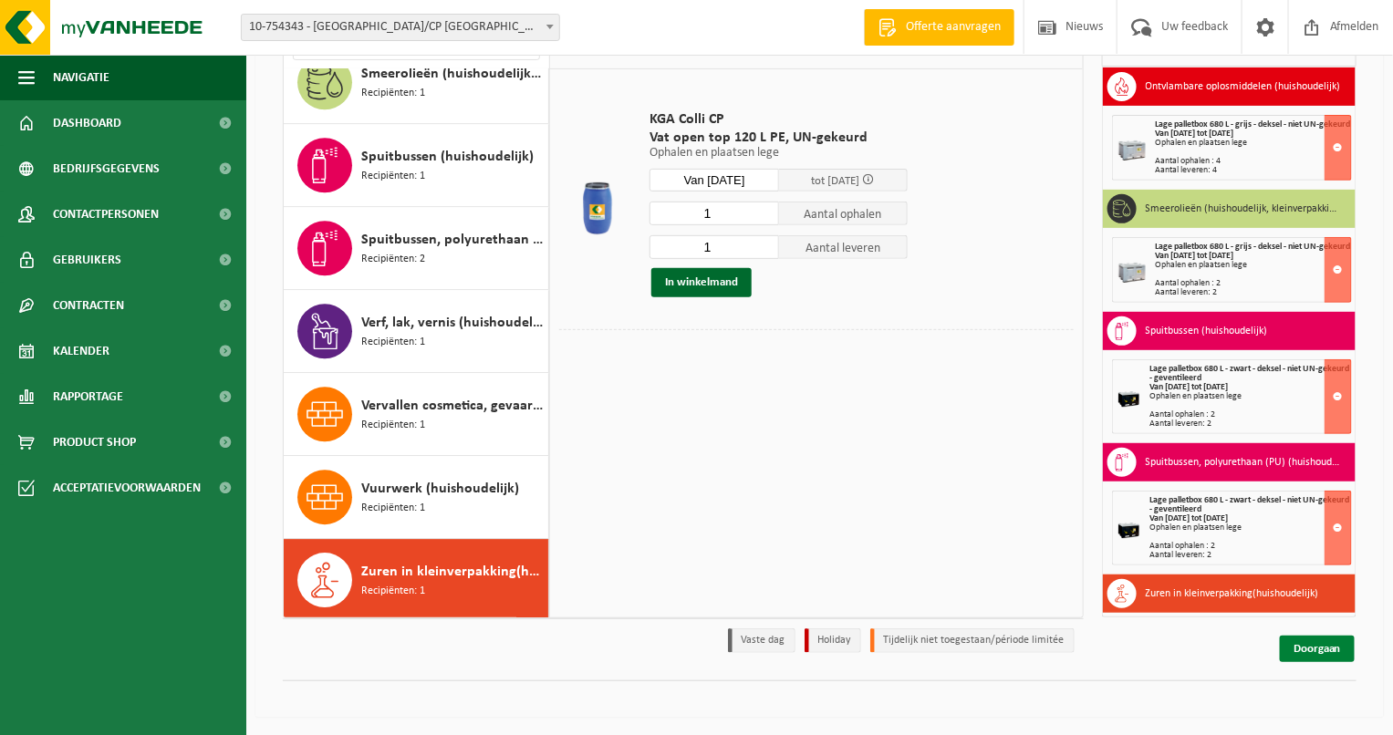
click at [1312, 640] on link "Doorgaan" at bounding box center [1317, 649] width 75 height 26
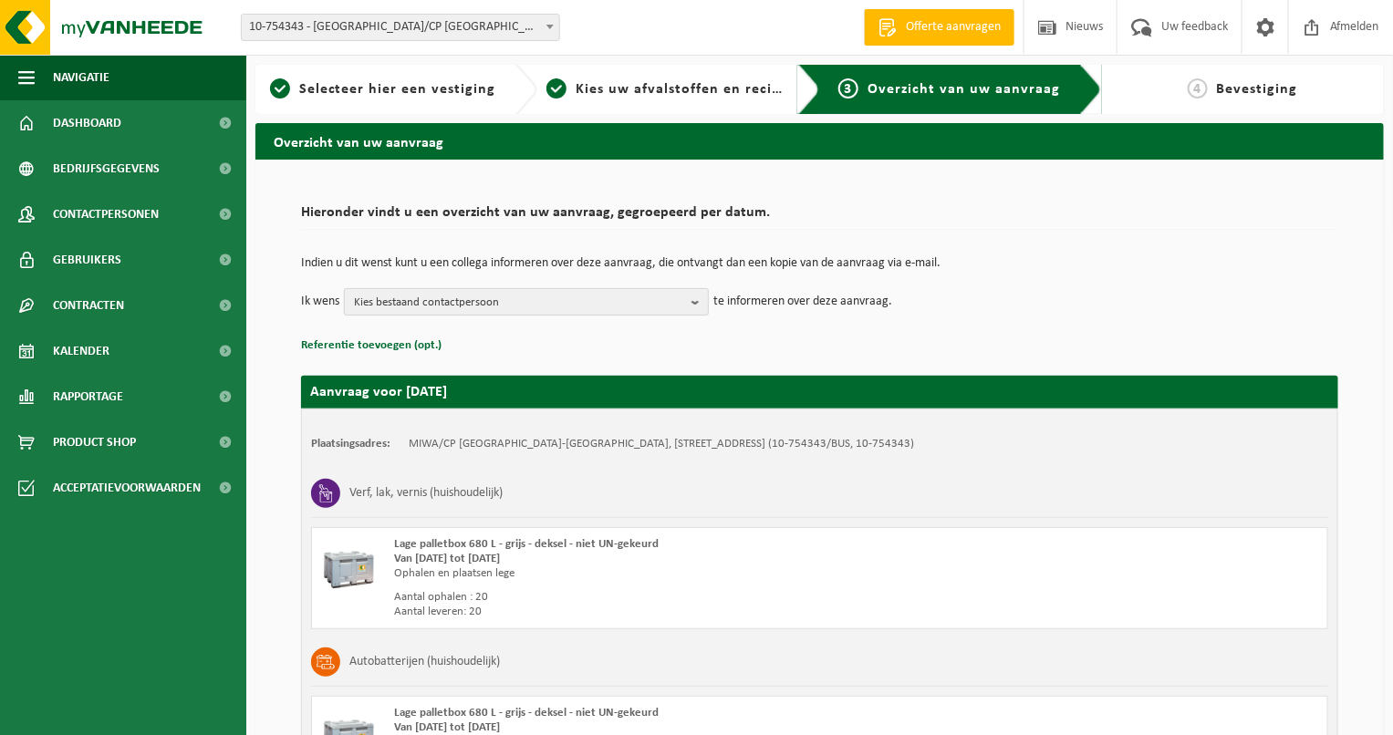
click at [576, 301] on span "Kies bestaand contactpersoon" at bounding box center [519, 302] width 330 height 27
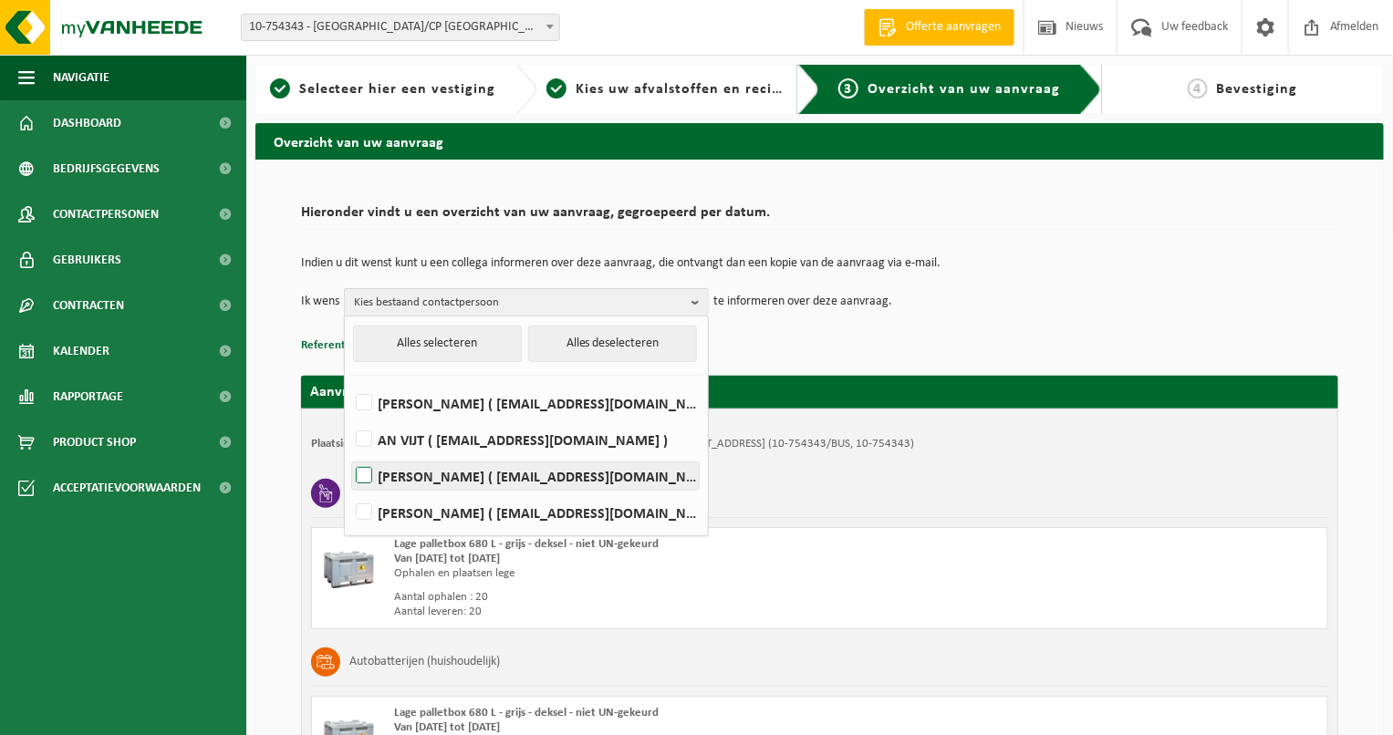
click at [476, 483] on label "[PERSON_NAME] ( [EMAIL_ADDRESS][DOMAIN_NAME] )" at bounding box center [525, 475] width 347 height 27
click at [349, 453] on input "[PERSON_NAME] ( [EMAIL_ADDRESS][DOMAIN_NAME] )" at bounding box center [348, 452] width 1 height 1
checkbox input "true"
click at [849, 350] on p "Referentie toevoegen (opt.)" at bounding box center [819, 346] width 1037 height 24
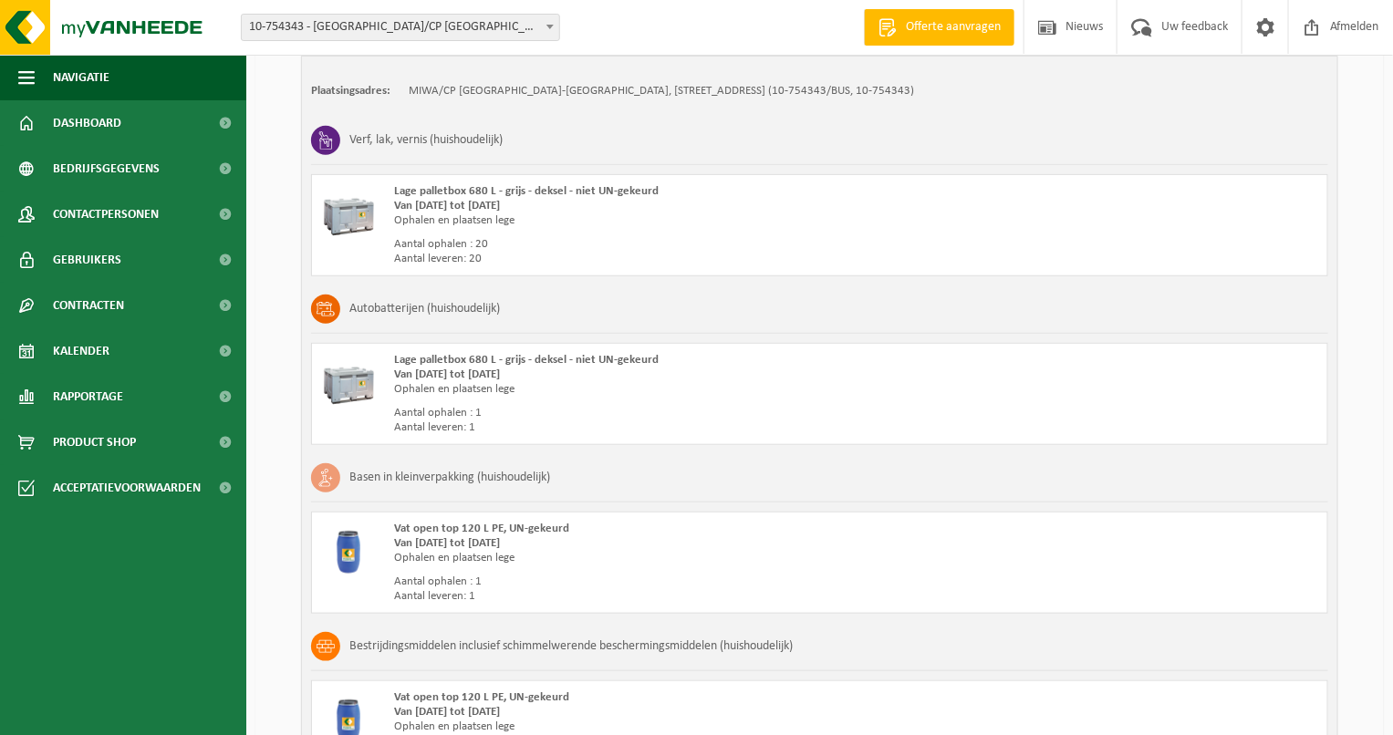
scroll to position [365, 0]
